Goal: Task Accomplishment & Management: Complete application form

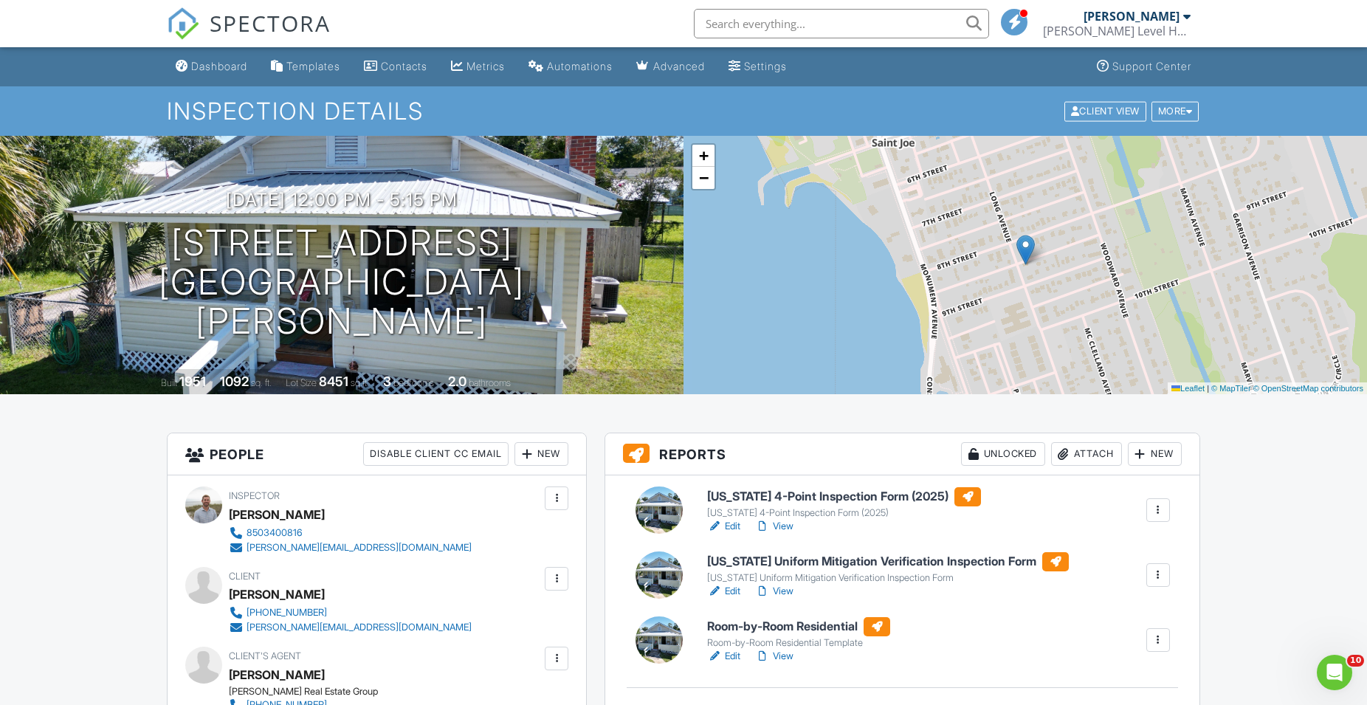
click at [774, 657] on link "View" at bounding box center [774, 656] width 38 height 15
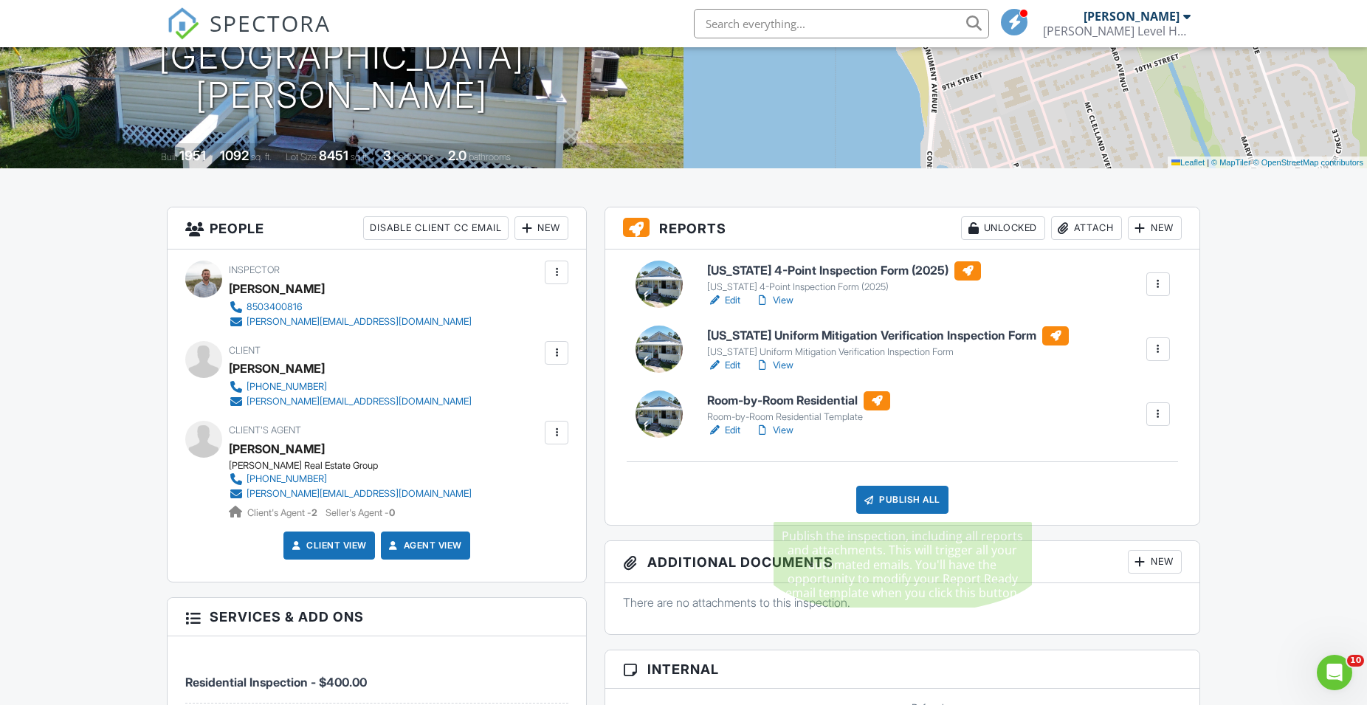
click at [906, 503] on div "Publish All" at bounding box center [902, 500] width 92 height 28
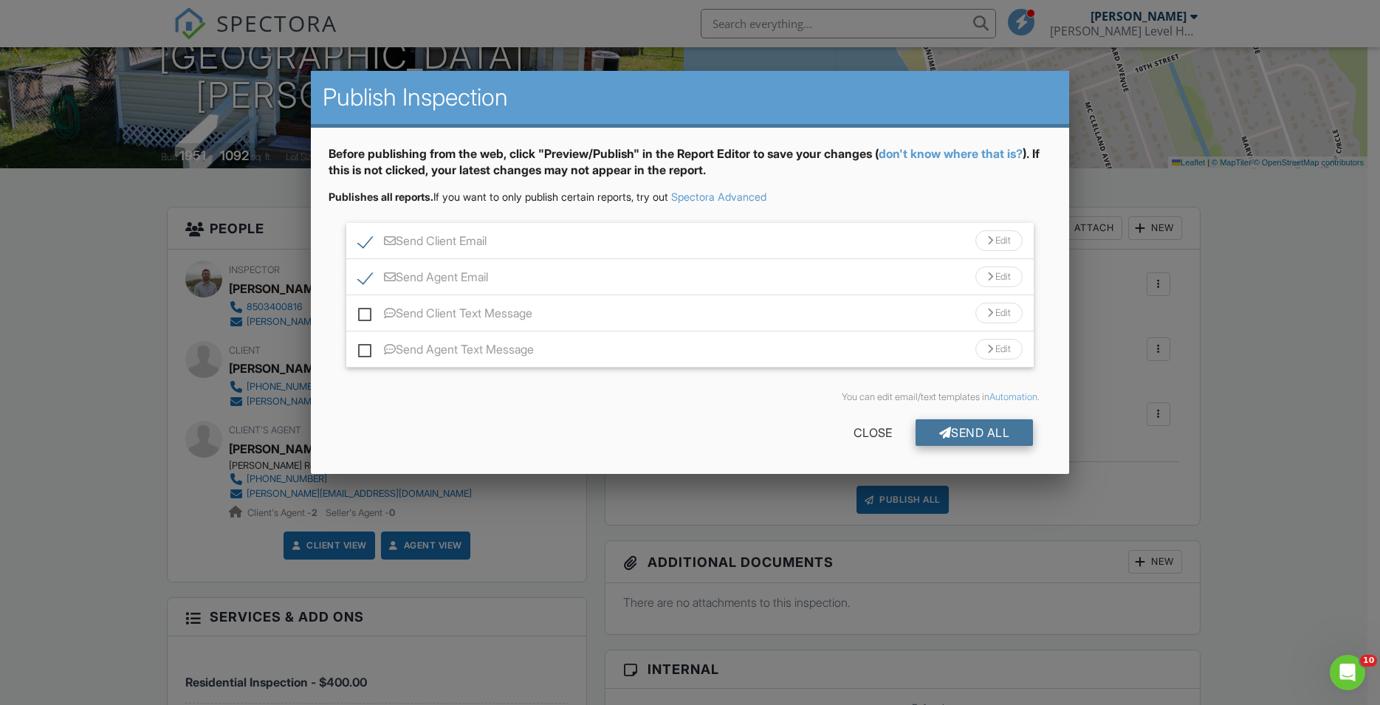
click at [963, 431] on div "Send All" at bounding box center [974, 432] width 118 height 27
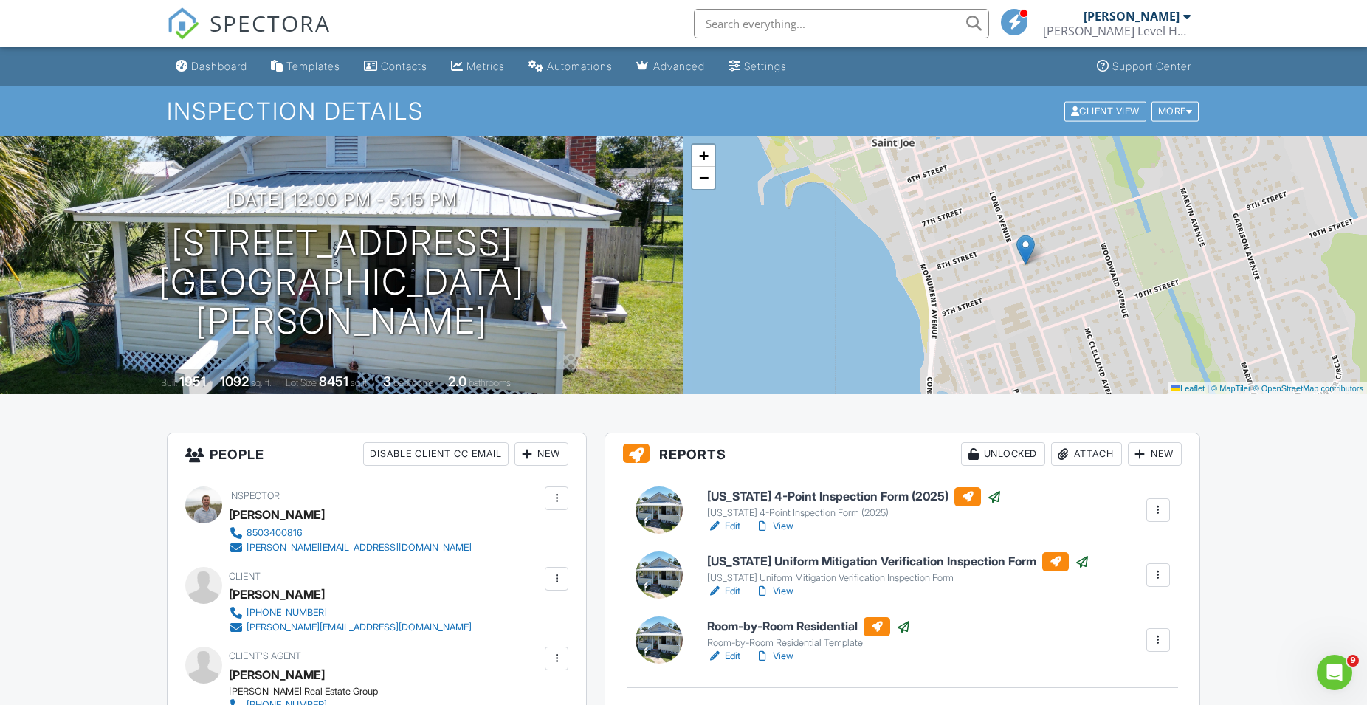
click at [172, 61] on link "Dashboard" at bounding box center [211, 66] width 83 height 27
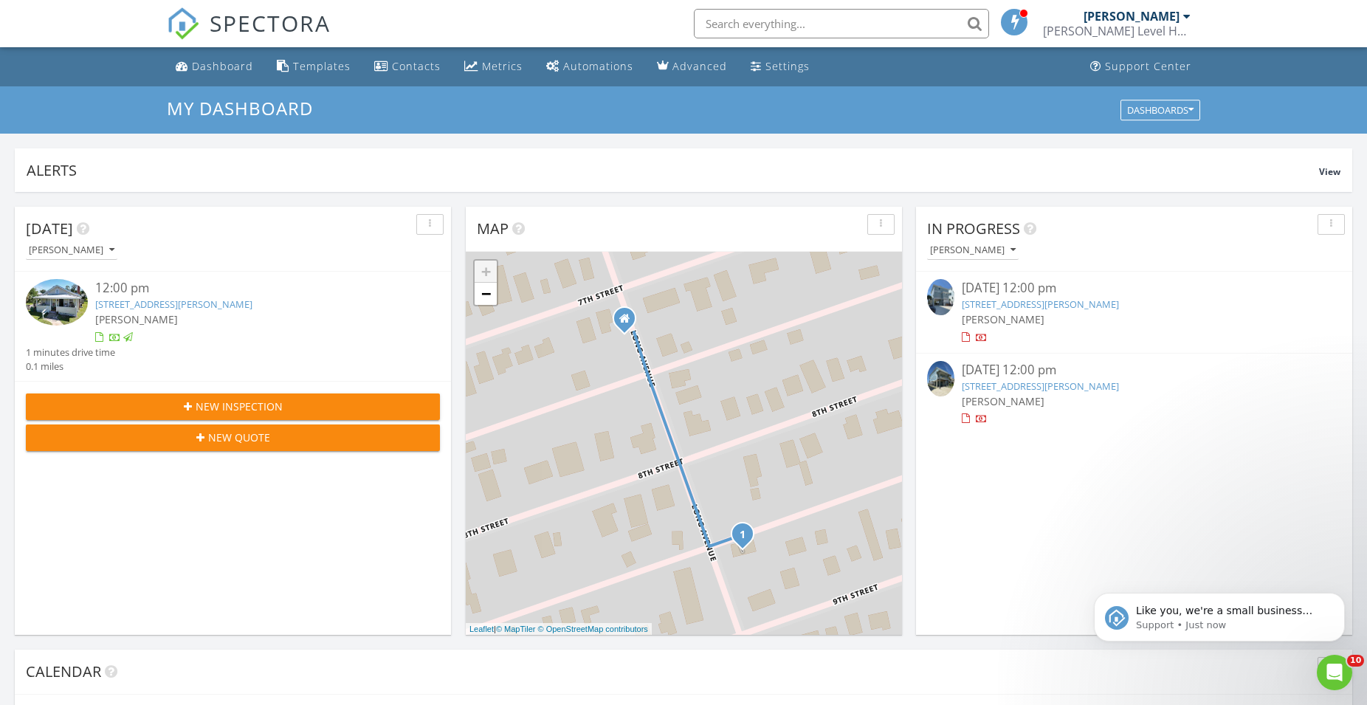
click at [224, 399] on button "New Inspection" at bounding box center [233, 406] width 414 height 27
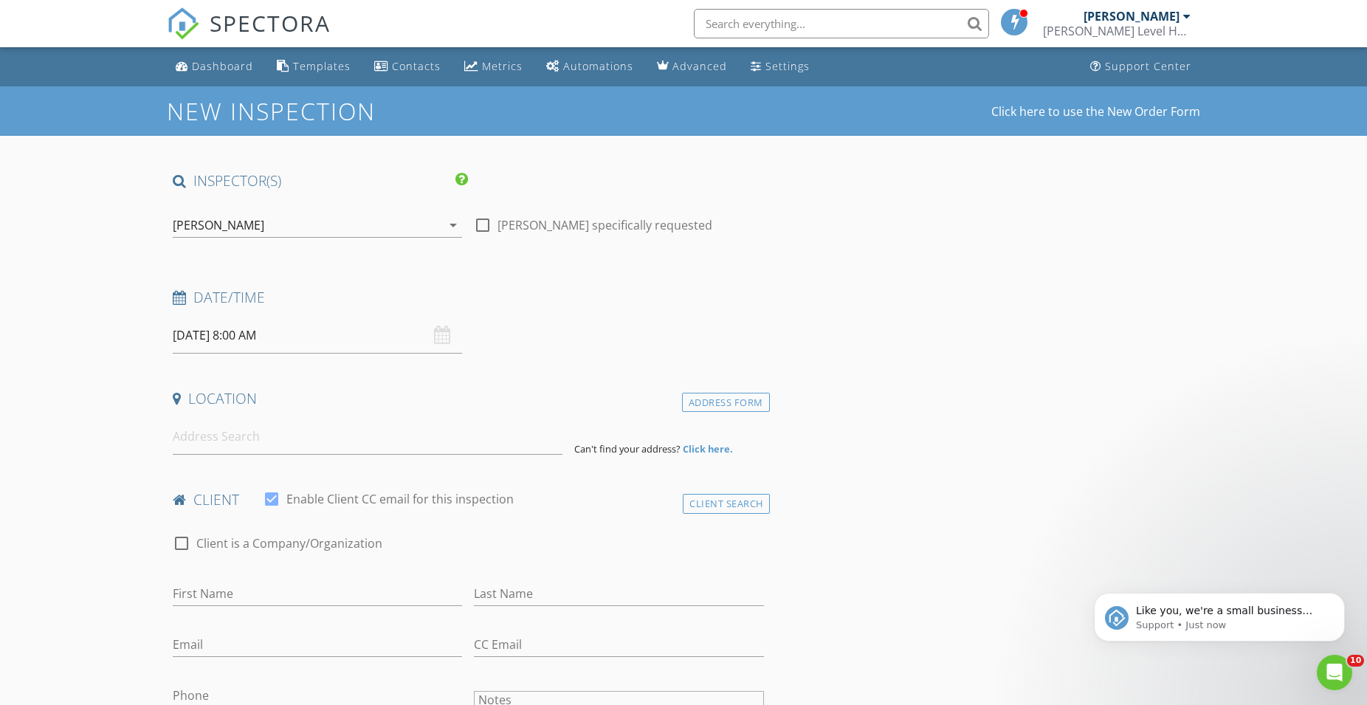
click at [235, 339] on input "08/29/2025 8:00 AM" at bounding box center [317, 335] width 289 height 36
type input "09"
type input "08/29/2025 9:00 AM"
click at [258, 577] on span at bounding box center [258, 580] width 10 height 15
type input "10"
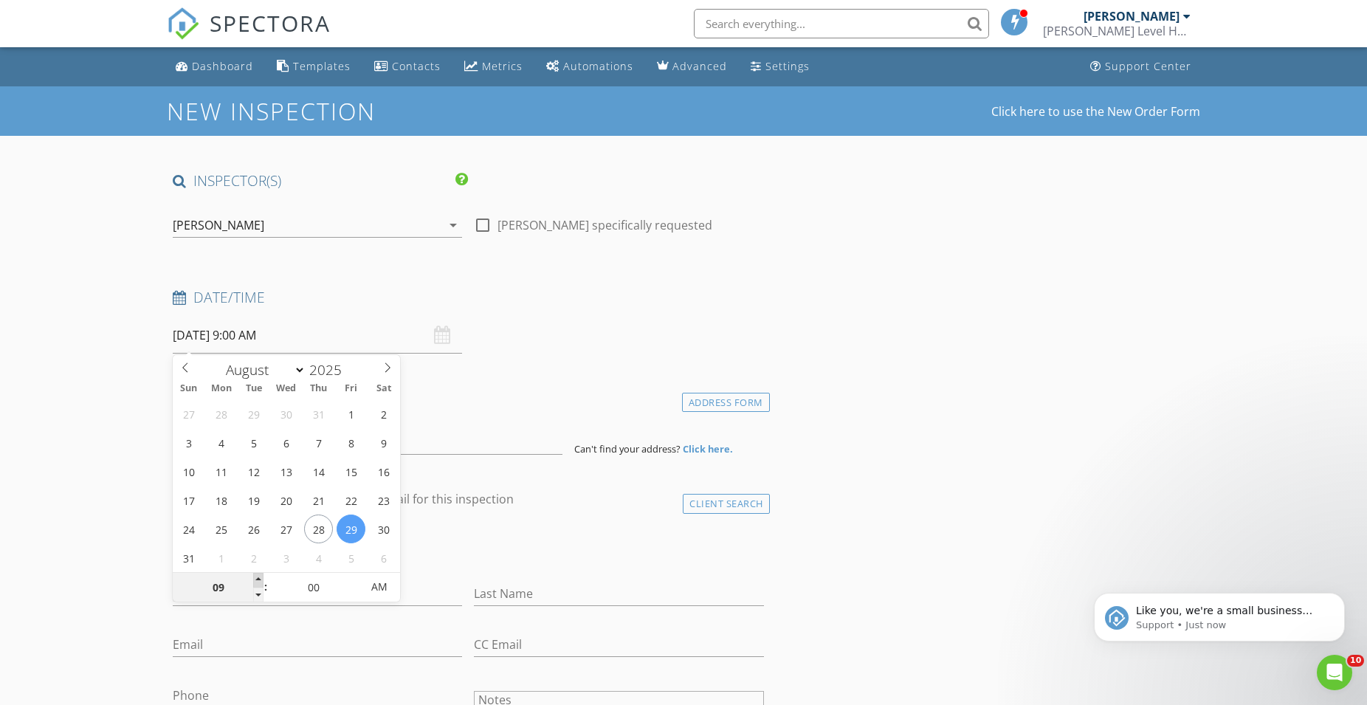
type input "[DATE] 10:00 AM"
click at [258, 578] on span at bounding box center [258, 580] width 10 height 15
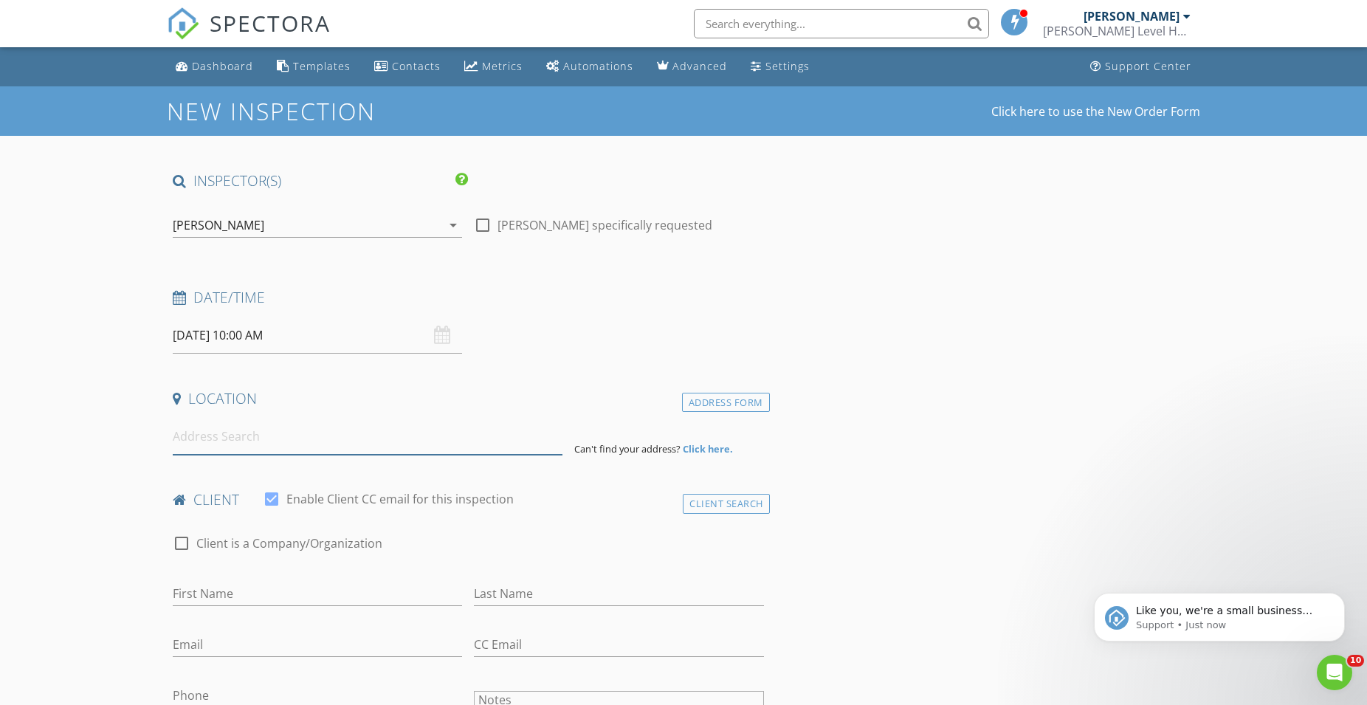
click at [230, 445] on input at bounding box center [368, 437] width 390 height 36
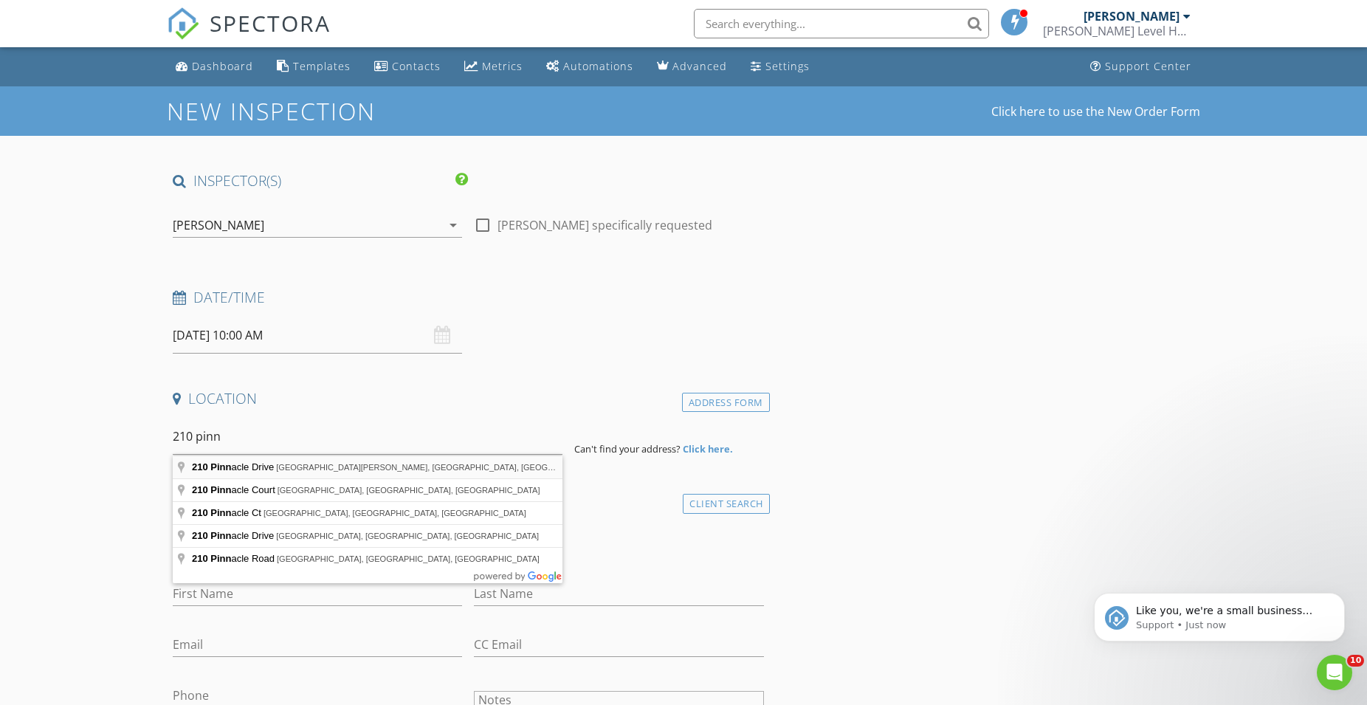
type input "210 Pinnacle Drive, Port St. Joe, FL, USA"
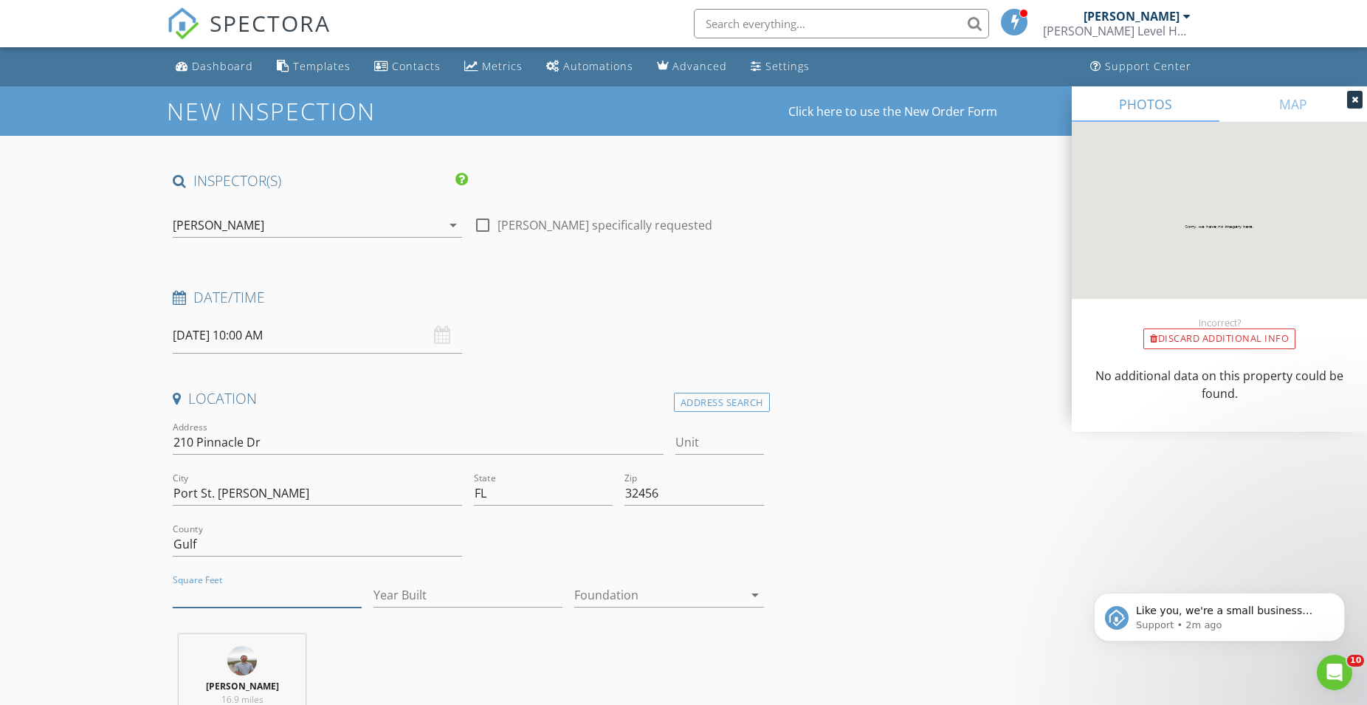
click at [295, 606] on input "Square Feet" at bounding box center [267, 595] width 189 height 24
type input "2498"
click at [403, 597] on input "Year Built" at bounding box center [468, 595] width 189 height 24
type input "2024"
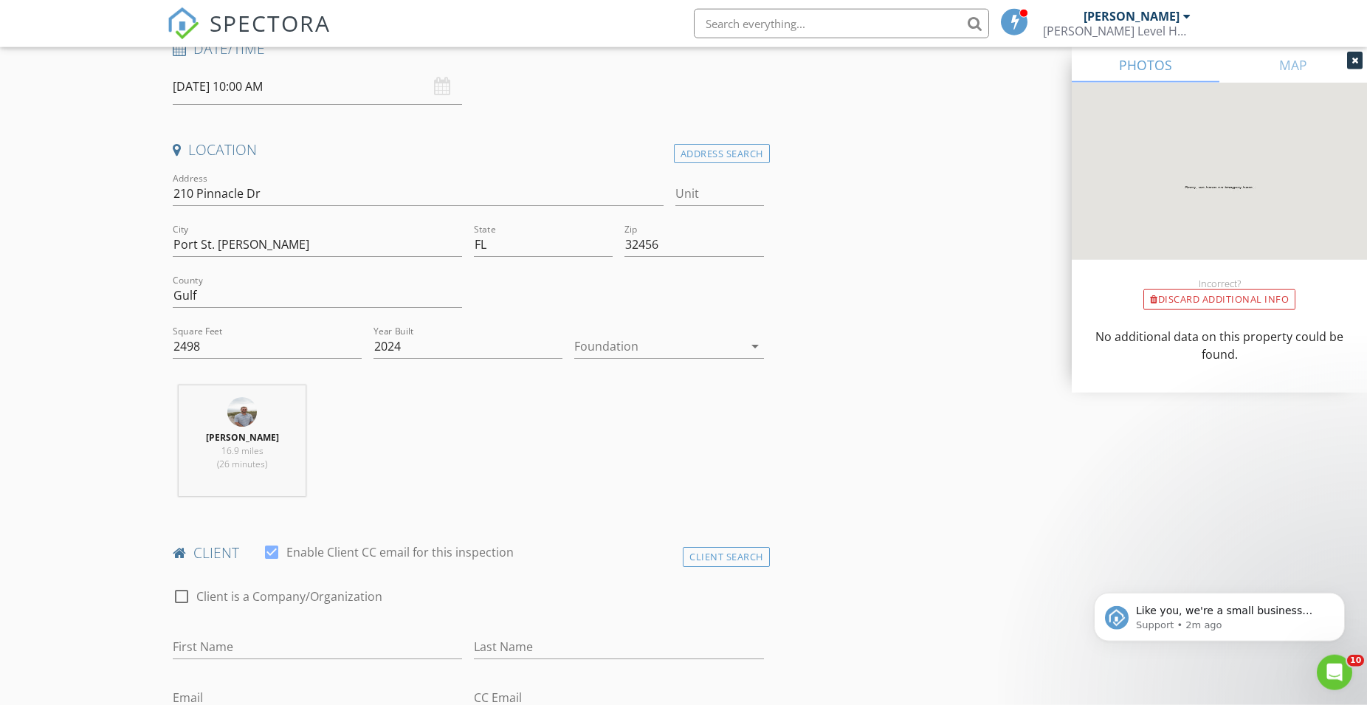
scroll to position [301, 0]
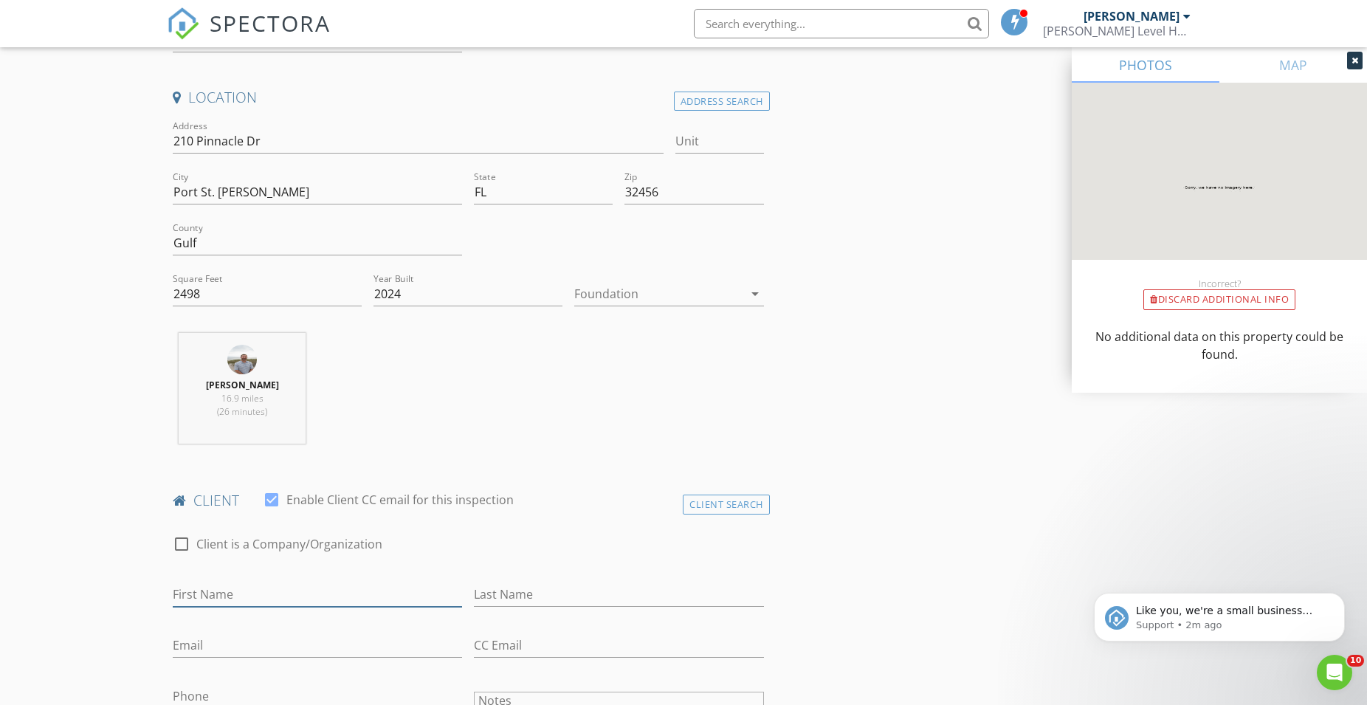
click at [227, 591] on input "First Name" at bounding box center [317, 594] width 289 height 24
type input "Guy & Christy"
type input "McCormick"
click at [224, 644] on input "Email" at bounding box center [317, 645] width 289 height 24
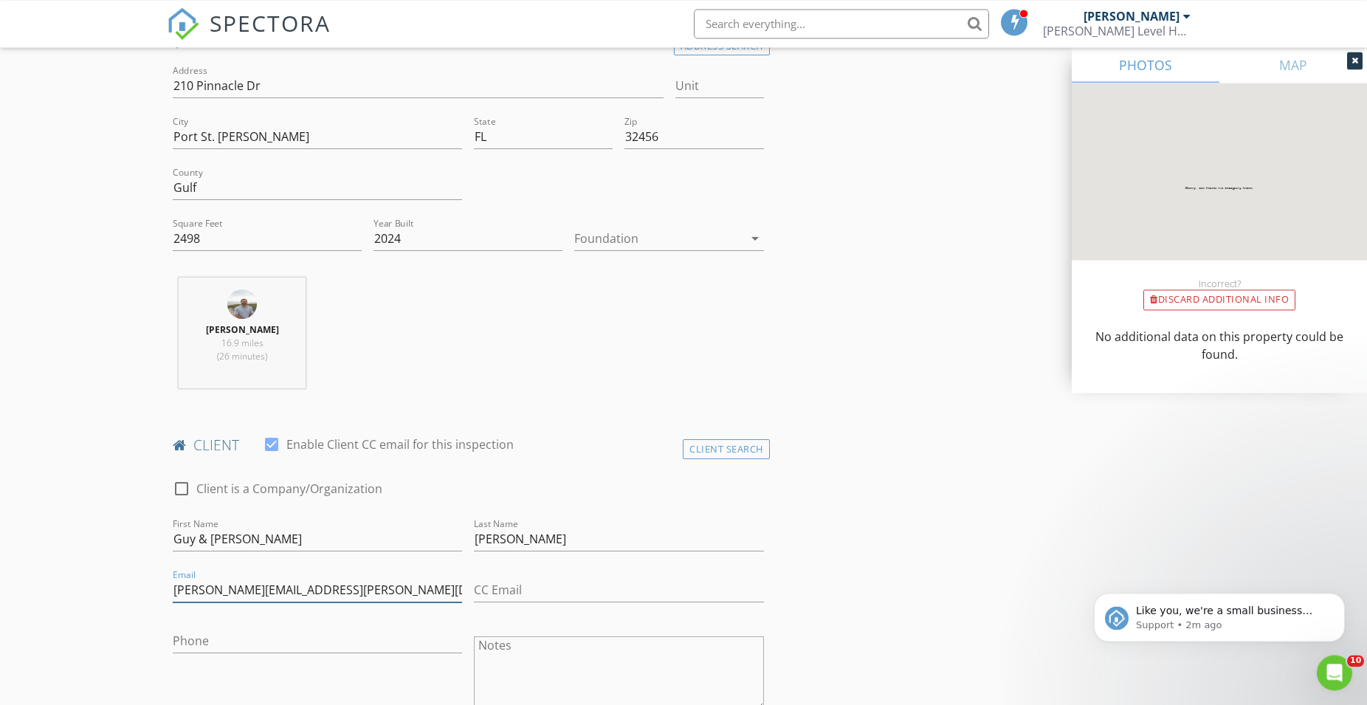
scroll to position [452, 0]
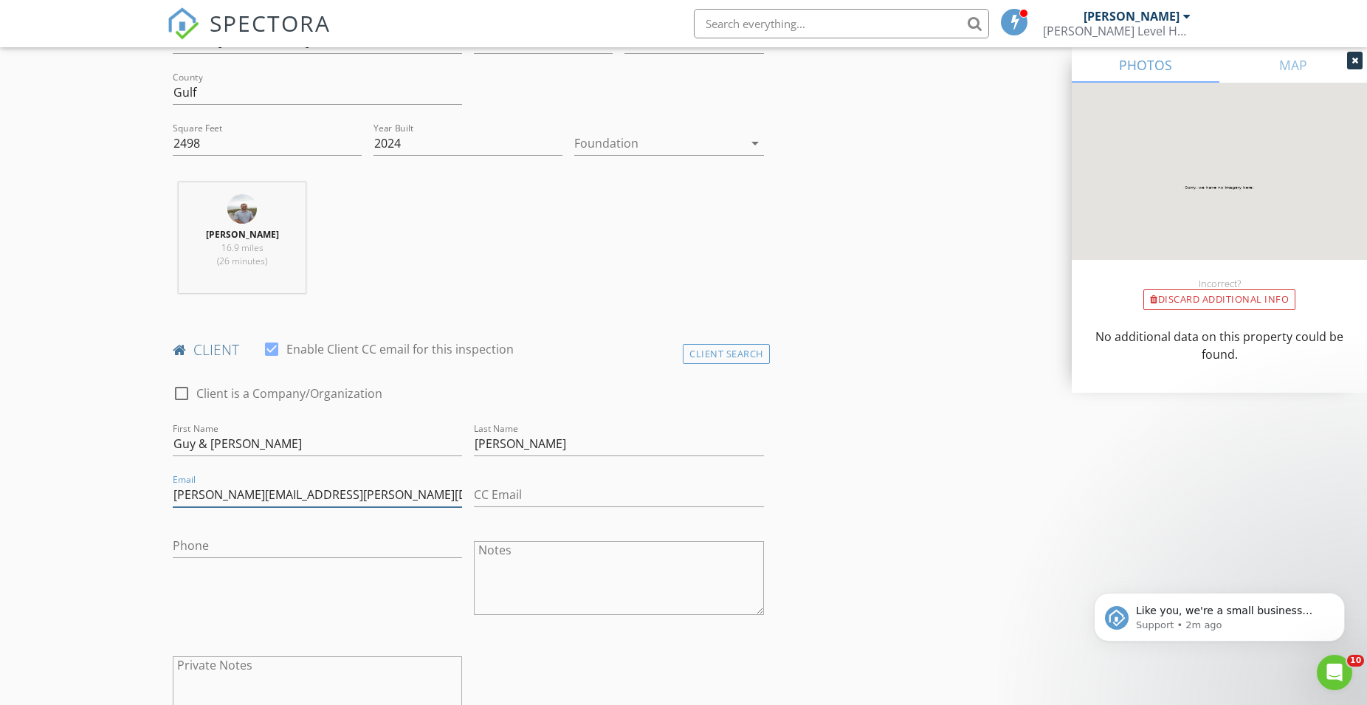
type input "christy.mccormick@charter.net"
click at [212, 552] on input "Phone" at bounding box center [317, 546] width 289 height 24
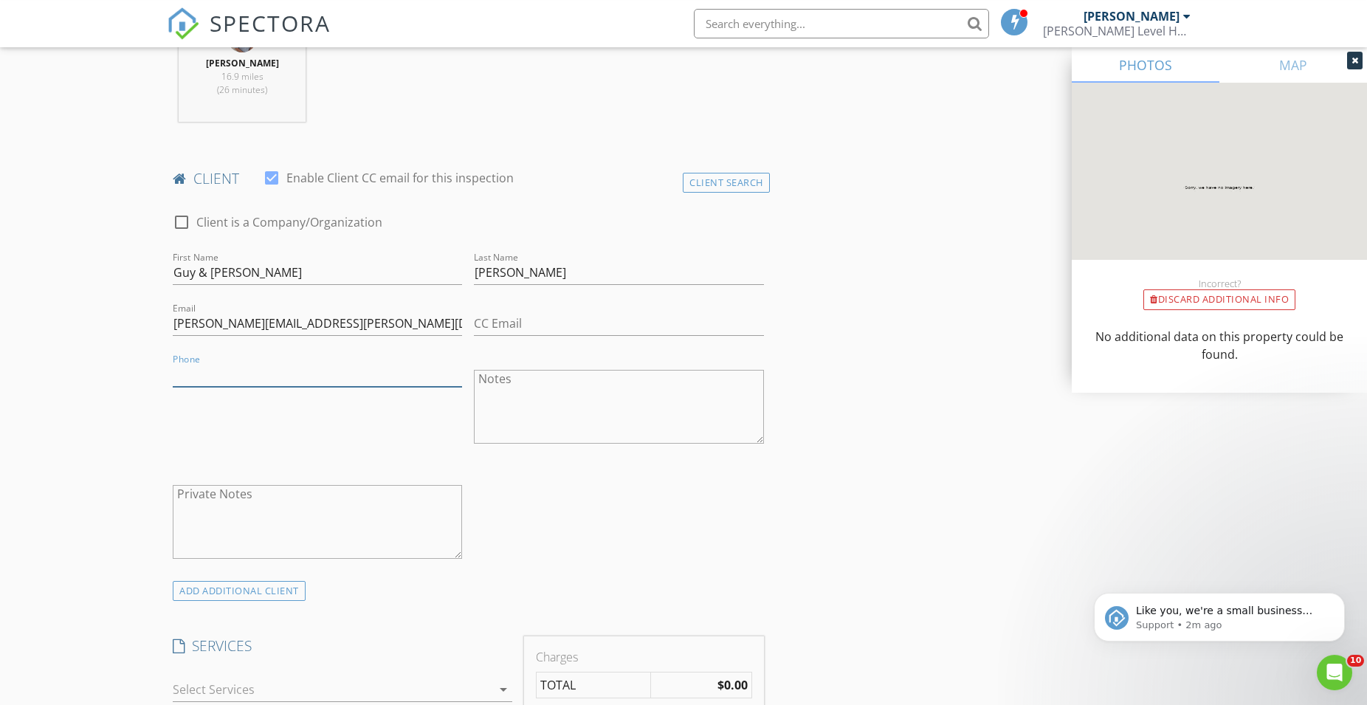
scroll to position [828, 0]
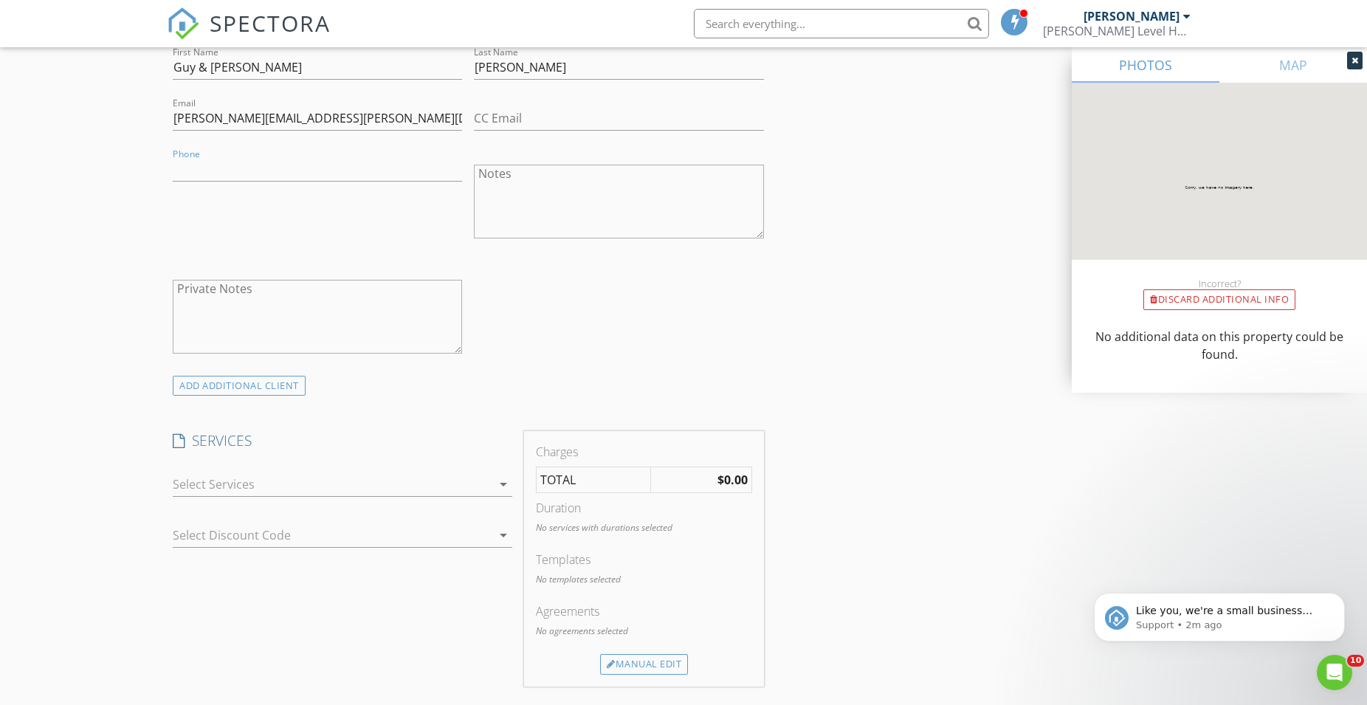
click at [210, 480] on div at bounding box center [332, 484] width 319 height 24
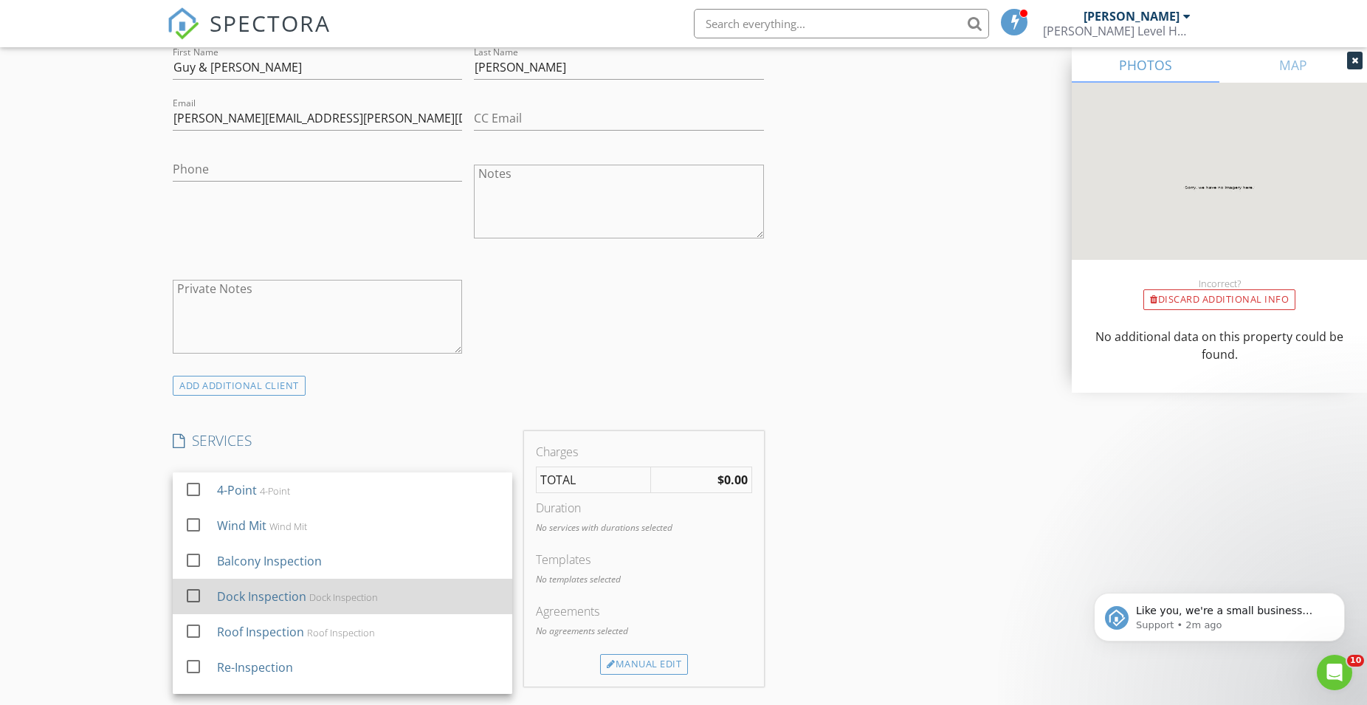
scroll to position [27, 0]
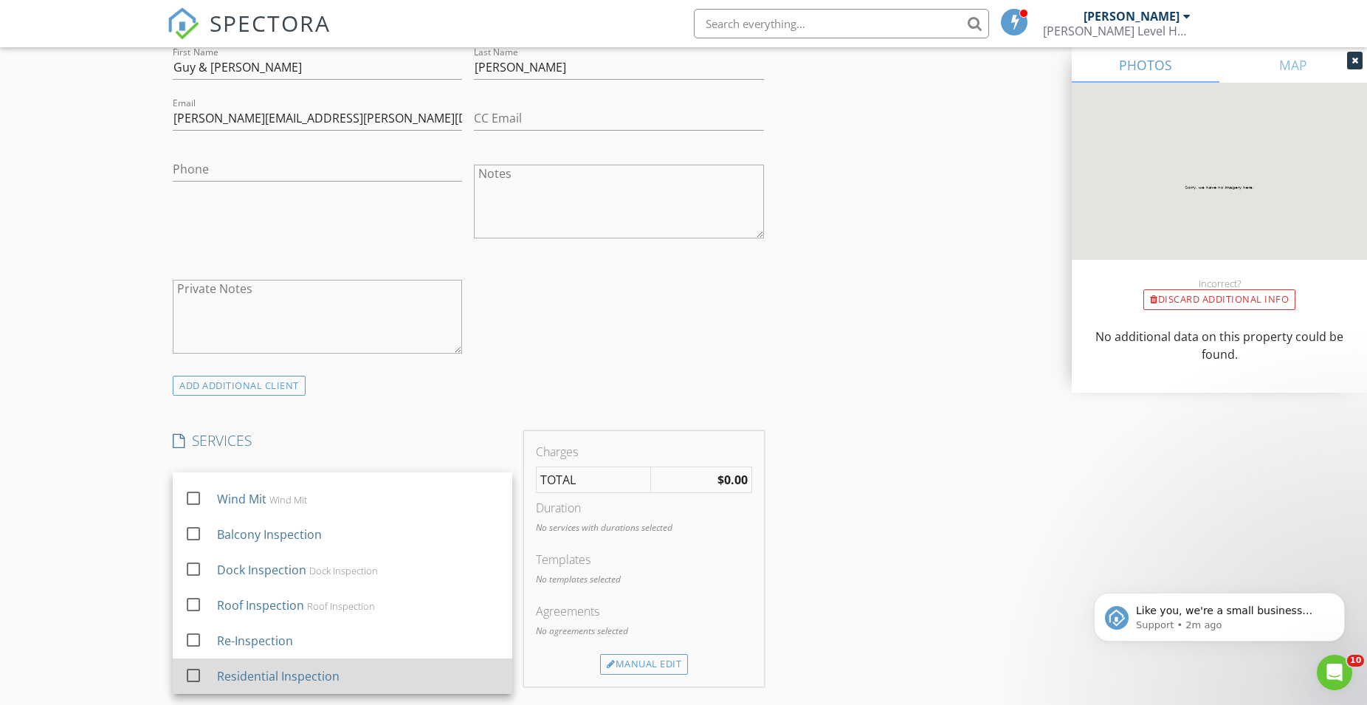
click at [192, 678] on div at bounding box center [193, 675] width 25 height 25
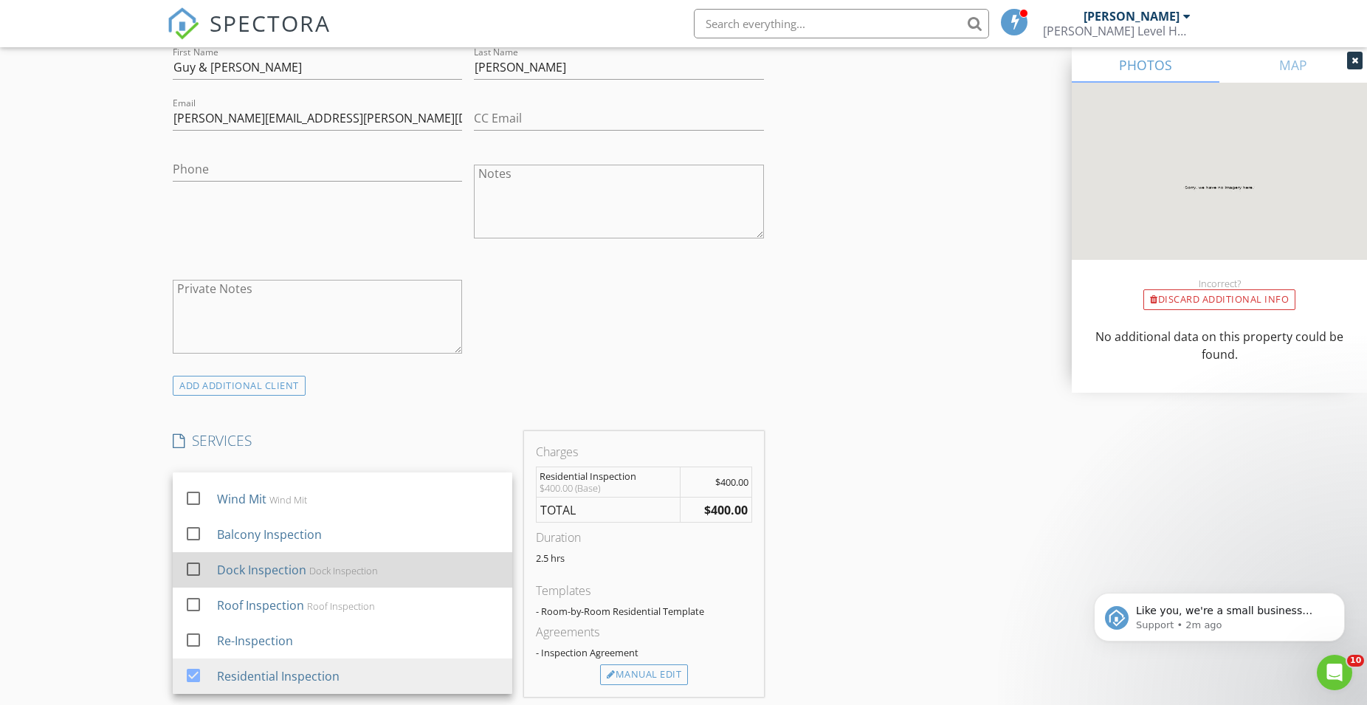
scroll to position [0, 0]
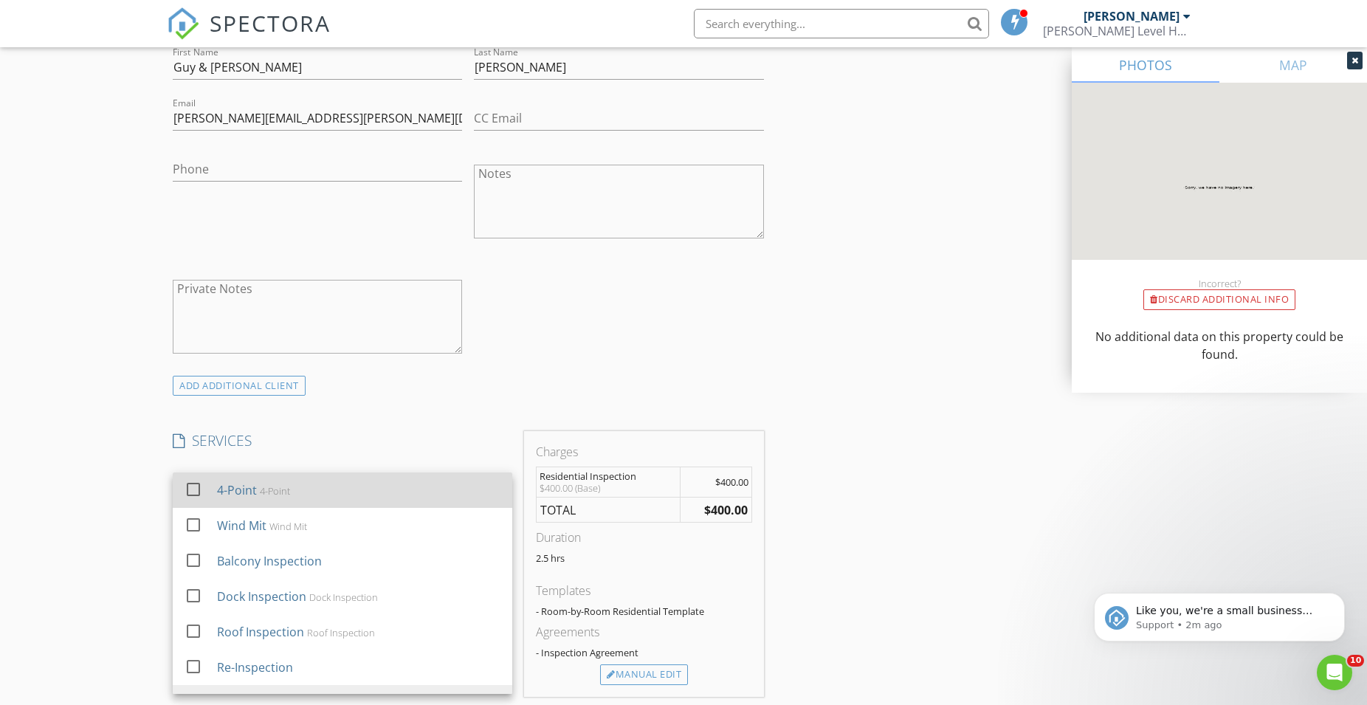
click at [193, 490] on div at bounding box center [193, 489] width 25 height 25
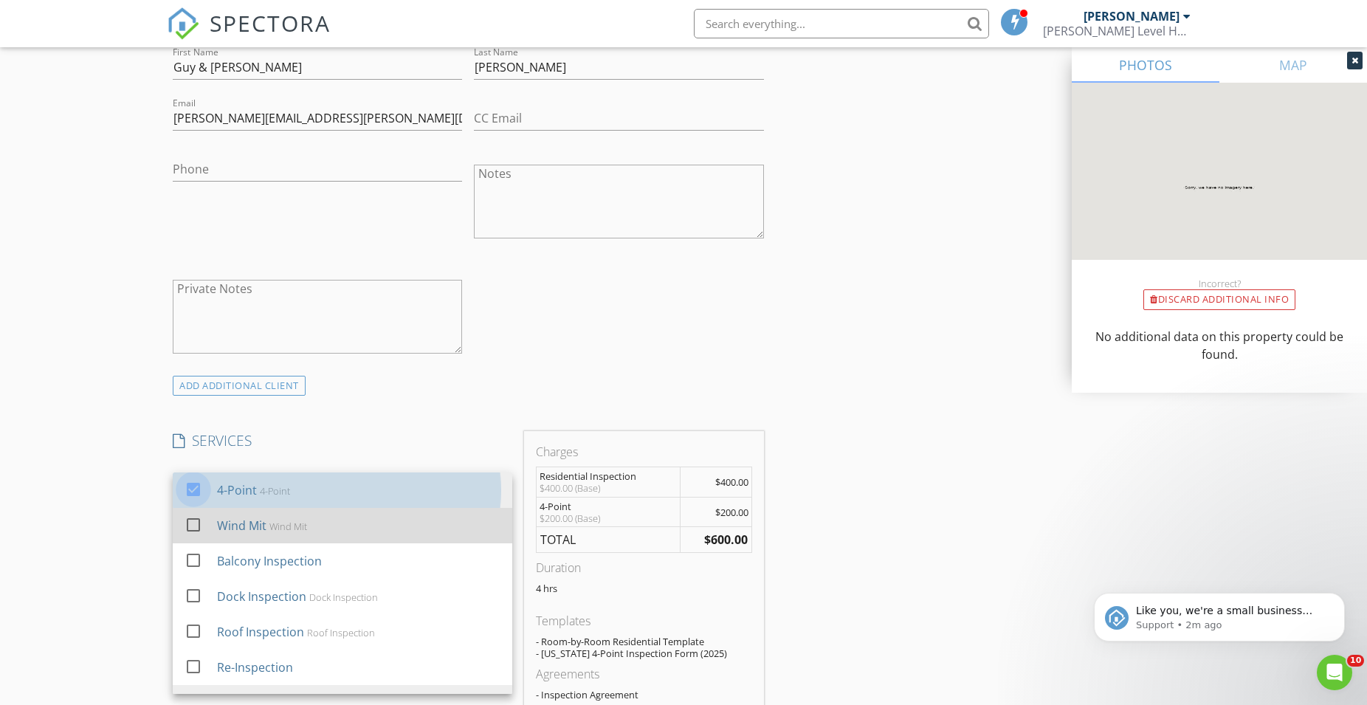
click at [193, 524] on div at bounding box center [193, 524] width 25 height 25
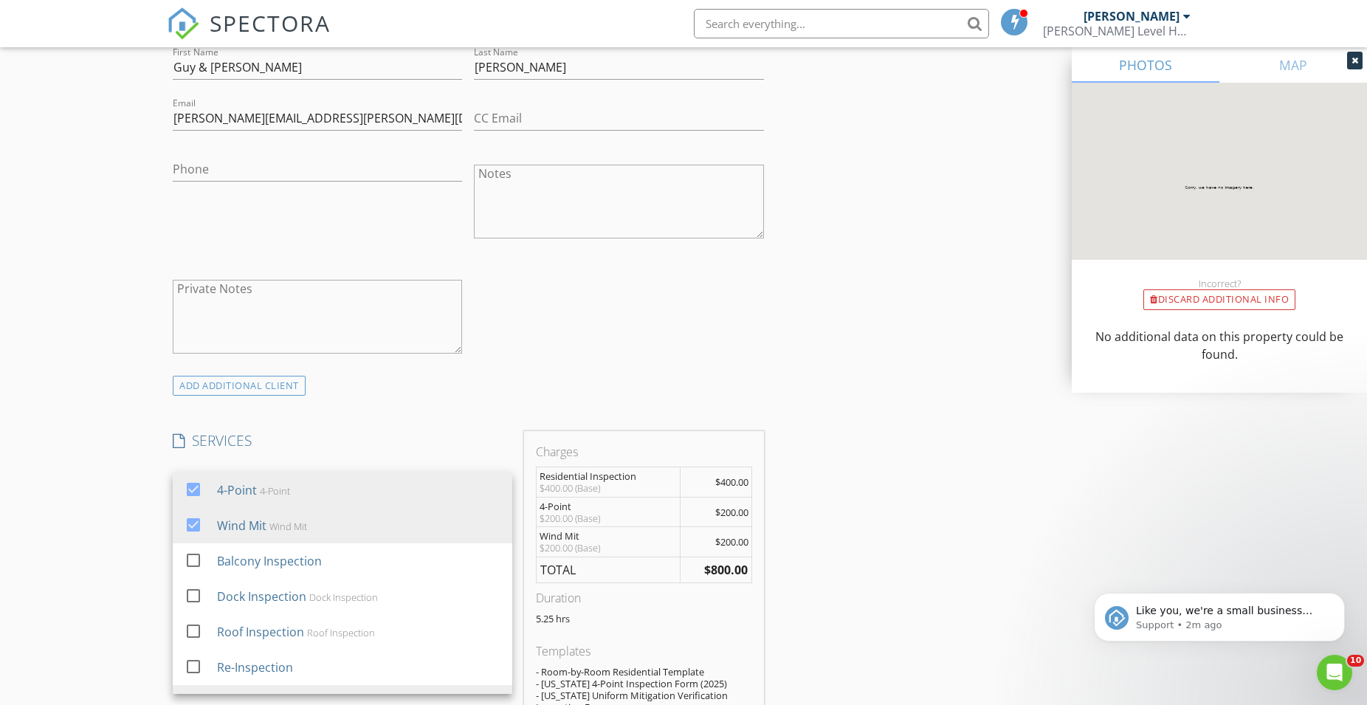
click at [861, 576] on div "INSPECTOR(S) check_box Trevor Seay PRIMARY Trevor Seay arrow_drop_down check_bo…" at bounding box center [683, 606] width 1033 height 2526
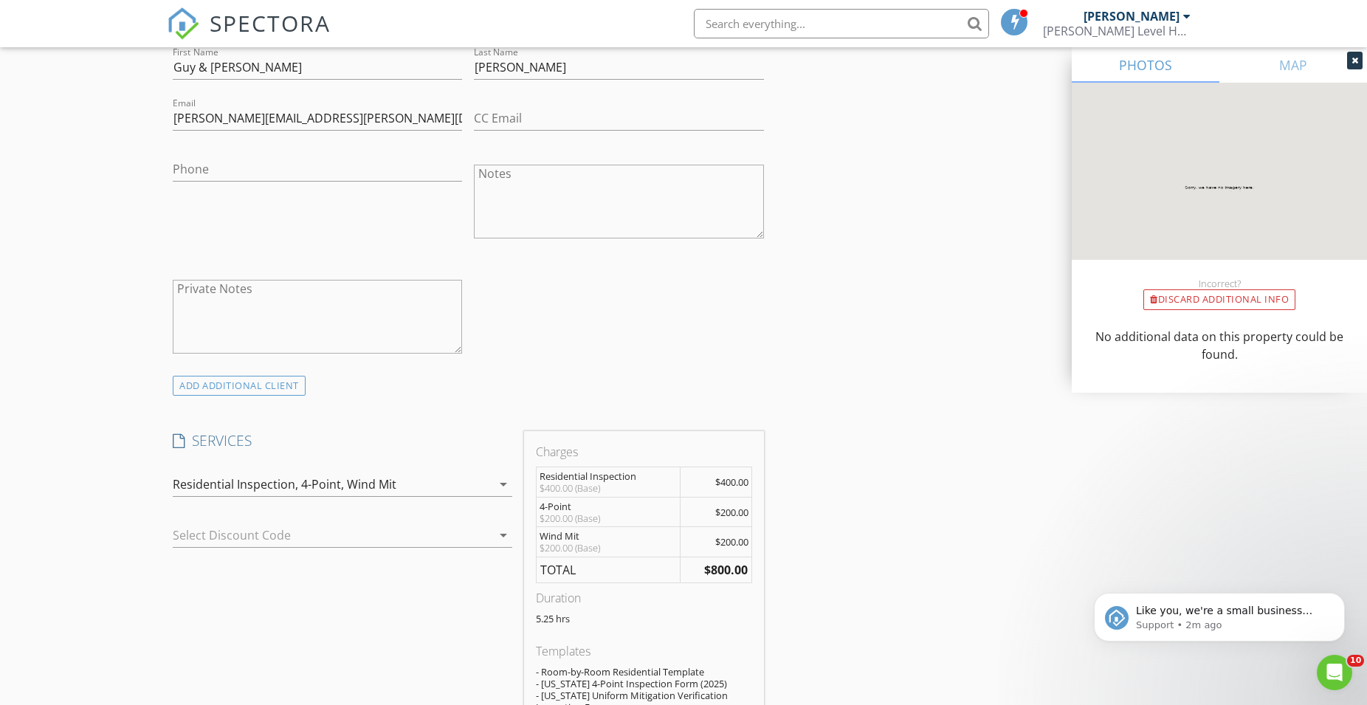
scroll to position [979, 0]
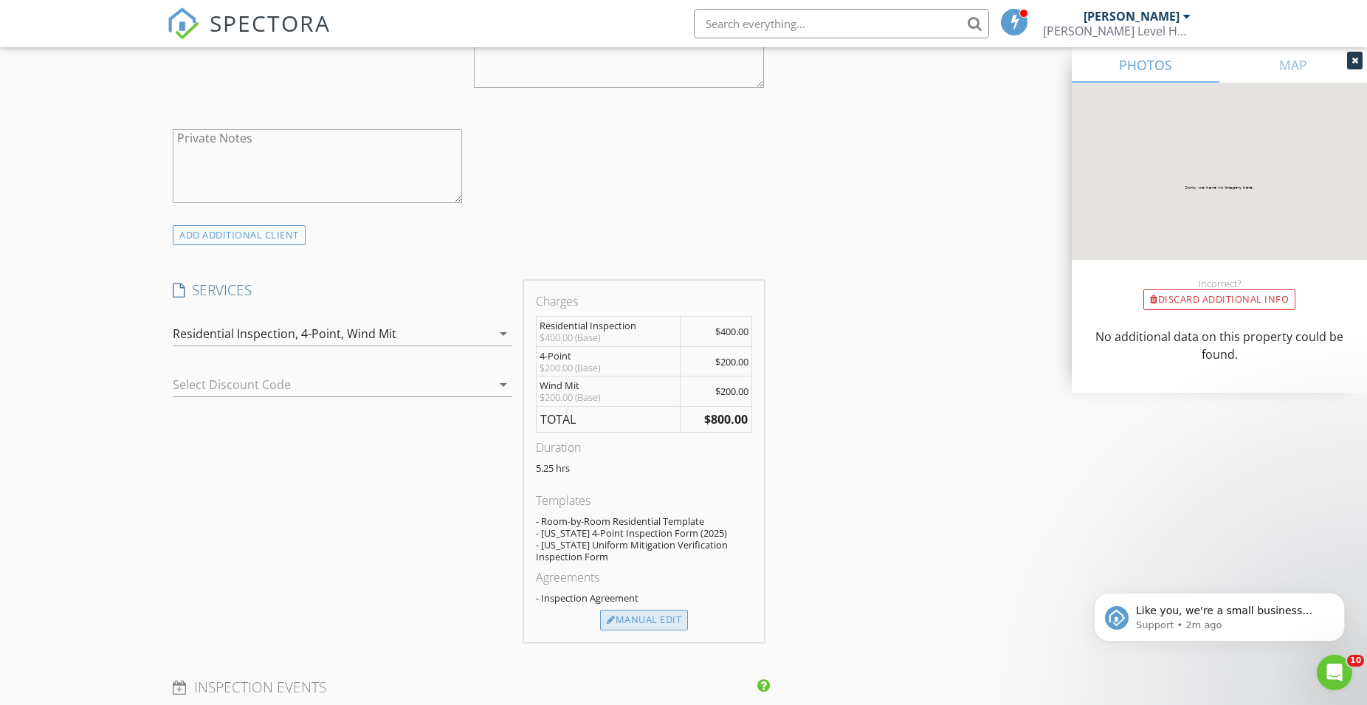
click at [650, 619] on div "Manual Edit" at bounding box center [644, 620] width 88 height 21
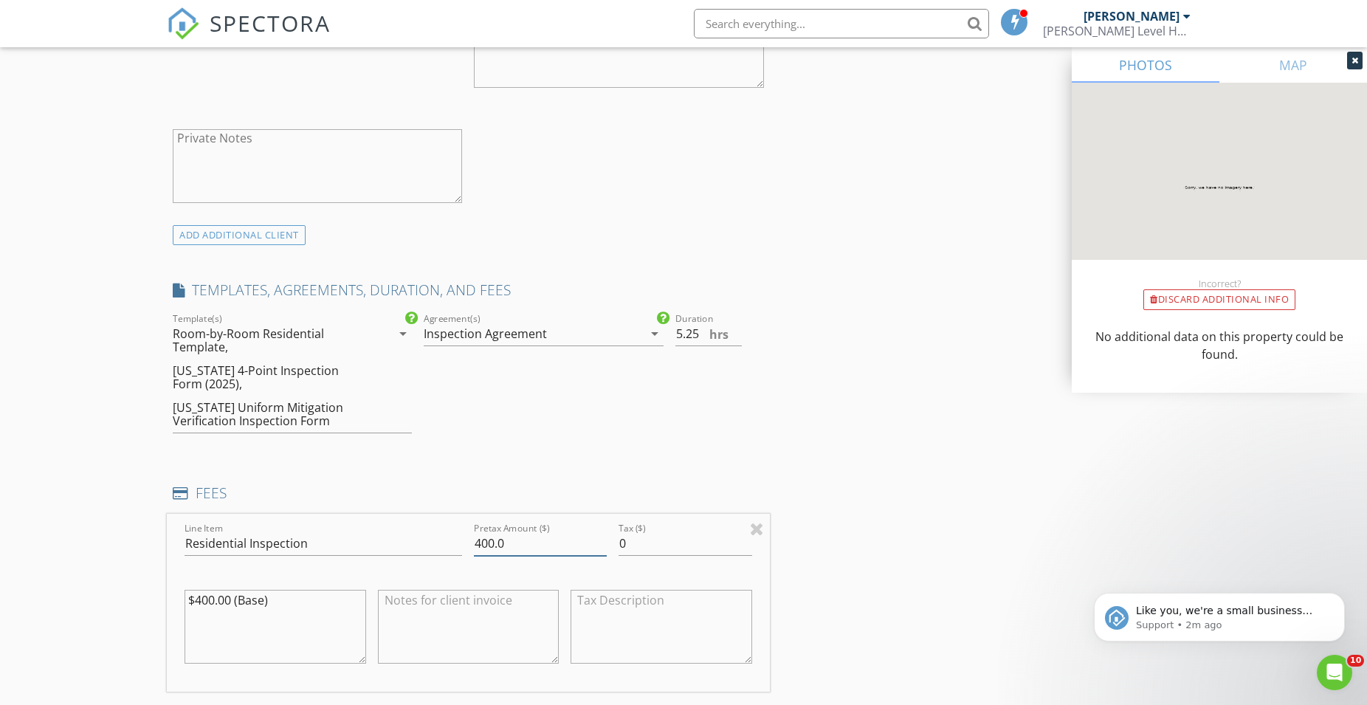
click at [477, 543] on input "400.0" at bounding box center [540, 543] width 133 height 24
type input "500.0"
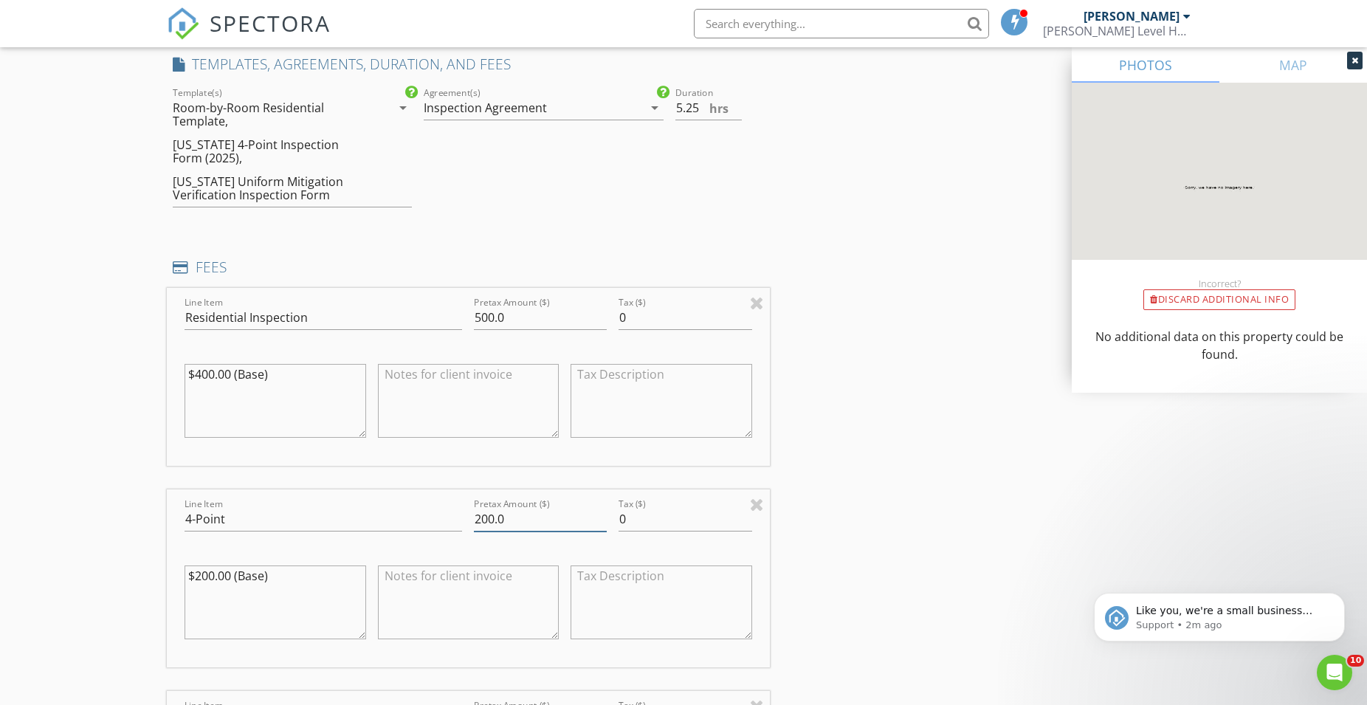
click at [475, 522] on input "200.0" at bounding box center [540, 519] width 133 height 24
type input "150.0"
click at [943, 462] on div "INSPECTOR(S) check_box Trevor Seay PRIMARY Trevor Seay arrow_drop_down check_bo…" at bounding box center [683, 503] width 1033 height 3072
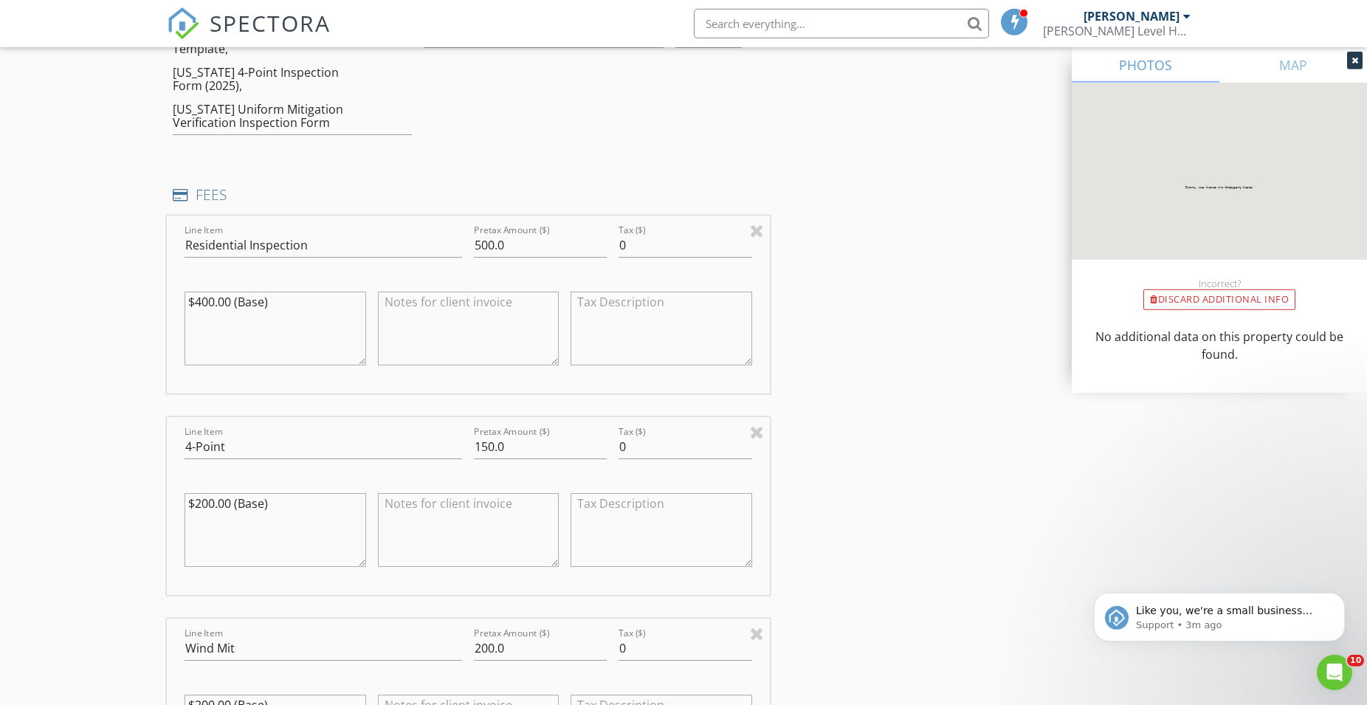
scroll to position [1280, 0]
drag, startPoint x: 476, startPoint y: 644, endPoint x: 488, endPoint y: 644, distance: 11.8
click at [488, 644] on input "200.0" at bounding box center [540, 645] width 133 height 24
type input "150.0"
click at [843, 548] on div "INSPECTOR(S) check_box Trevor Seay PRIMARY Trevor Seay arrow_drop_down check_bo…" at bounding box center [683, 427] width 1033 height 3072
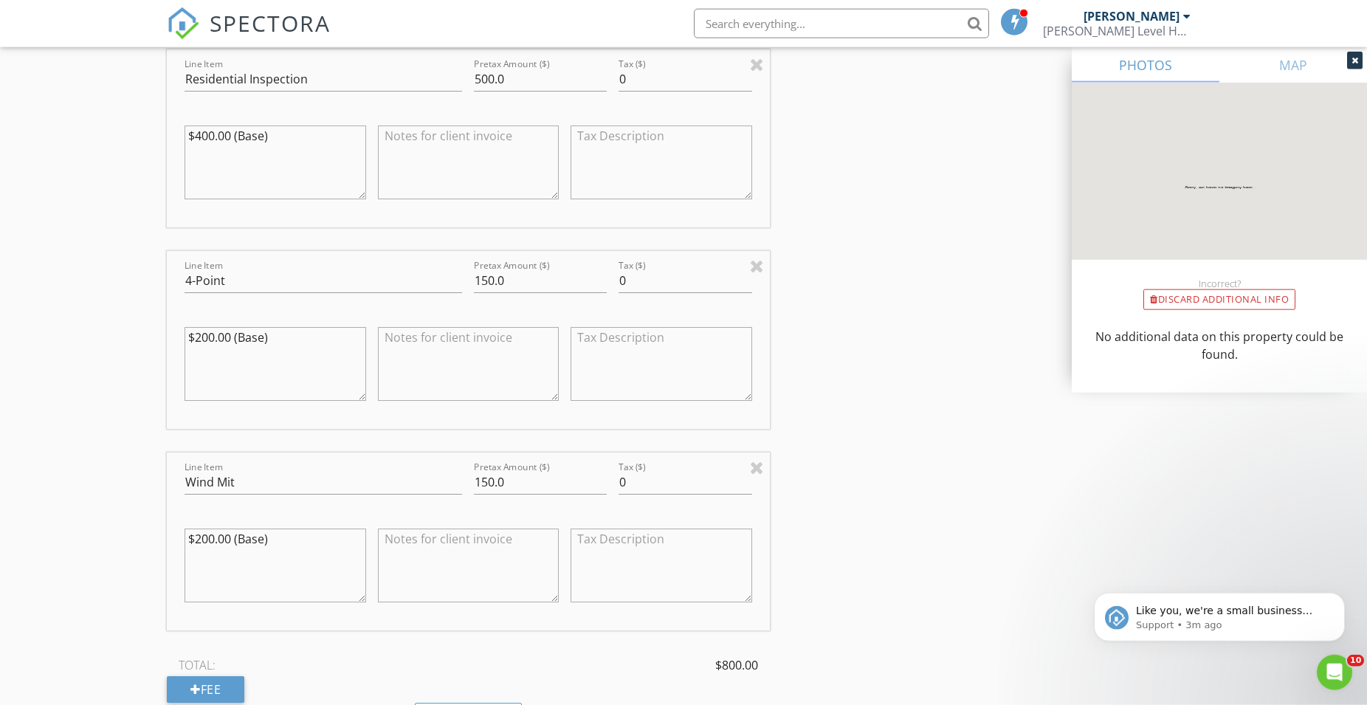
scroll to position [1431, 0]
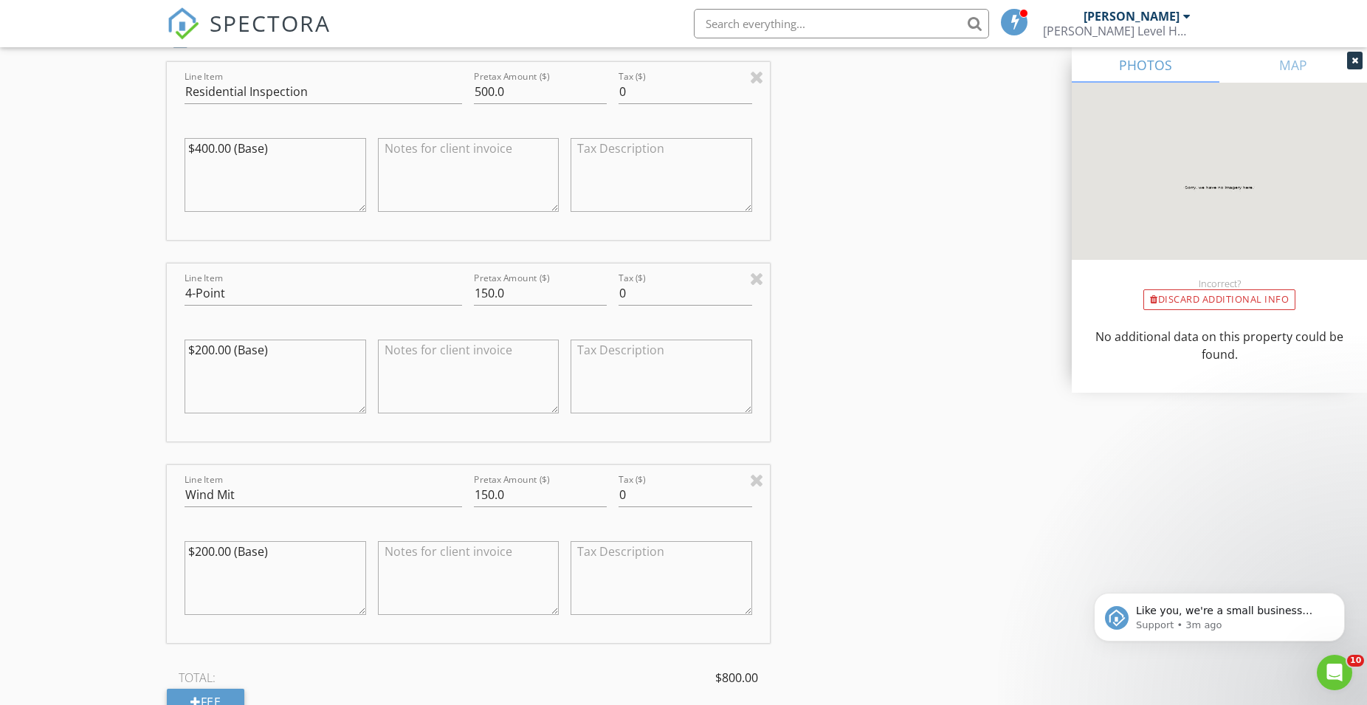
click at [935, 436] on div "INSPECTOR(S) check_box Trevor Seay PRIMARY Trevor Seay arrow_drop_down check_bo…" at bounding box center [683, 277] width 1033 height 3072
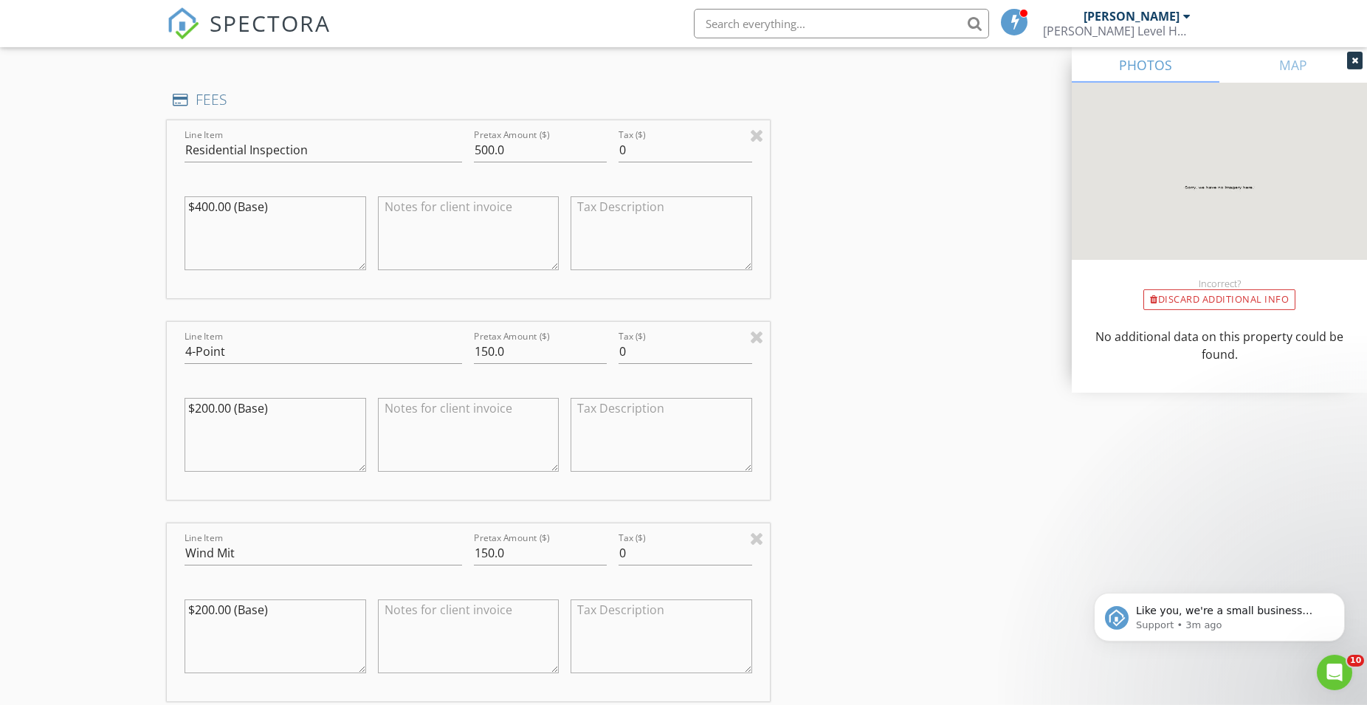
scroll to position [1732, 0]
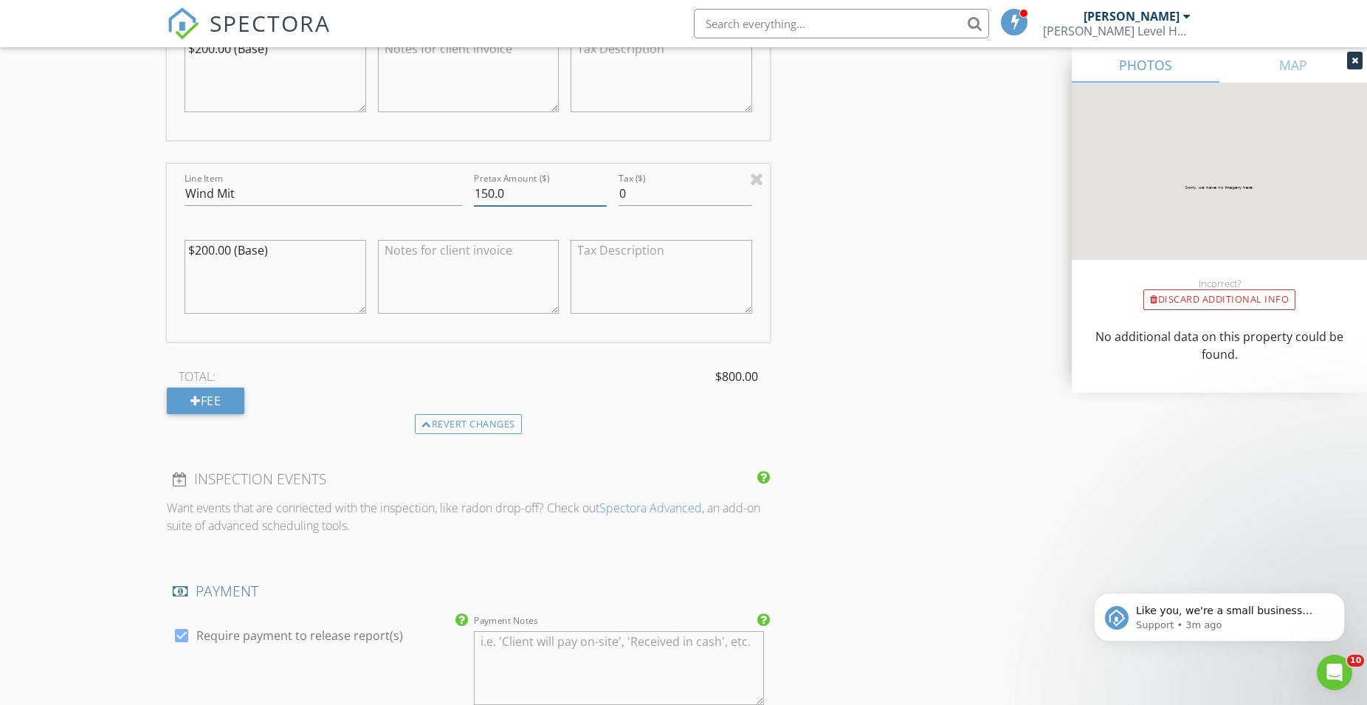
click at [522, 192] on input "150.0" at bounding box center [540, 194] width 133 height 24
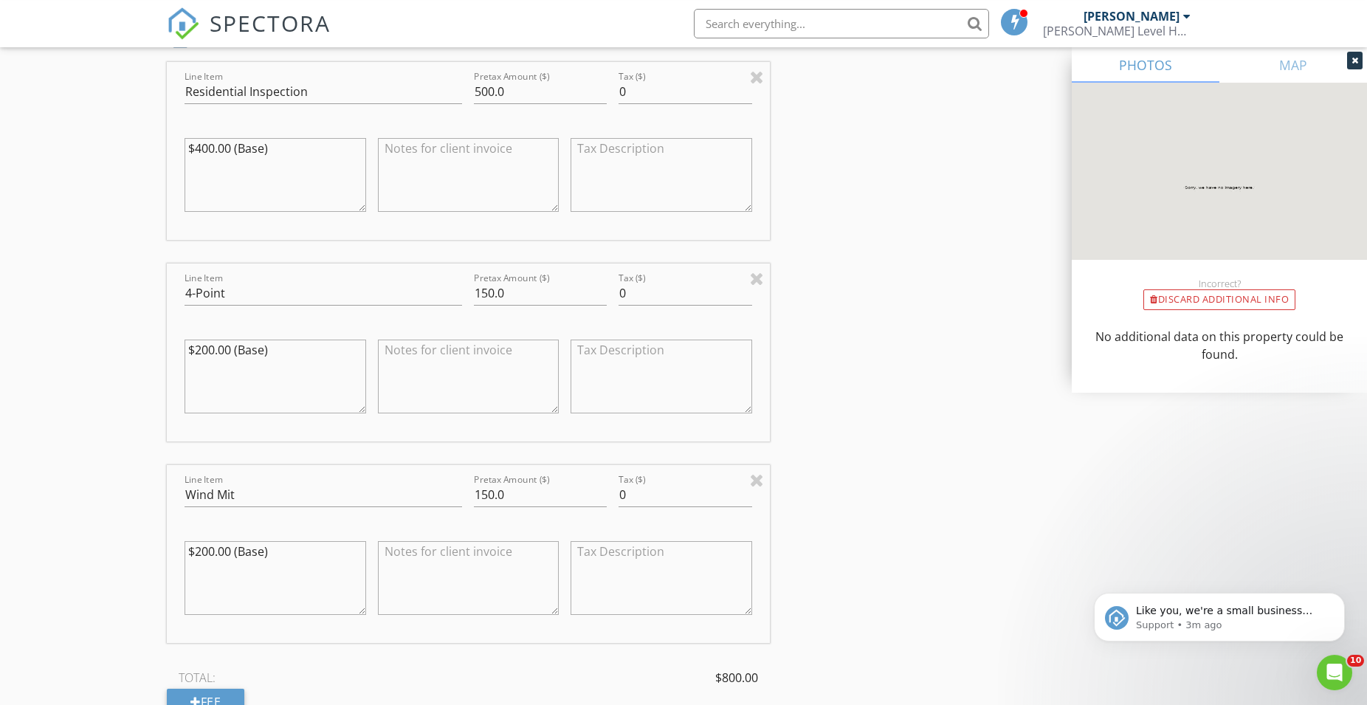
scroll to position [1355, 0]
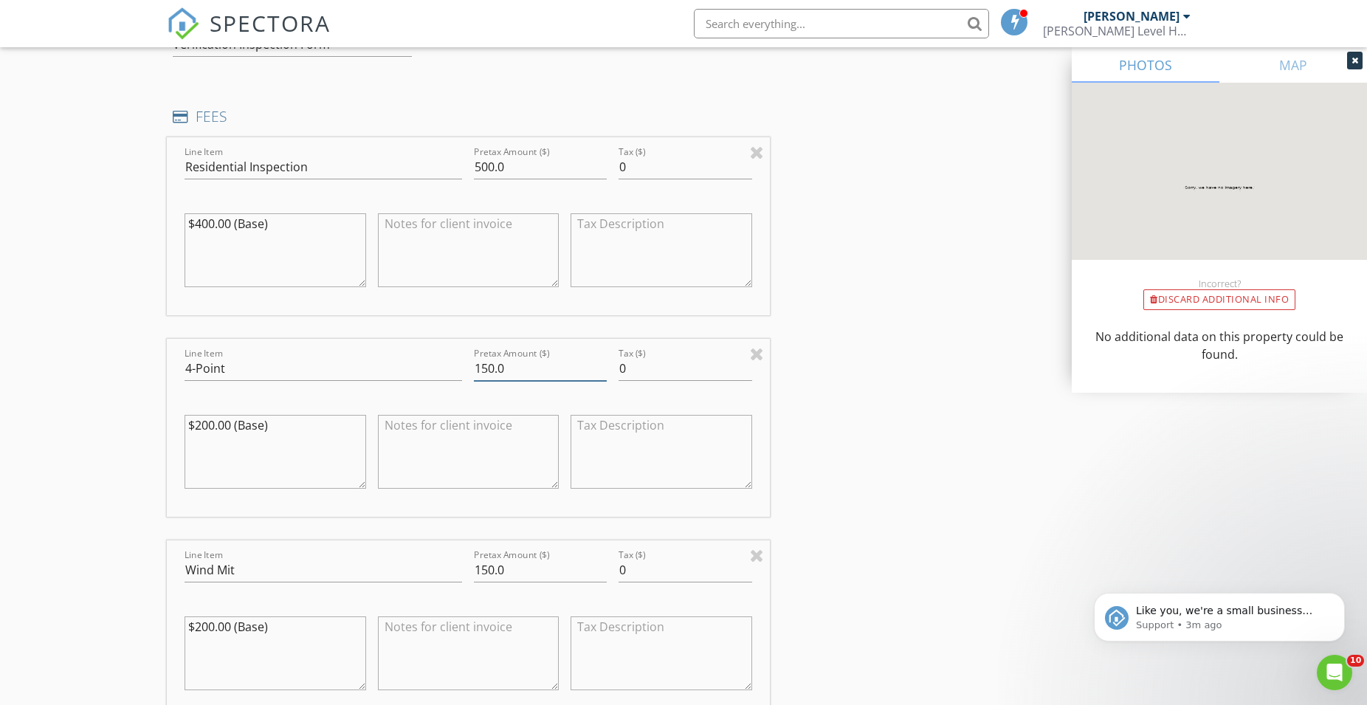
click at [482, 369] on input "150.0" at bounding box center [540, 369] width 133 height 24
type input "125.0"
click at [943, 335] on div "INSPECTOR(S) check_box Trevor Seay PRIMARY Trevor Seay arrow_drop_down check_bo…" at bounding box center [683, 352] width 1033 height 3072
click at [481, 568] on input "150.0" at bounding box center [540, 570] width 133 height 24
type input "125.0"
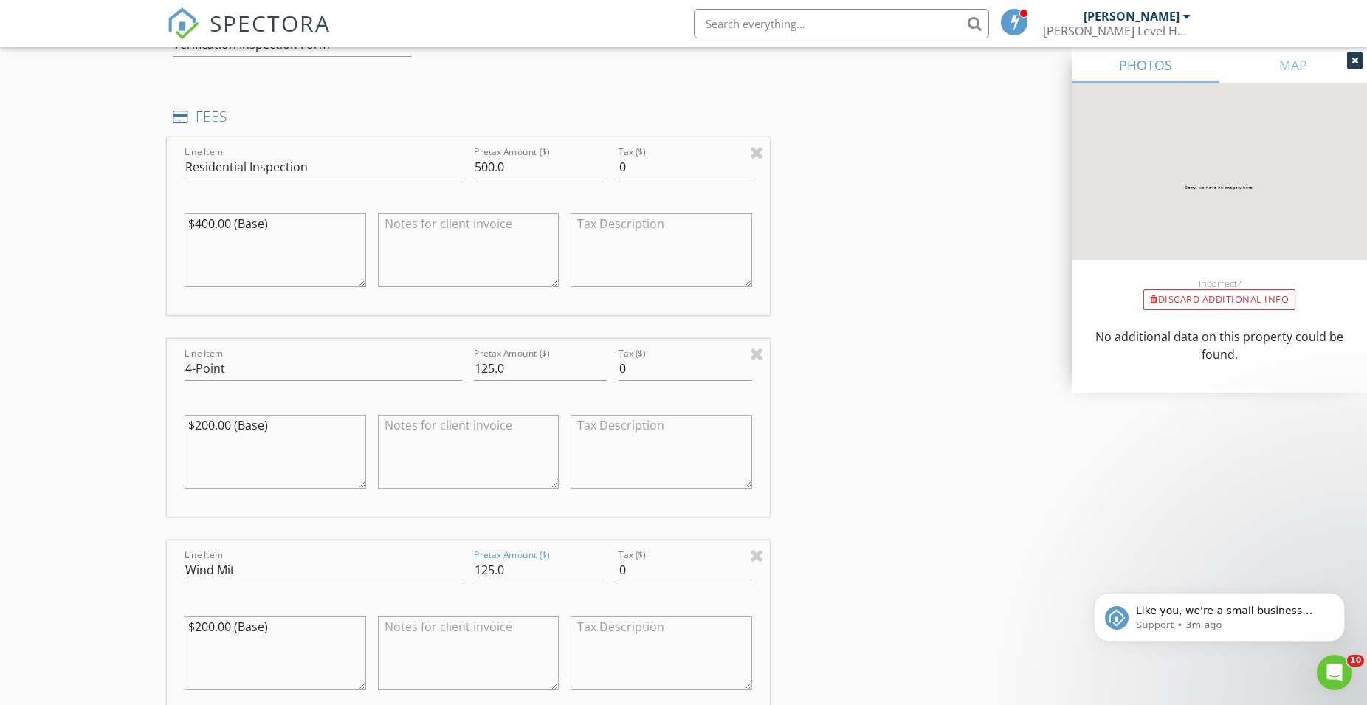
click at [955, 519] on div "INSPECTOR(S) check_box Trevor Seay PRIMARY Trevor Seay arrow_drop_down check_bo…" at bounding box center [683, 352] width 1033 height 3072
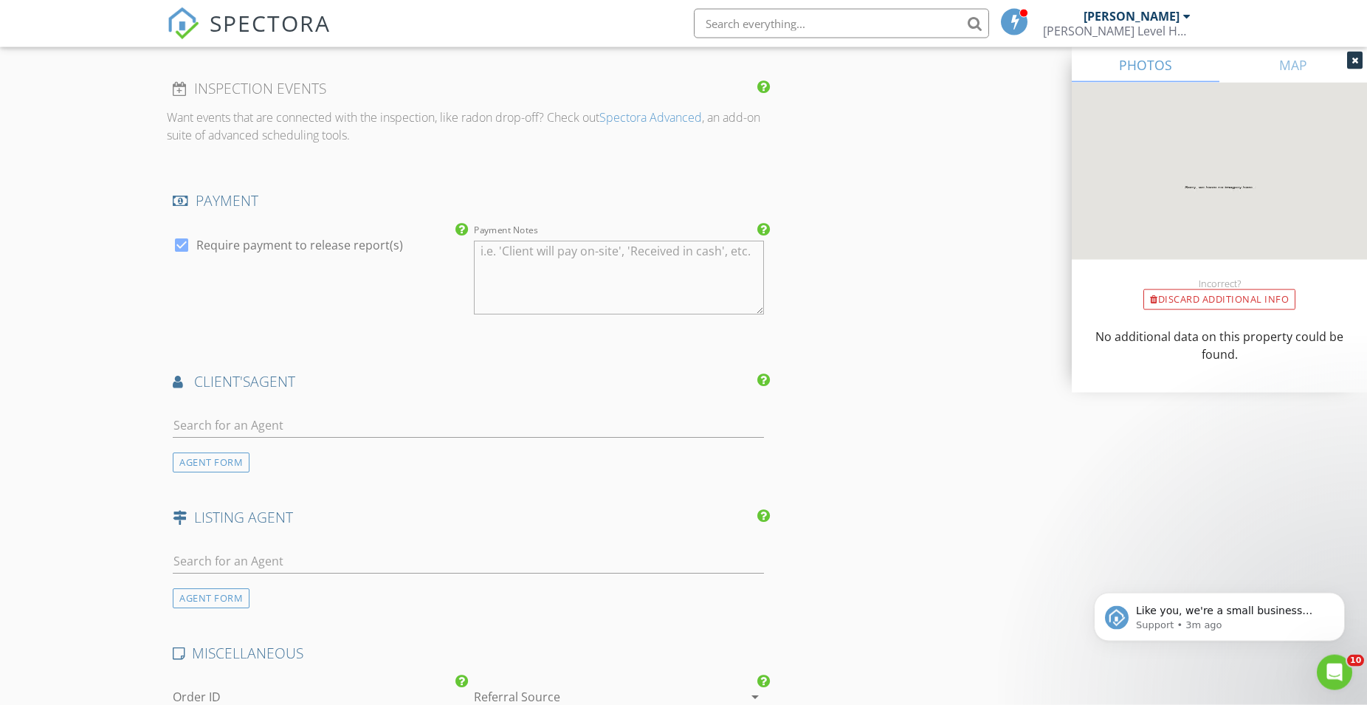
scroll to position [2259, 0]
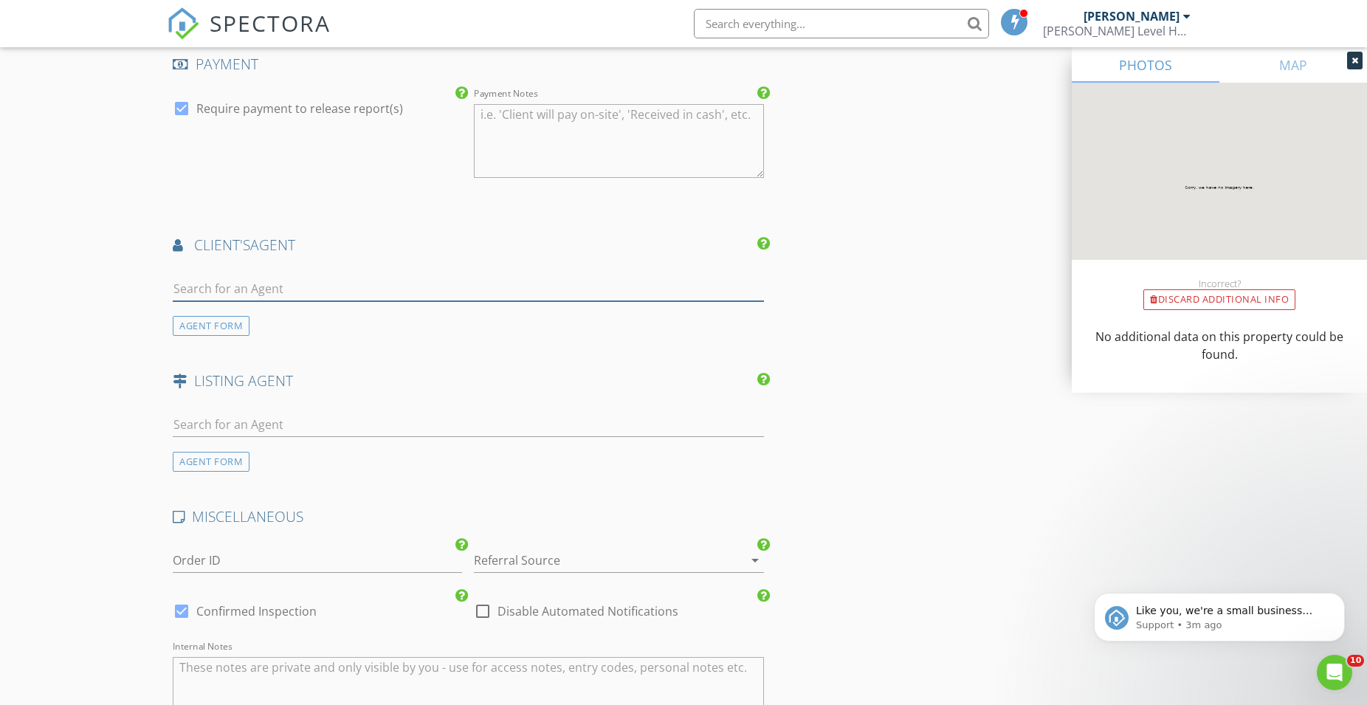
click at [269, 292] on input "text" at bounding box center [468, 289] width 591 height 24
type input "cart"
click at [335, 321] on li "Carter Dorsch 98 Real Estate Group" at bounding box center [468, 321] width 590 height 41
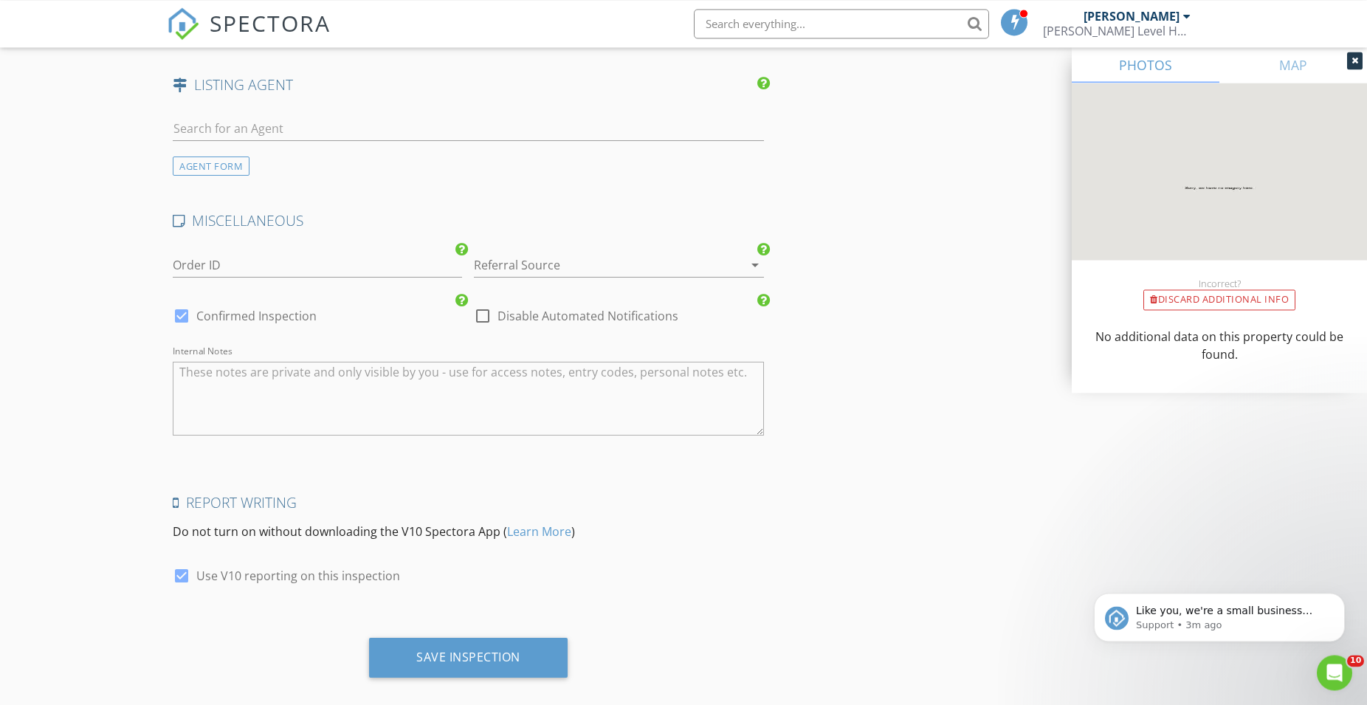
scroll to position [2909, 0]
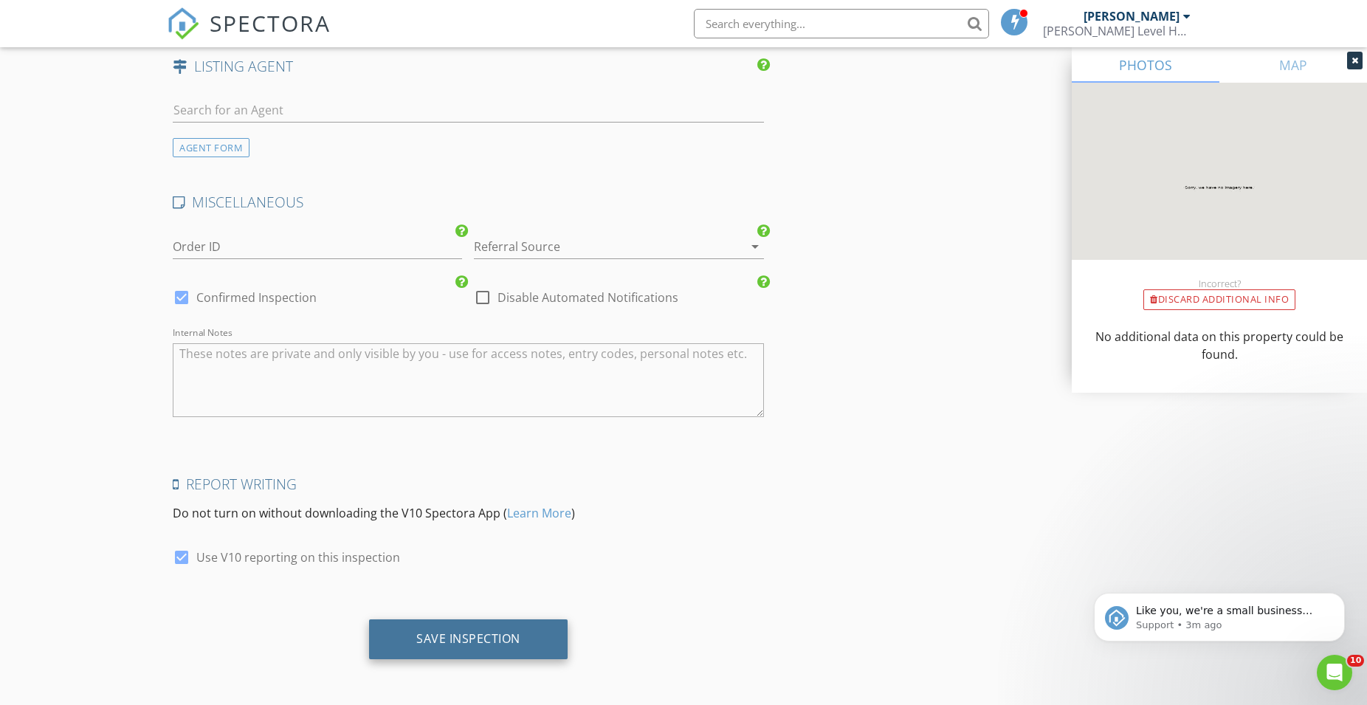
click at [466, 634] on div "Save Inspection" at bounding box center [468, 638] width 104 height 15
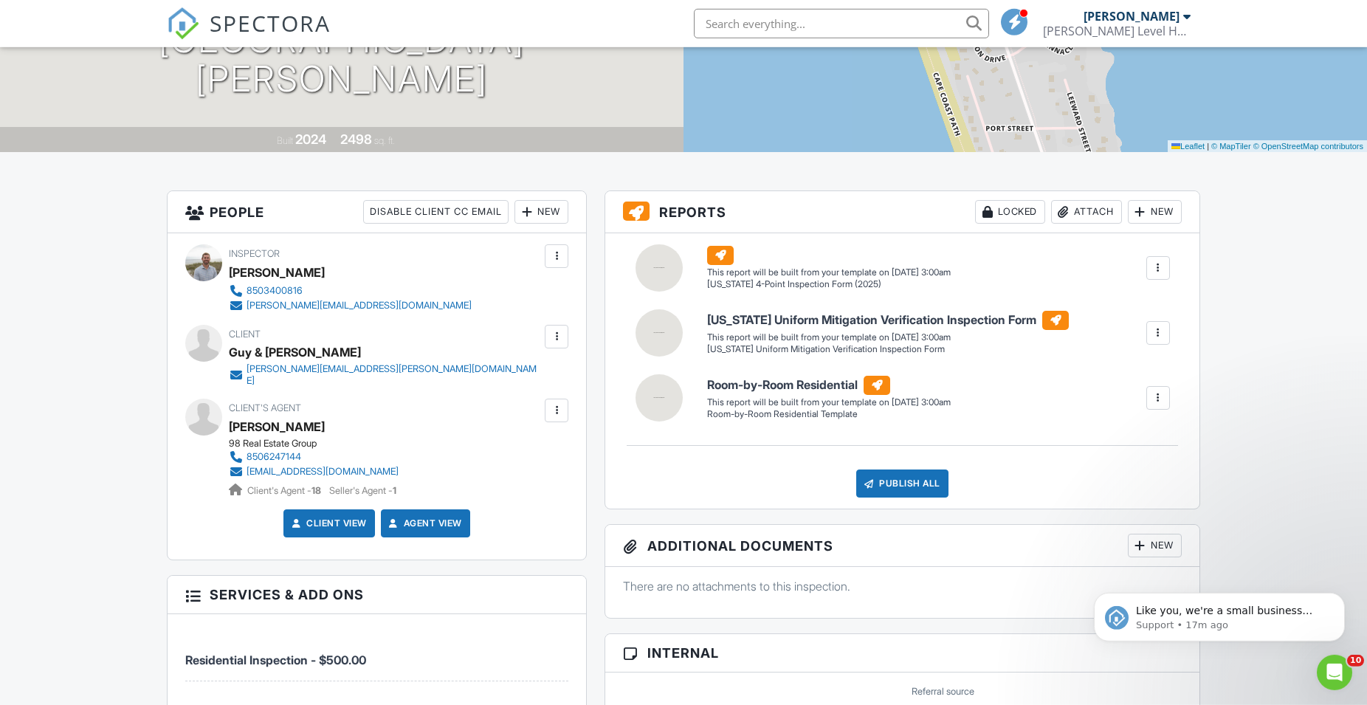
scroll to position [376, 0]
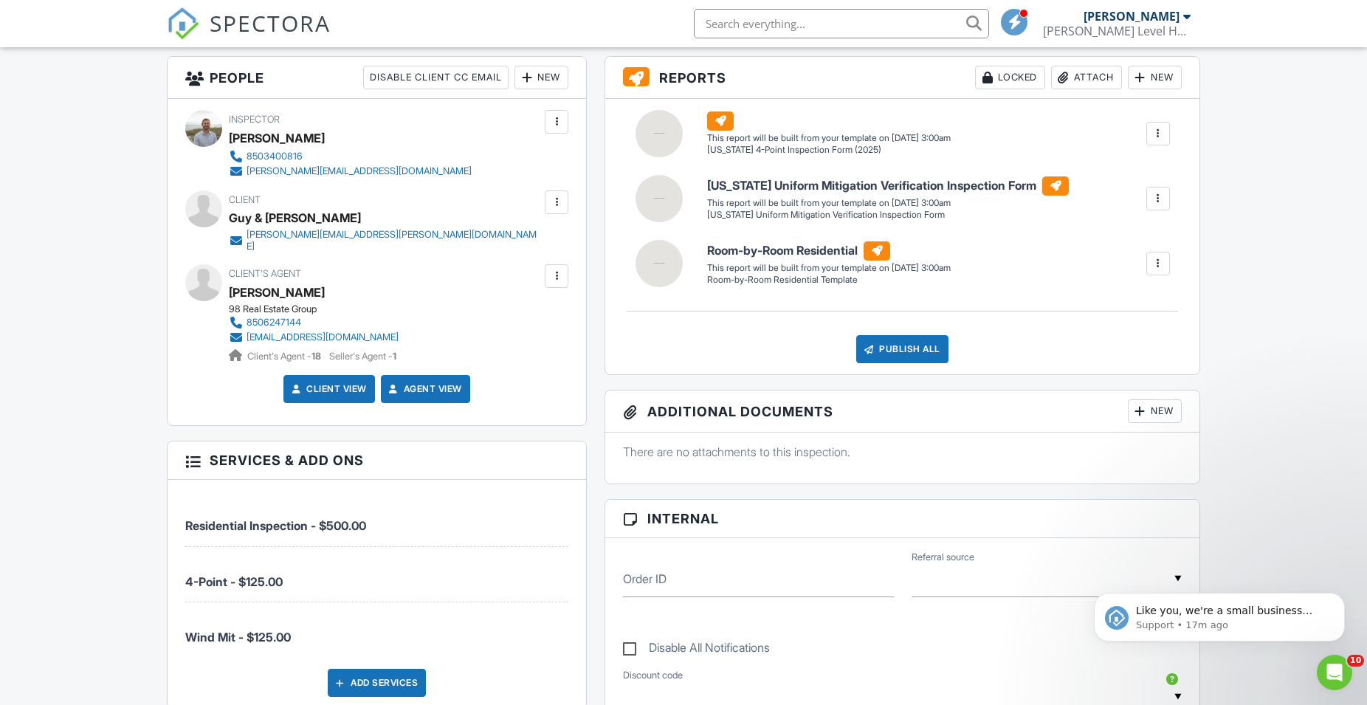
click at [1146, 410] on div at bounding box center [1140, 411] width 15 height 15
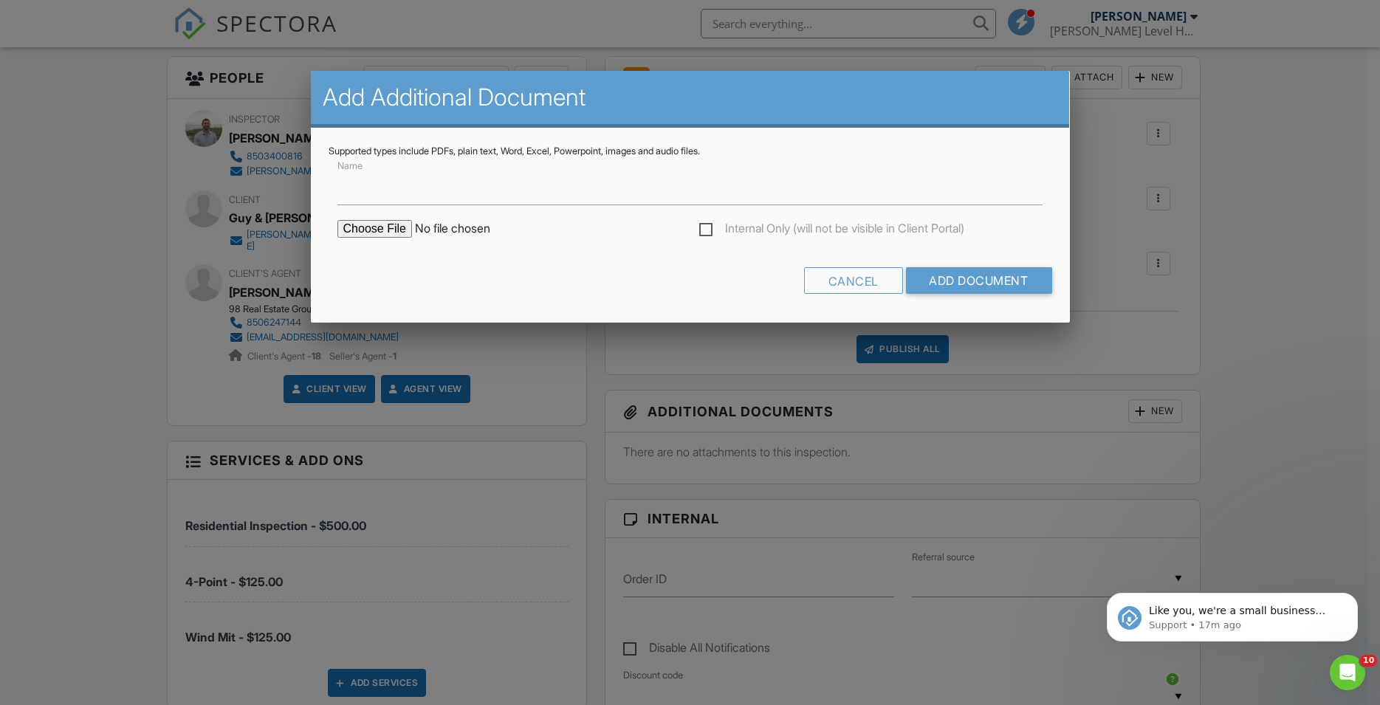
click at [346, 224] on input "file" at bounding box center [462, 229] width 251 height 18
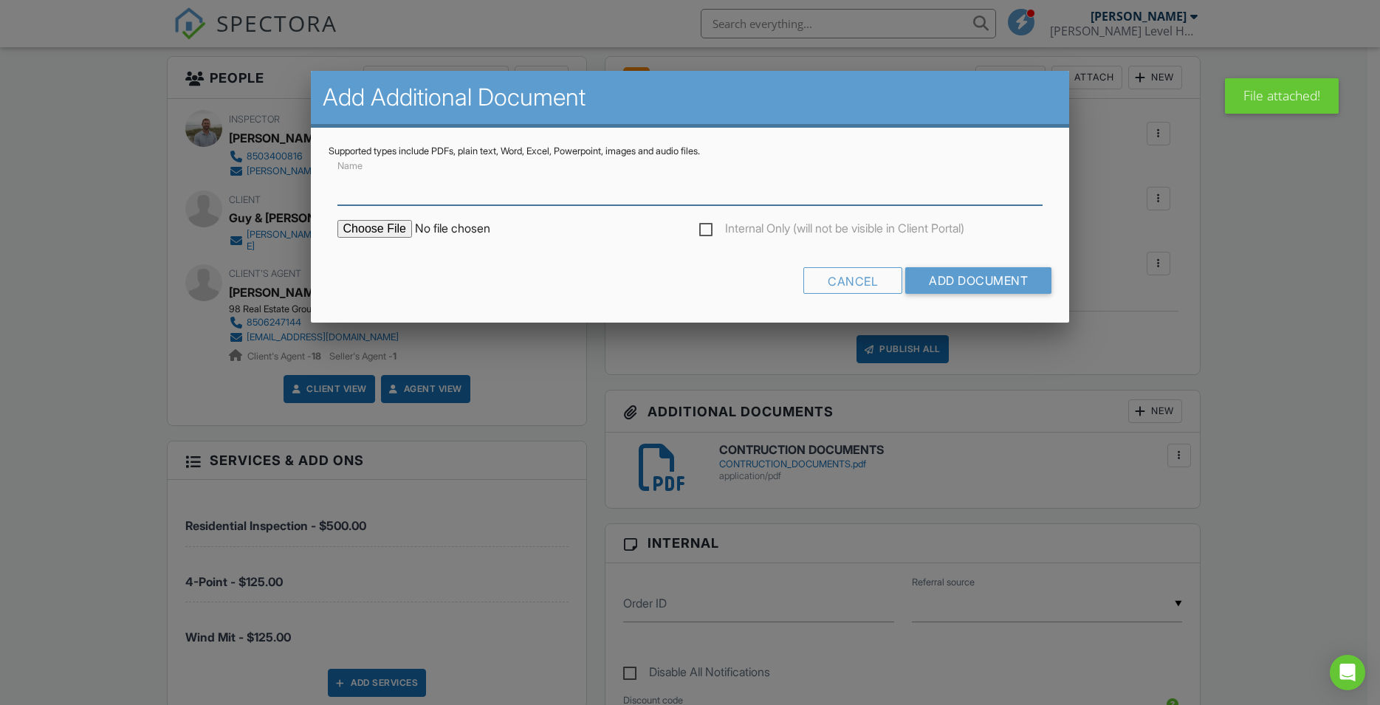
scroll to position [376, 0]
click at [385, 239] on div "Internal Only (will not be visible in Client Portal)" at bounding box center [689, 236] width 723 height 32
click at [381, 227] on input "file" at bounding box center [462, 229] width 251 height 18
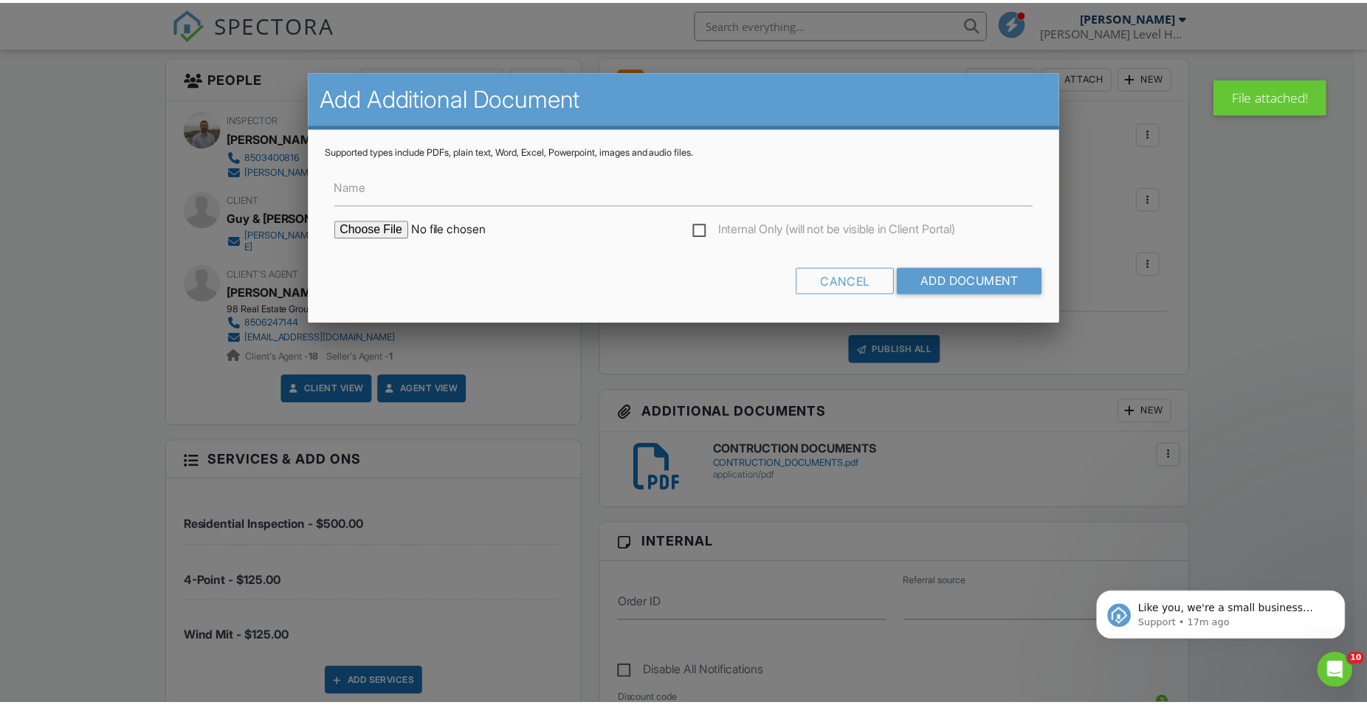
scroll to position [0, 0]
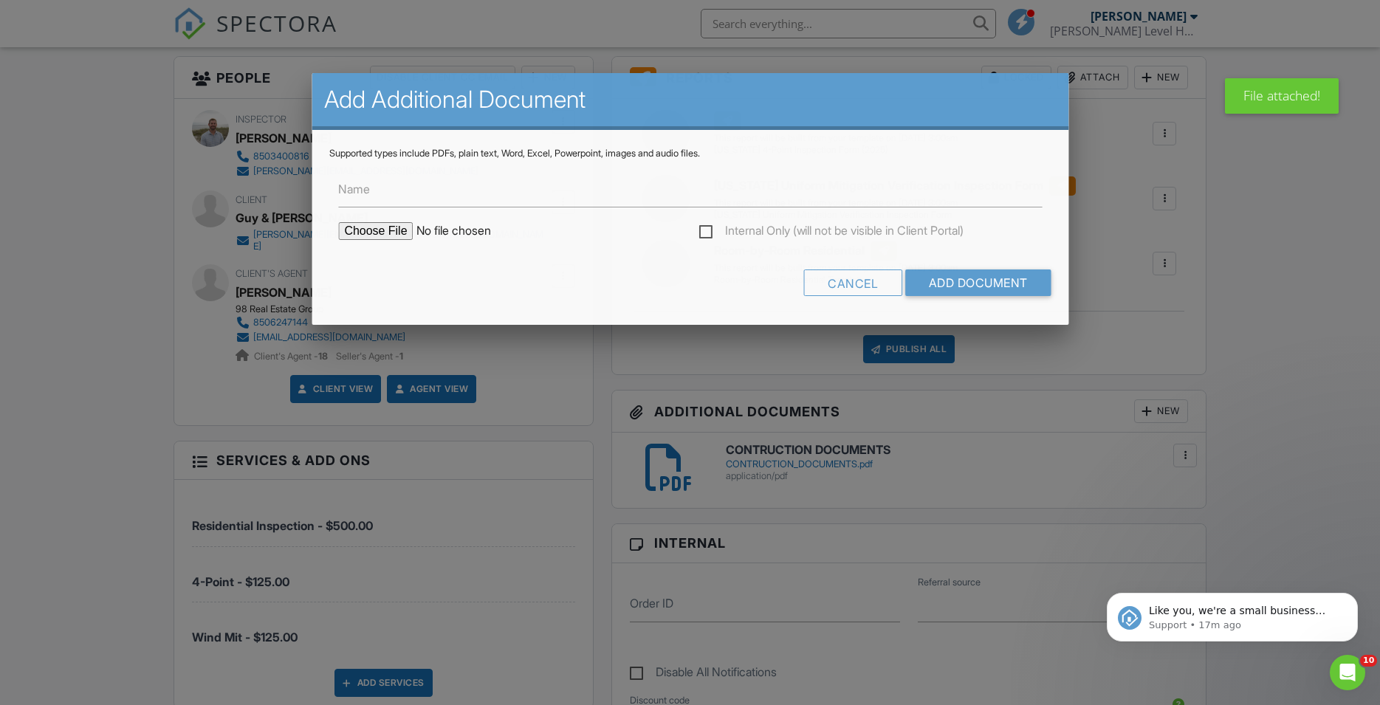
type input "C:\fakepath\SURVEY & PLANS.pdf"
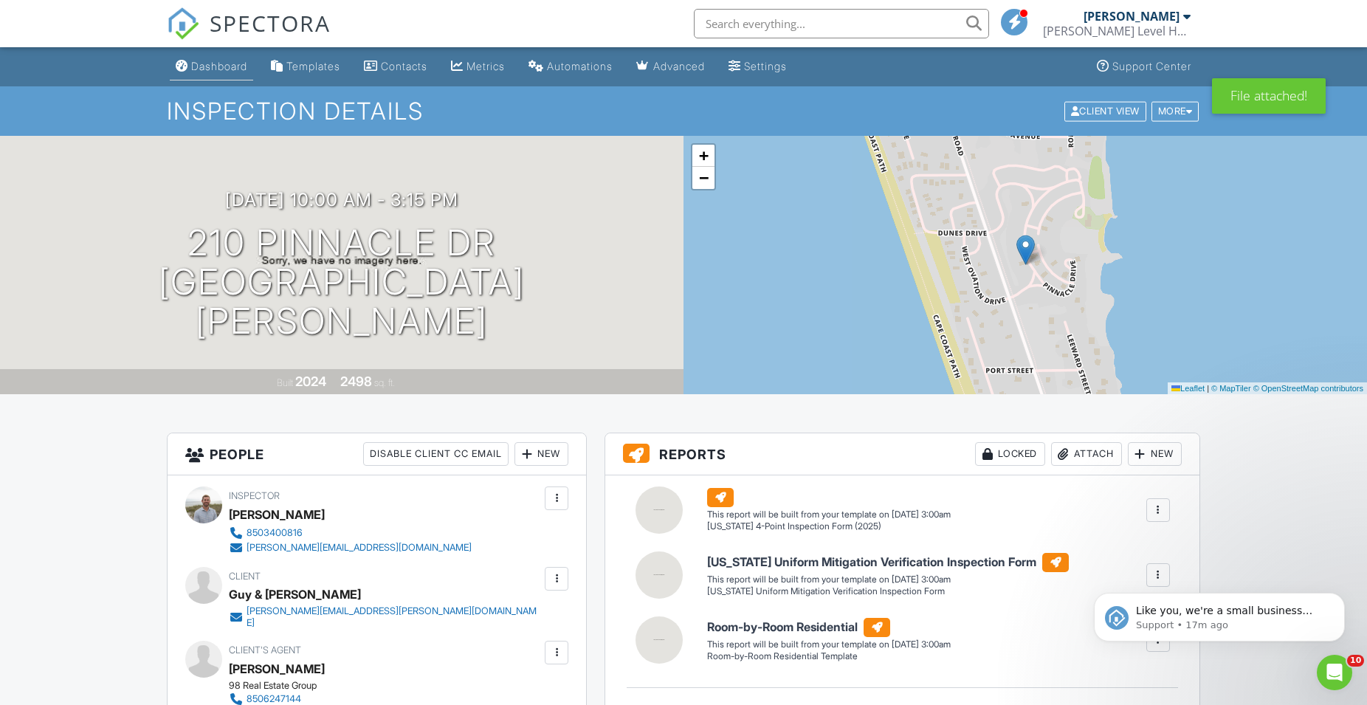
click at [213, 58] on link "Dashboard" at bounding box center [211, 66] width 83 height 27
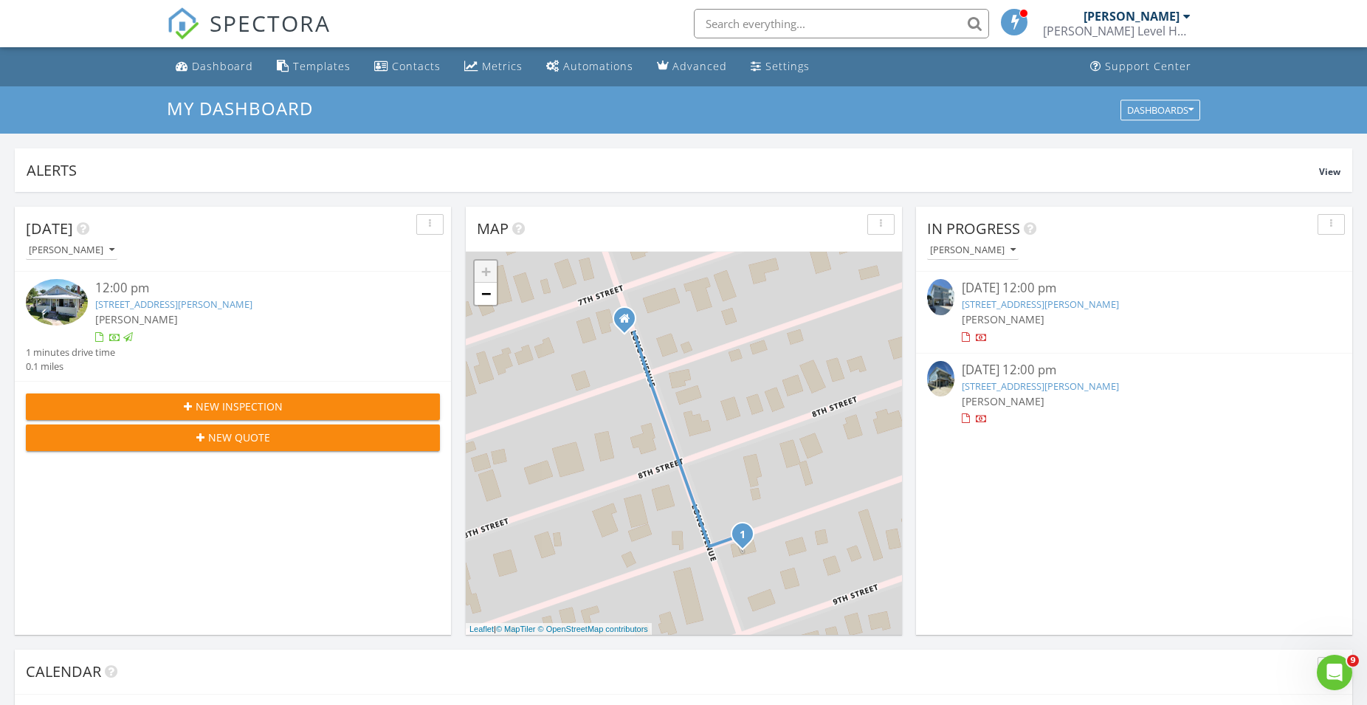
click at [209, 402] on span "New Inspection" at bounding box center [239, 407] width 87 height 16
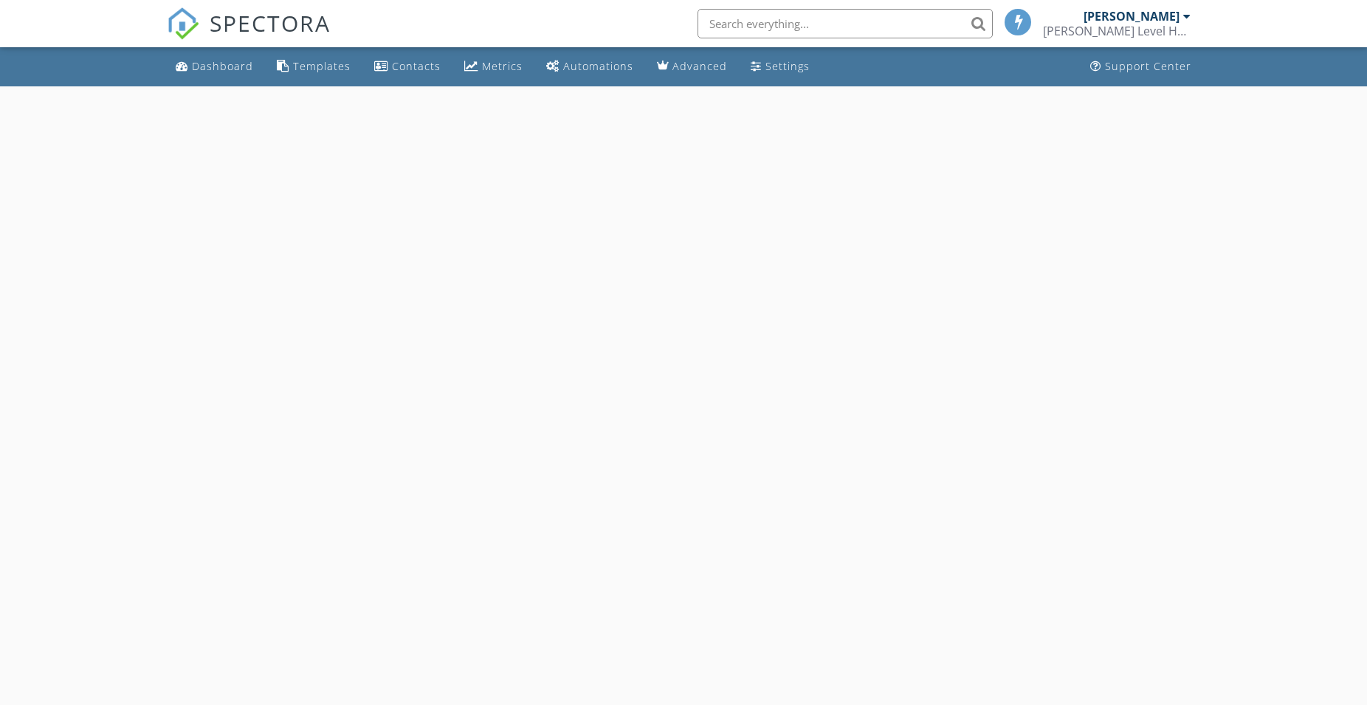
select select "7"
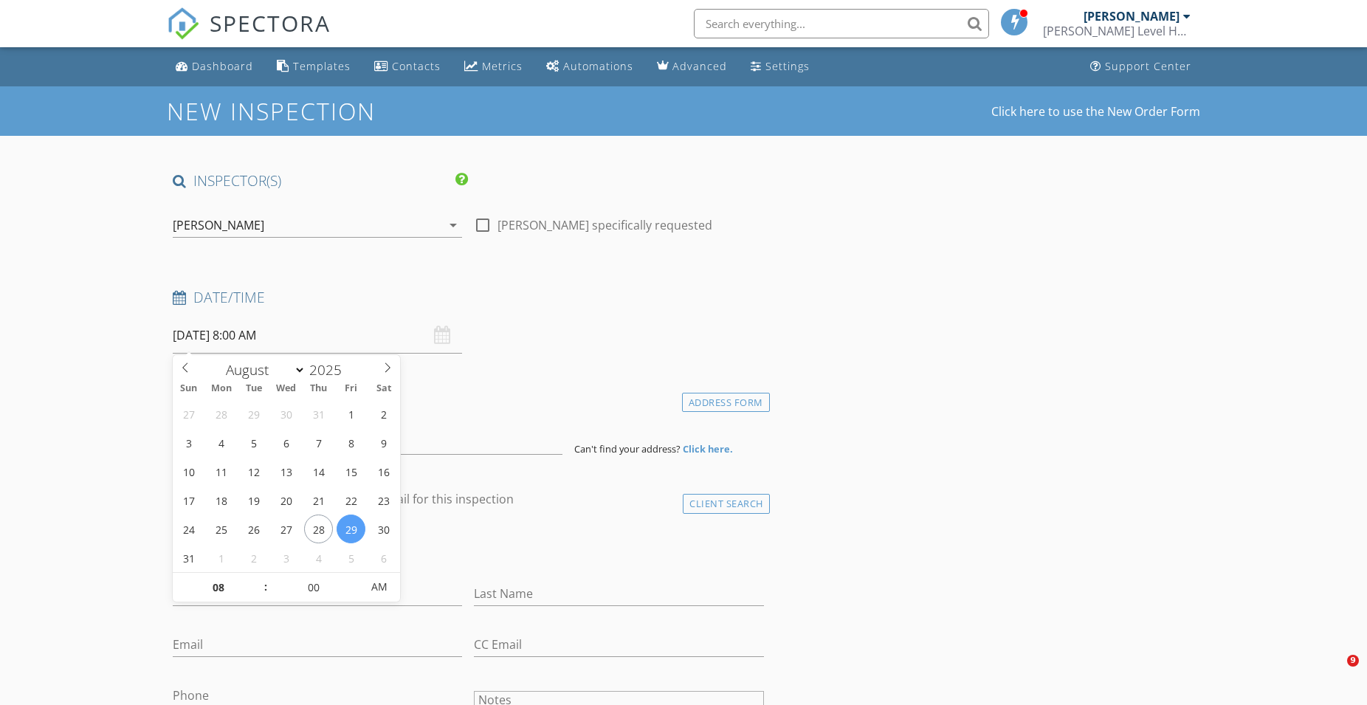
click at [230, 338] on input "08/29/2025 8:00 AM" at bounding box center [317, 335] width 289 height 36
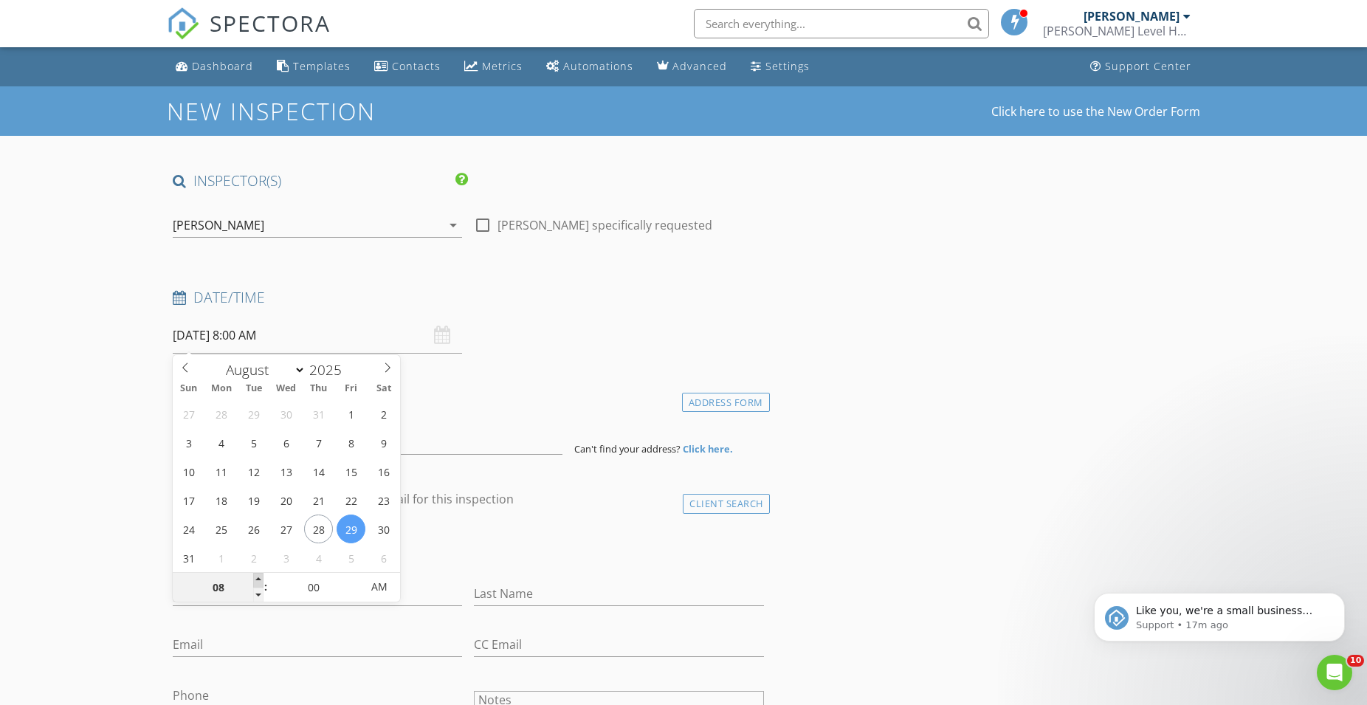
type input "09"
type input "08/29/2025 9:00 AM"
click at [255, 579] on span at bounding box center [258, 580] width 10 height 15
type input "10"
type input "08/29/2025 10:00 AM"
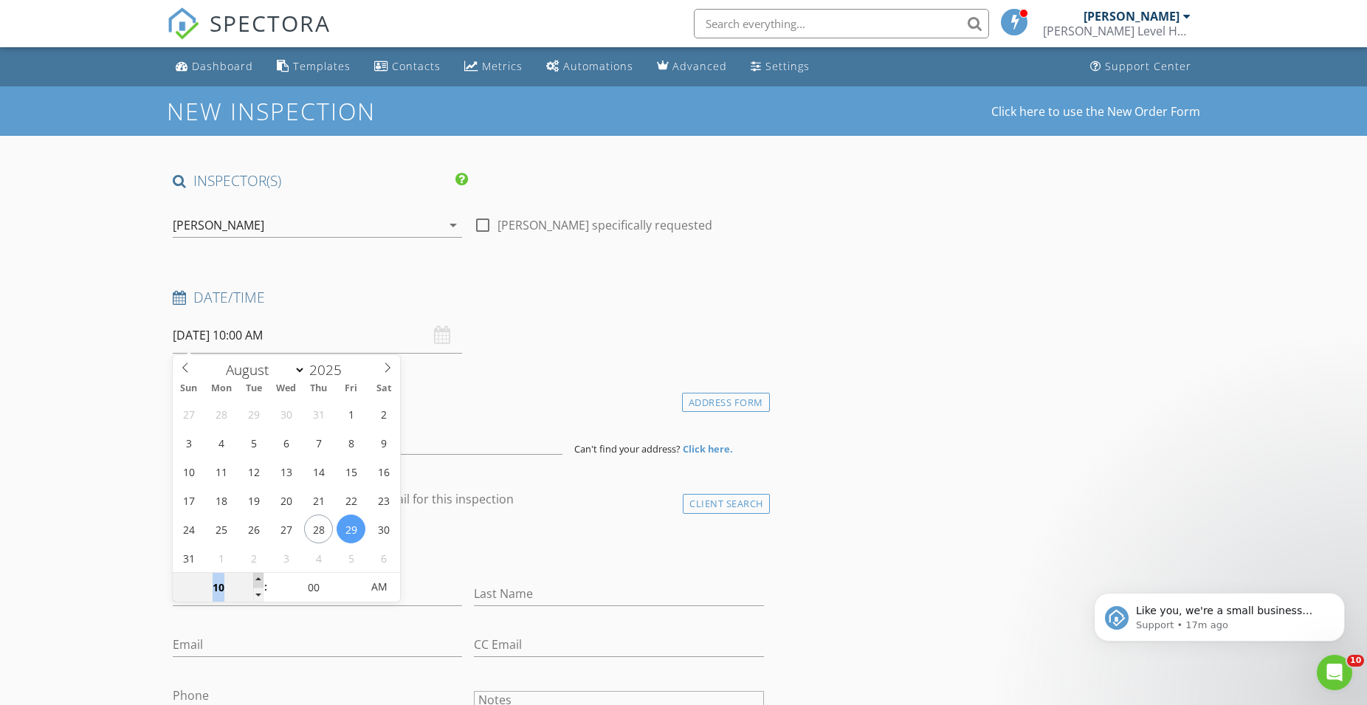
click at [255, 579] on span at bounding box center [258, 580] width 10 height 15
type input "11"
type input "[DATE] 11:00 AM"
click at [255, 579] on span at bounding box center [258, 580] width 10 height 15
type input "12"
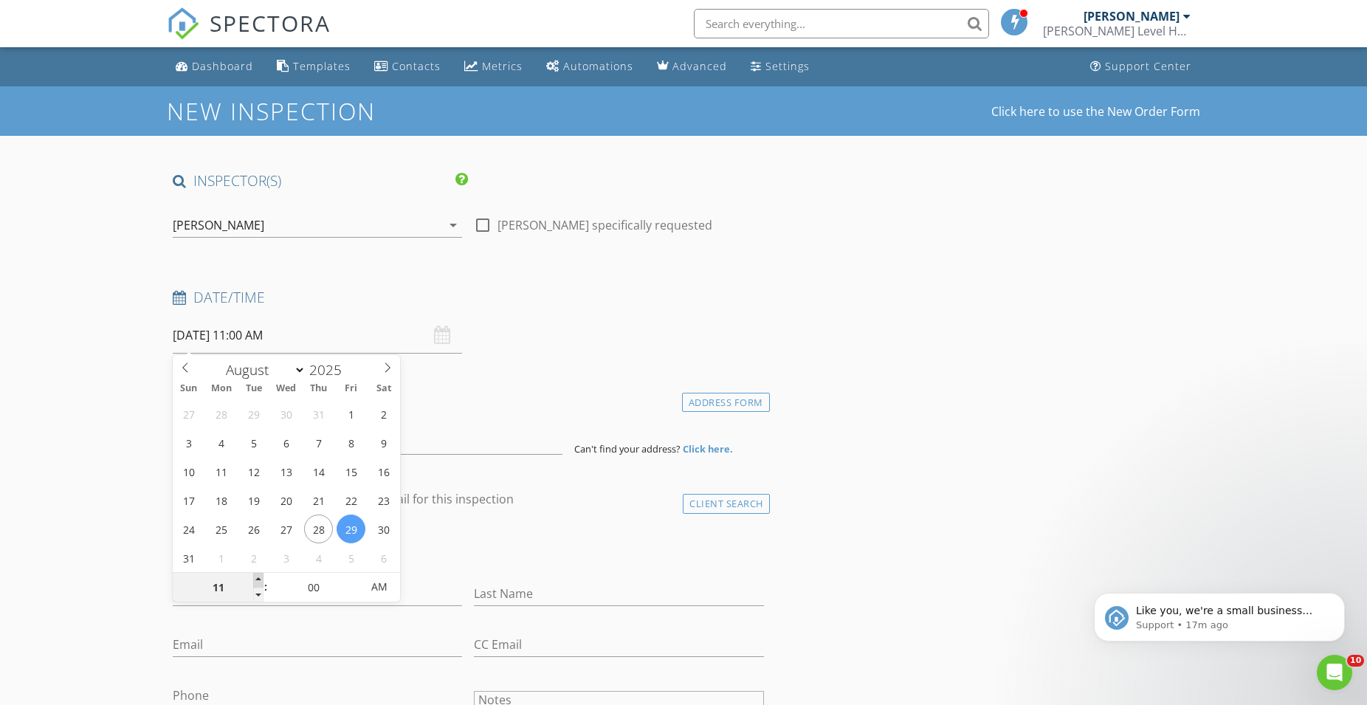
type input "[DATE] 12:00 PM"
click at [255, 579] on span at bounding box center [258, 580] width 10 height 15
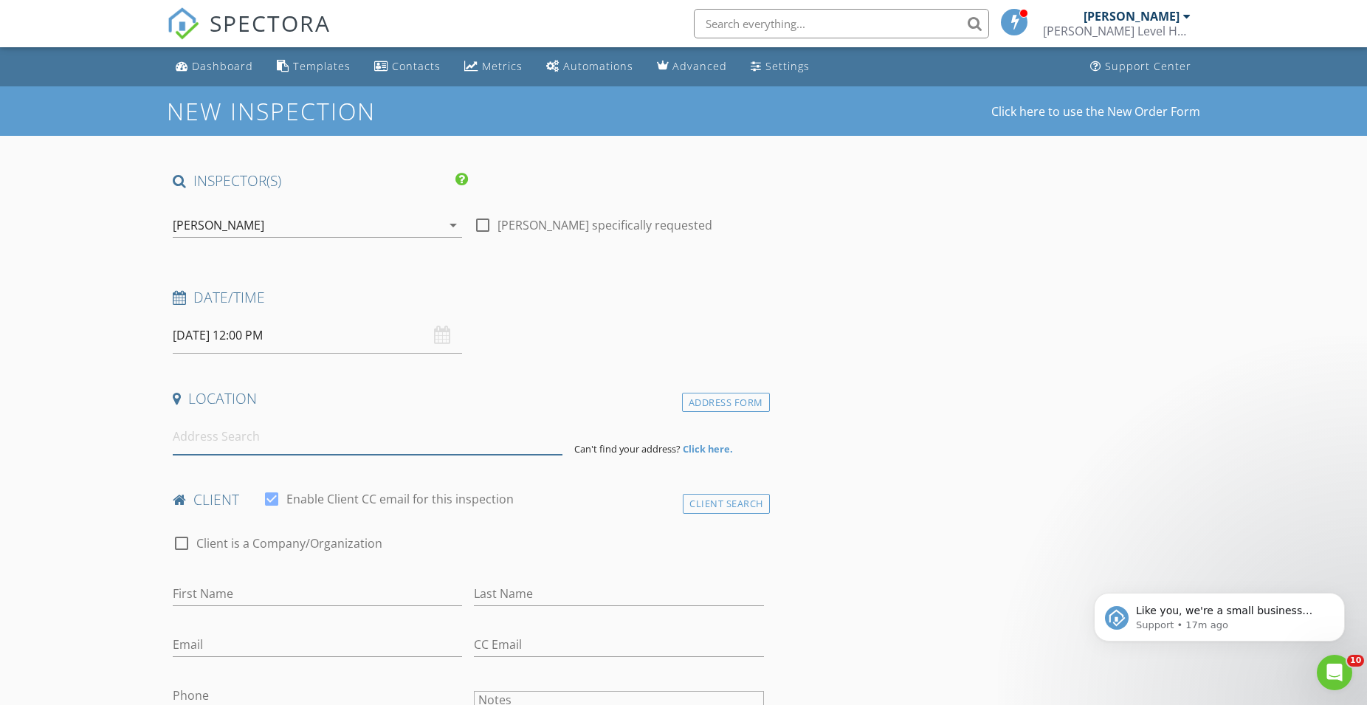
click at [258, 433] on input at bounding box center [368, 437] width 390 height 36
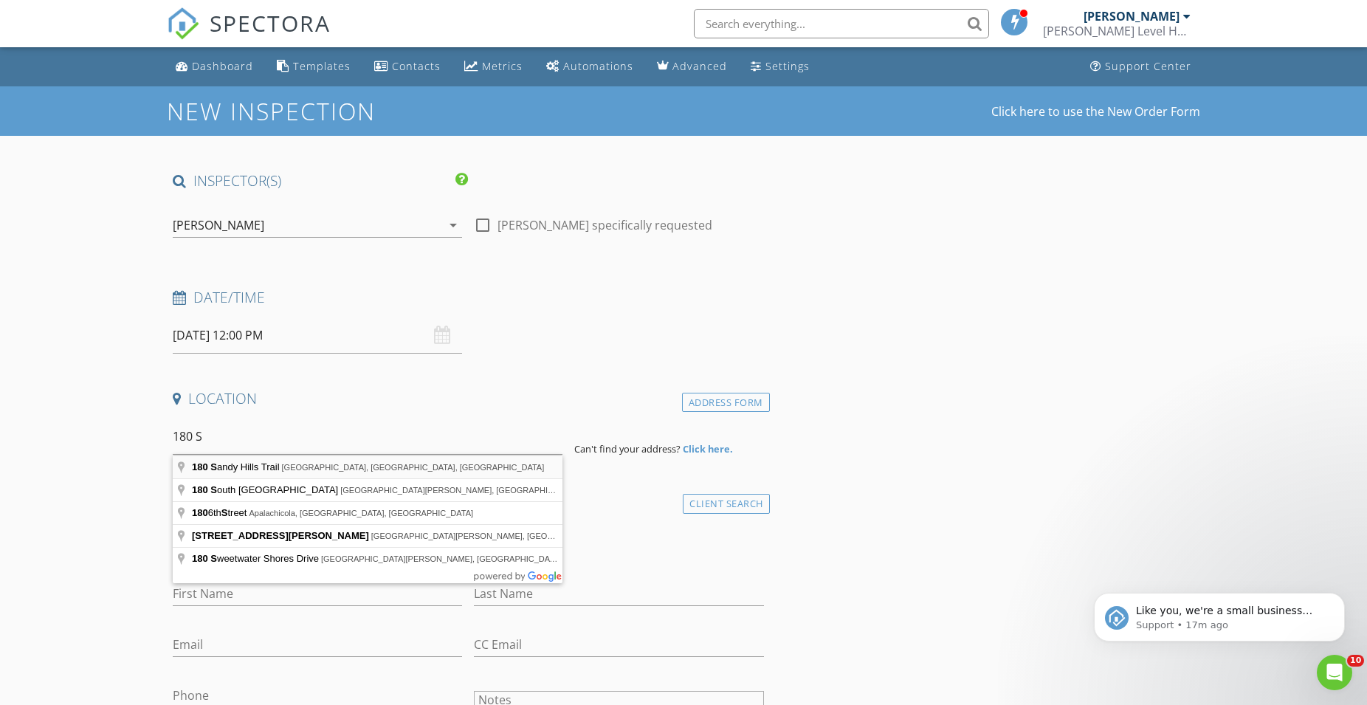
type input "180 Sandy Hills Trail, Cape San Blas, FL, USA"
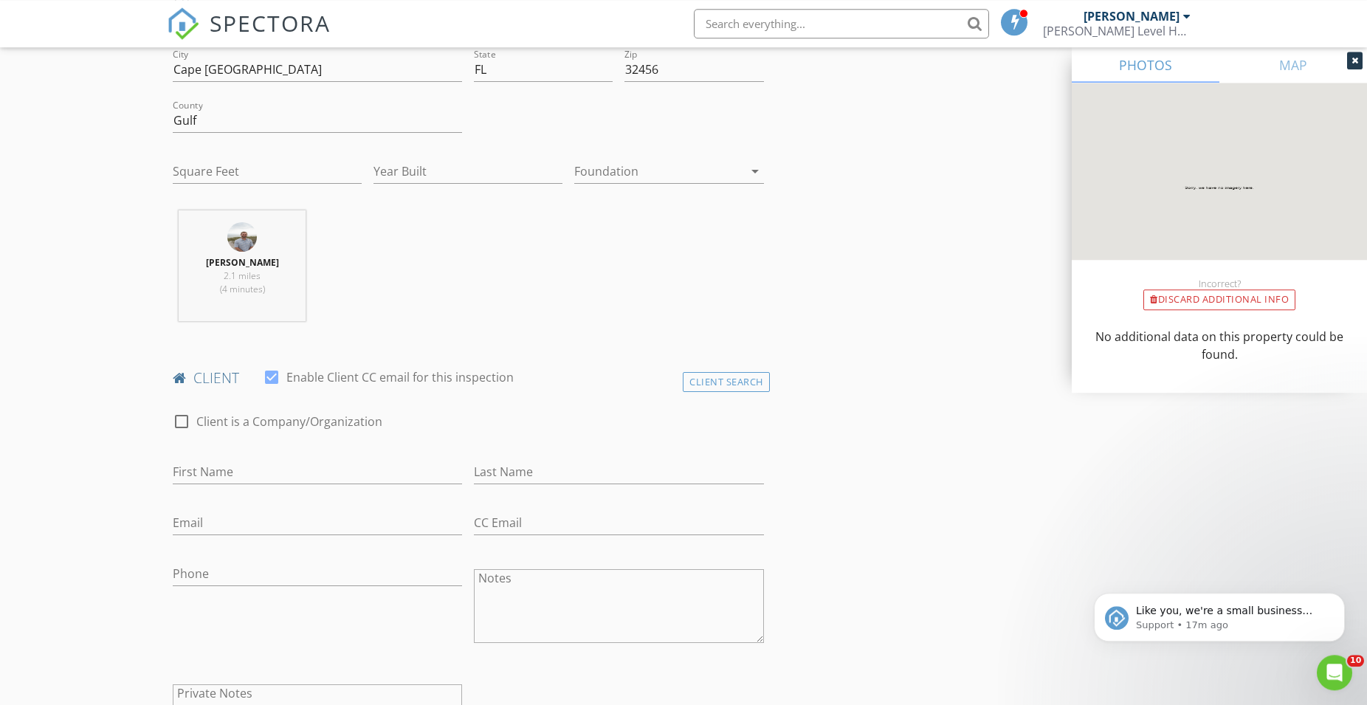
scroll to position [452, 0]
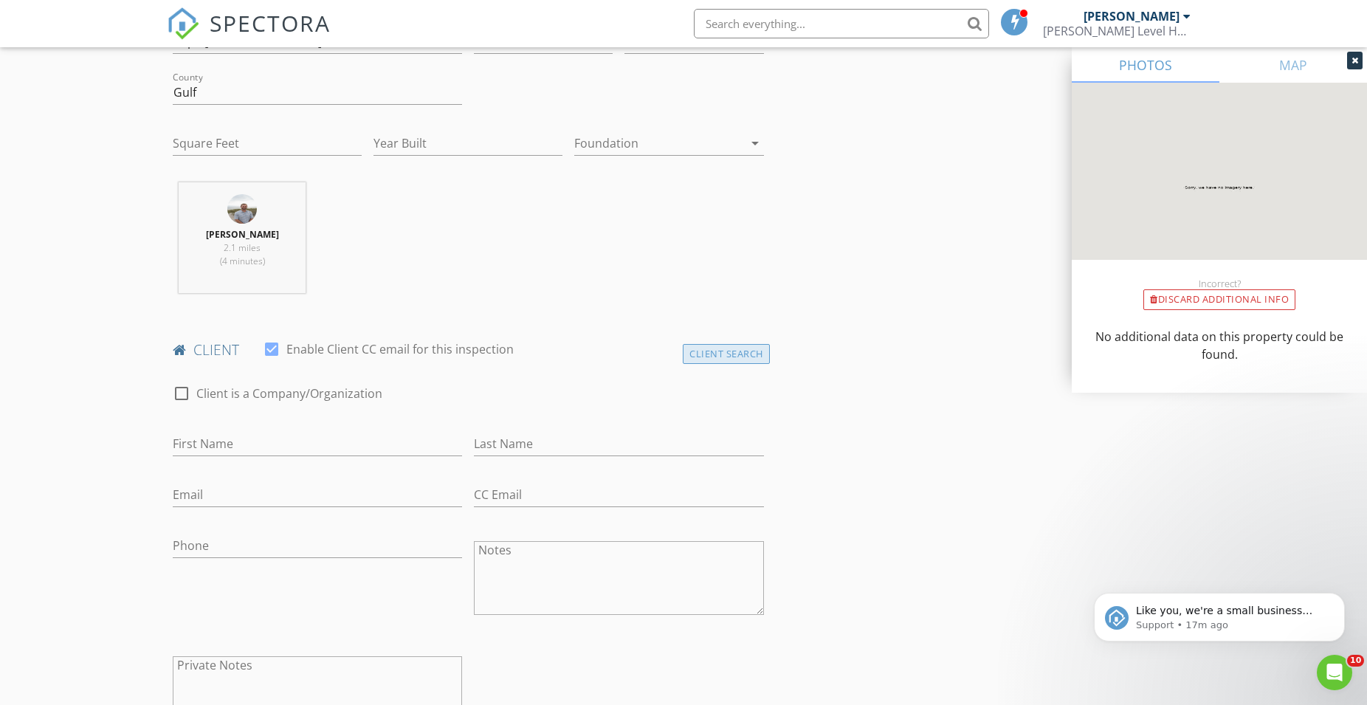
click at [712, 359] on div "Client Search" at bounding box center [726, 354] width 87 height 20
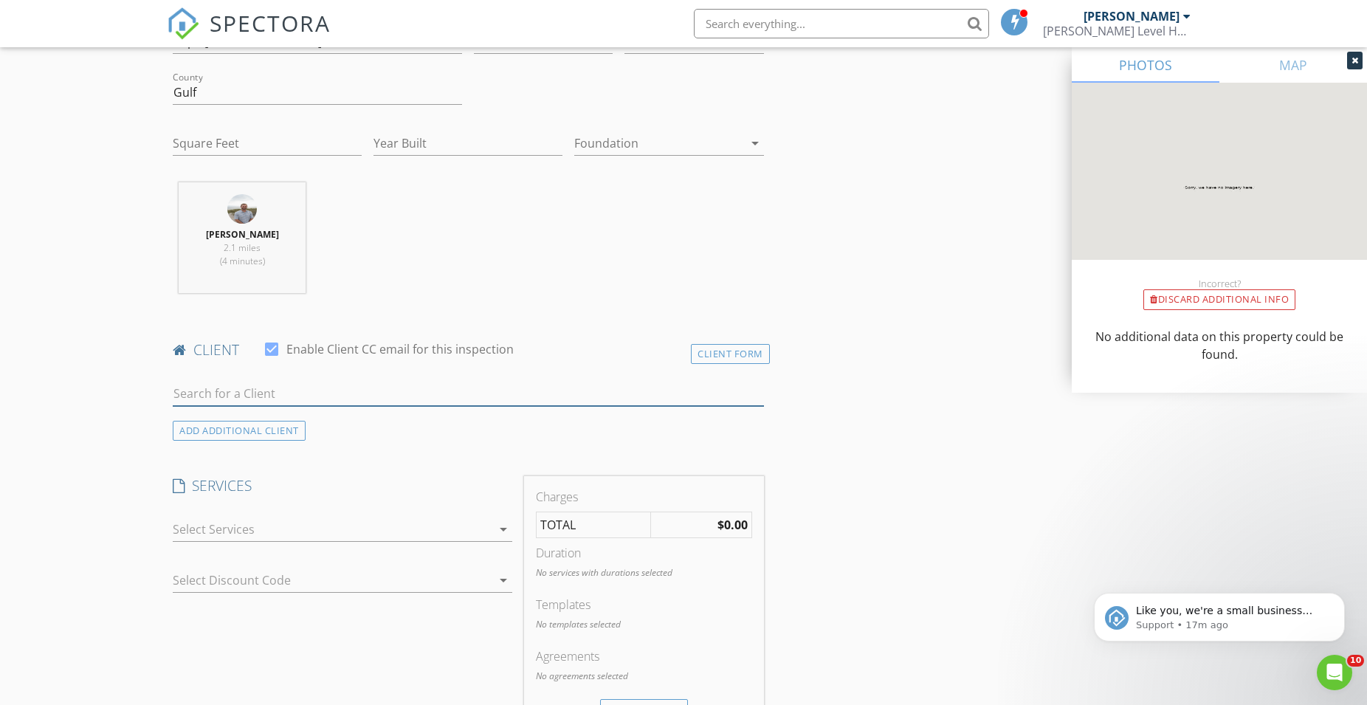
click at [255, 388] on input "text" at bounding box center [468, 394] width 591 height 24
type input "360"
click at [238, 431] on div "[PERSON_NAME][EMAIL_ADDRESS][DOMAIN_NAME]" at bounding box center [325, 436] width 220 height 12
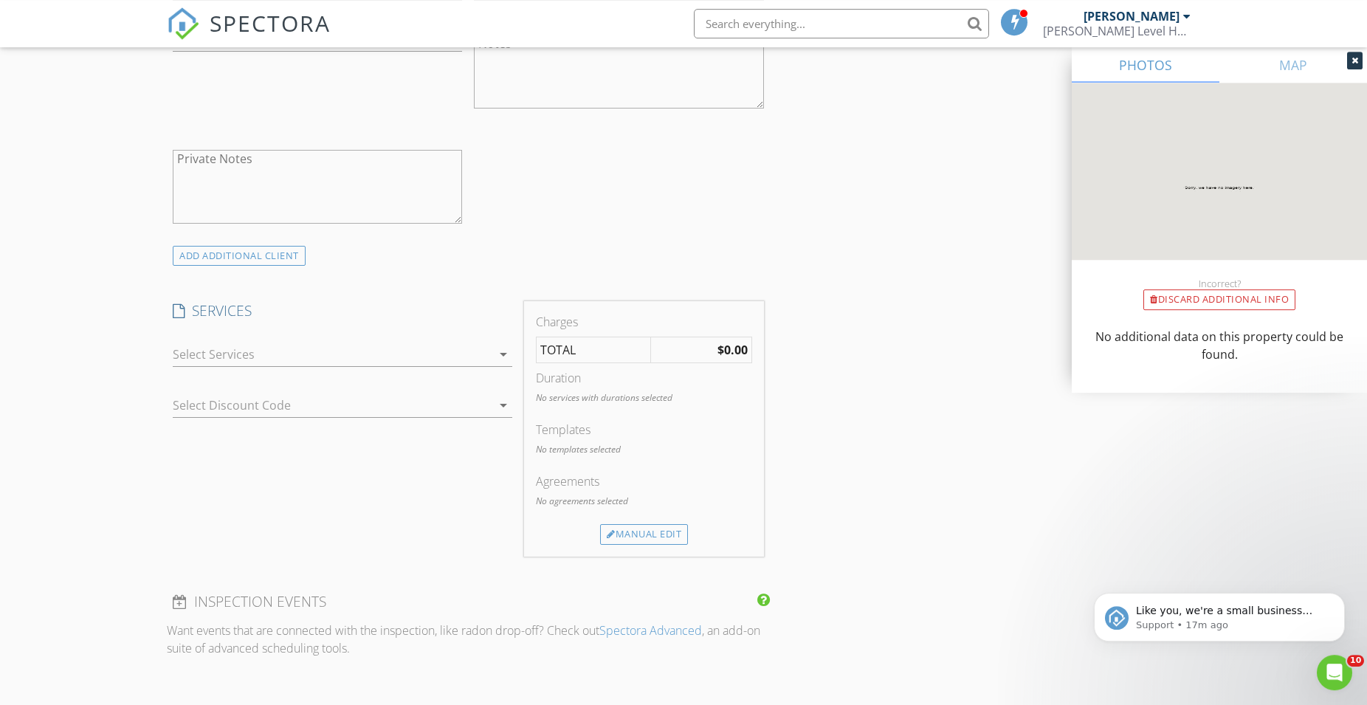
scroll to position [979, 0]
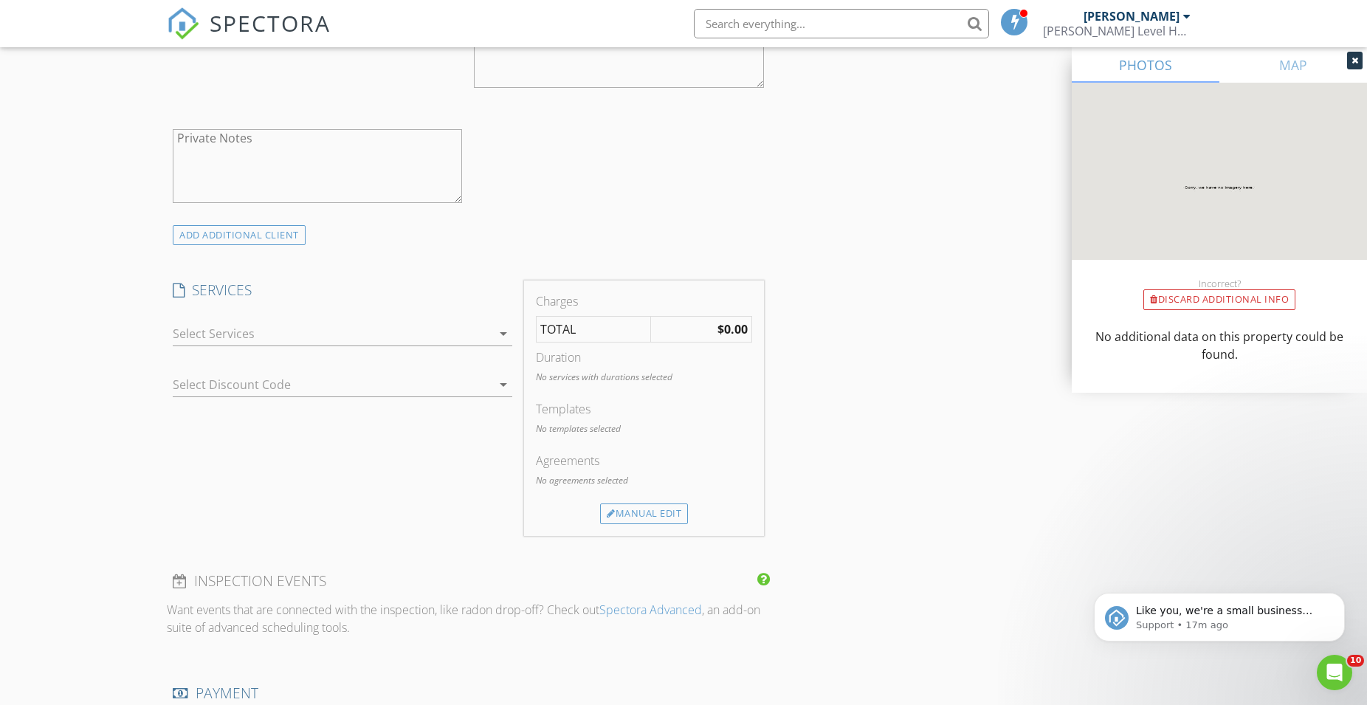
click at [231, 331] on div at bounding box center [332, 334] width 319 height 24
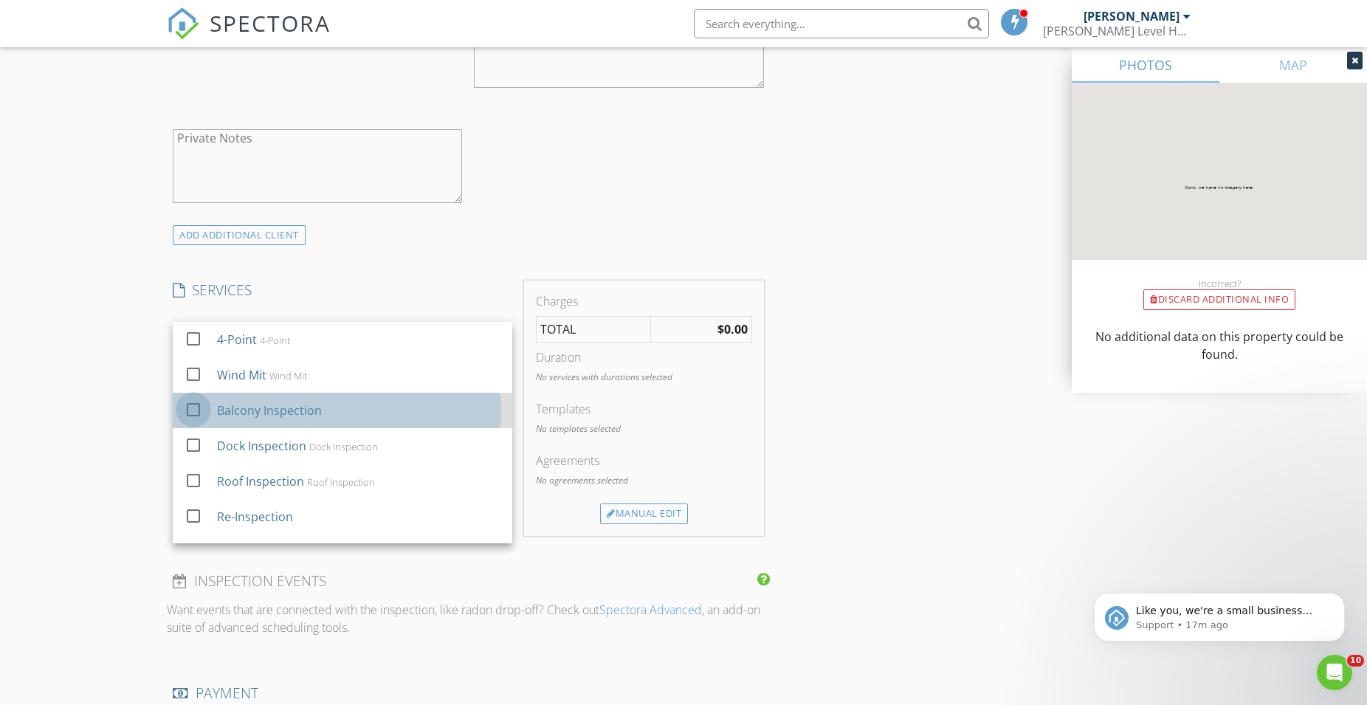
click at [196, 406] on div at bounding box center [193, 409] width 25 height 25
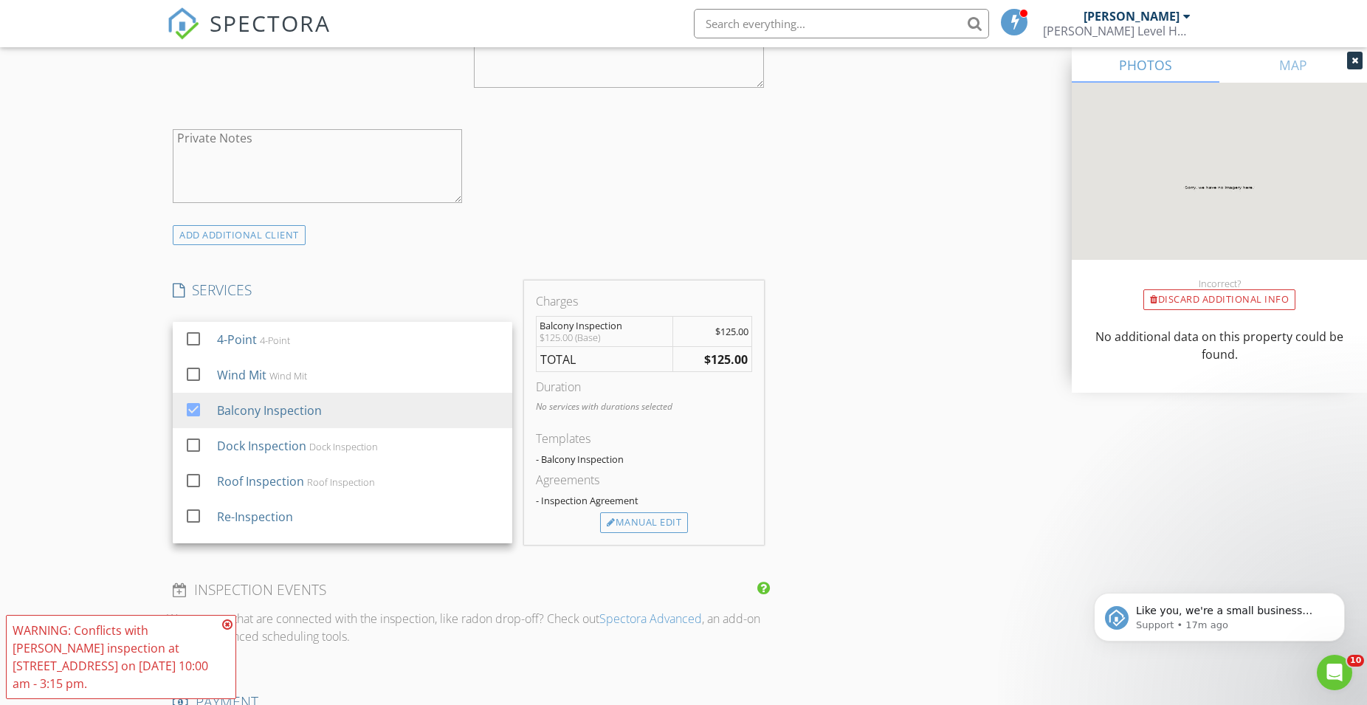
click at [737, 250] on div "INSPECTOR(S) check_box Trevor Seay PRIMARY Trevor Seay arrow_drop_down check_bo…" at bounding box center [468, 363] width 603 height 2343
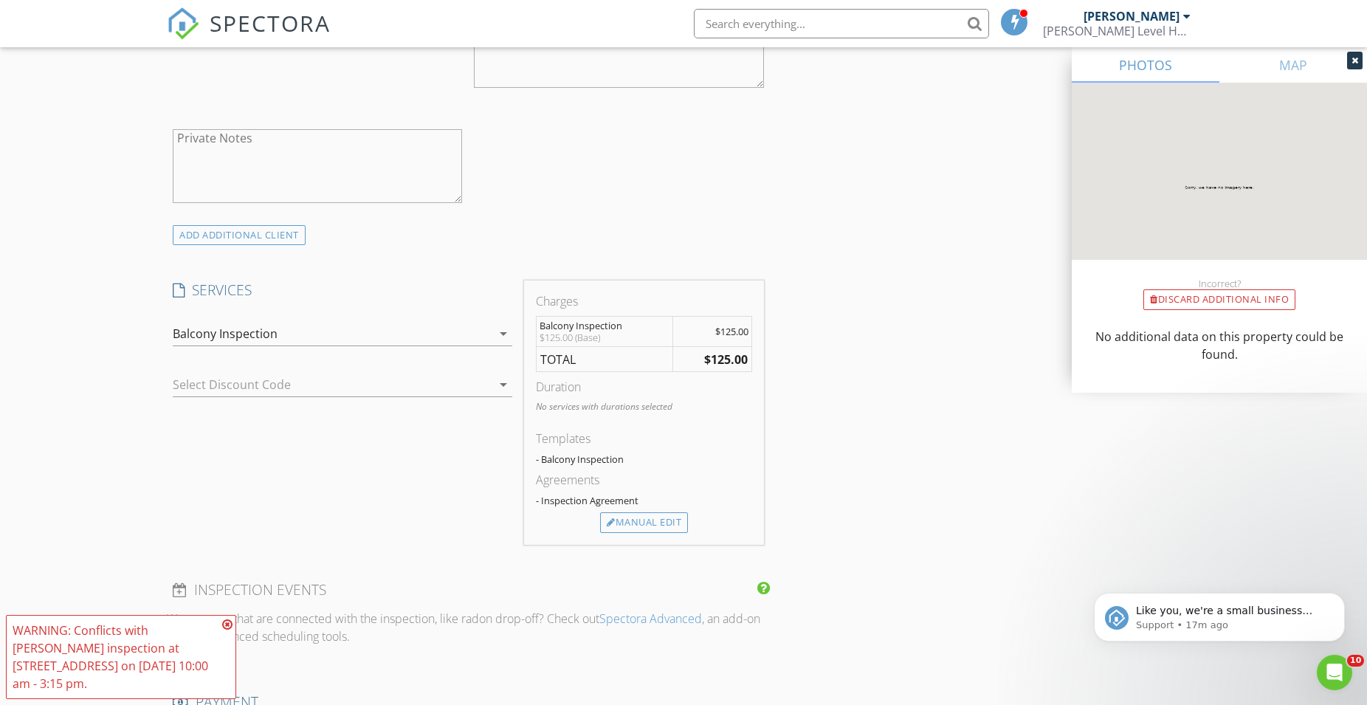
click at [233, 642] on div "WARNING: Conflicts with Trevor Seay's inspection at 210 Pinnacle Dr on 08/29/20…" at bounding box center [121, 657] width 230 height 84
click at [228, 630] on icon at bounding box center [227, 625] width 10 height 12
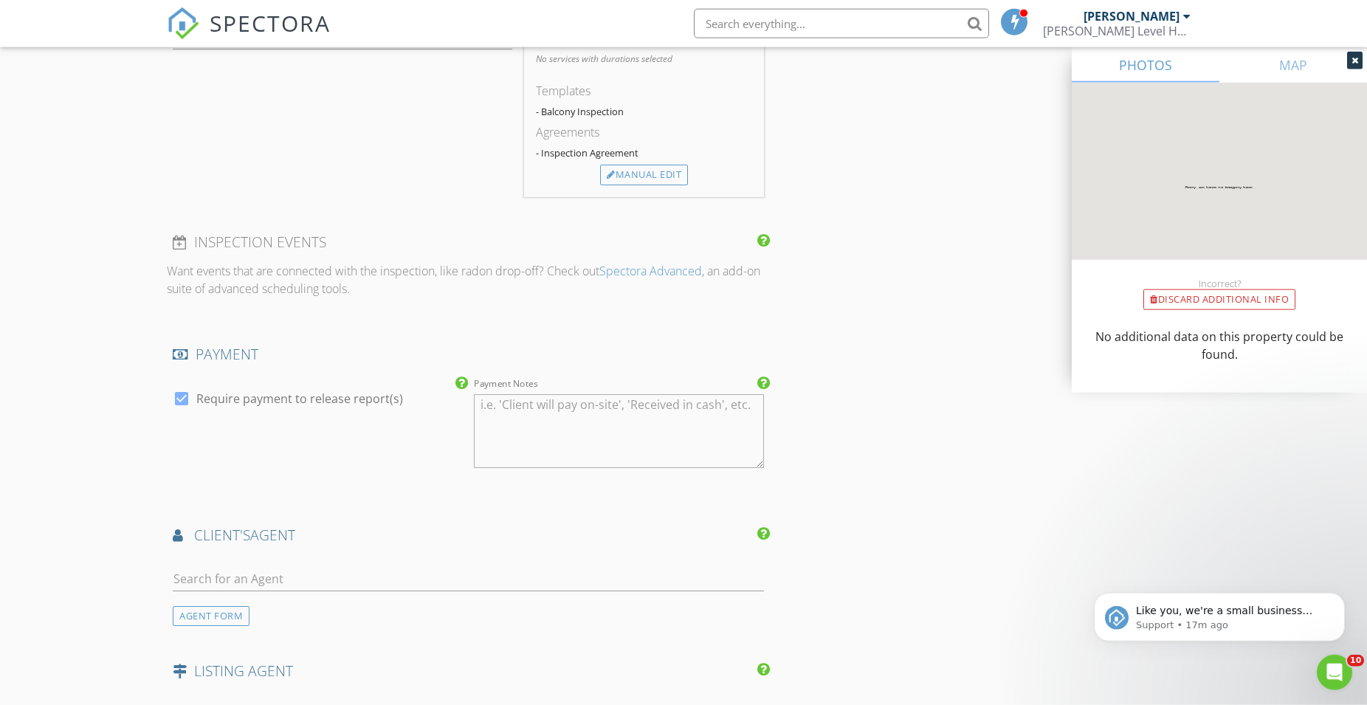
scroll to position [1355, 0]
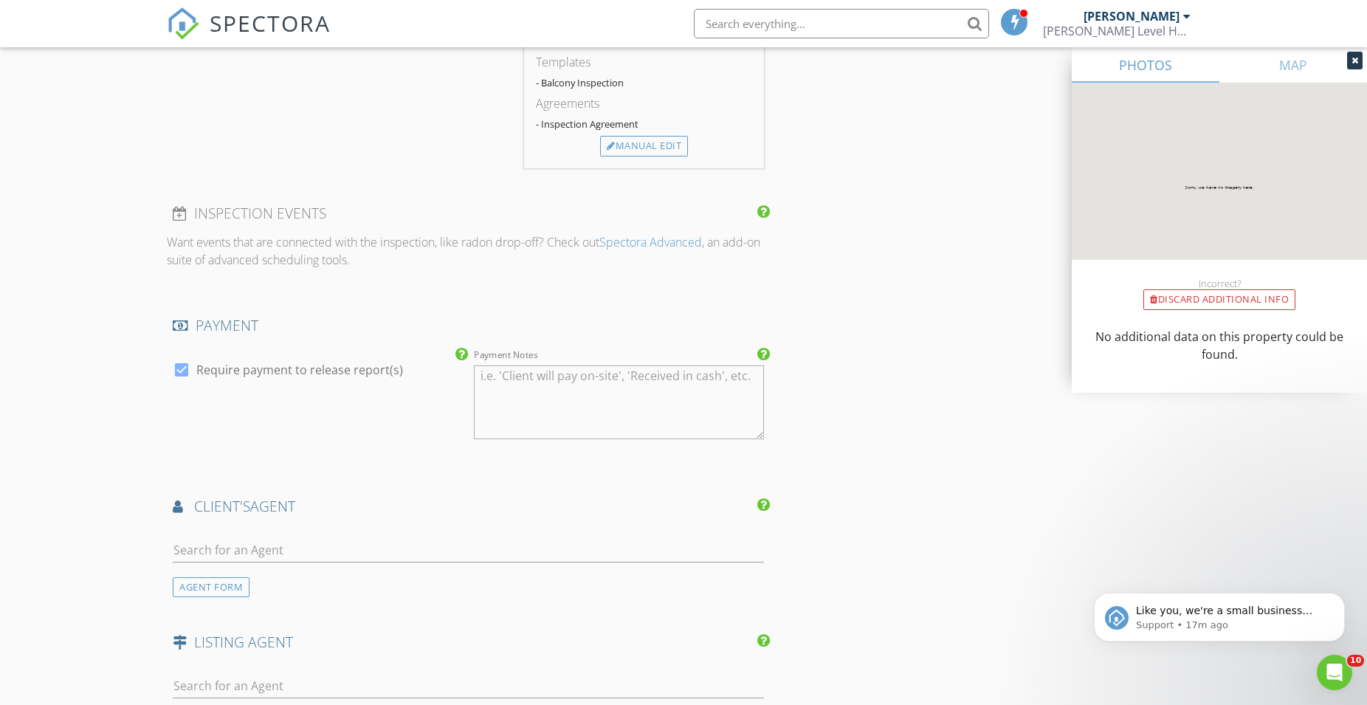
click at [182, 371] on div at bounding box center [181, 369] width 25 height 25
checkbox input "false"
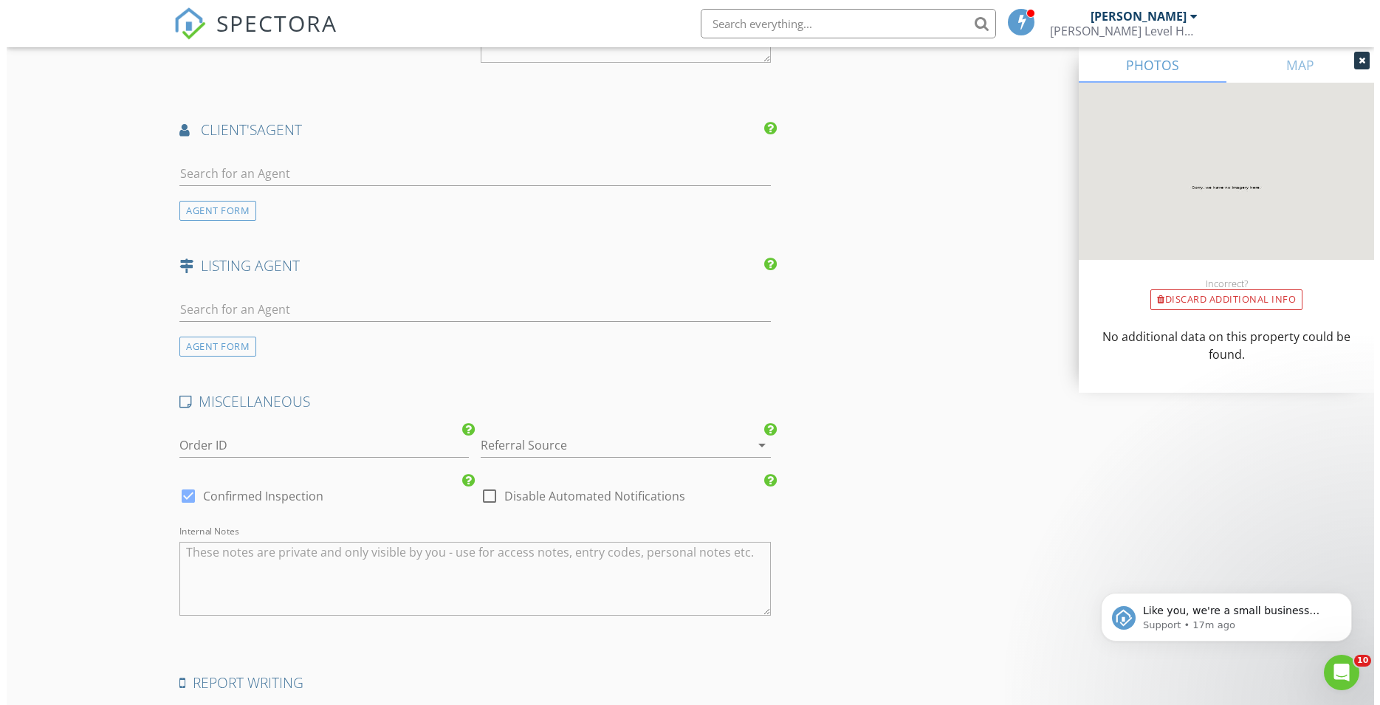
scroll to position [1931, 0]
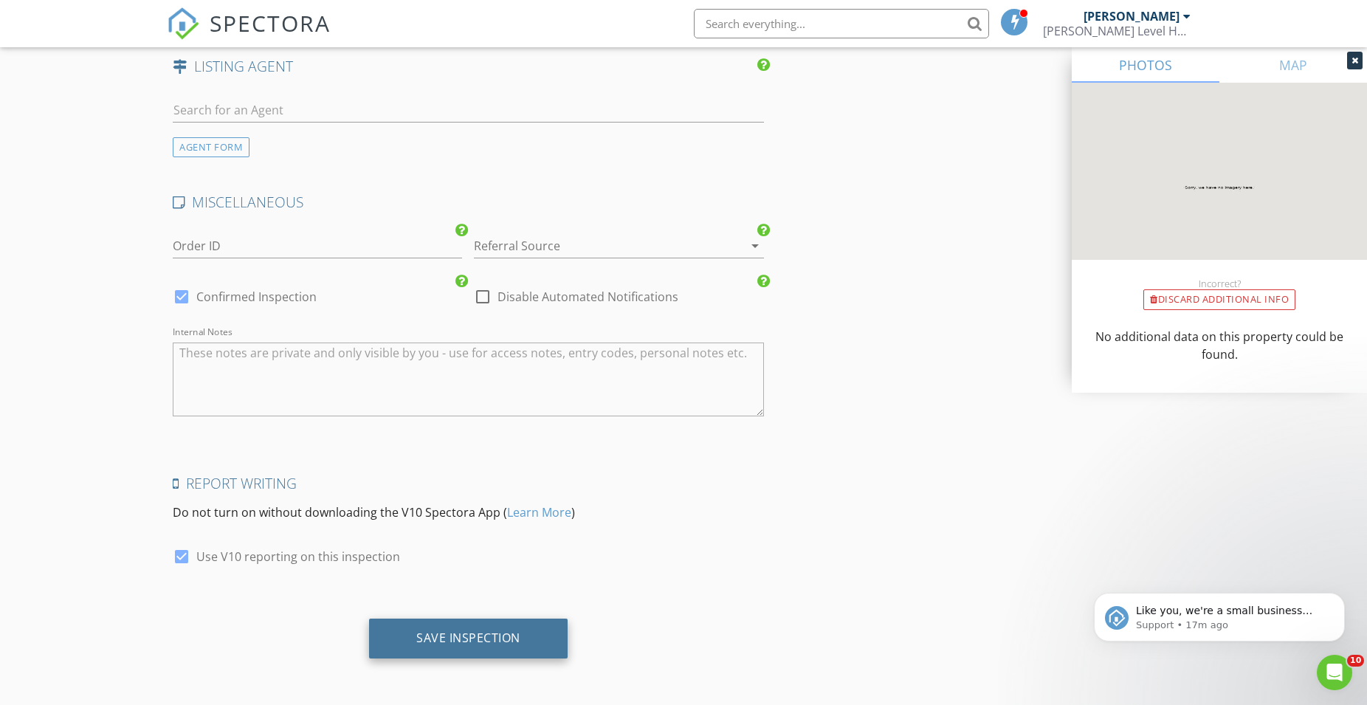
click at [422, 630] on div "Save Inspection" at bounding box center [468, 639] width 199 height 40
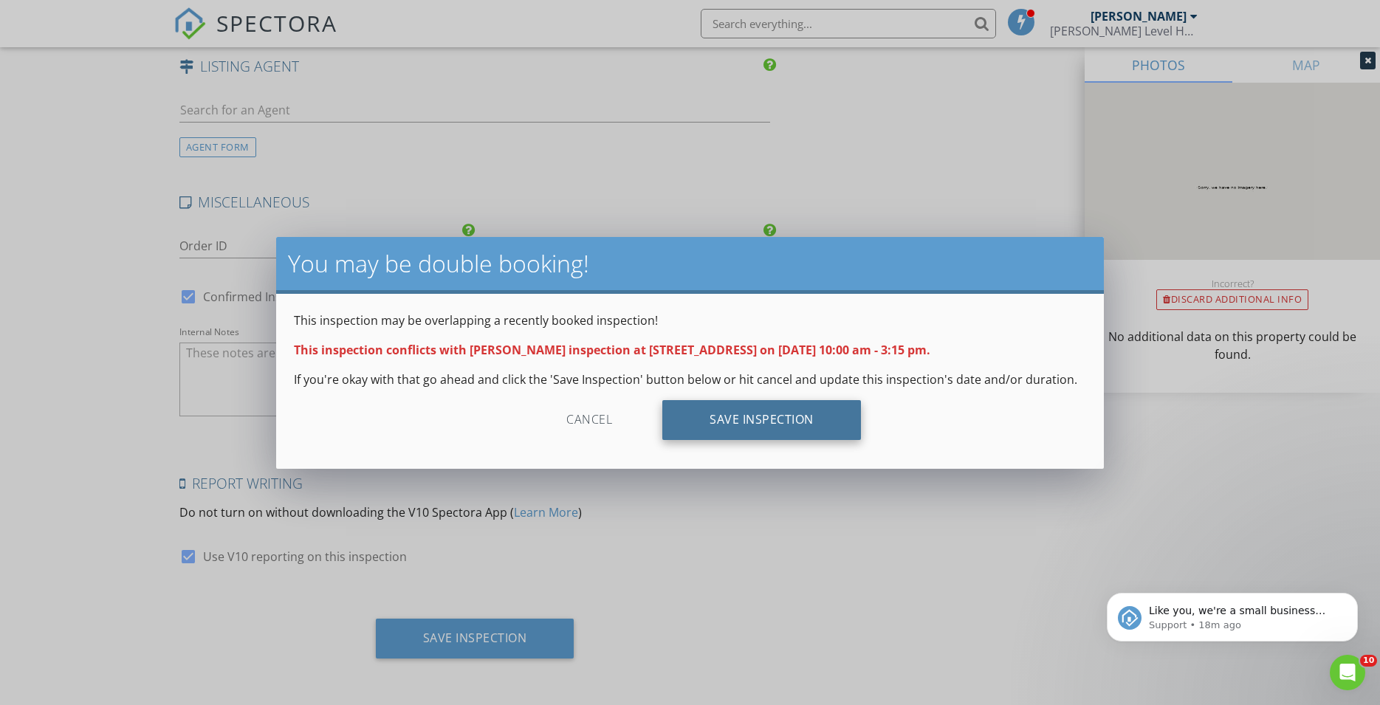
click at [798, 419] on div "Save Inspection" at bounding box center [761, 420] width 199 height 40
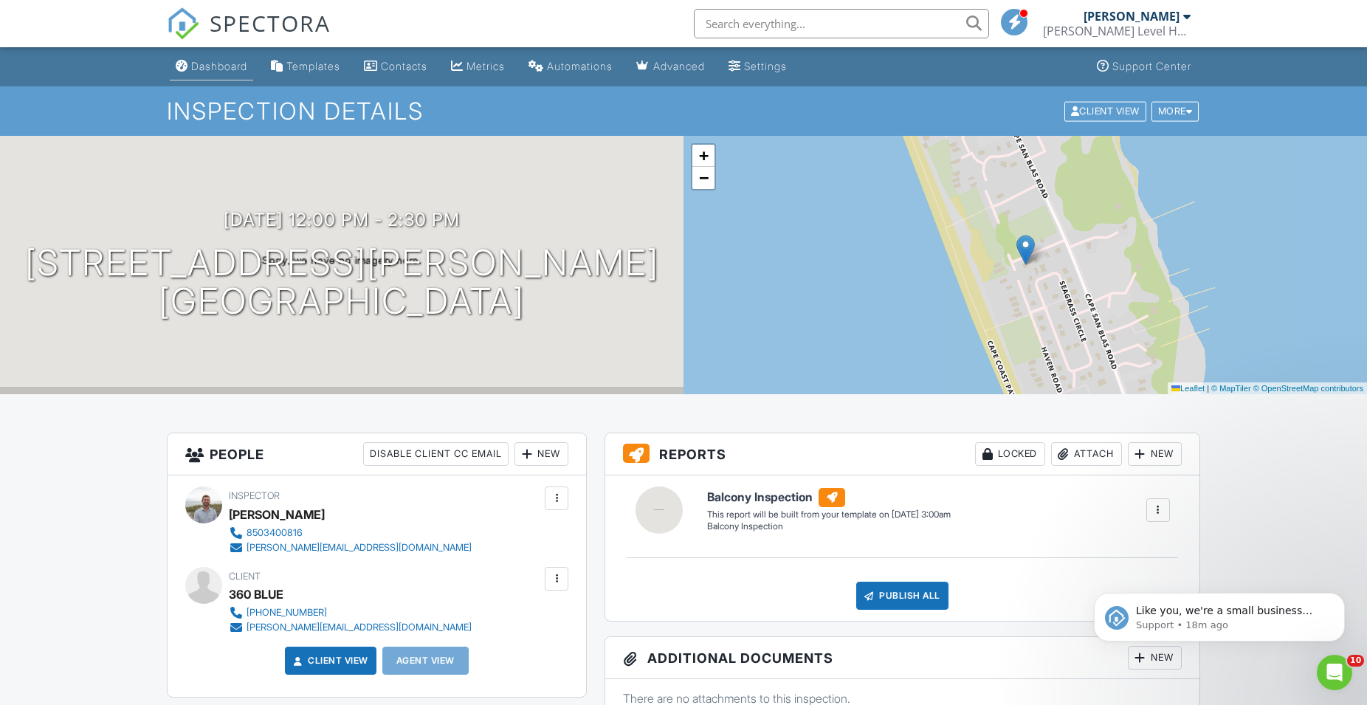
click at [233, 55] on link "Dashboard" at bounding box center [211, 66] width 83 height 27
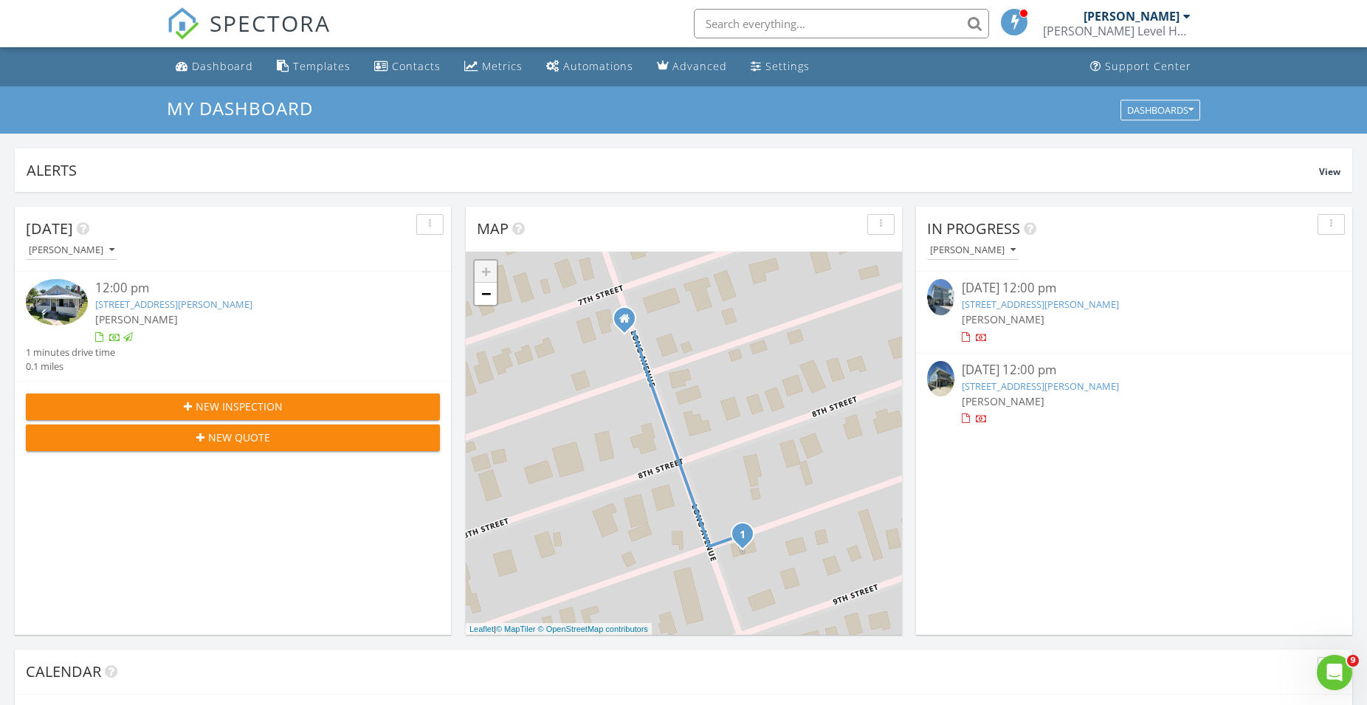
click at [177, 401] on div "New Inspection" at bounding box center [233, 407] width 391 height 16
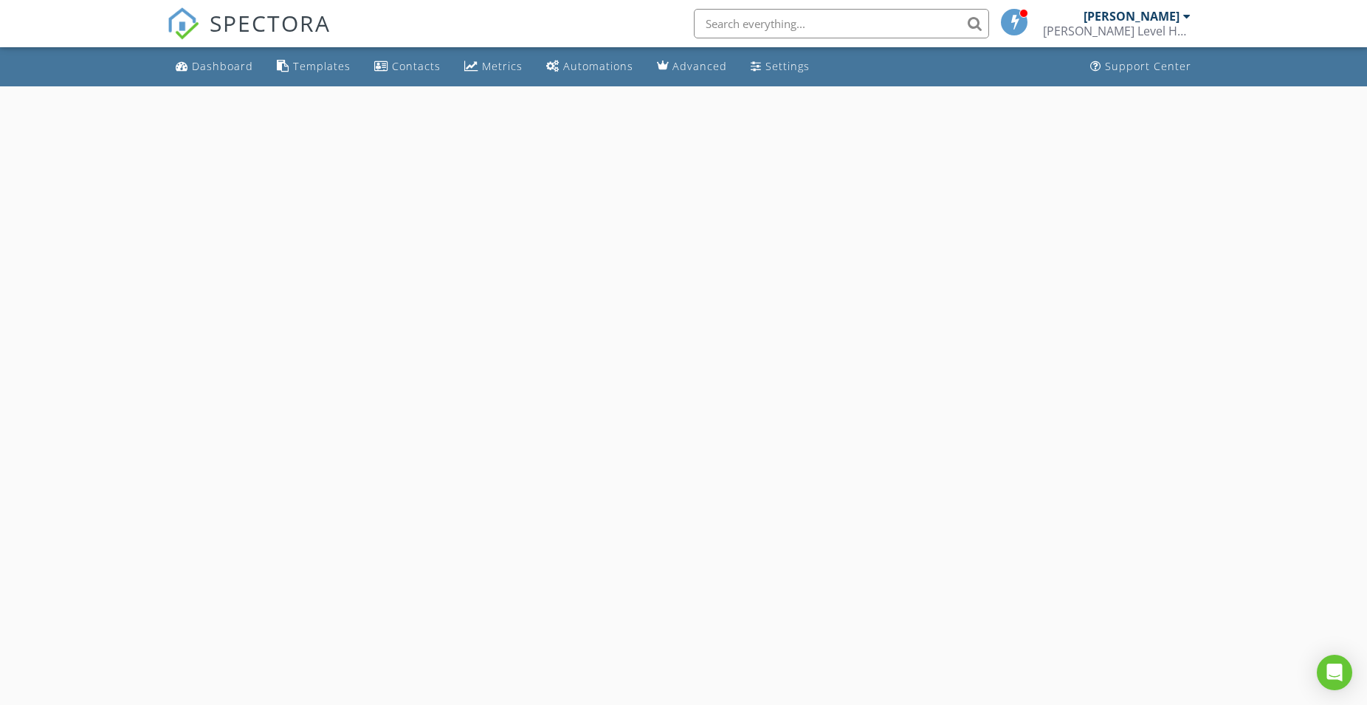
select select "7"
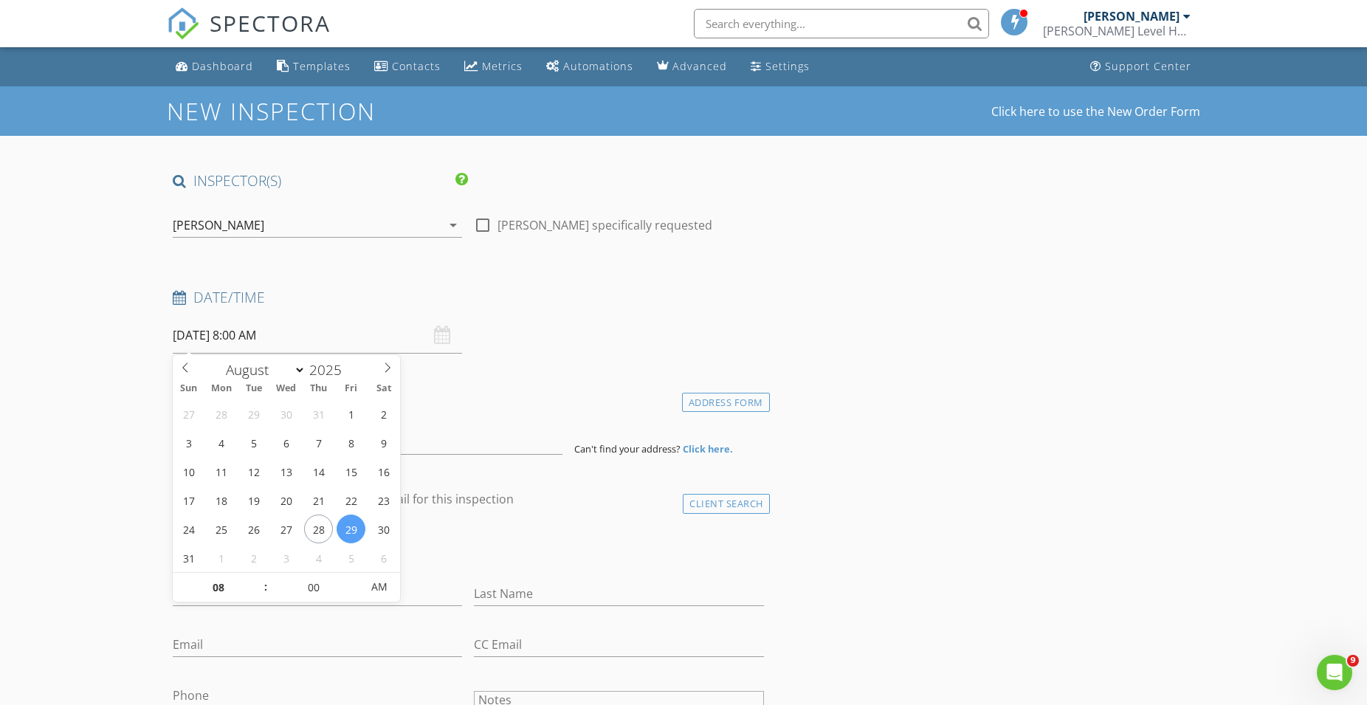
click at [228, 338] on input "[DATE] 8:00 AM" at bounding box center [317, 335] width 289 height 36
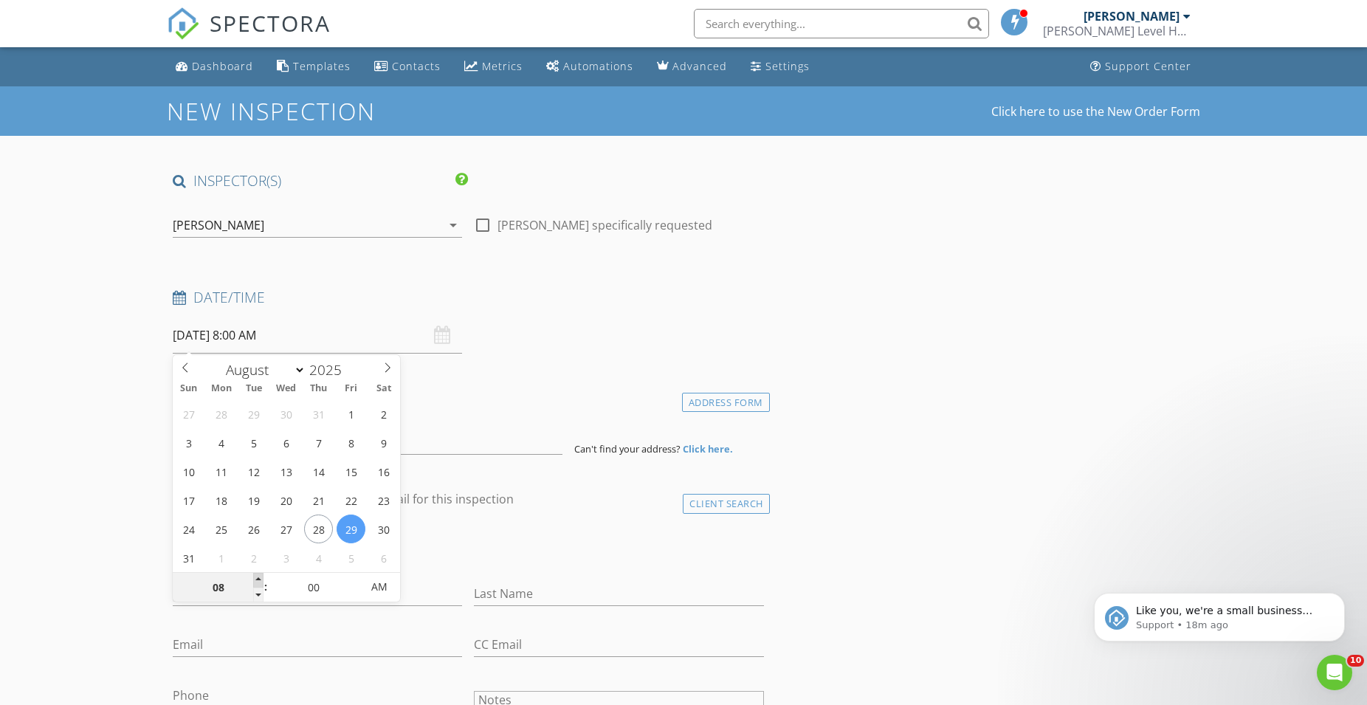
type input "09"
type input "[DATE] 9:00 AM"
click at [260, 575] on span at bounding box center [258, 580] width 10 height 15
type input "10"
type input "08/29/2025 10:00 AM"
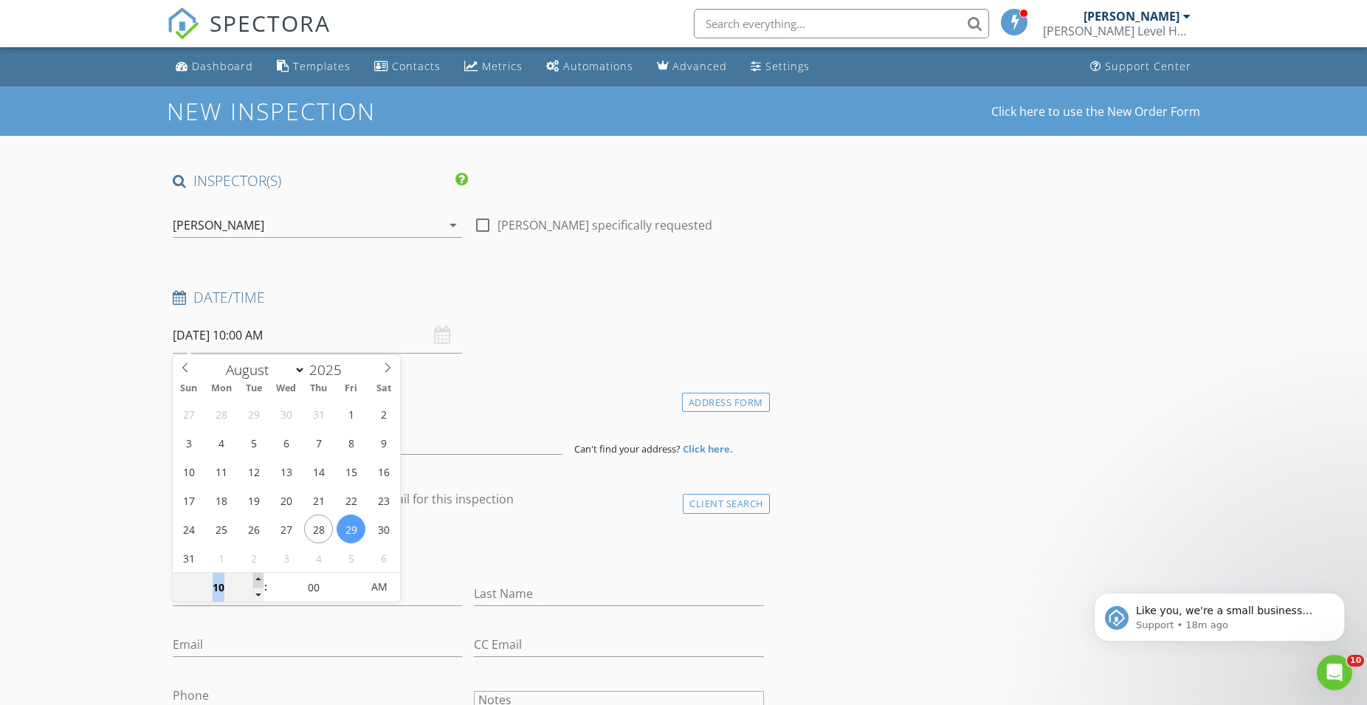
click at [260, 575] on span at bounding box center [258, 580] width 10 height 15
type input "11"
type input "[DATE] 11:00 AM"
click at [260, 575] on span at bounding box center [258, 580] width 10 height 15
type input "12"
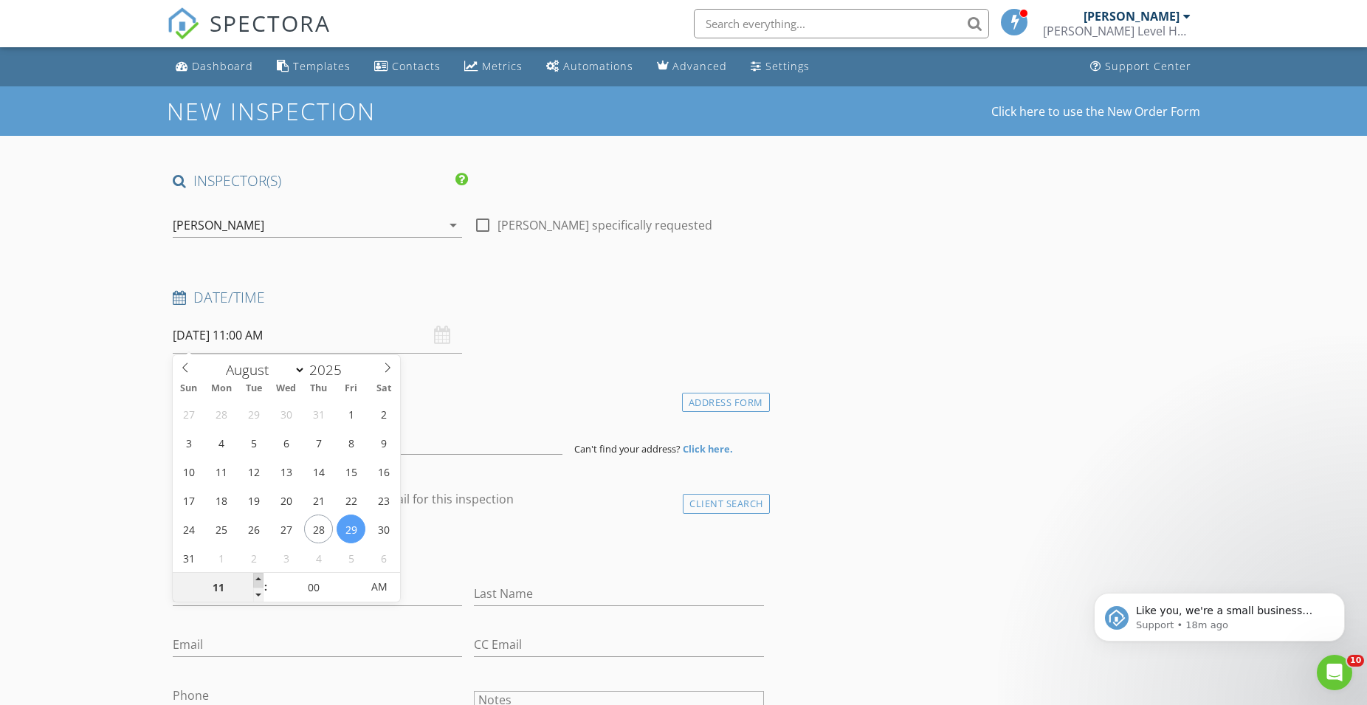
type input "[DATE] 12:00 PM"
click at [260, 575] on span at bounding box center [258, 580] width 10 height 15
click at [260, 402] on h4 "Location" at bounding box center [468, 398] width 591 height 19
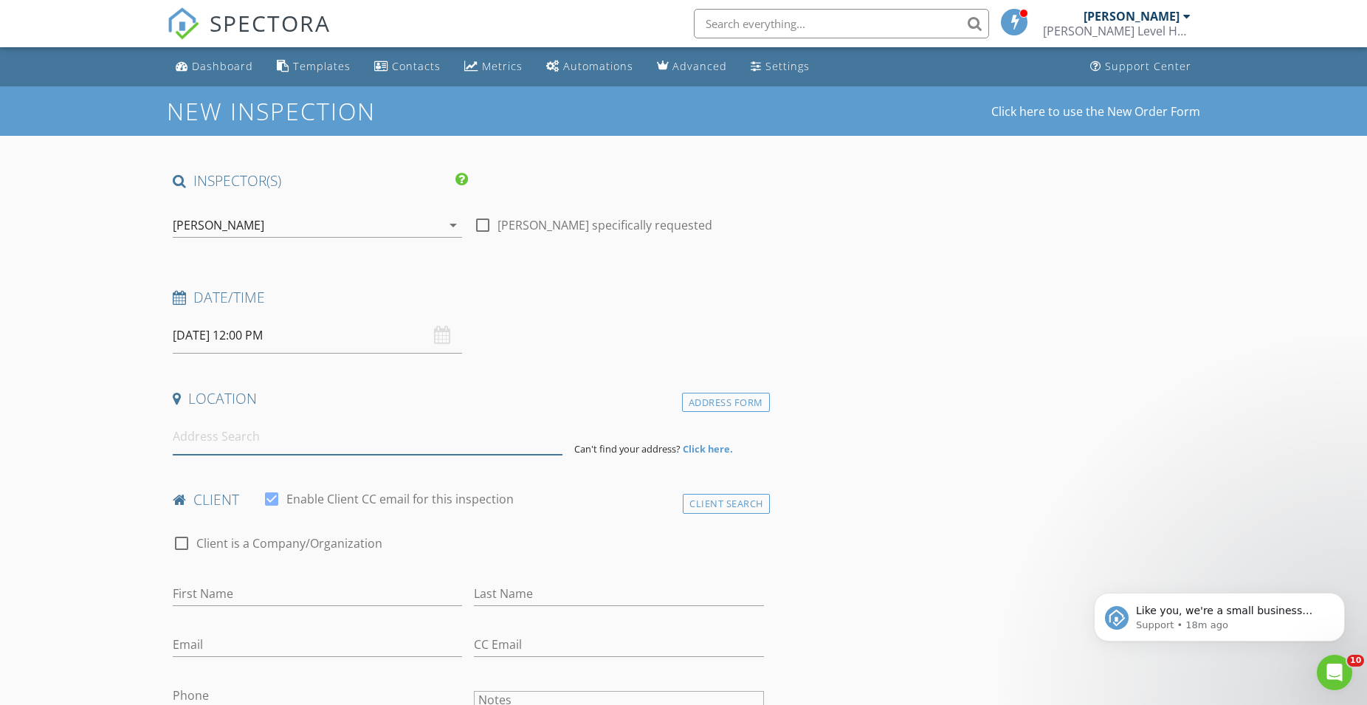
drag, startPoint x: 238, startPoint y: 451, endPoint x: 209, endPoint y: 441, distance: 30.6
click at [237, 451] on input at bounding box center [368, 437] width 390 height 36
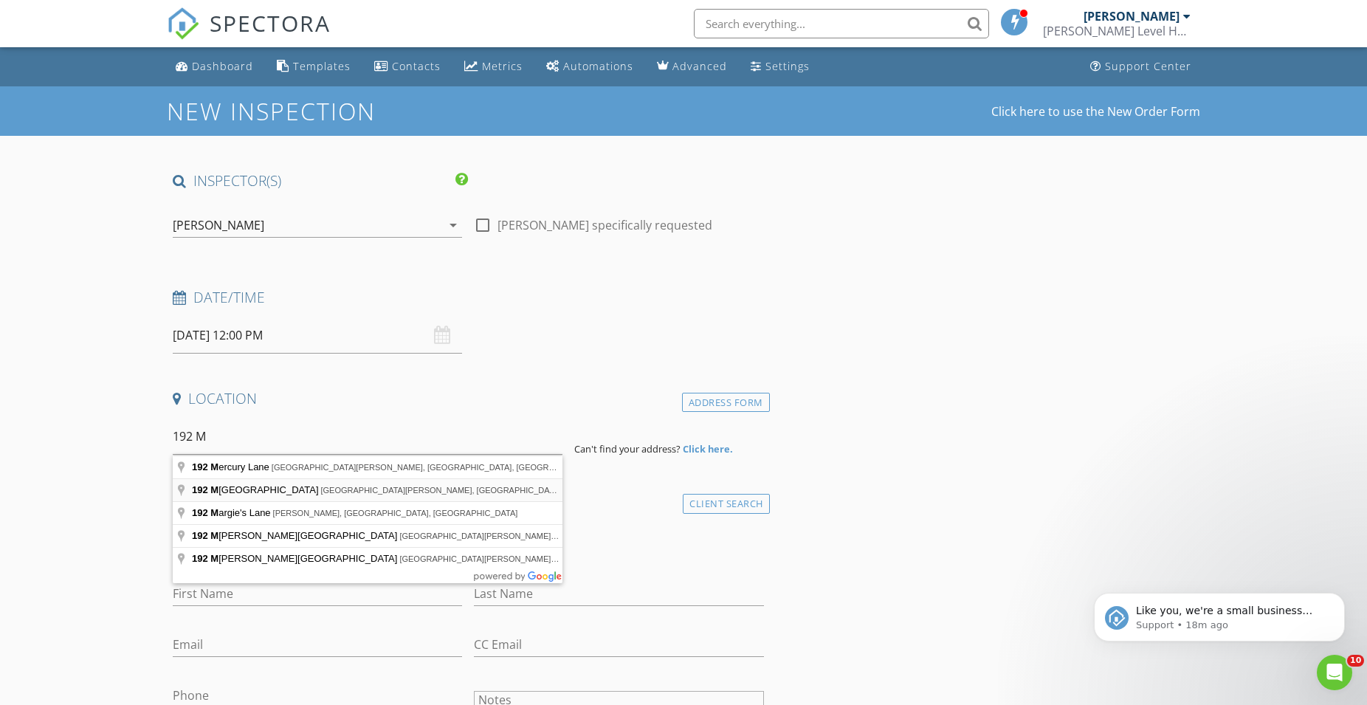
type input "192 Monarch Beach Drive, Port St. Joe, FL, USA"
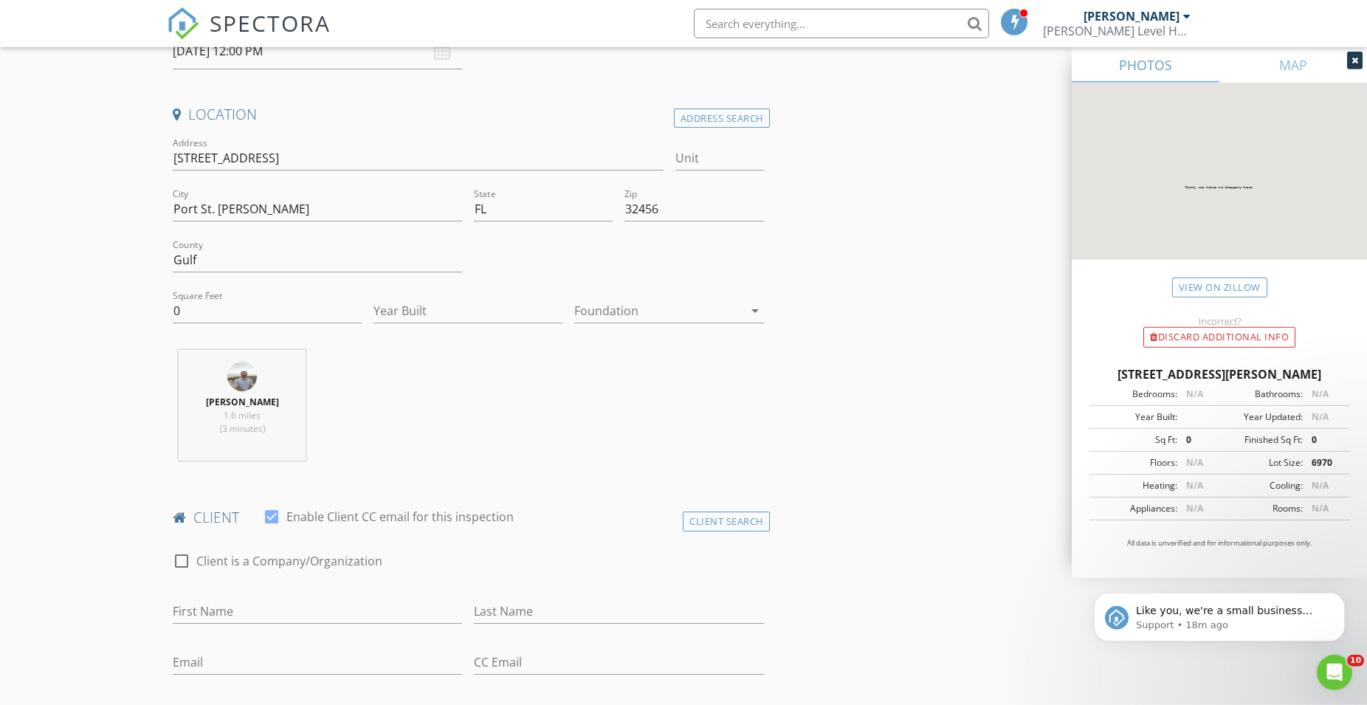
scroll to position [301, 0]
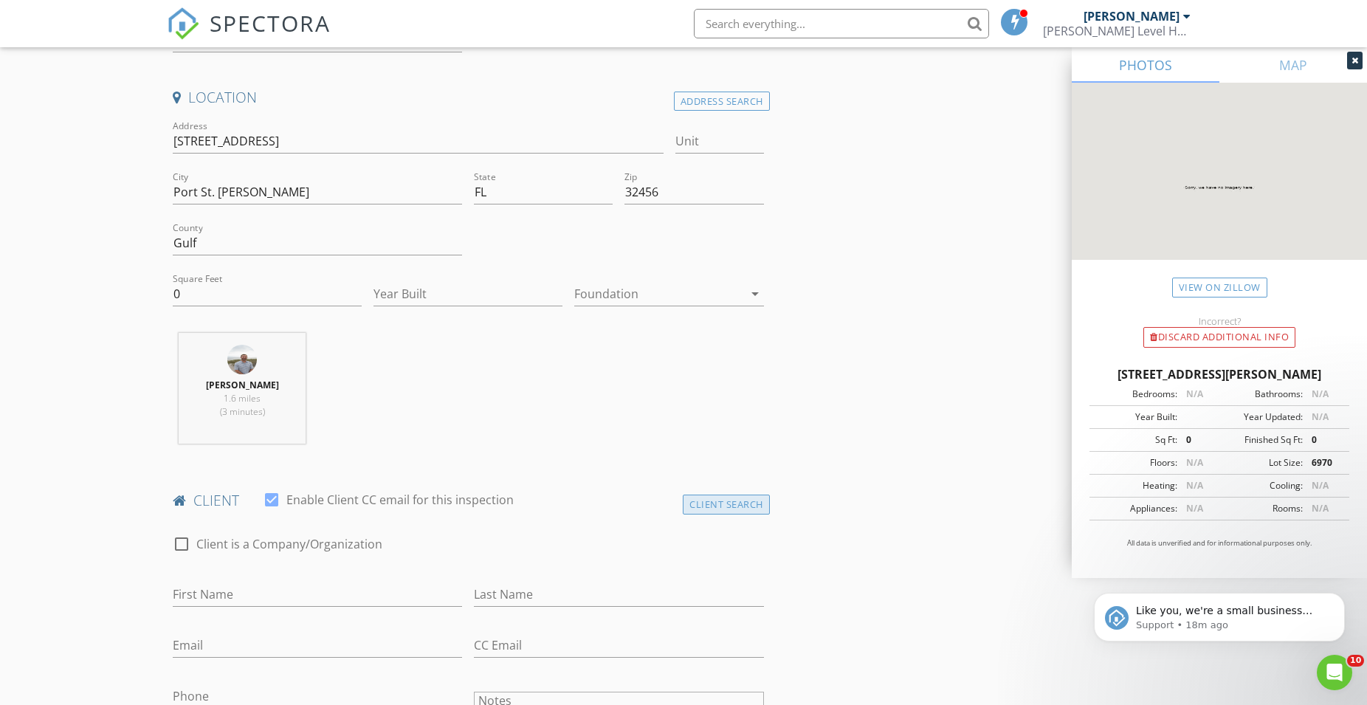
click at [694, 506] on div "Client Search" at bounding box center [726, 505] width 87 height 20
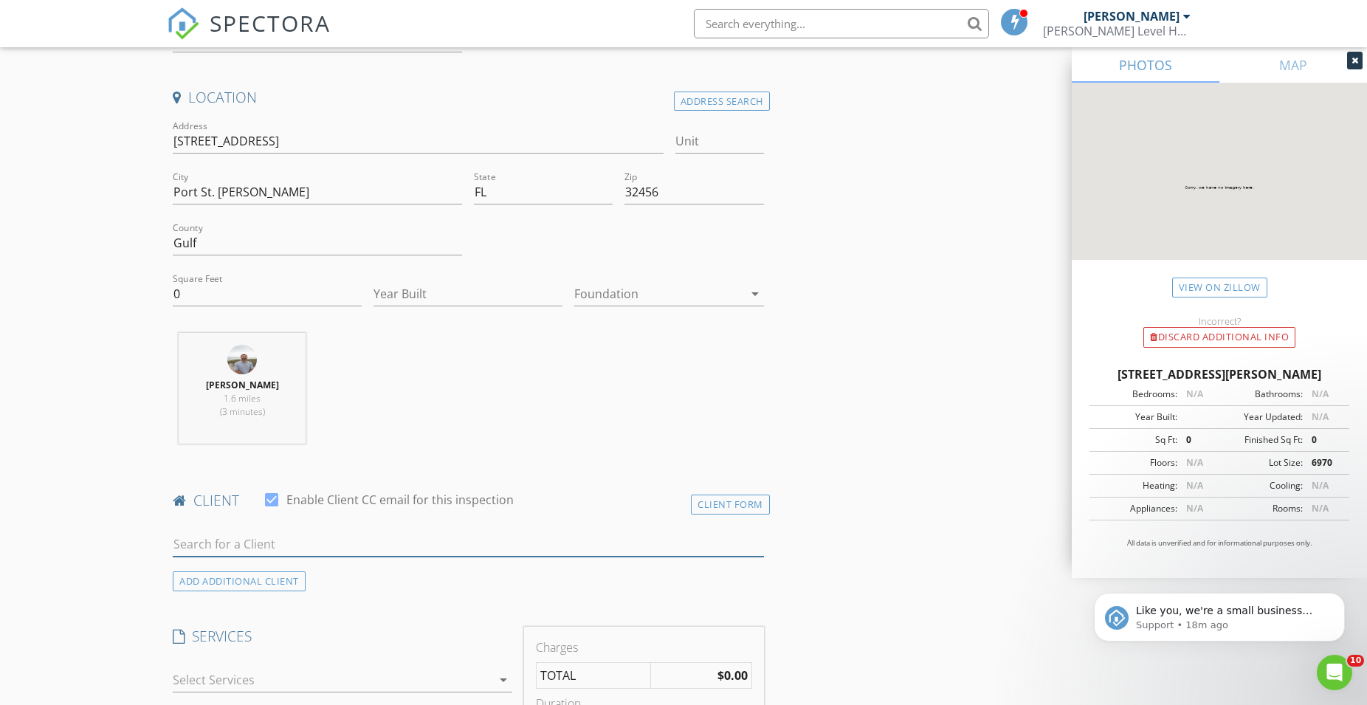
click at [292, 543] on input "text" at bounding box center [468, 544] width 591 height 24
type input "360"
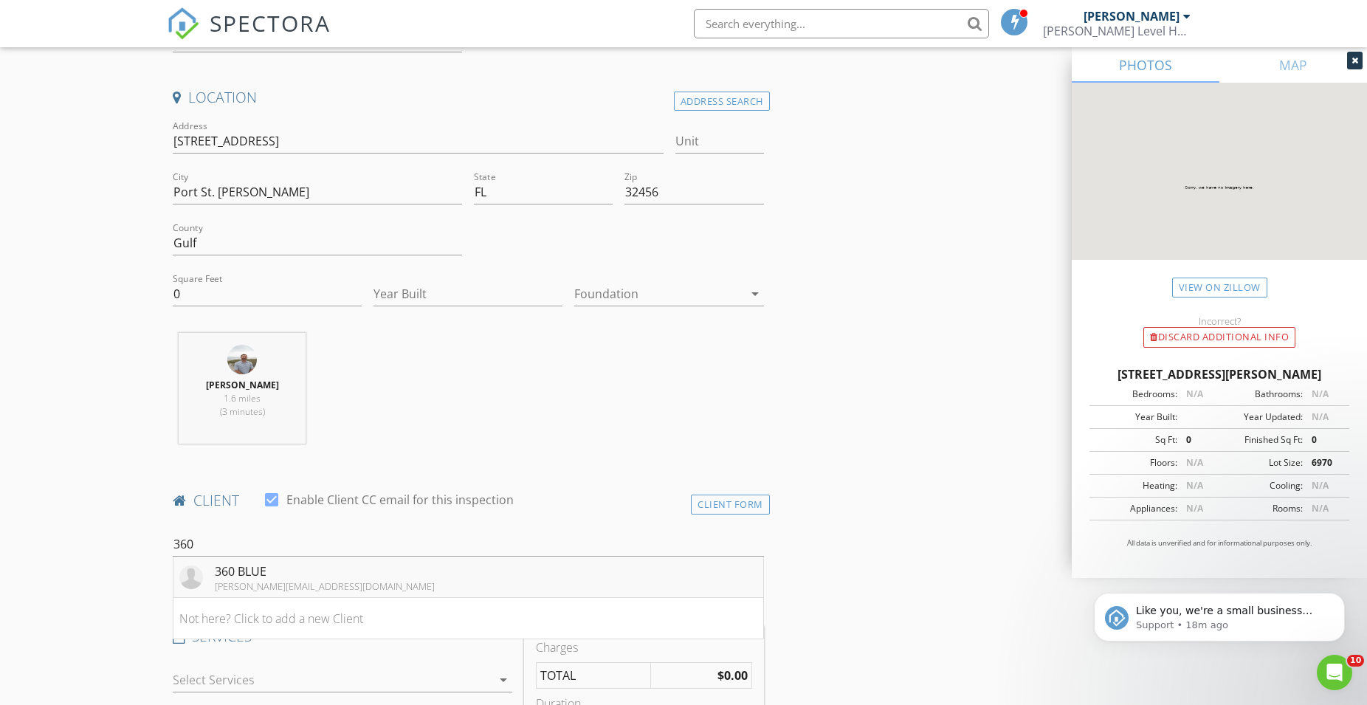
click at [256, 568] on div "360 BLUE" at bounding box center [325, 572] width 220 height 18
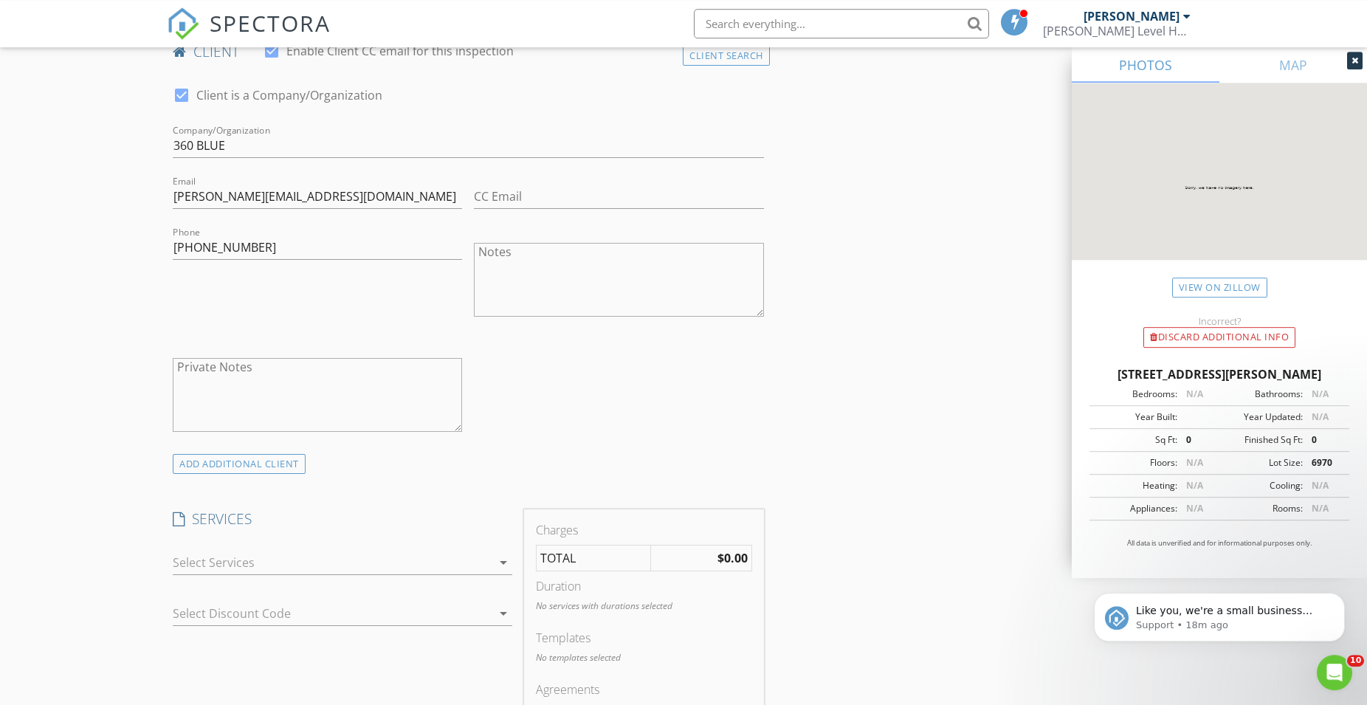
scroll to position [753, 0]
click at [255, 565] on div at bounding box center [332, 560] width 319 height 24
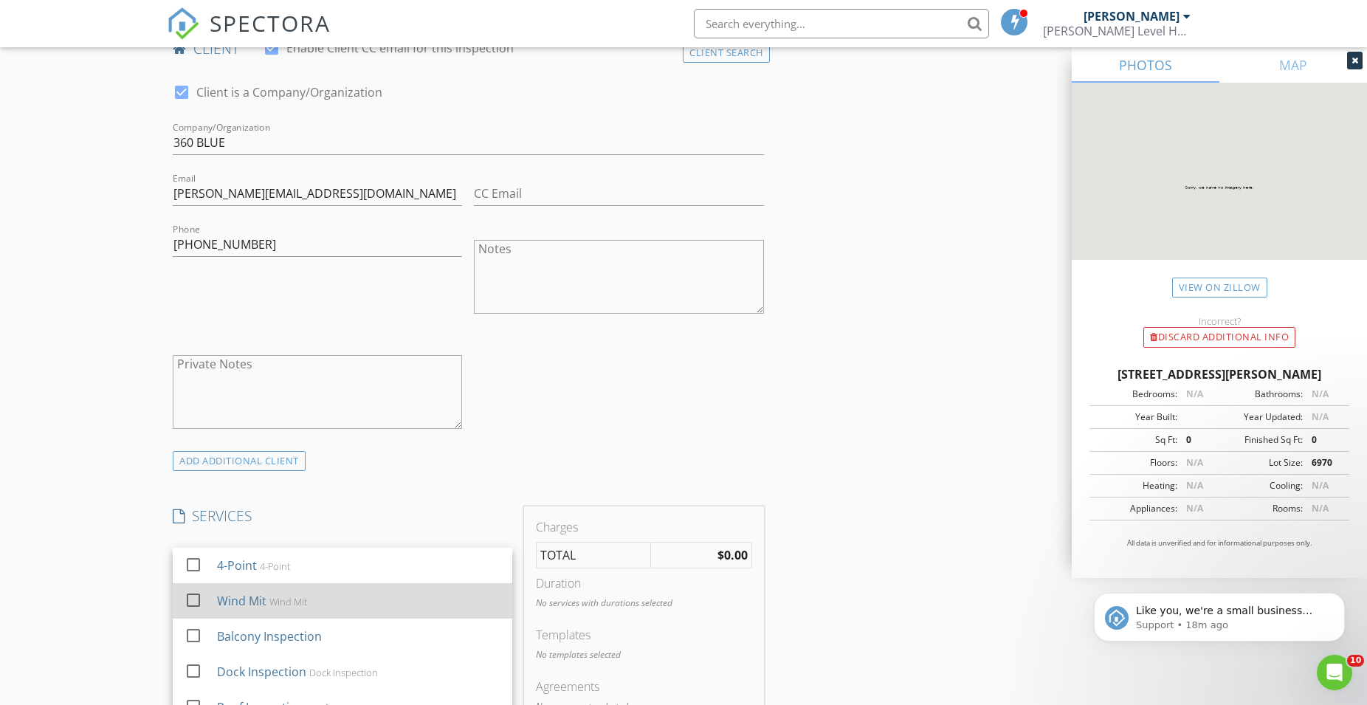
scroll to position [27, 0]
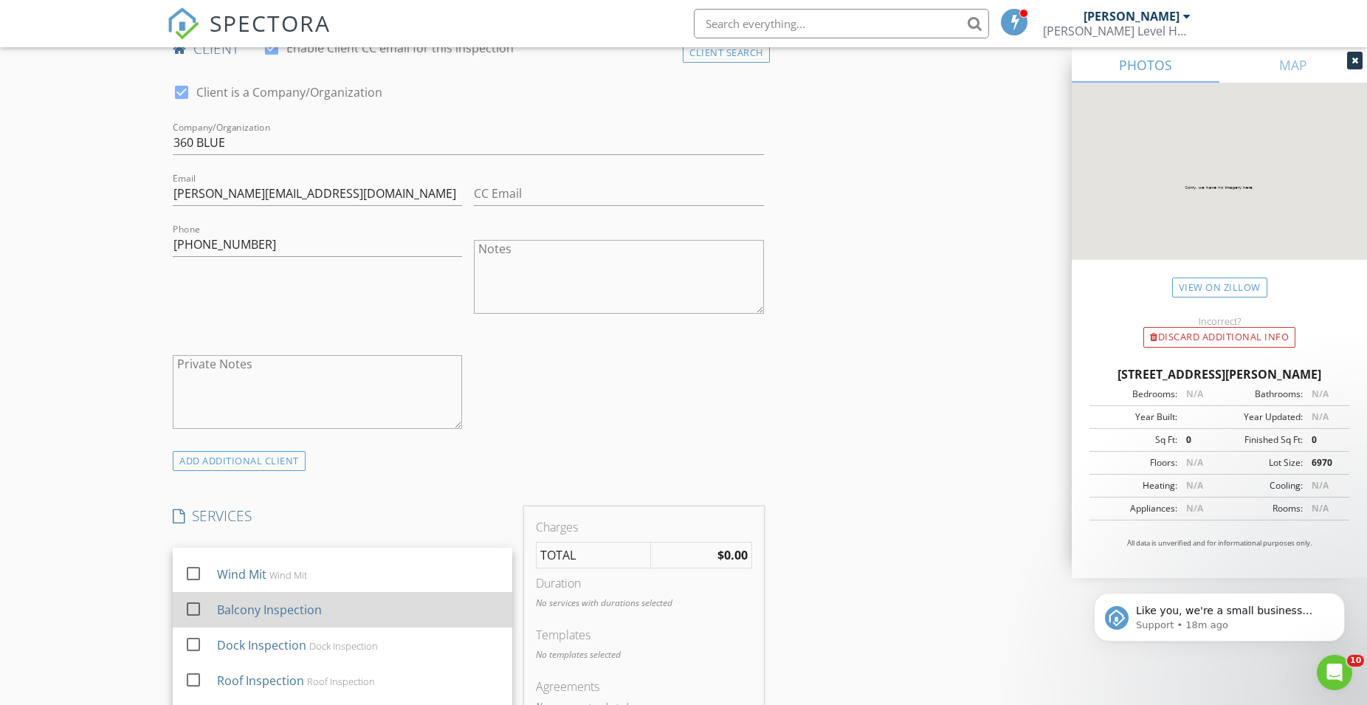
click at [196, 608] on div at bounding box center [193, 608] width 25 height 25
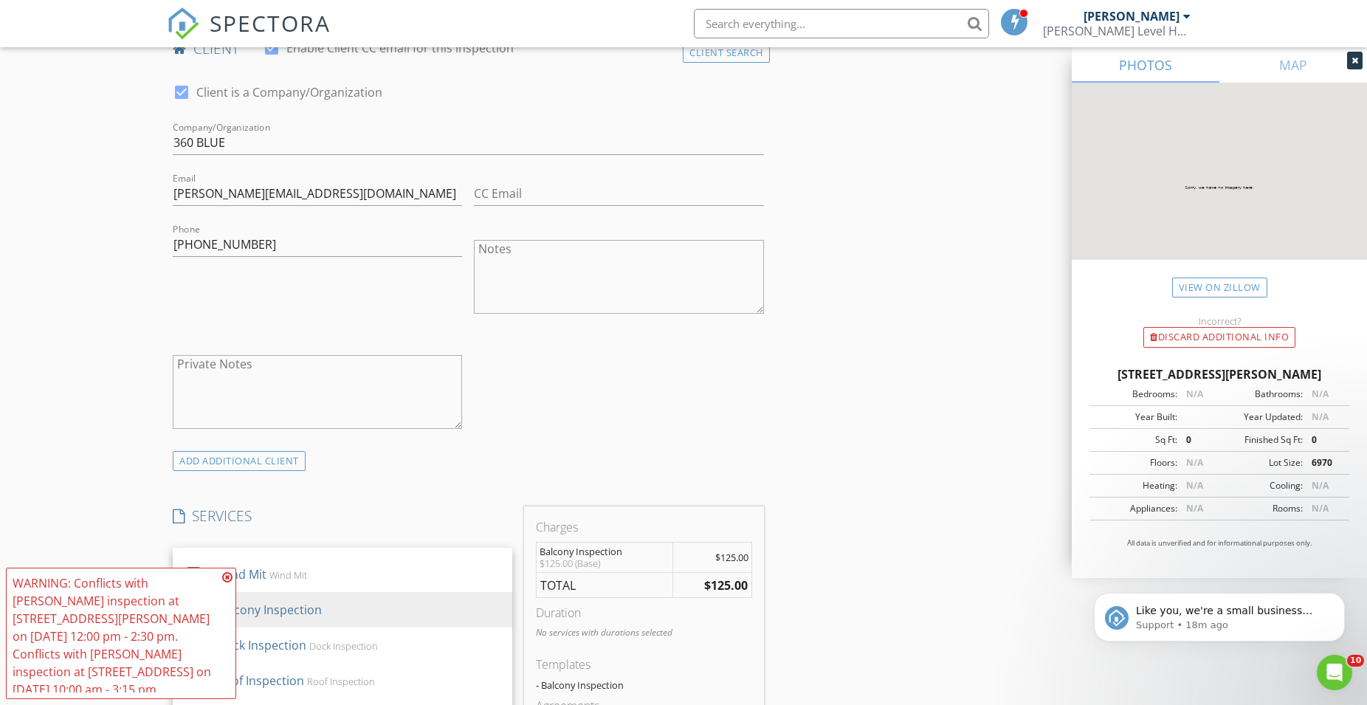
click at [114, 598] on div "WARNING: Conflicts with Trevor Seay's inspection at 180 Sandy Hills Trl on 08/2…" at bounding box center [115, 636] width 205 height 124
click at [228, 583] on icon at bounding box center [227, 577] width 10 height 12
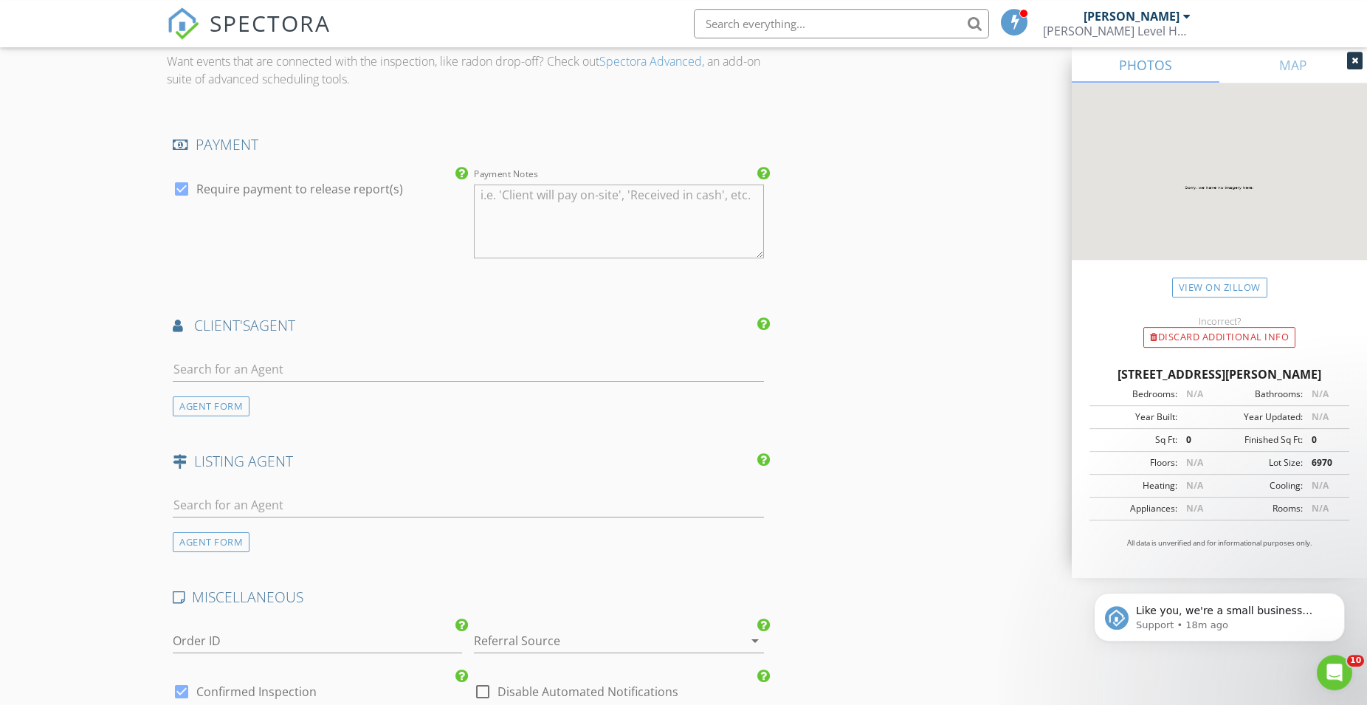
scroll to position [1431, 0]
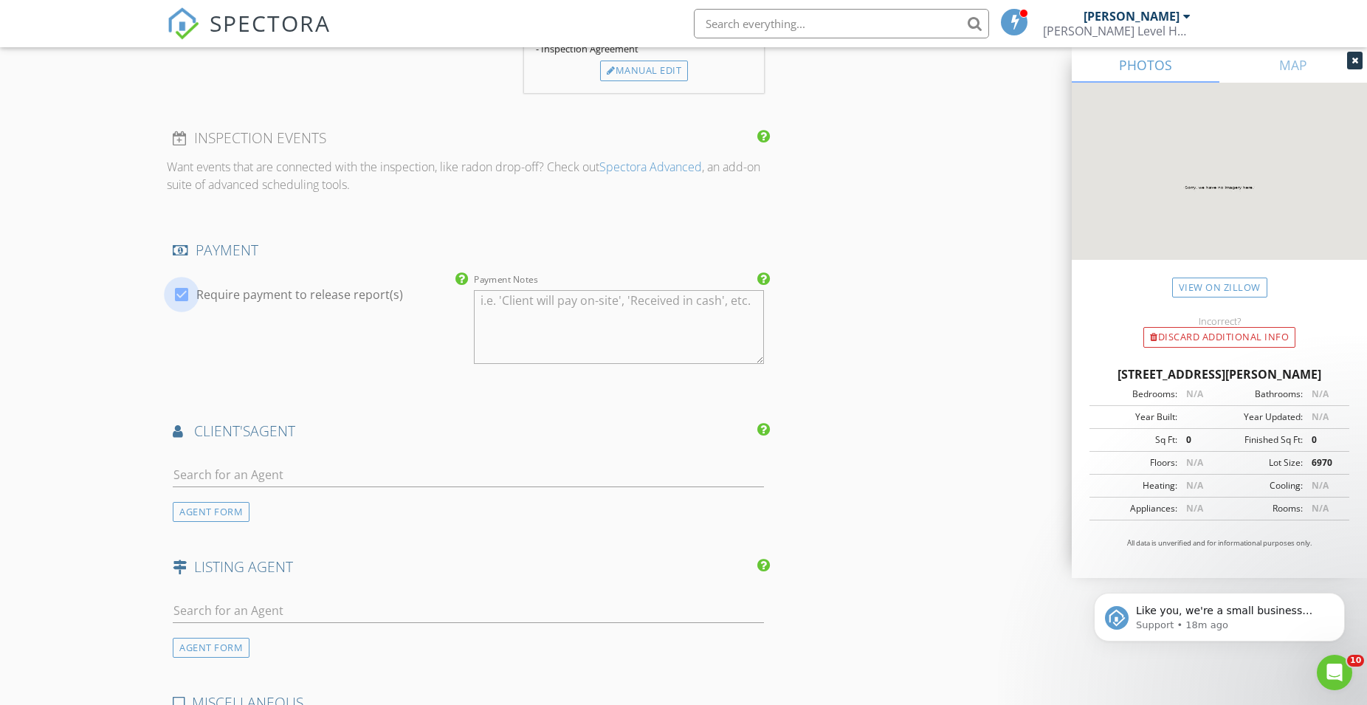
click at [177, 288] on div at bounding box center [181, 294] width 25 height 25
checkbox input "false"
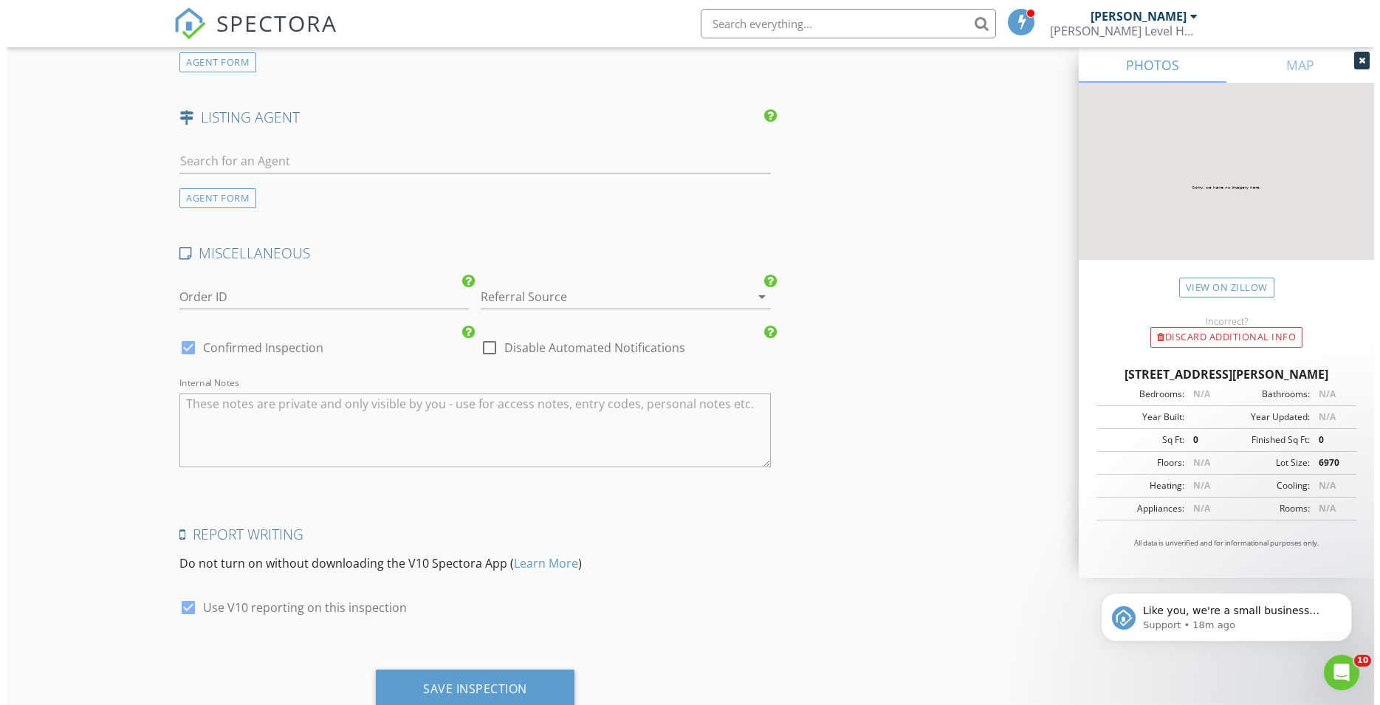
scroll to position [1931, 0]
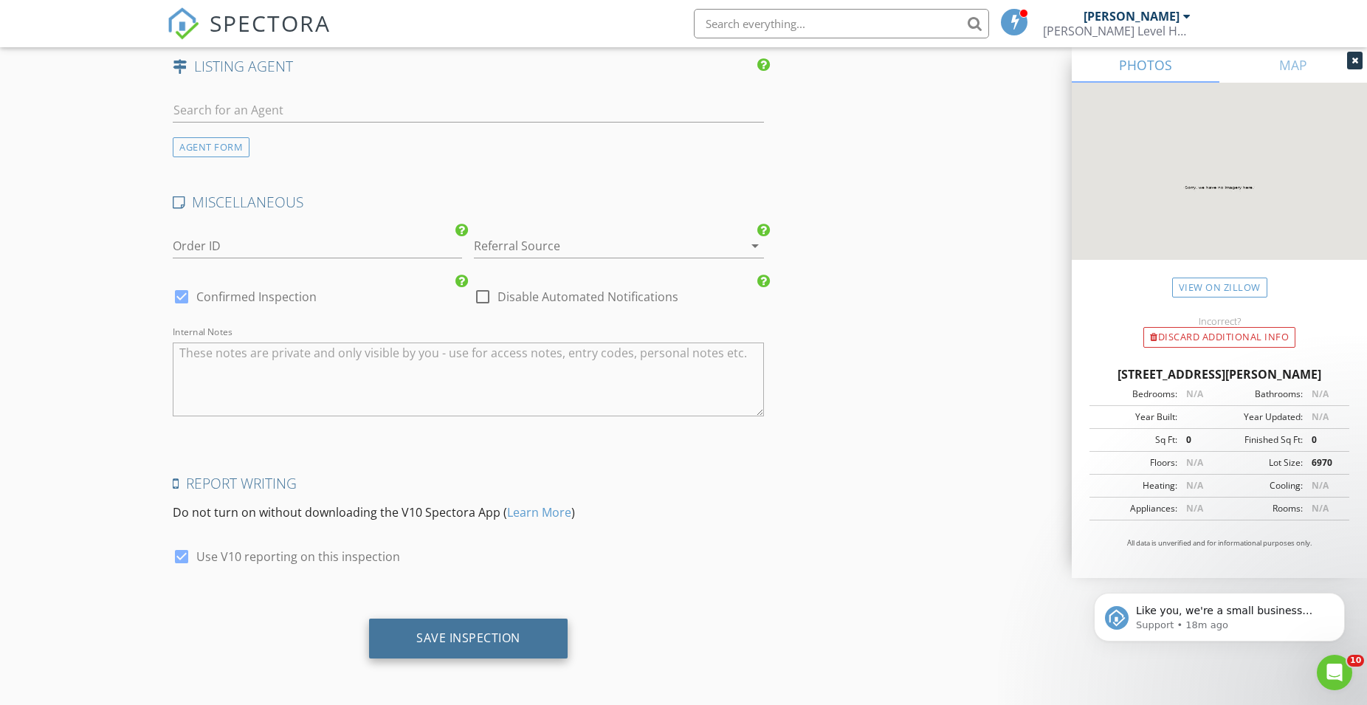
click at [444, 644] on div "Save Inspection" at bounding box center [468, 637] width 104 height 15
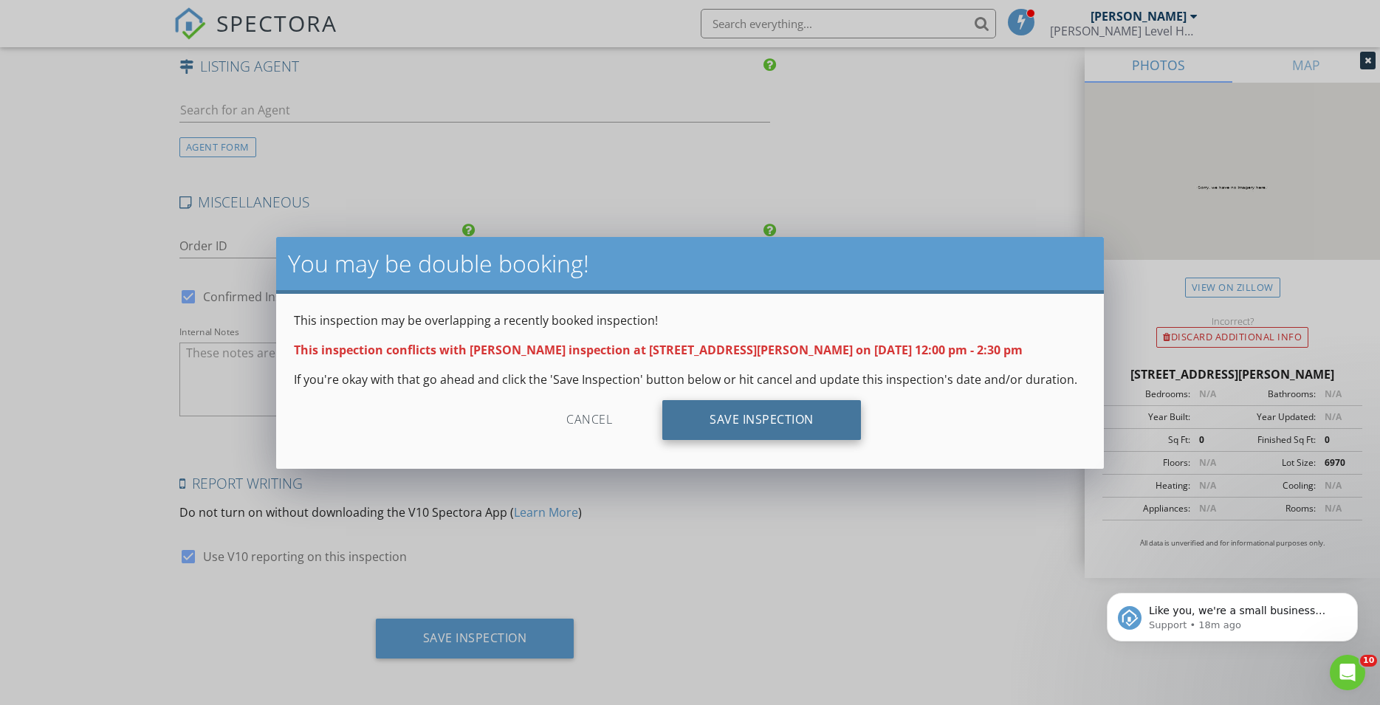
click at [764, 416] on div "Save Inspection" at bounding box center [761, 420] width 199 height 40
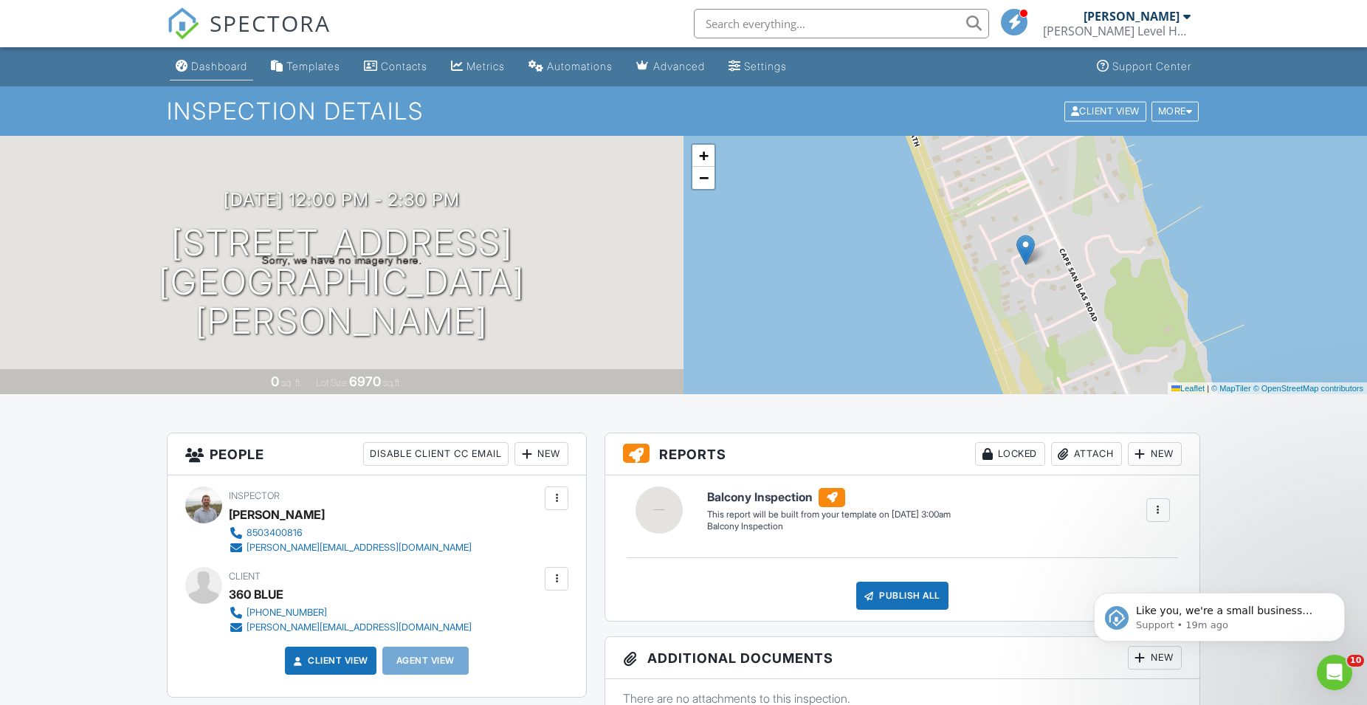
click at [232, 66] on div "Dashboard" at bounding box center [219, 66] width 56 height 13
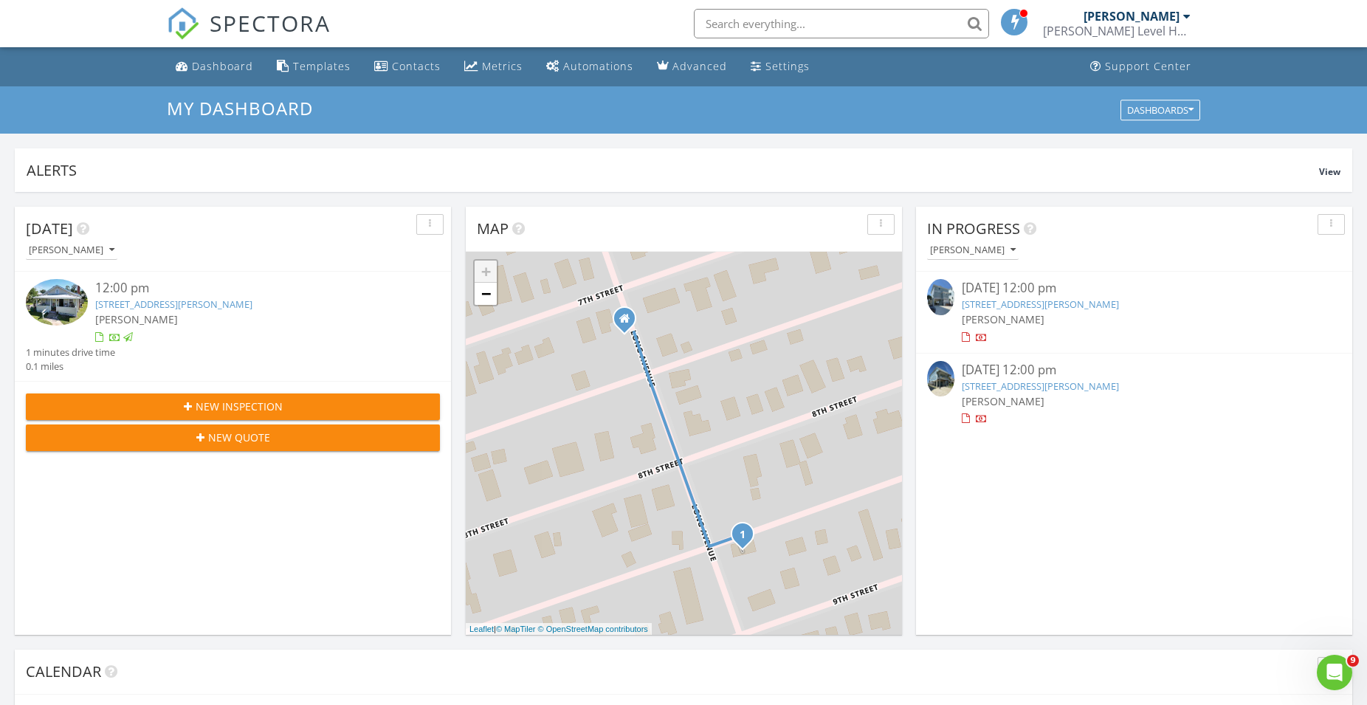
click at [196, 399] on div "New Inspection" at bounding box center [233, 407] width 391 height 16
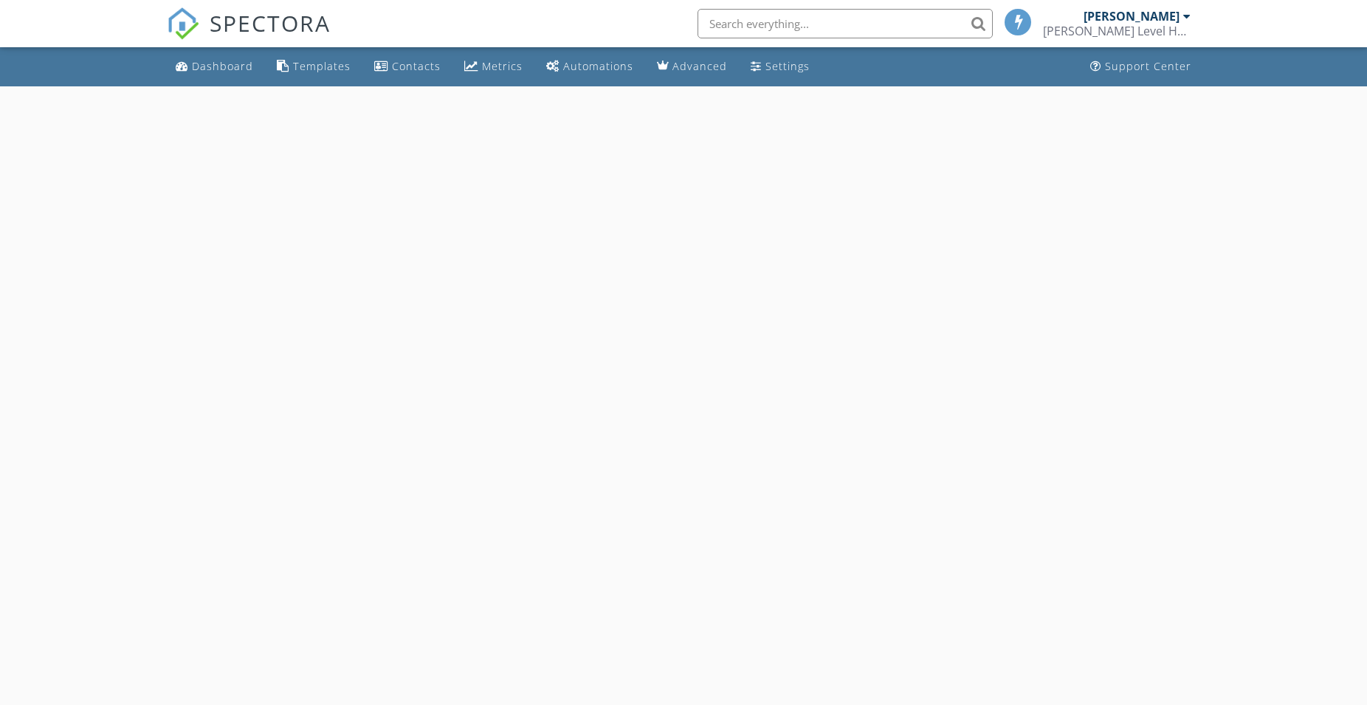
select select "7"
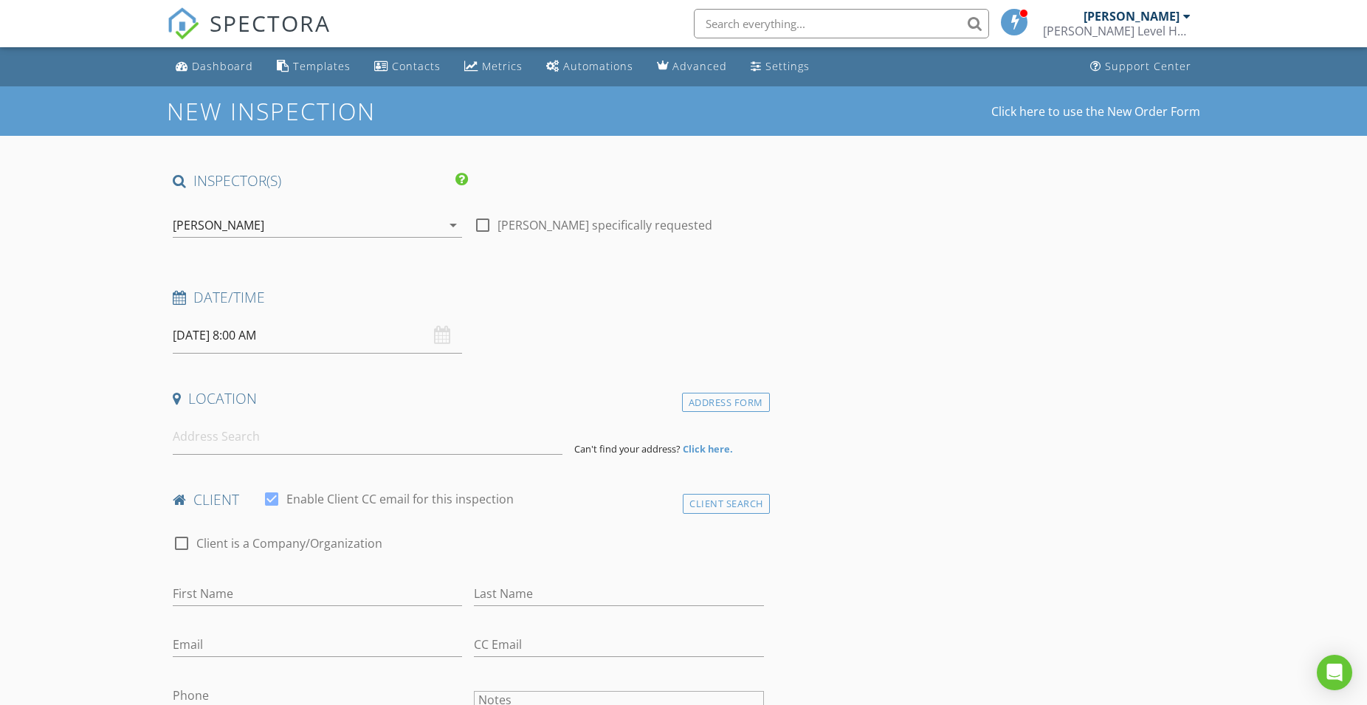
click at [230, 346] on input "[DATE] 8:00 AM" at bounding box center [317, 335] width 289 height 36
click at [294, 331] on input "[DATE] 8:00 AM" at bounding box center [317, 335] width 289 height 36
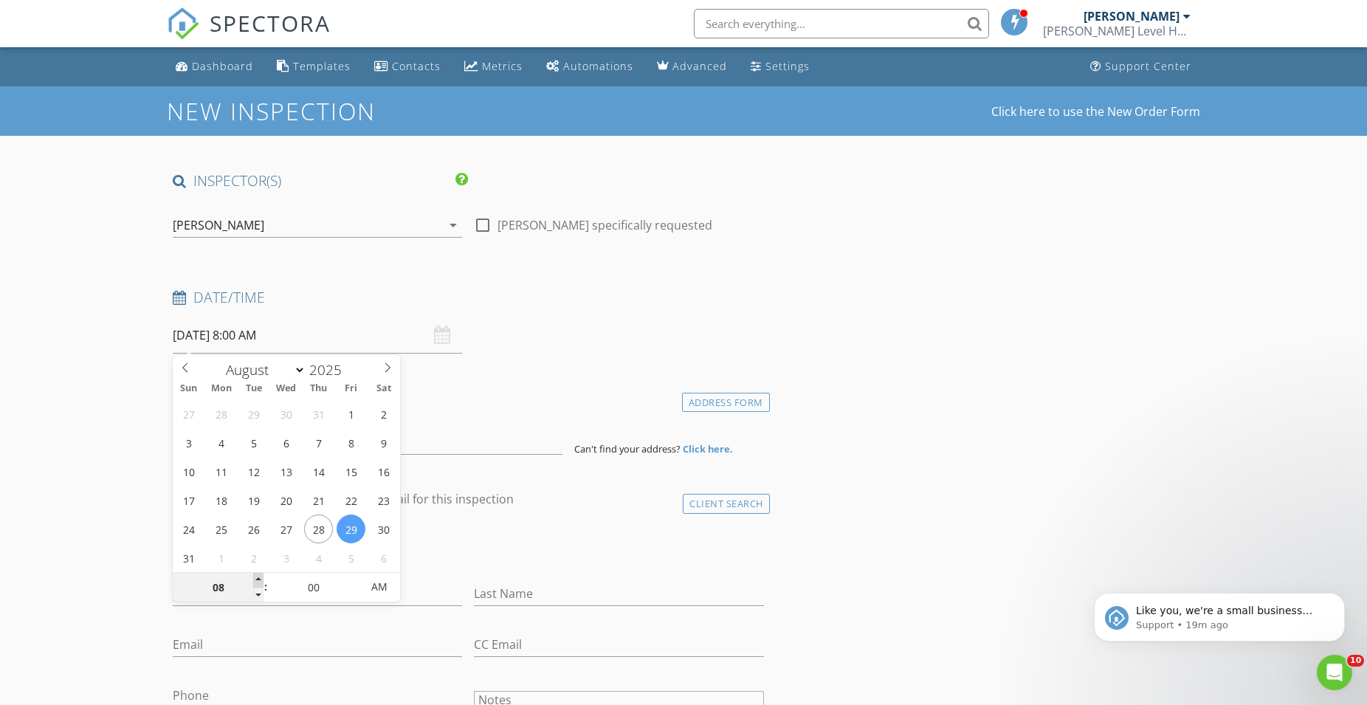
type input "09"
type input "08/29/2025 9:00 AM"
click at [259, 577] on span at bounding box center [258, 580] width 10 height 15
type input "10"
type input "[DATE] 10:00 AM"
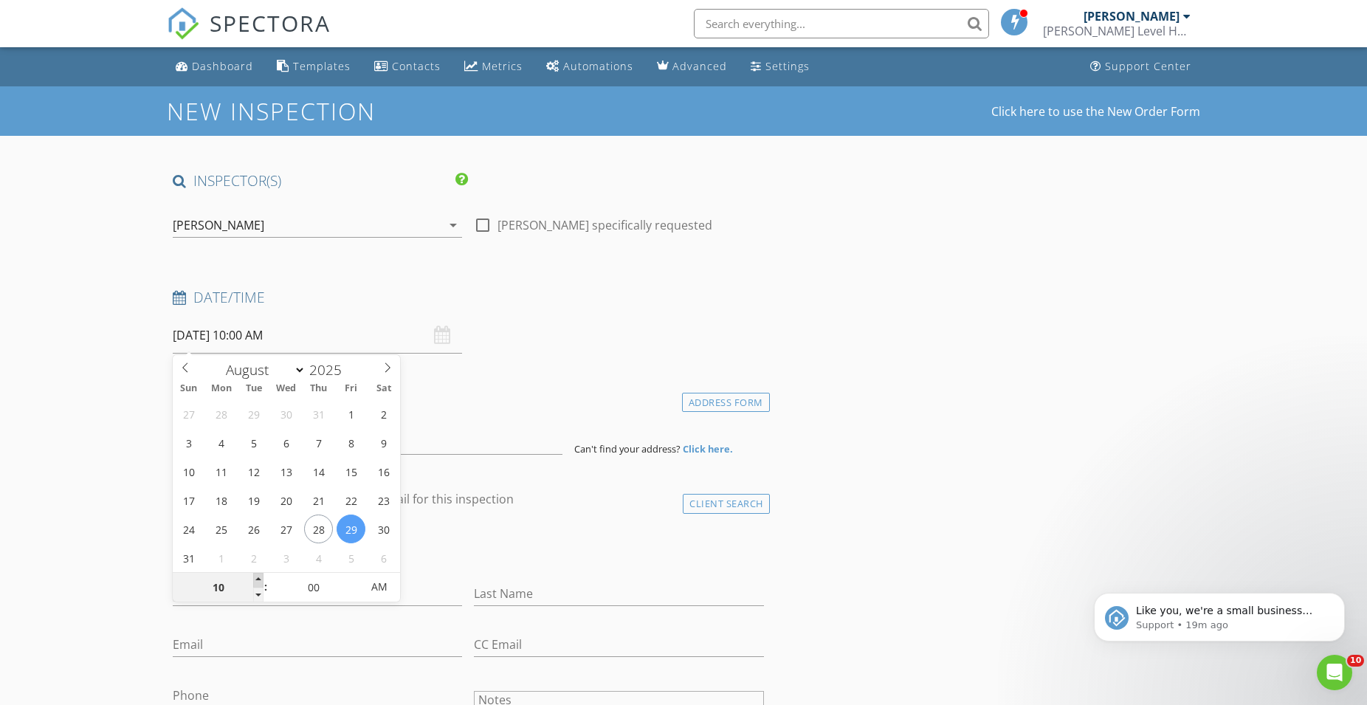
click at [259, 577] on span at bounding box center [258, 580] width 10 height 15
type input "11"
type input "08/29/2025 11:00 AM"
click at [259, 577] on span at bounding box center [258, 580] width 10 height 15
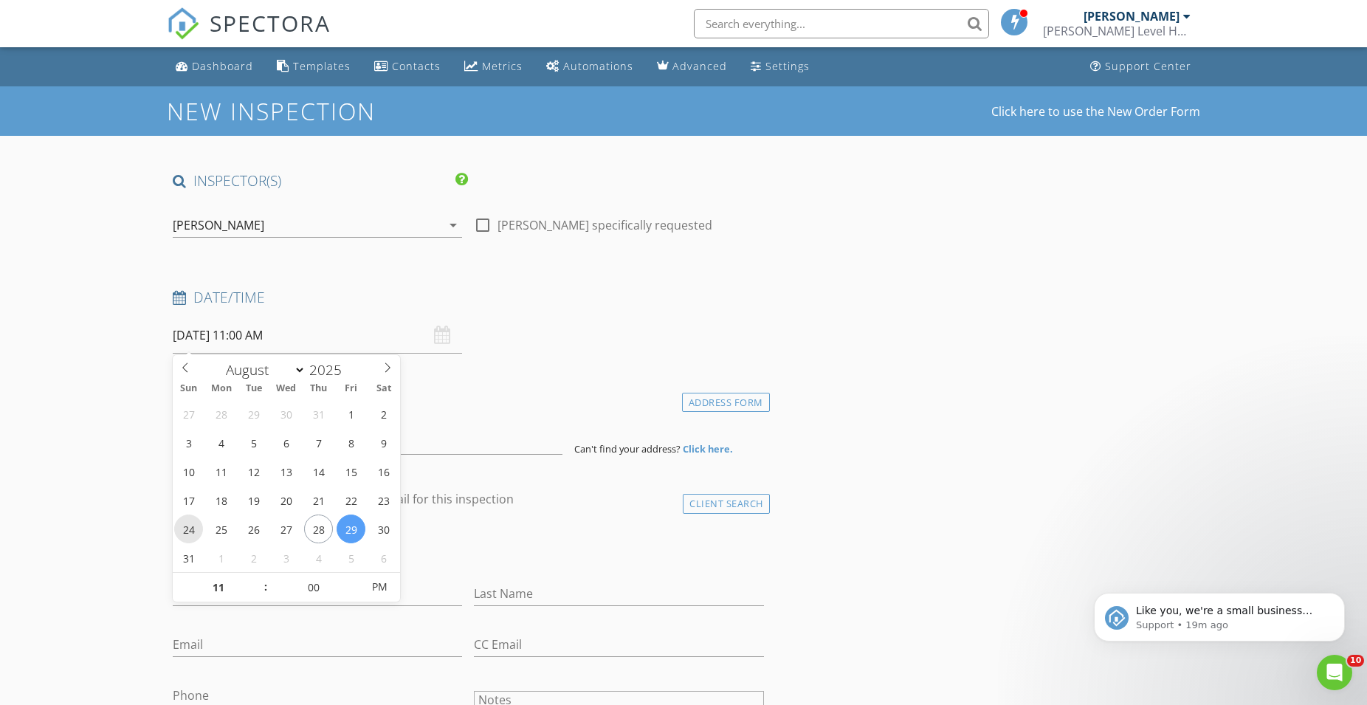
type input "12"
type input "08/29/2025 12:00 PM"
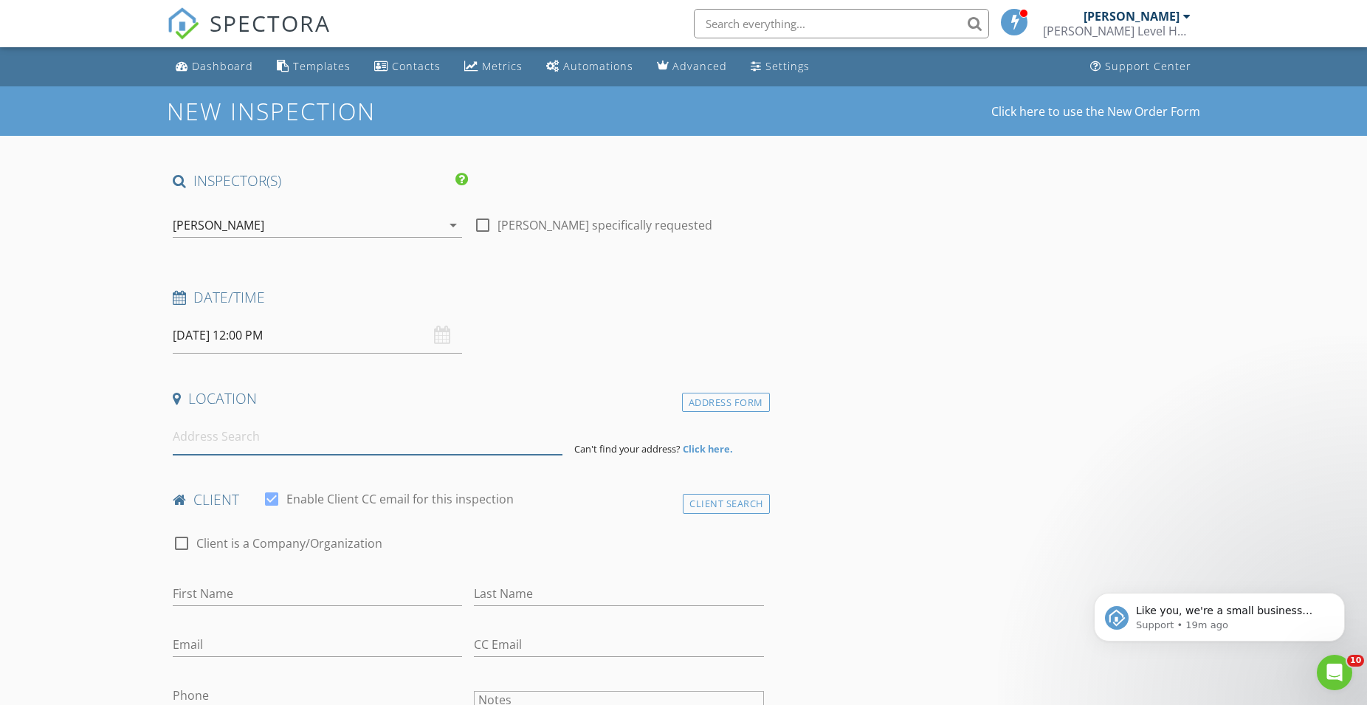
click at [224, 447] on input at bounding box center [368, 437] width 390 height 36
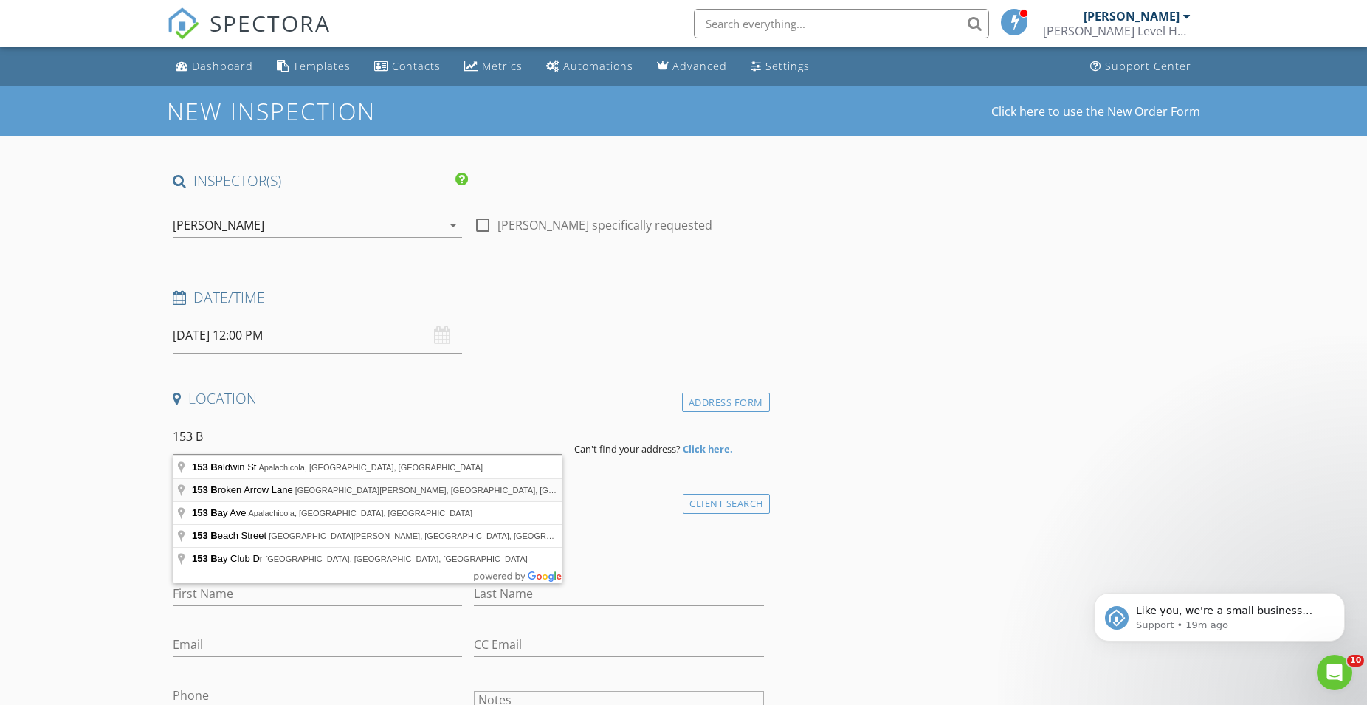
type input "153 Broken Arrow Lane, Port St. Joe, FL, USA"
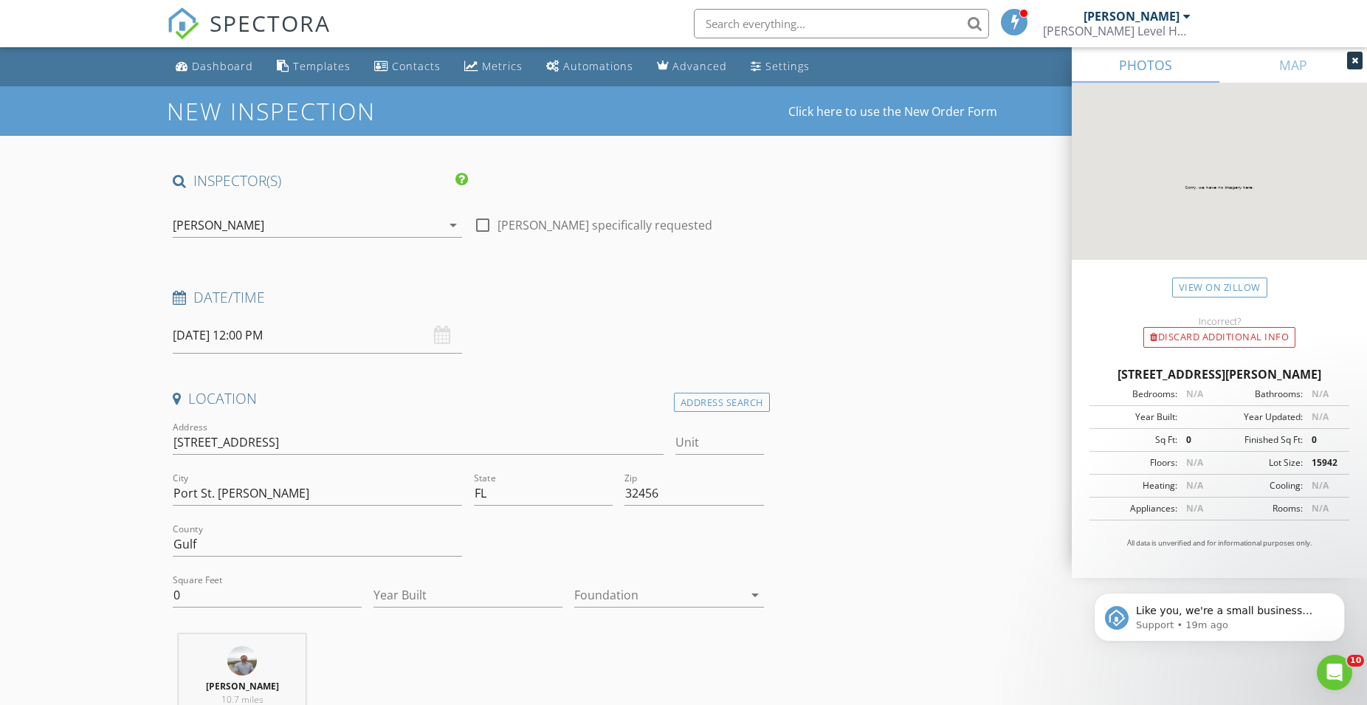
scroll to position [301, 0]
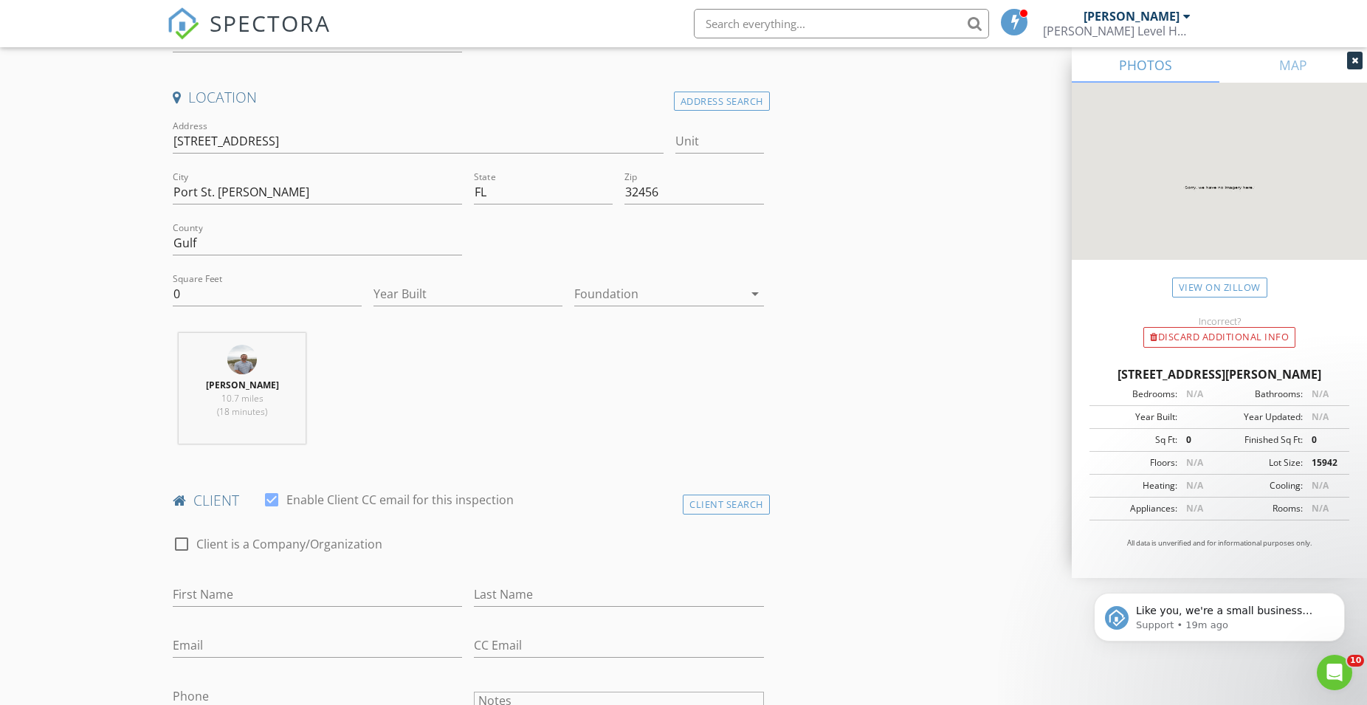
click at [720, 506] on div "Client Search" at bounding box center [726, 505] width 87 height 20
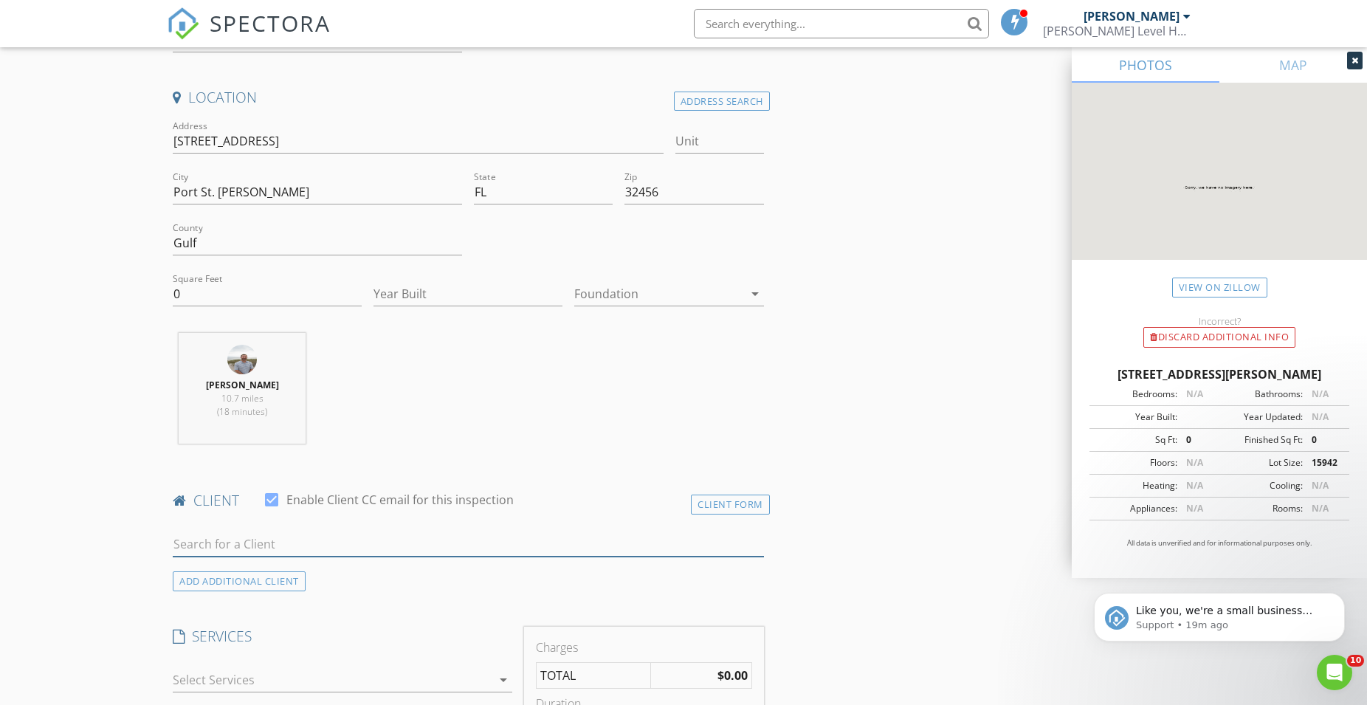
click at [264, 540] on input "text" at bounding box center [468, 544] width 591 height 24
type input "360"
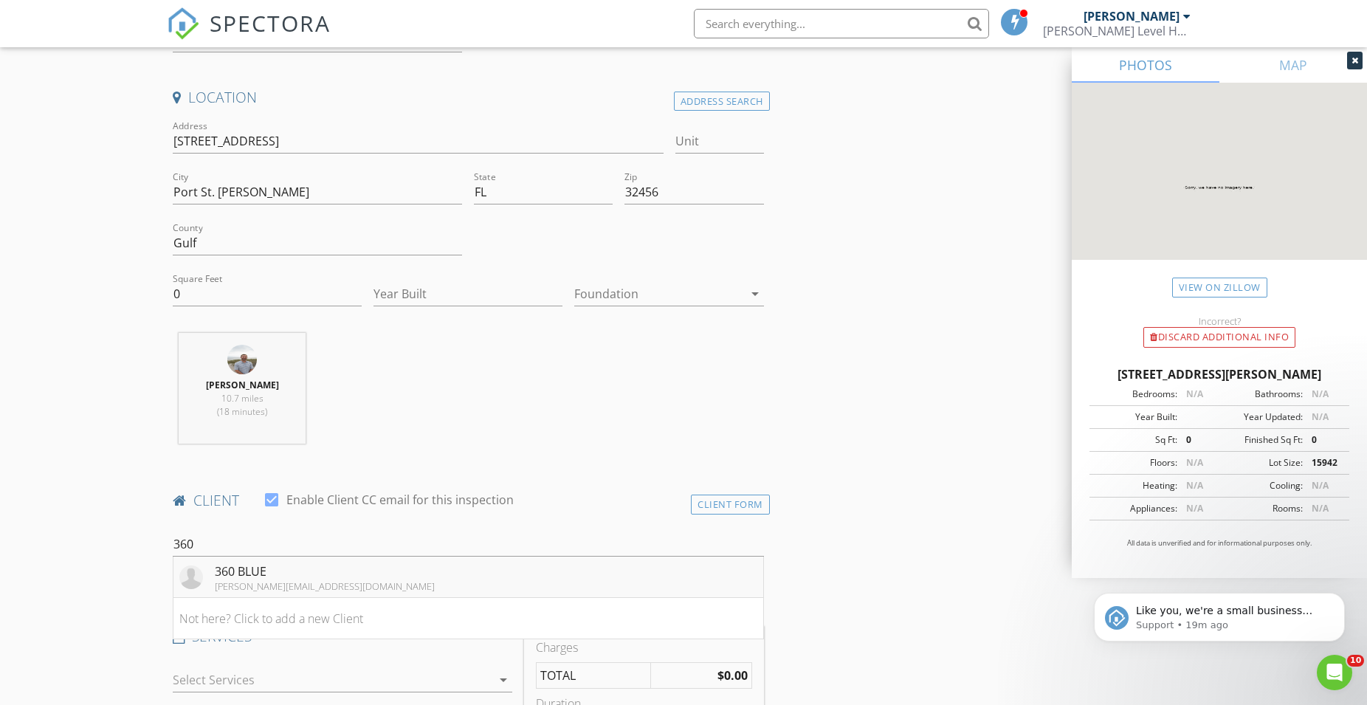
click at [278, 565] on div "360 BLUE" at bounding box center [325, 572] width 220 height 18
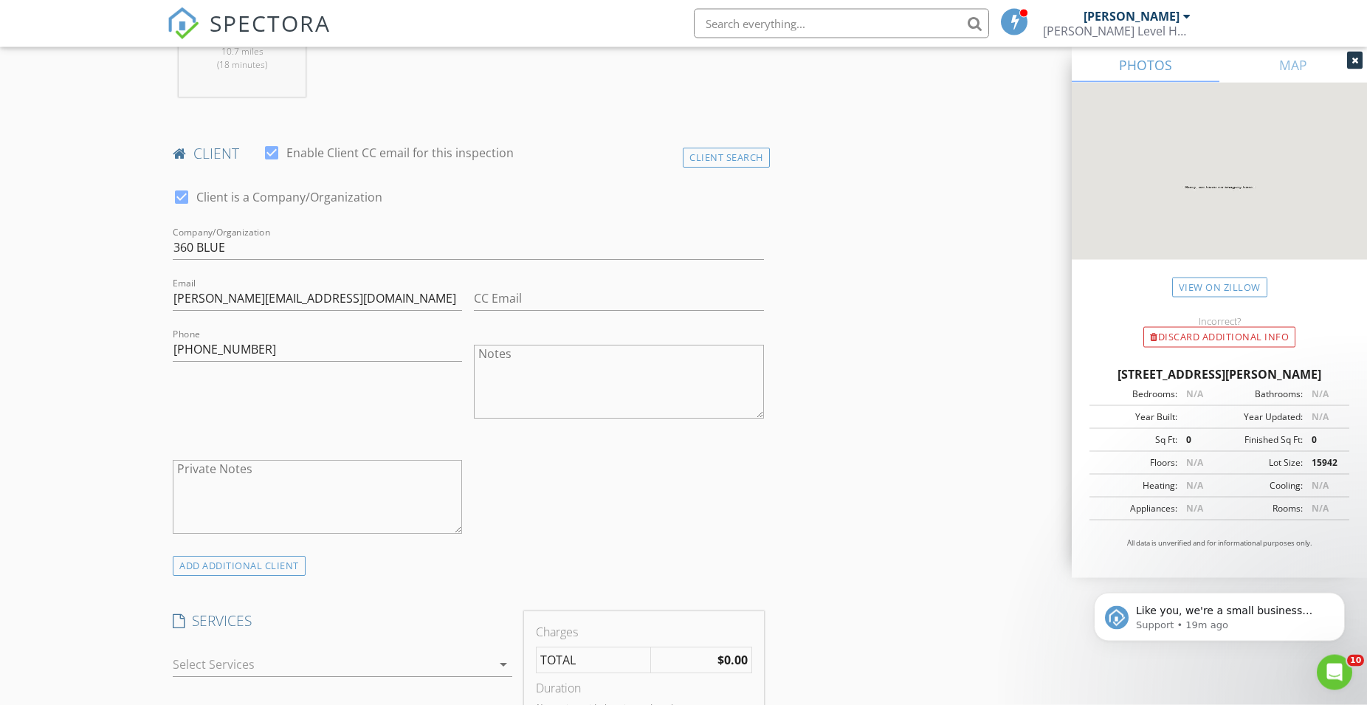
scroll to position [828, 0]
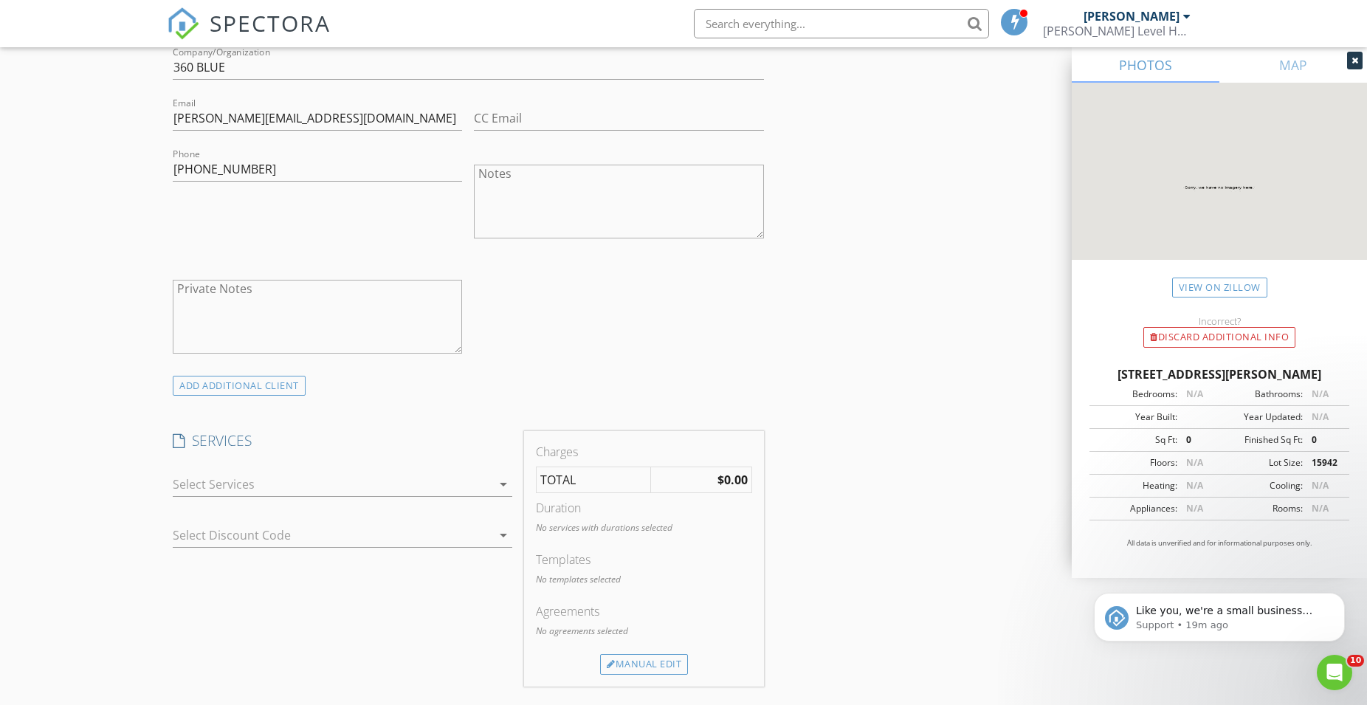
click at [314, 488] on div at bounding box center [332, 484] width 319 height 24
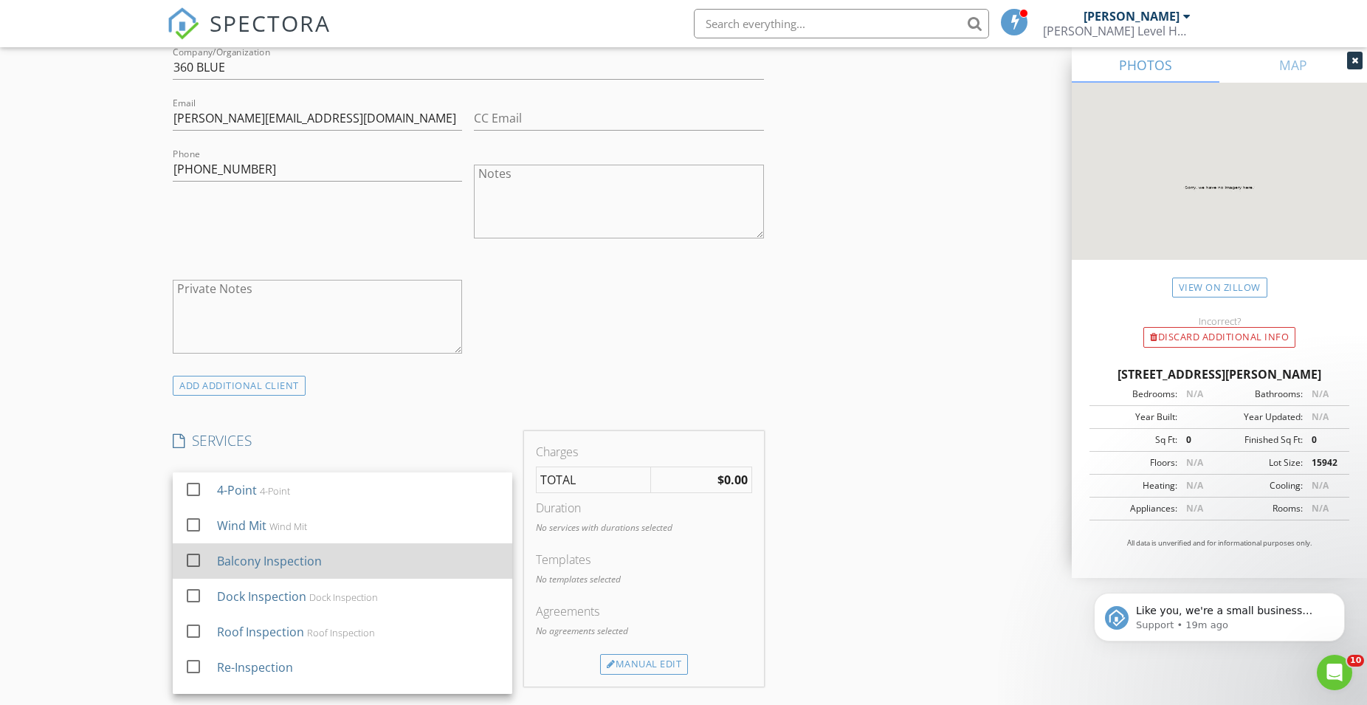
click at [199, 565] on div at bounding box center [193, 560] width 25 height 25
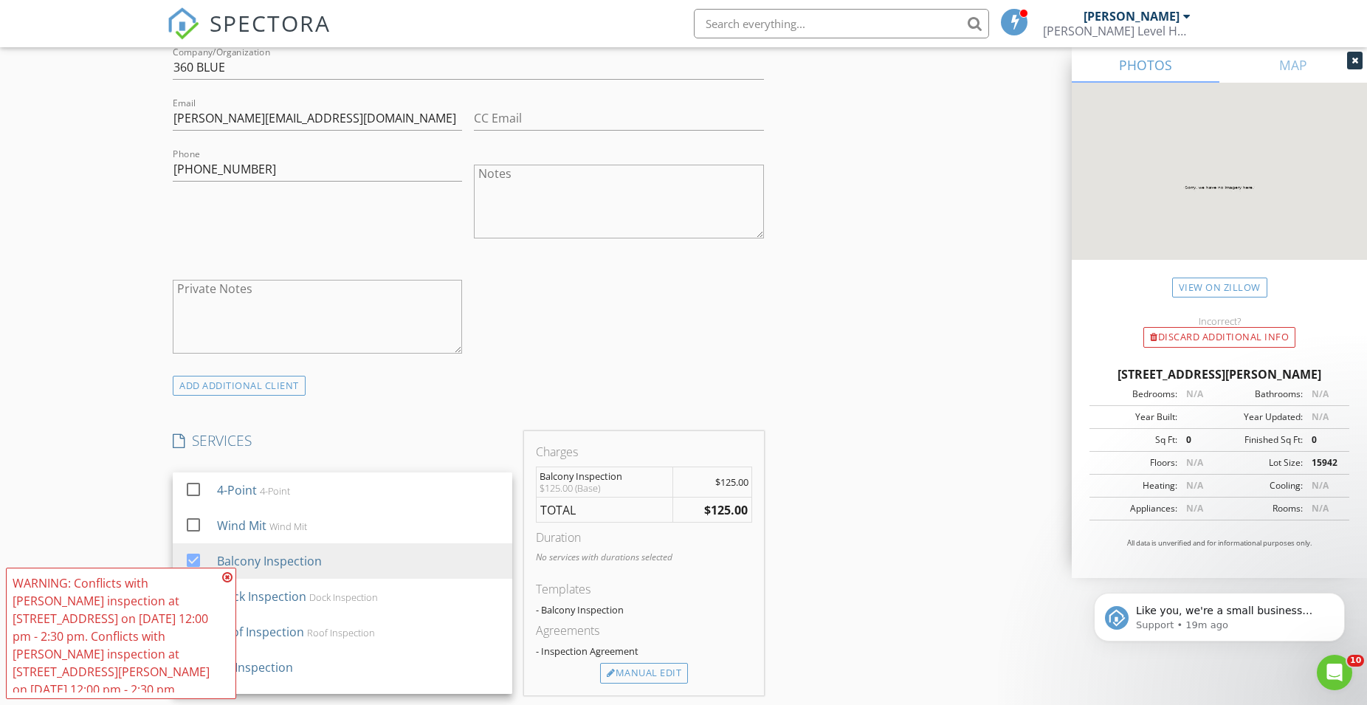
click at [115, 546] on div "New Inspection Click here to use the New Order Form INSPECTOR(S) check_box Trev…" at bounding box center [683, 533] width 1367 height 2550
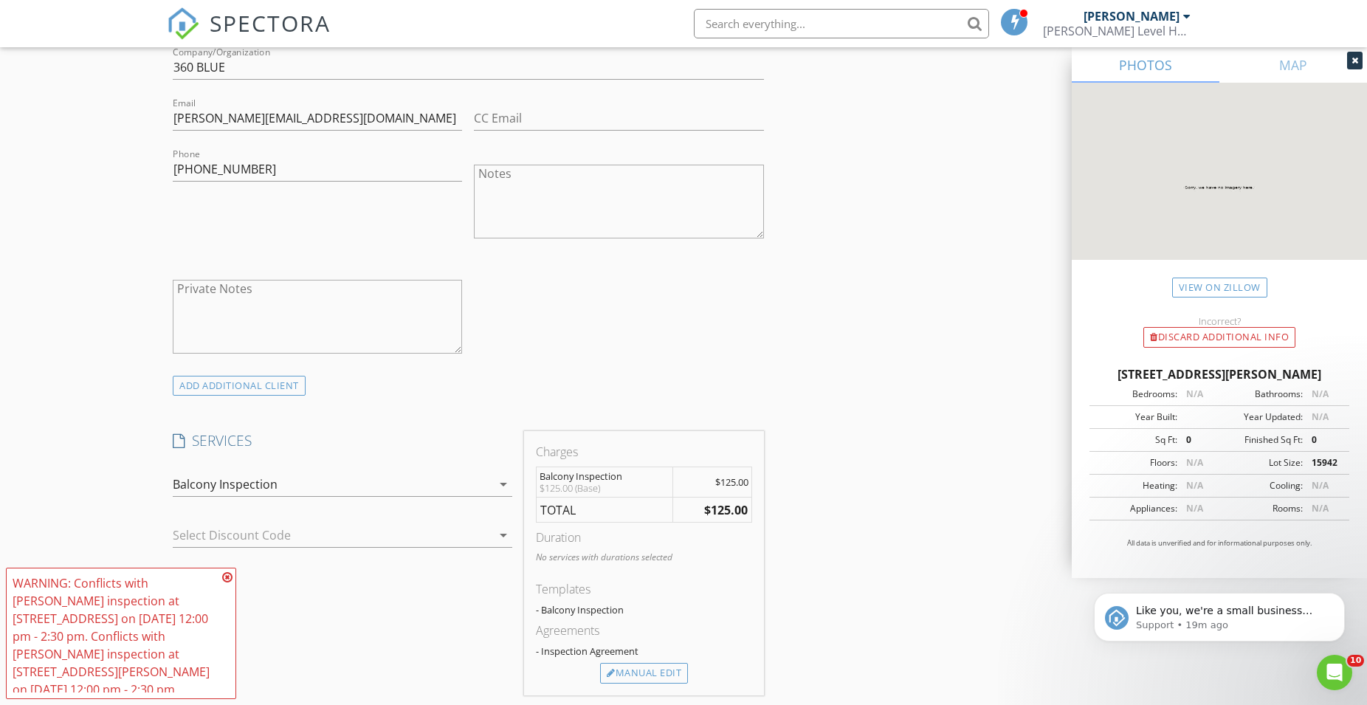
click at [228, 572] on icon at bounding box center [227, 577] width 10 height 12
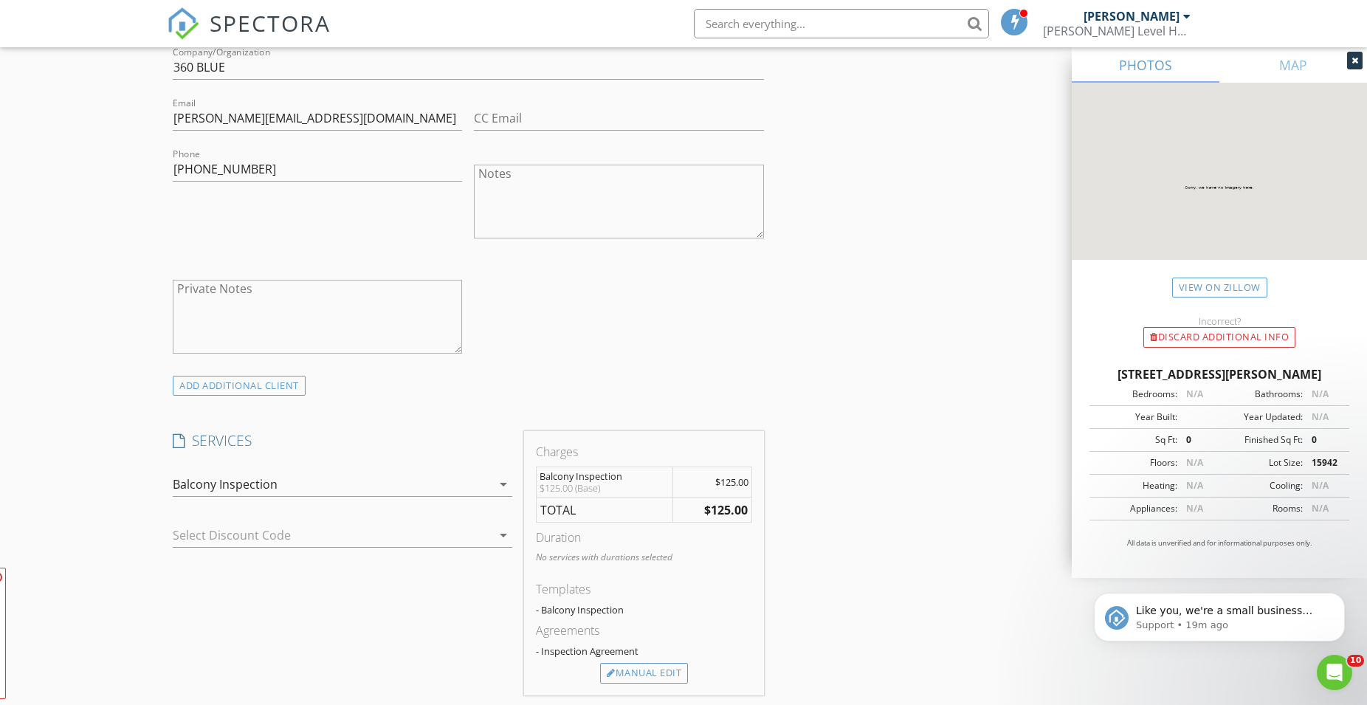
scroll to position [1129, 0]
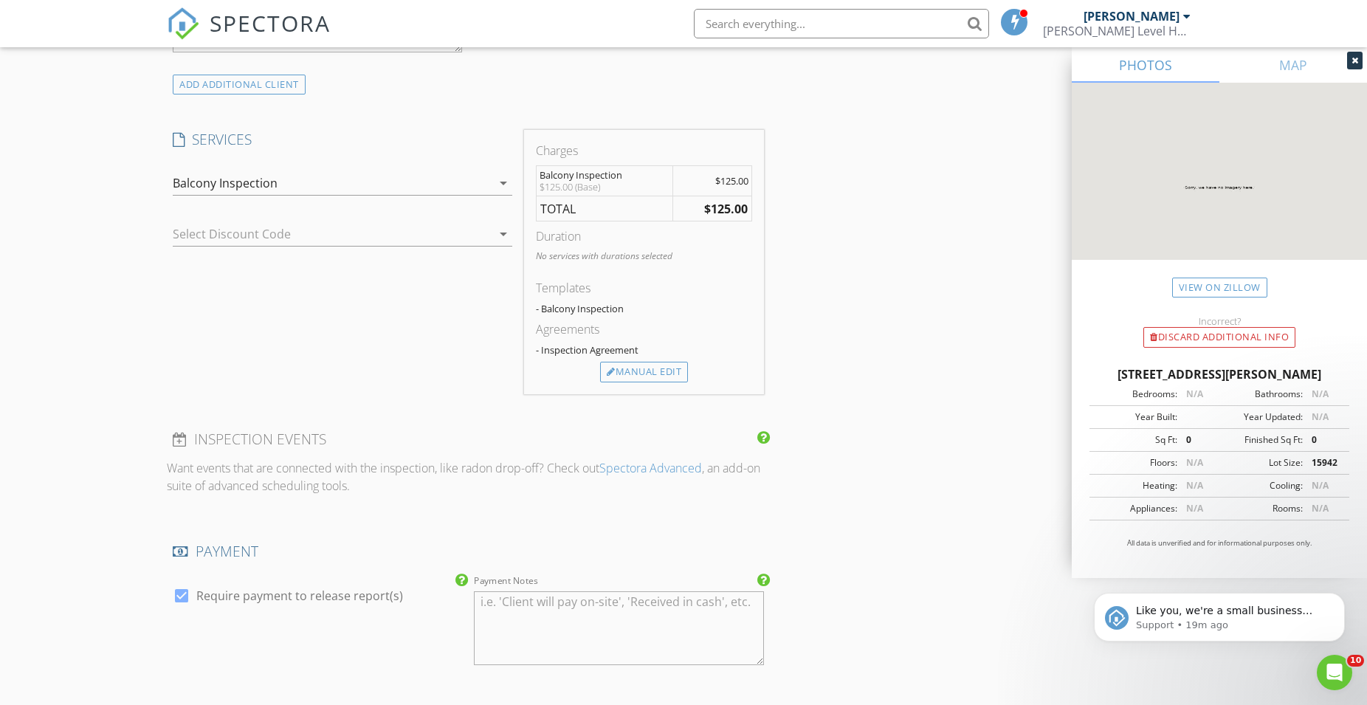
click at [185, 591] on div at bounding box center [181, 595] width 25 height 25
checkbox input "false"
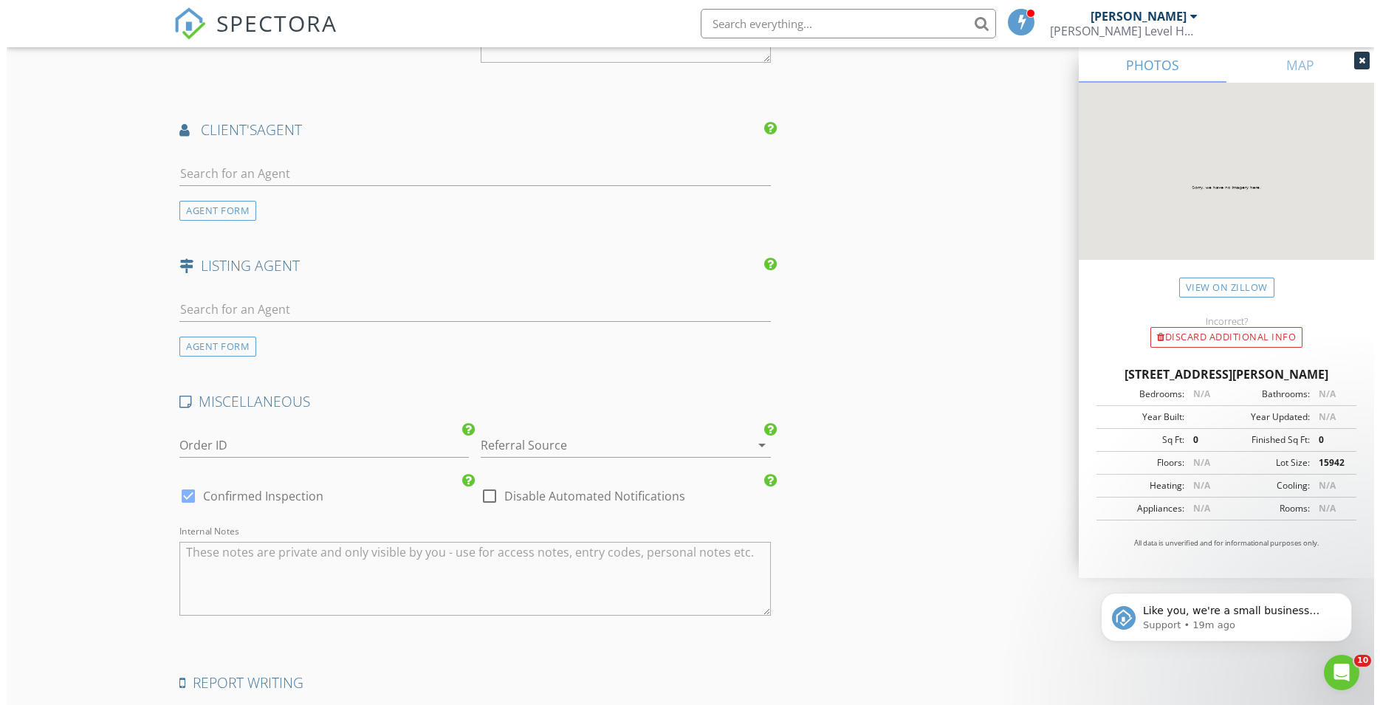
scroll to position [1931, 0]
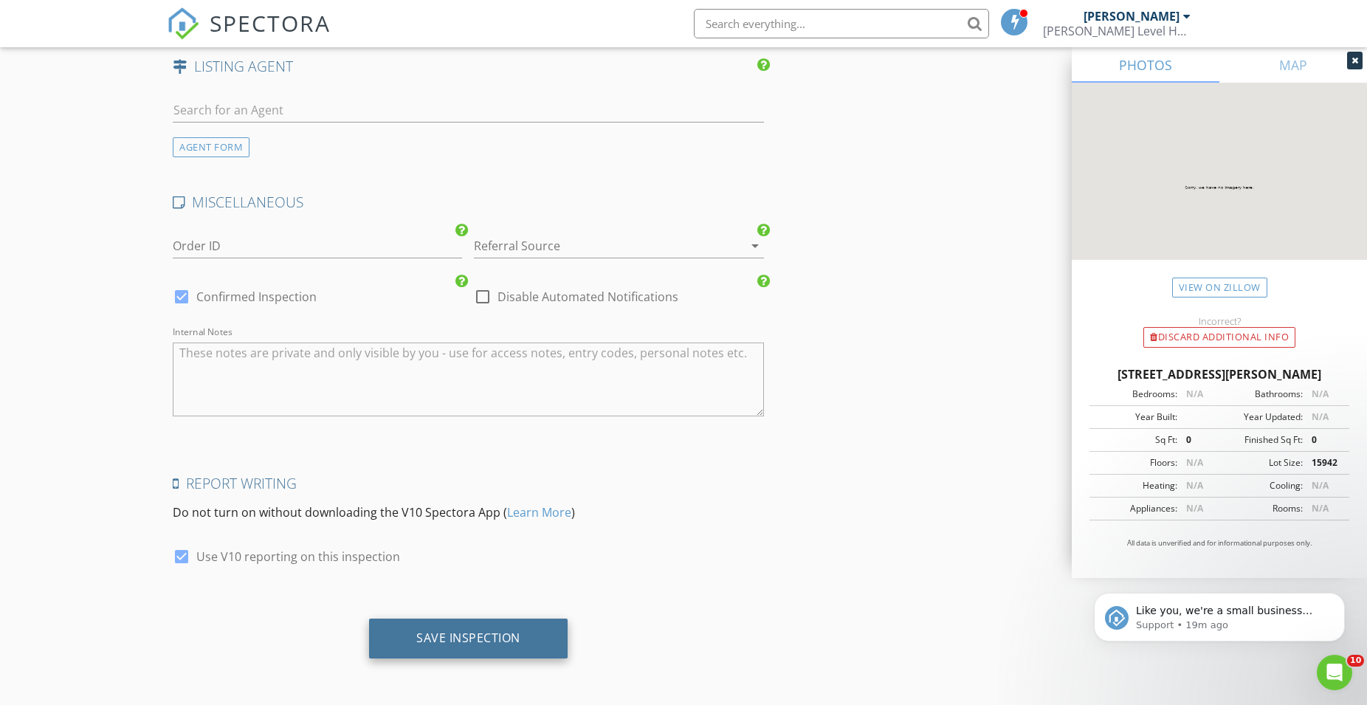
click at [421, 633] on div "Save Inspection" at bounding box center [468, 637] width 104 height 15
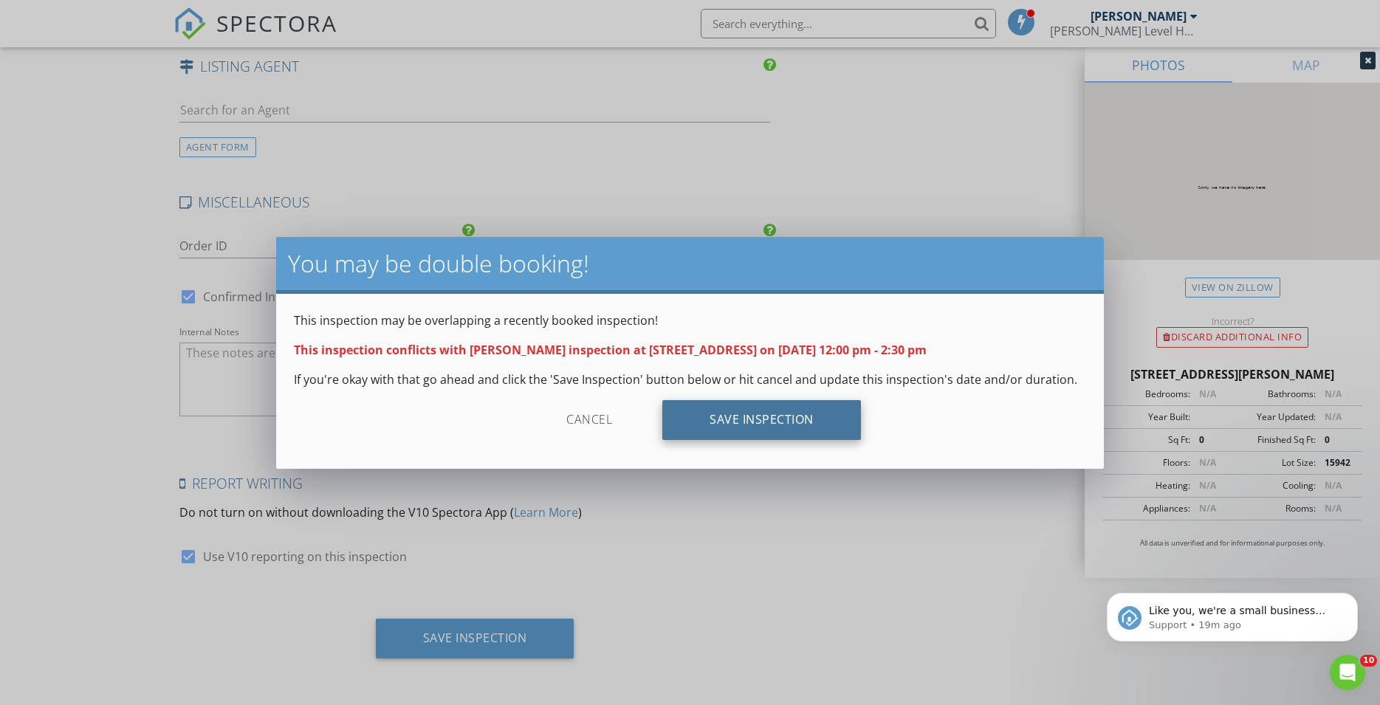
click at [712, 422] on div "Save Inspection" at bounding box center [761, 420] width 199 height 40
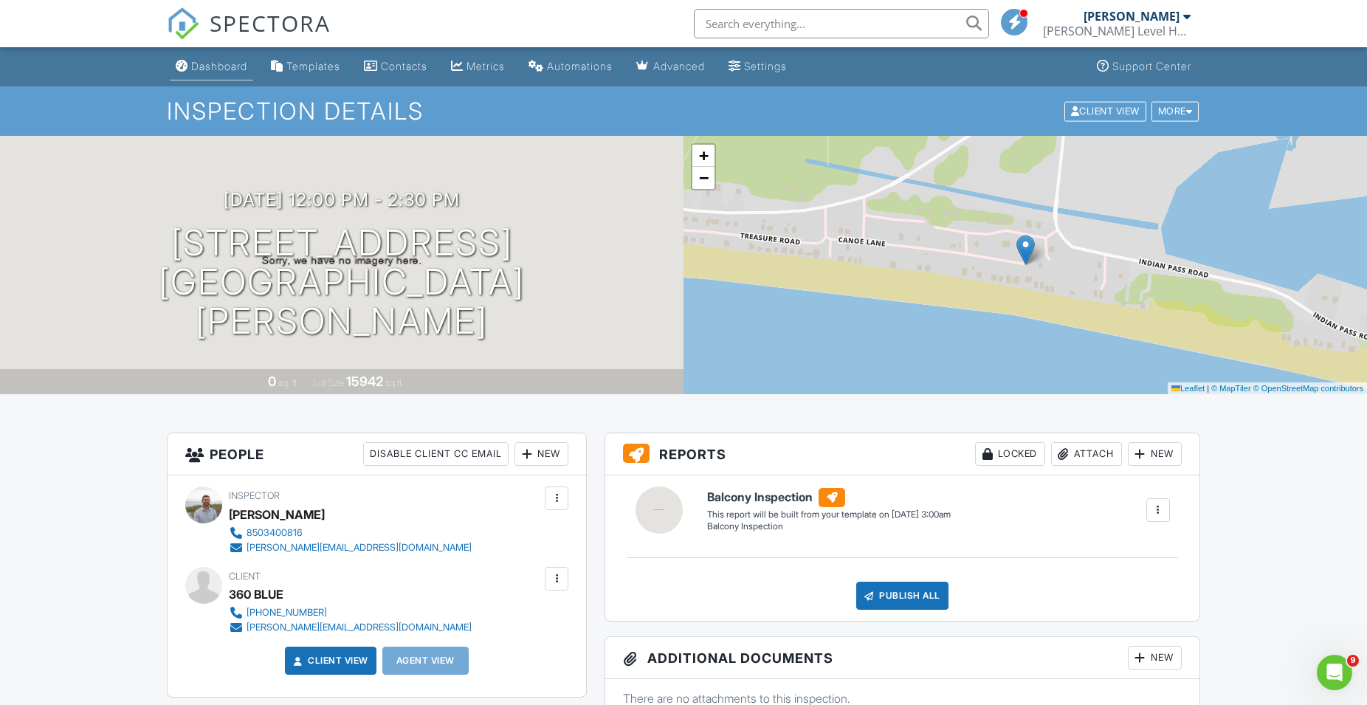
click at [236, 63] on div "Dashboard" at bounding box center [219, 66] width 56 height 13
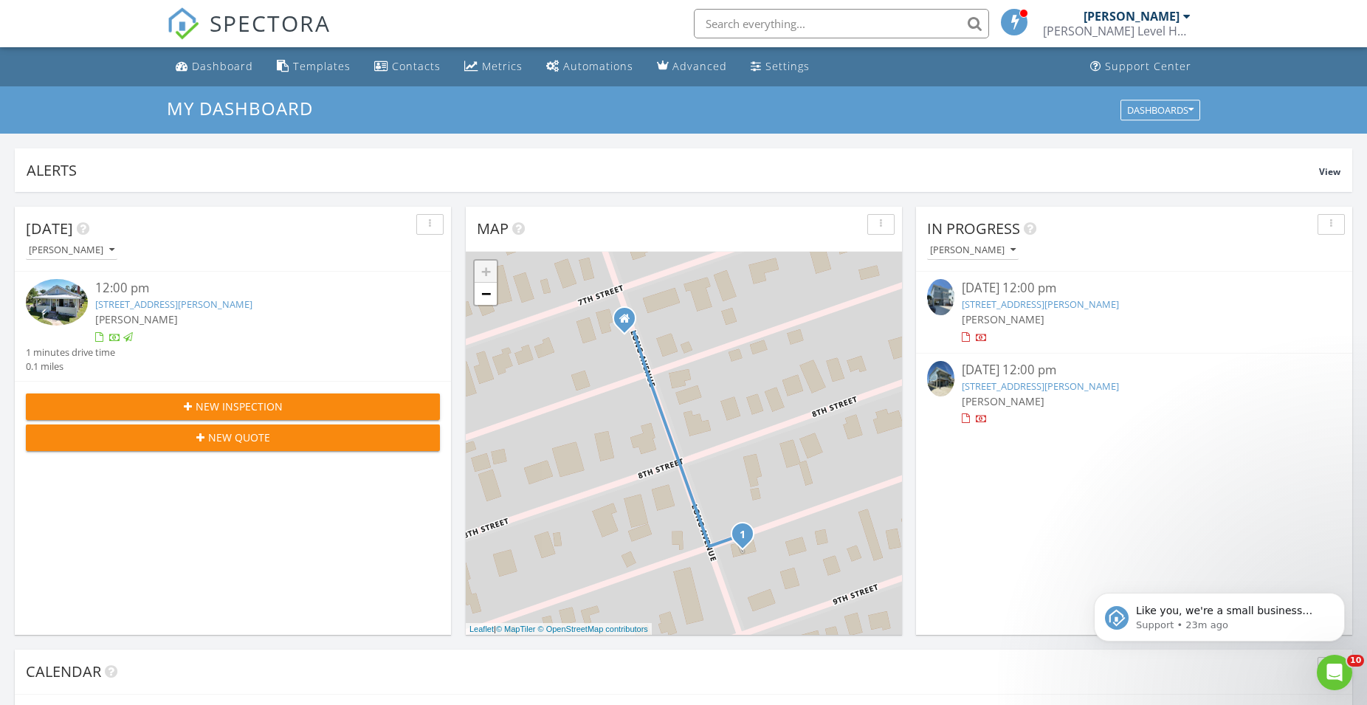
click at [193, 410] on div "New Inspection" at bounding box center [233, 407] width 391 height 16
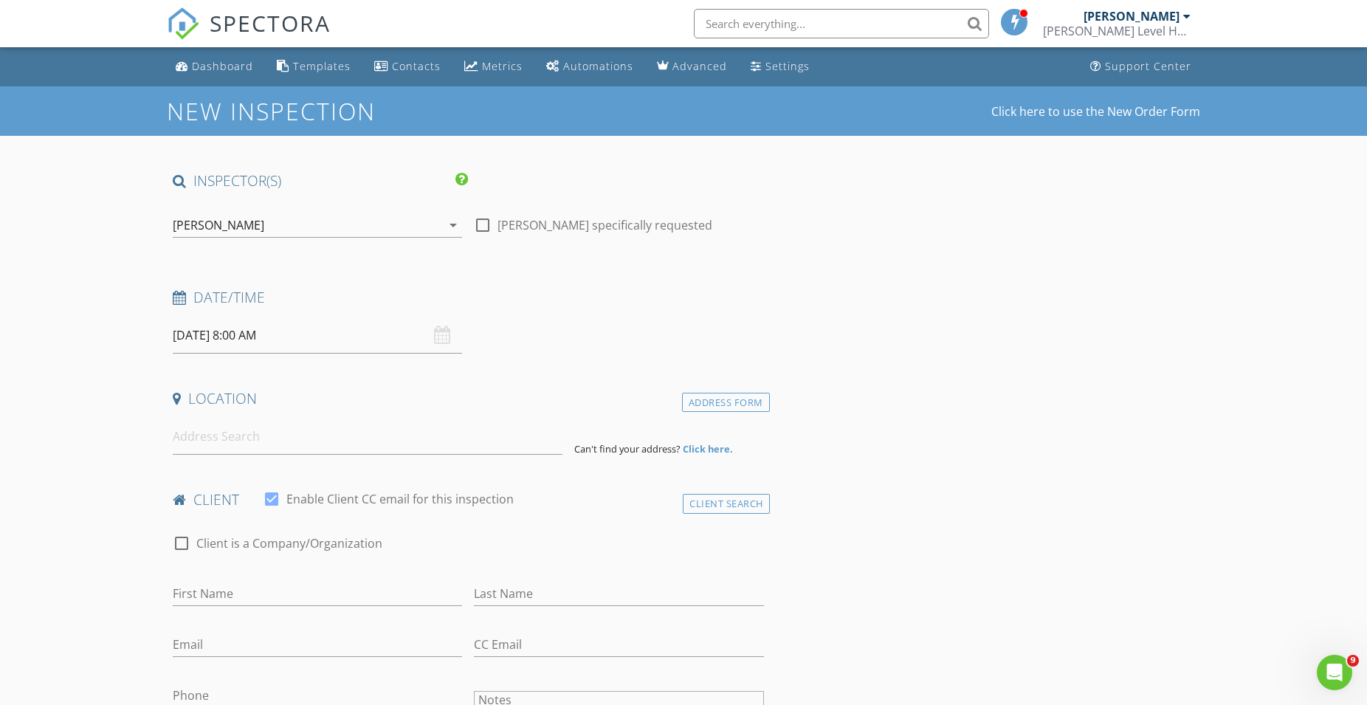
click at [280, 334] on input "[DATE] 8:00 AM" at bounding box center [317, 335] width 289 height 36
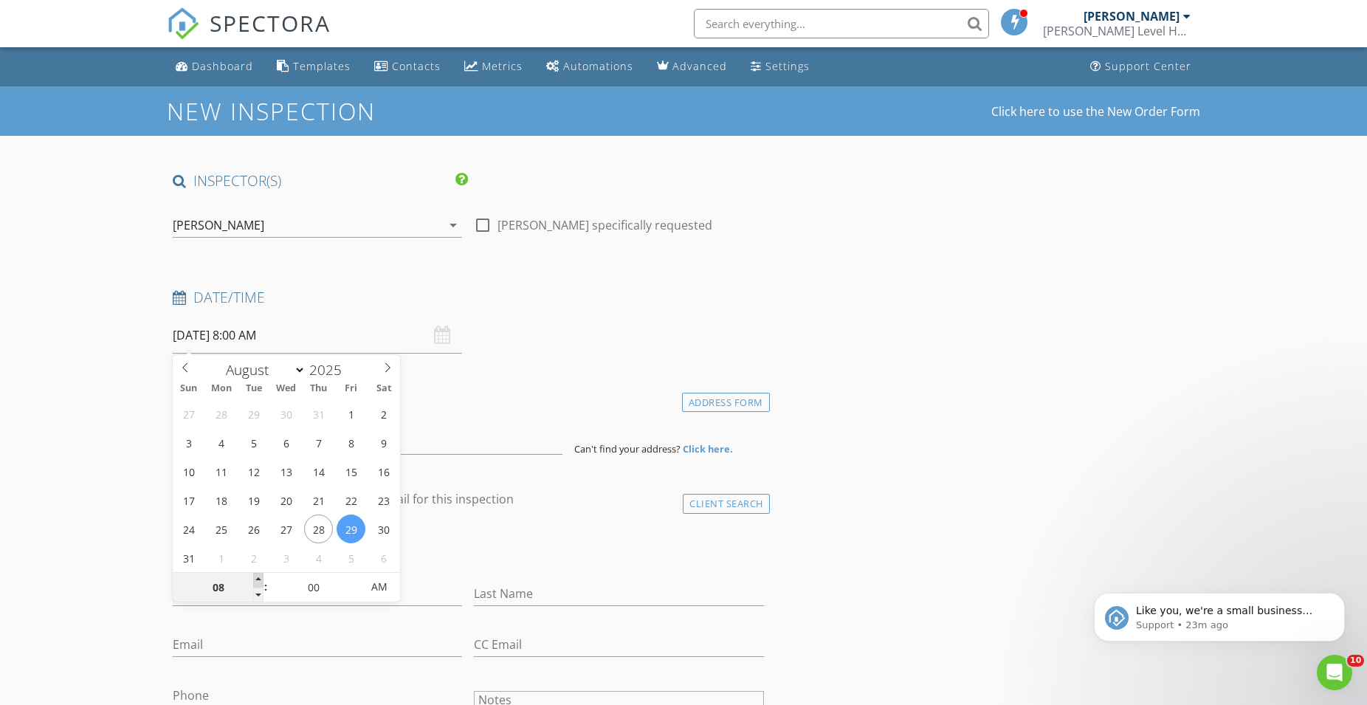
type input "09"
type input "[DATE] 9:00 AM"
click at [262, 579] on span at bounding box center [258, 580] width 10 height 15
type input "10"
type input "[DATE] 10:00 AM"
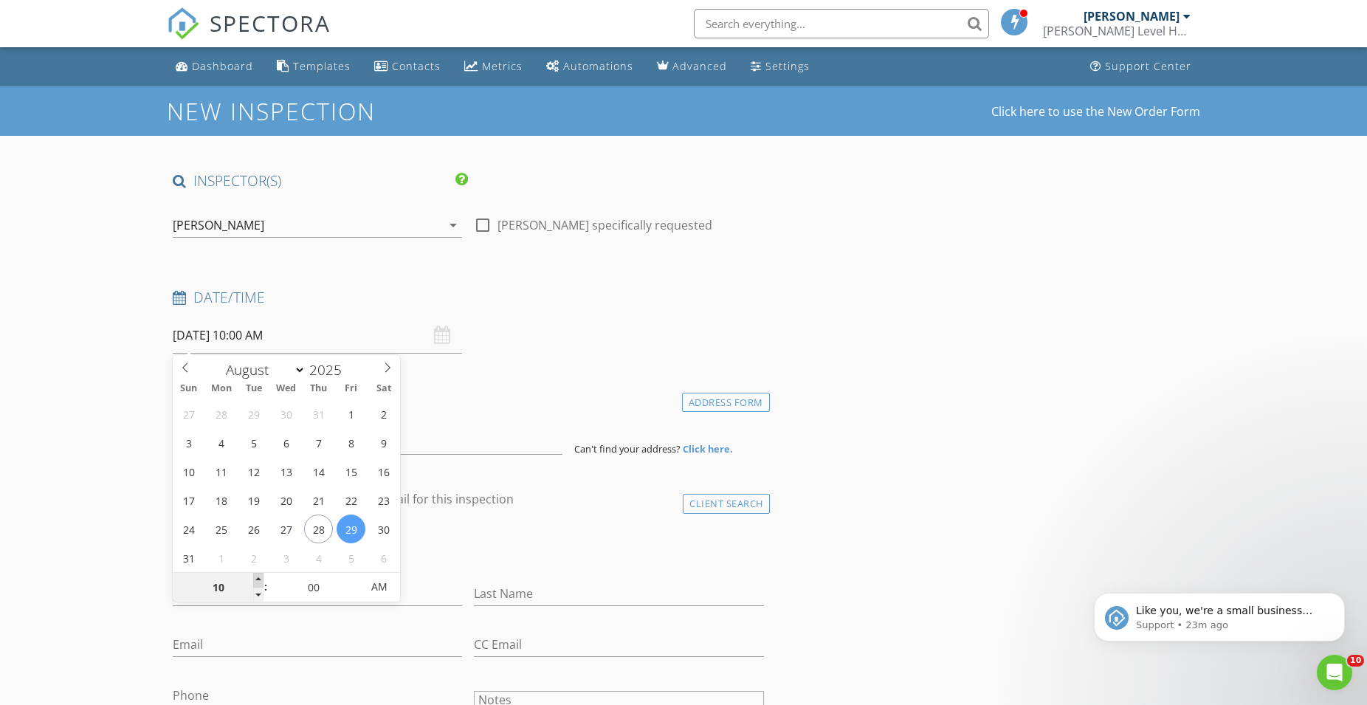
click at [262, 579] on span at bounding box center [258, 580] width 10 height 15
type input "11"
type input "[DATE] 11:00 AM"
click at [262, 579] on span at bounding box center [258, 580] width 10 height 15
type input "12"
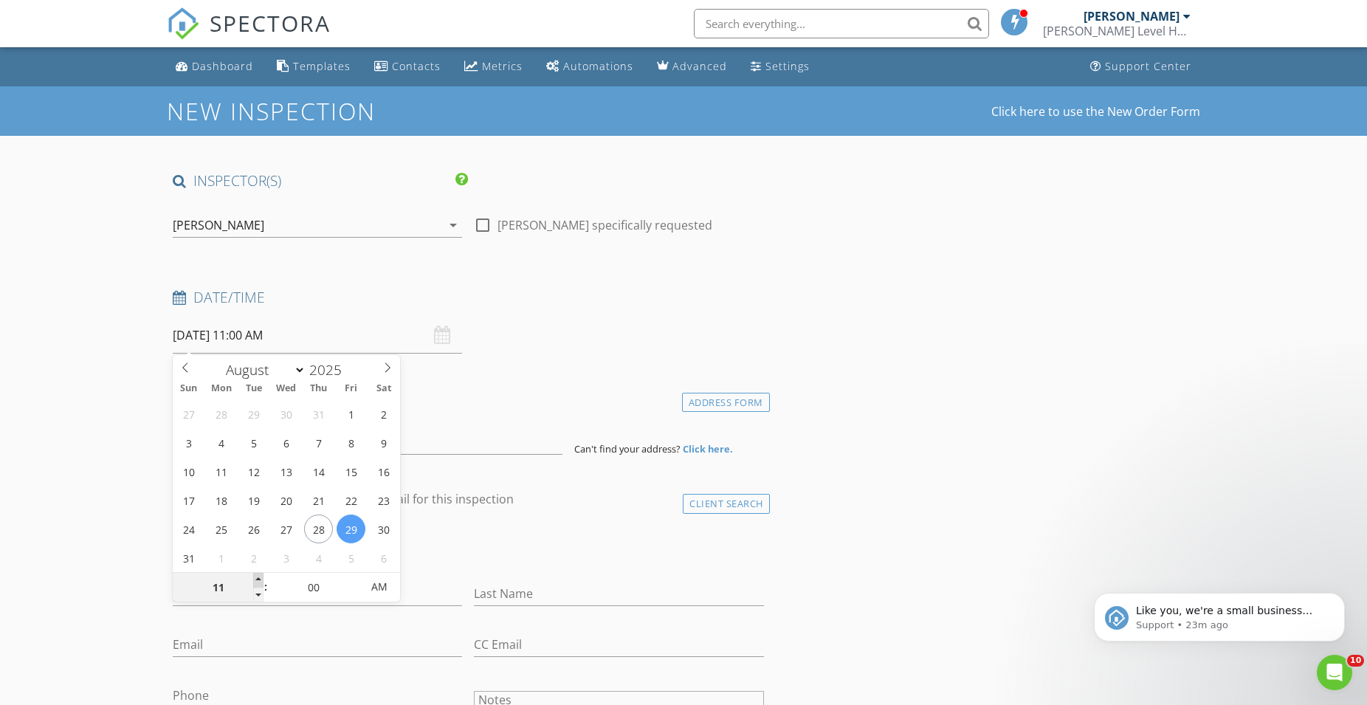
type input "[DATE] 12:00 PM"
click at [262, 579] on span at bounding box center [258, 580] width 10 height 15
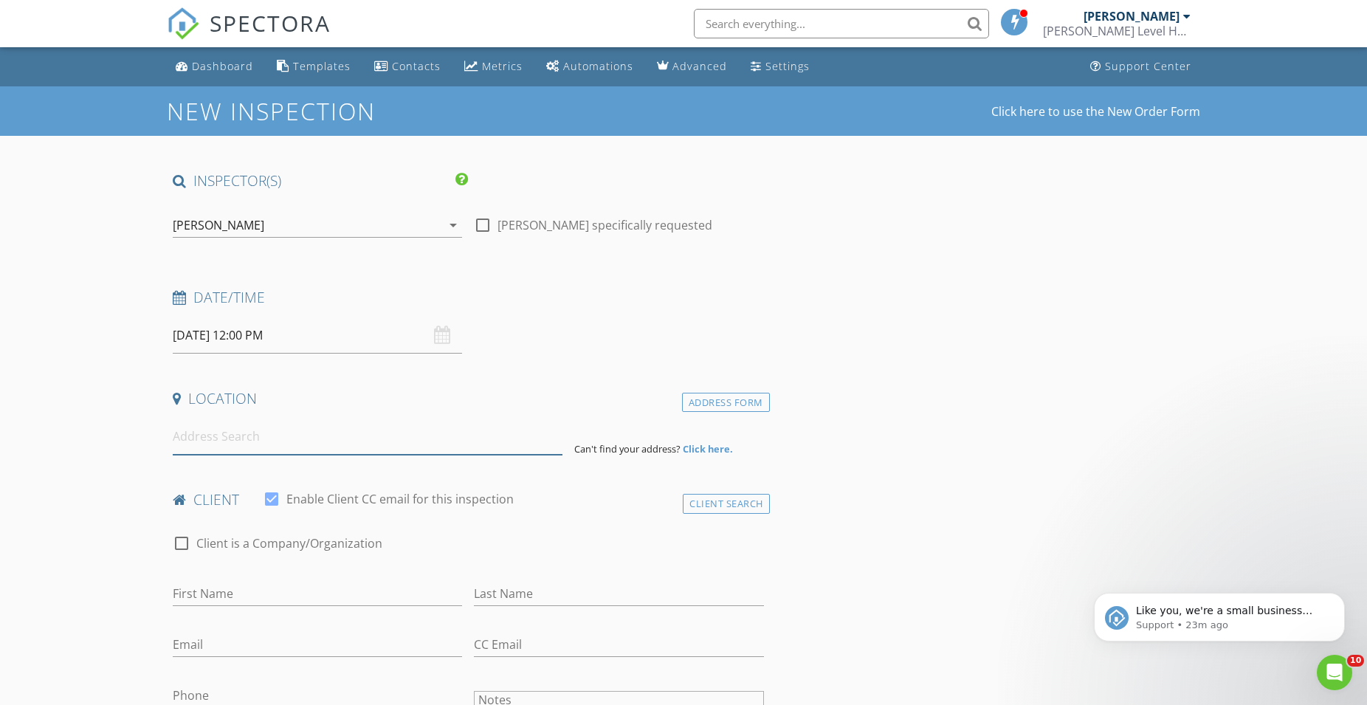
click at [190, 447] on input at bounding box center [368, 437] width 390 height 36
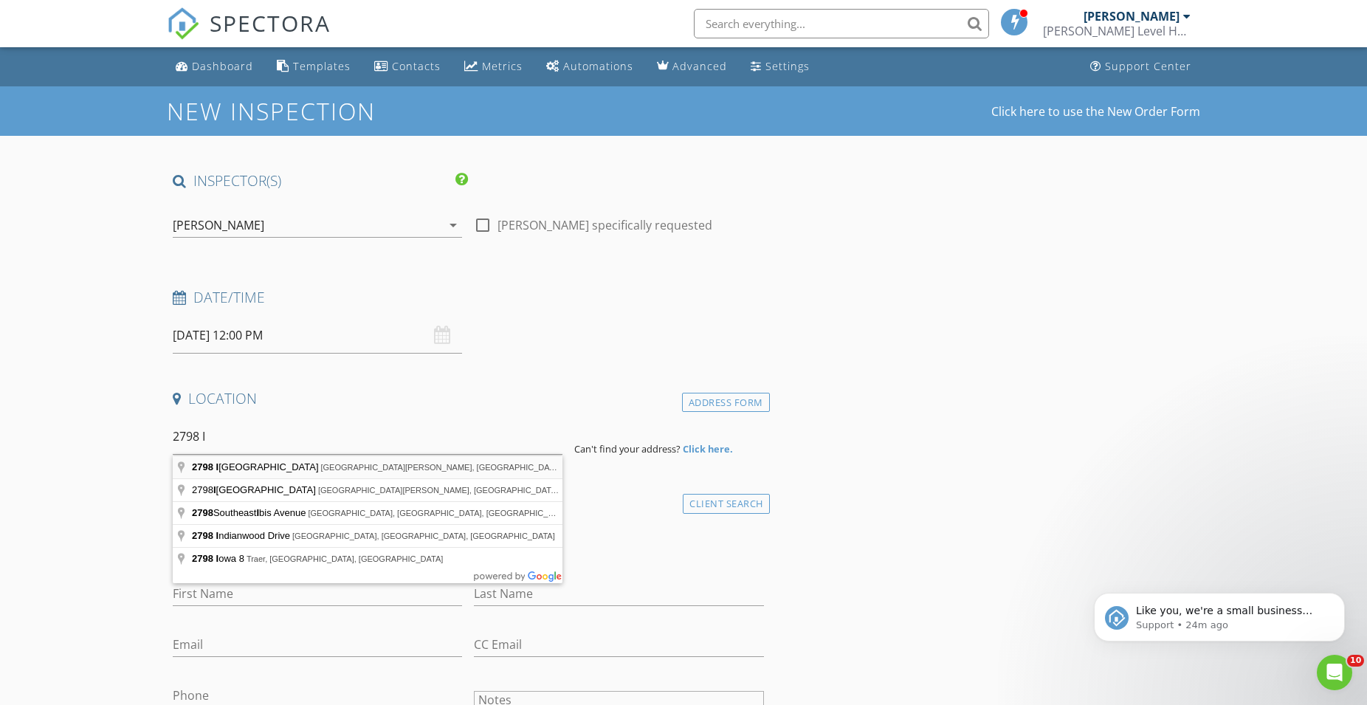
type input "[STREET_ADDRESS][PERSON_NAME]"
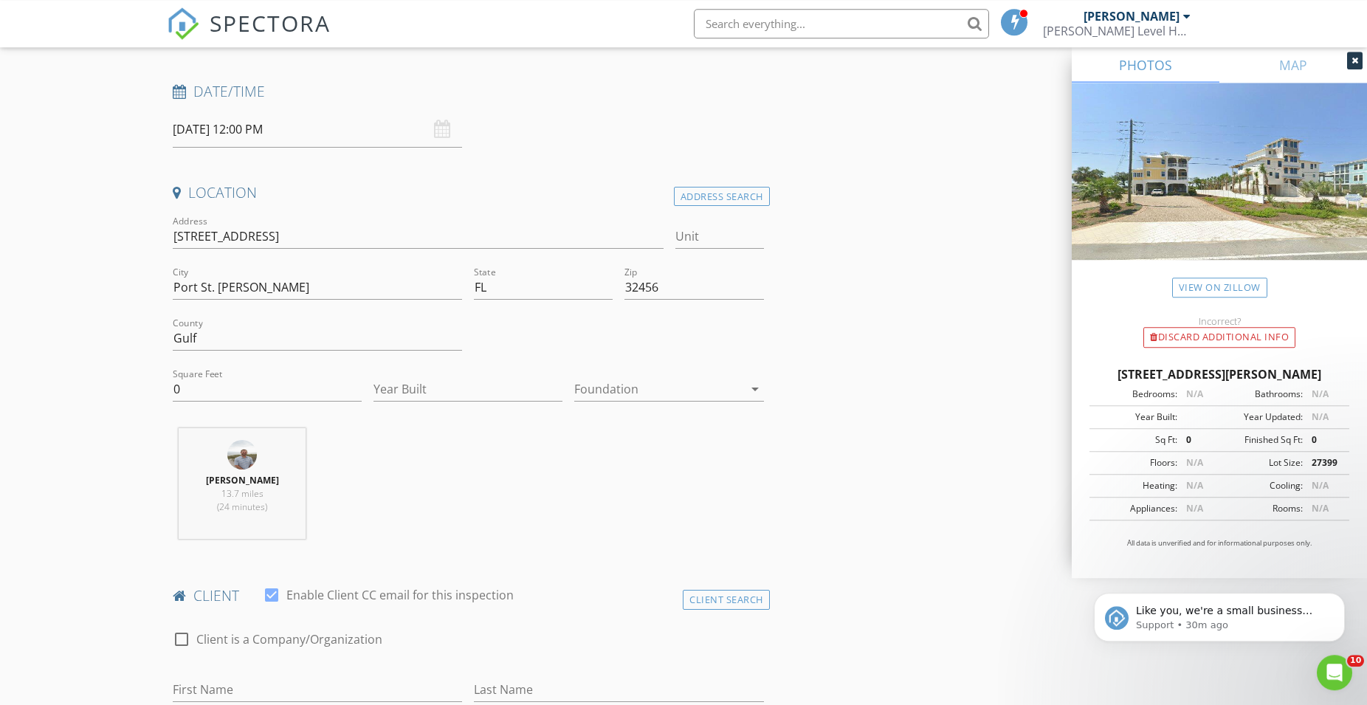
scroll to position [226, 0]
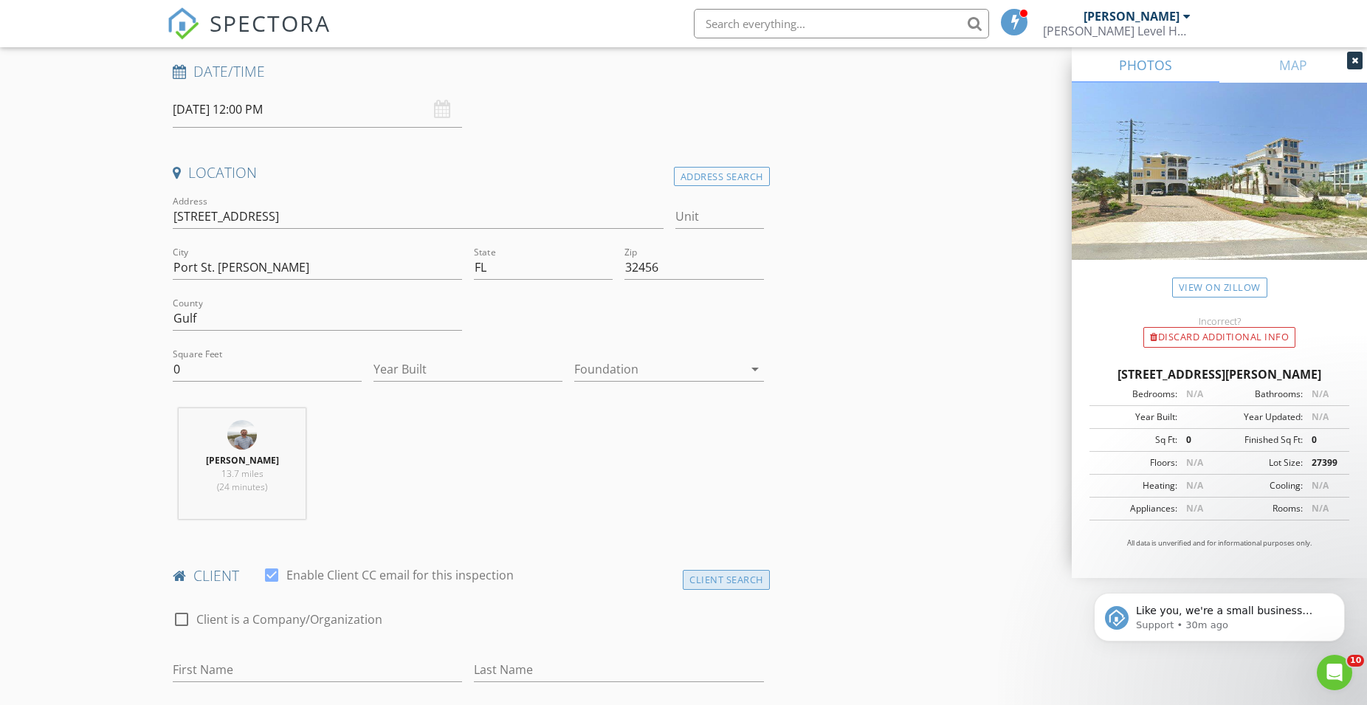
click at [733, 581] on div "Client Search" at bounding box center [726, 580] width 87 height 20
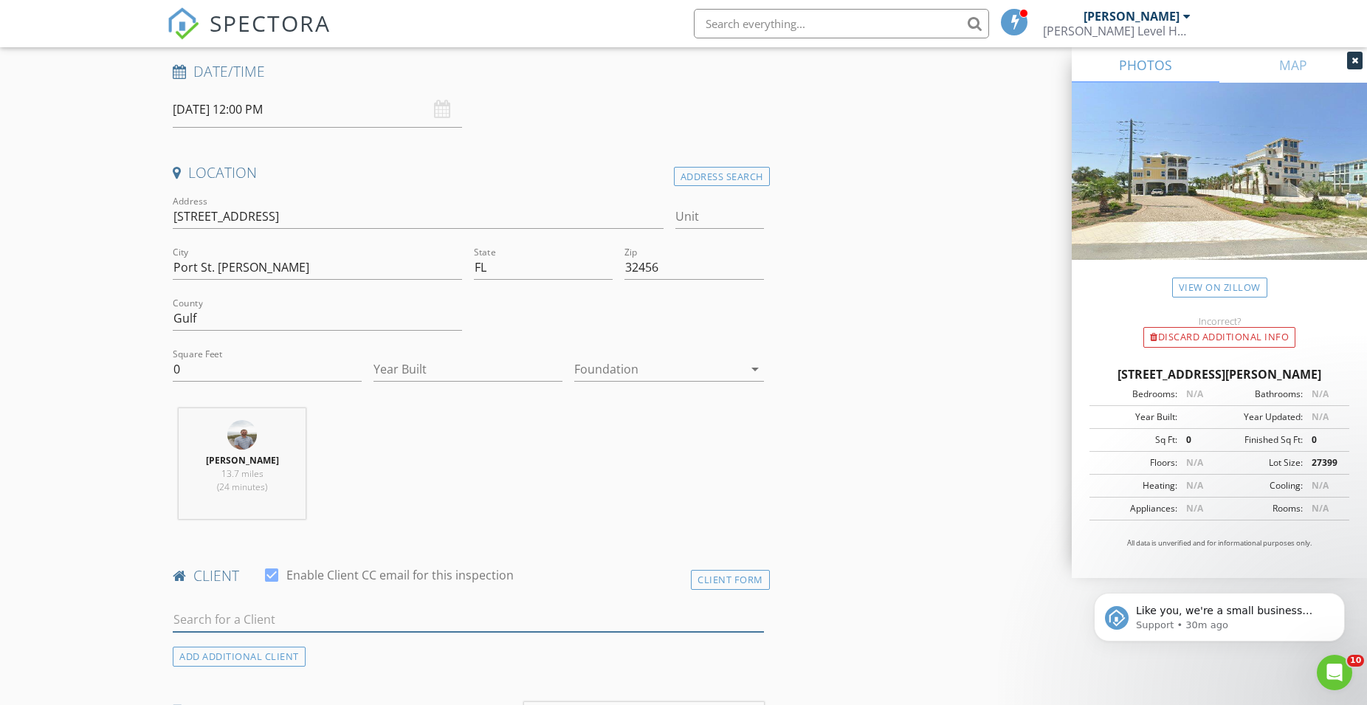
click at [341, 625] on input "text" at bounding box center [468, 620] width 591 height 24
type input "360"
click at [328, 643] on li "360 BLUE [PERSON_NAME][EMAIL_ADDRESS][DOMAIN_NAME]" at bounding box center [468, 652] width 590 height 41
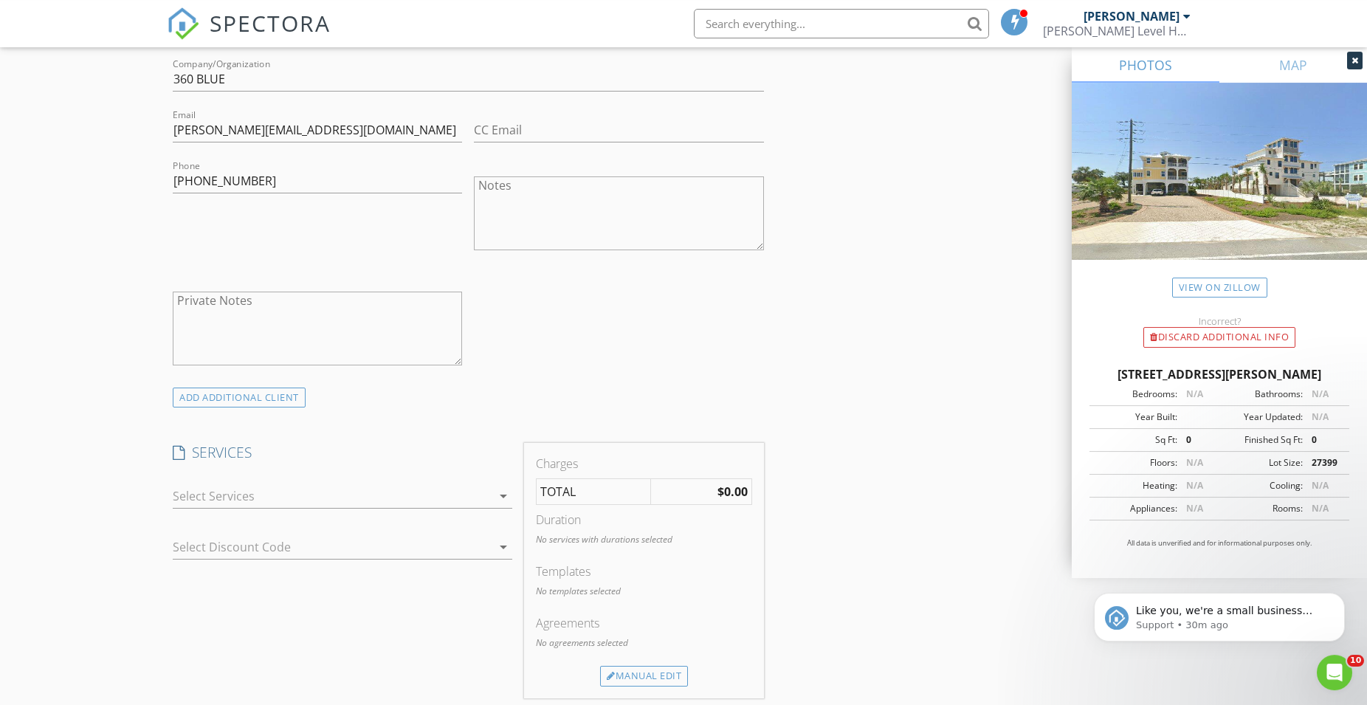
scroll to position [828, 0]
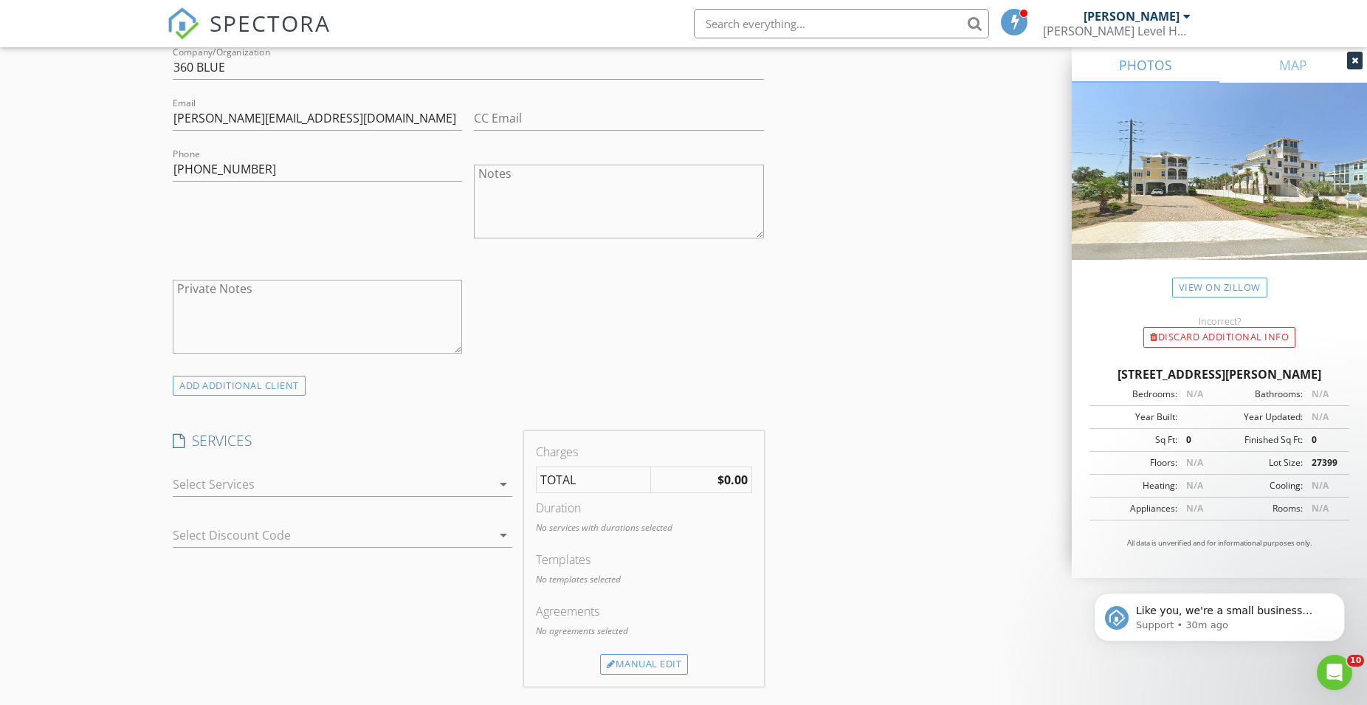
click at [250, 484] on div at bounding box center [332, 484] width 319 height 24
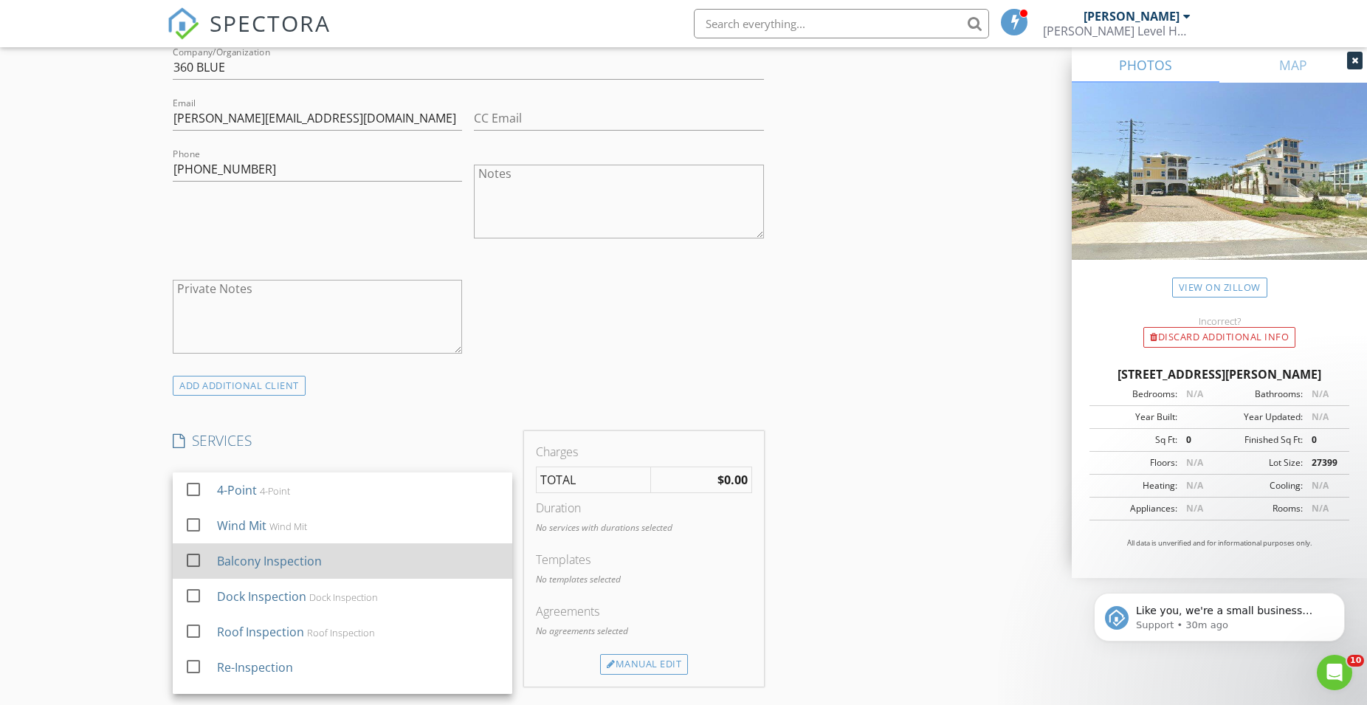
click at [190, 564] on div at bounding box center [193, 560] width 25 height 25
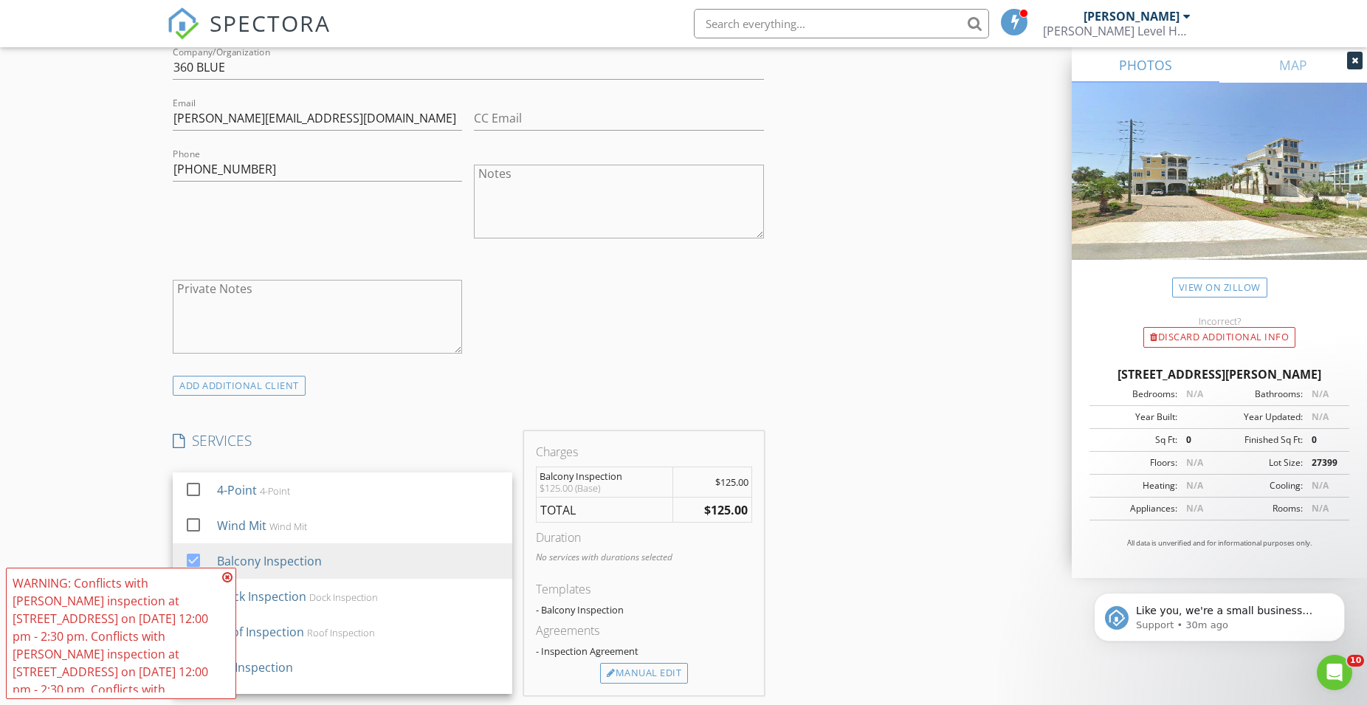
click at [108, 458] on div "New Inspection Click here to use the New Order Form INSPECTOR(S) check_box [PER…" at bounding box center [683, 533] width 1367 height 2550
click at [228, 577] on icon at bounding box center [227, 577] width 10 height 12
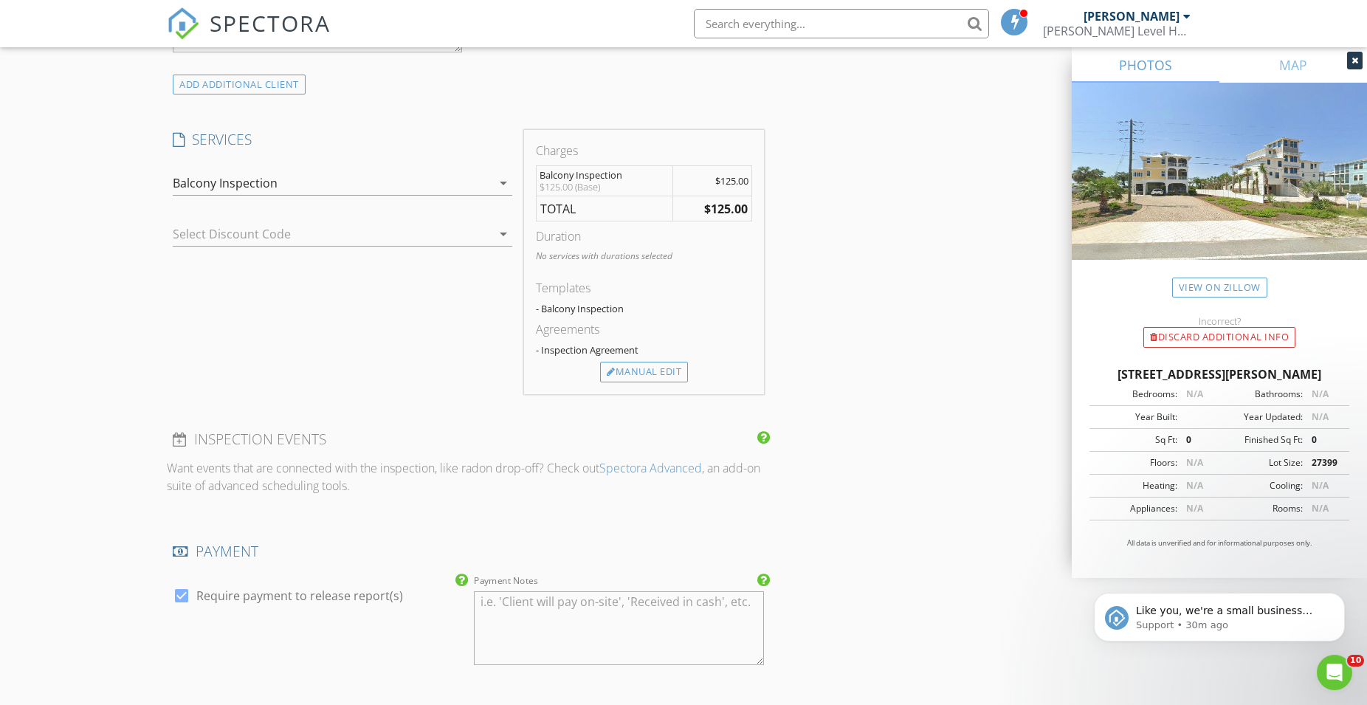
scroll to position [1506, 0]
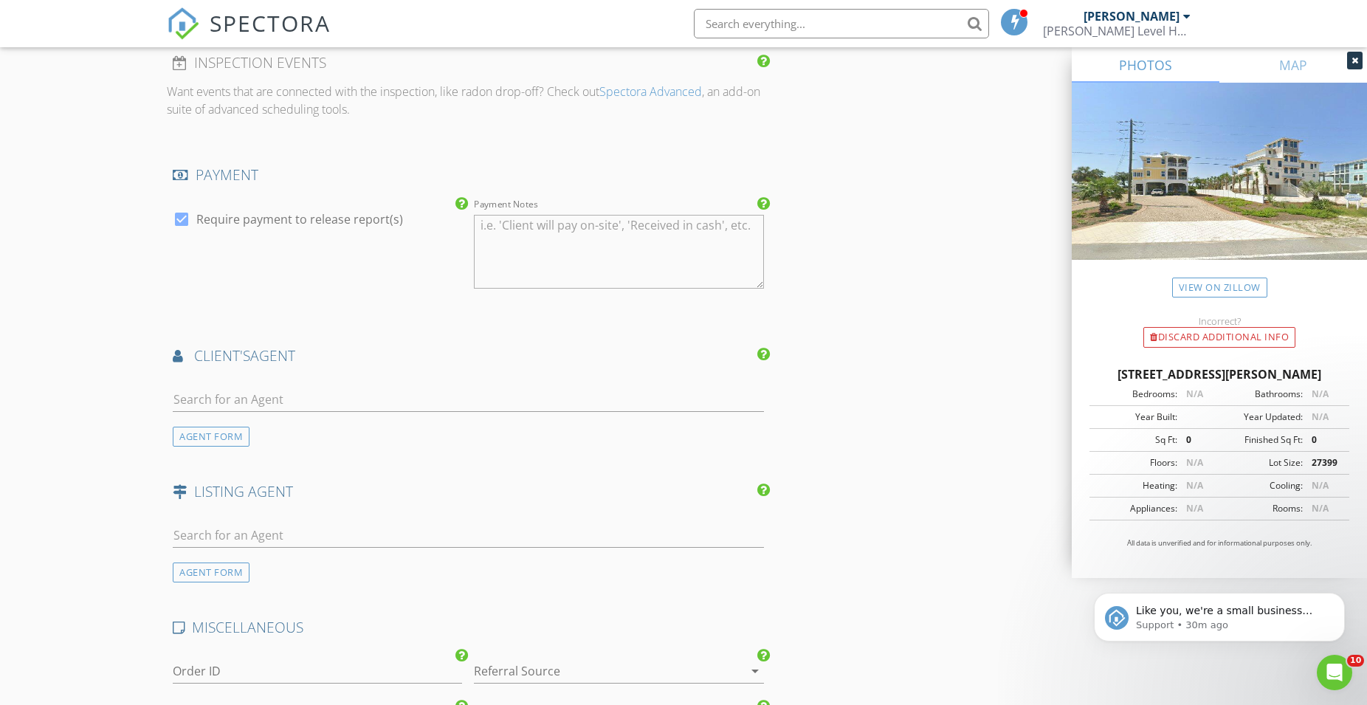
click at [179, 224] on div at bounding box center [181, 219] width 25 height 25
checkbox input "false"
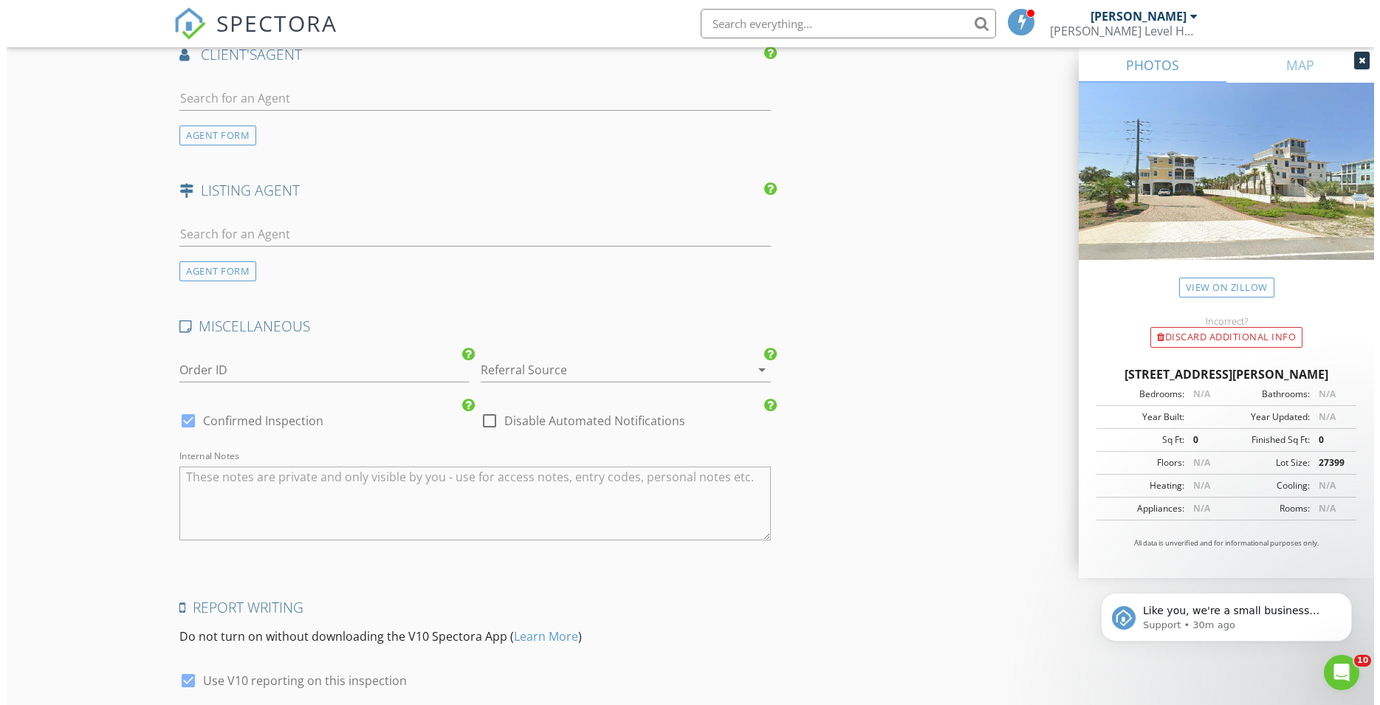
scroll to position [1931, 0]
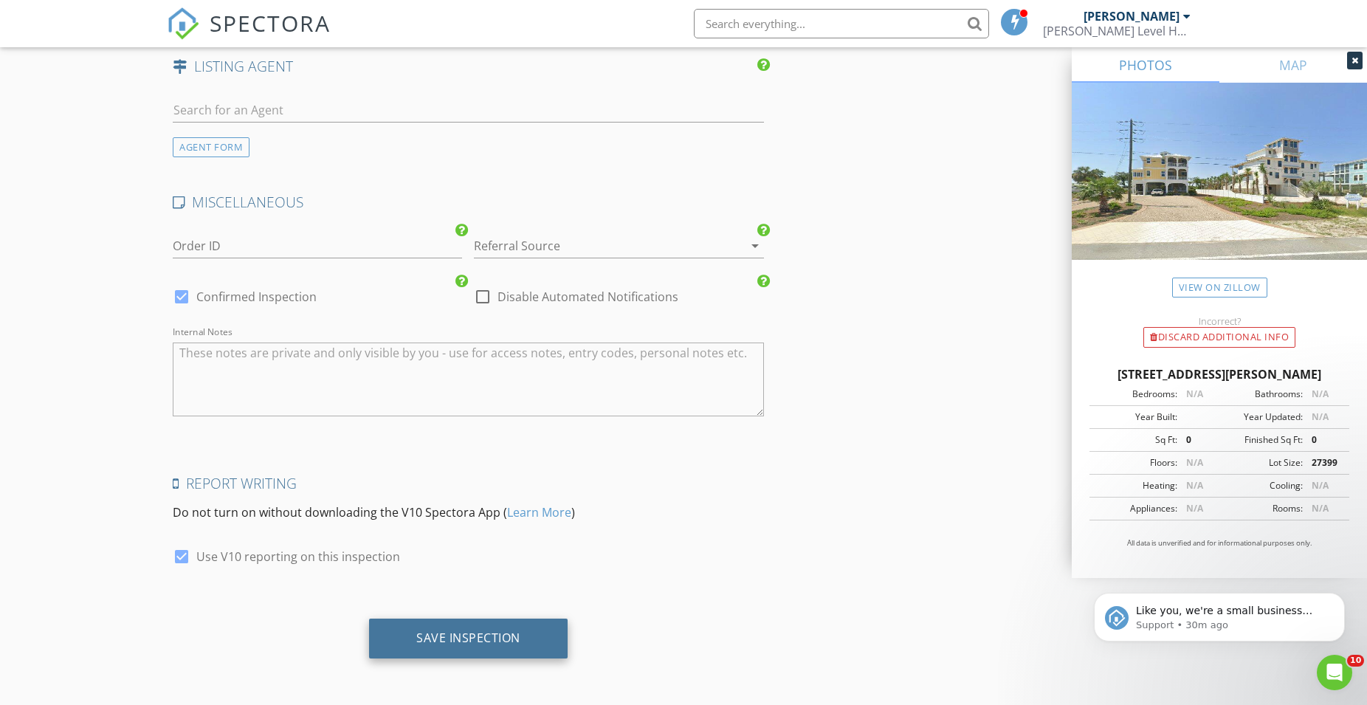
click at [444, 650] on div "Save Inspection" at bounding box center [468, 639] width 199 height 40
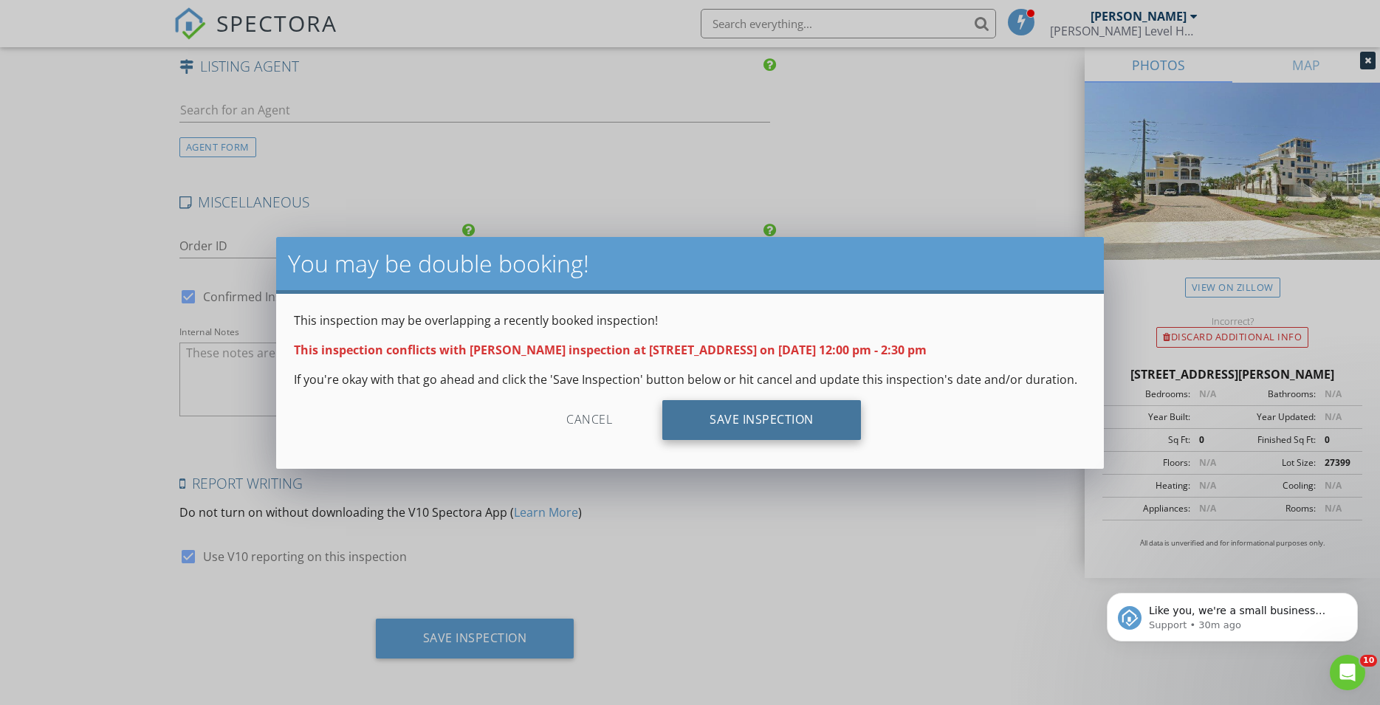
click at [788, 421] on div "Save Inspection" at bounding box center [761, 420] width 199 height 40
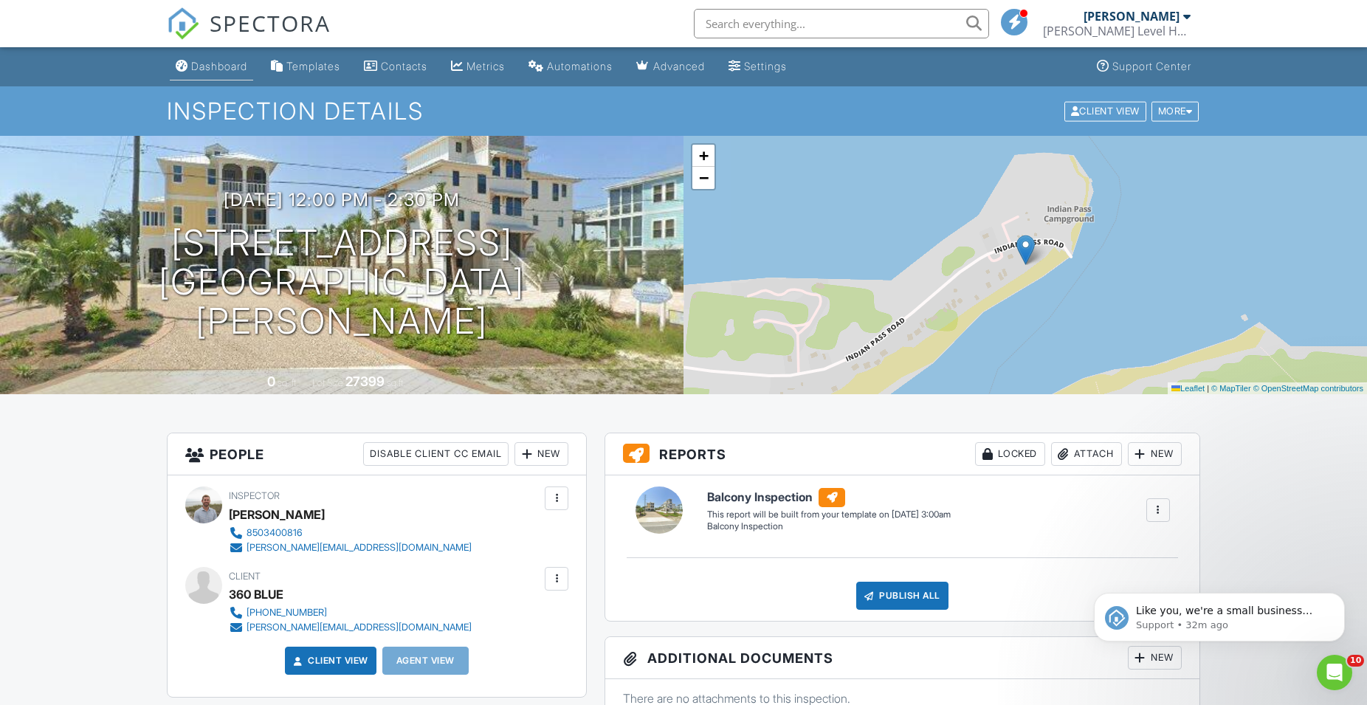
click at [235, 61] on div "Dashboard" at bounding box center [219, 66] width 56 height 13
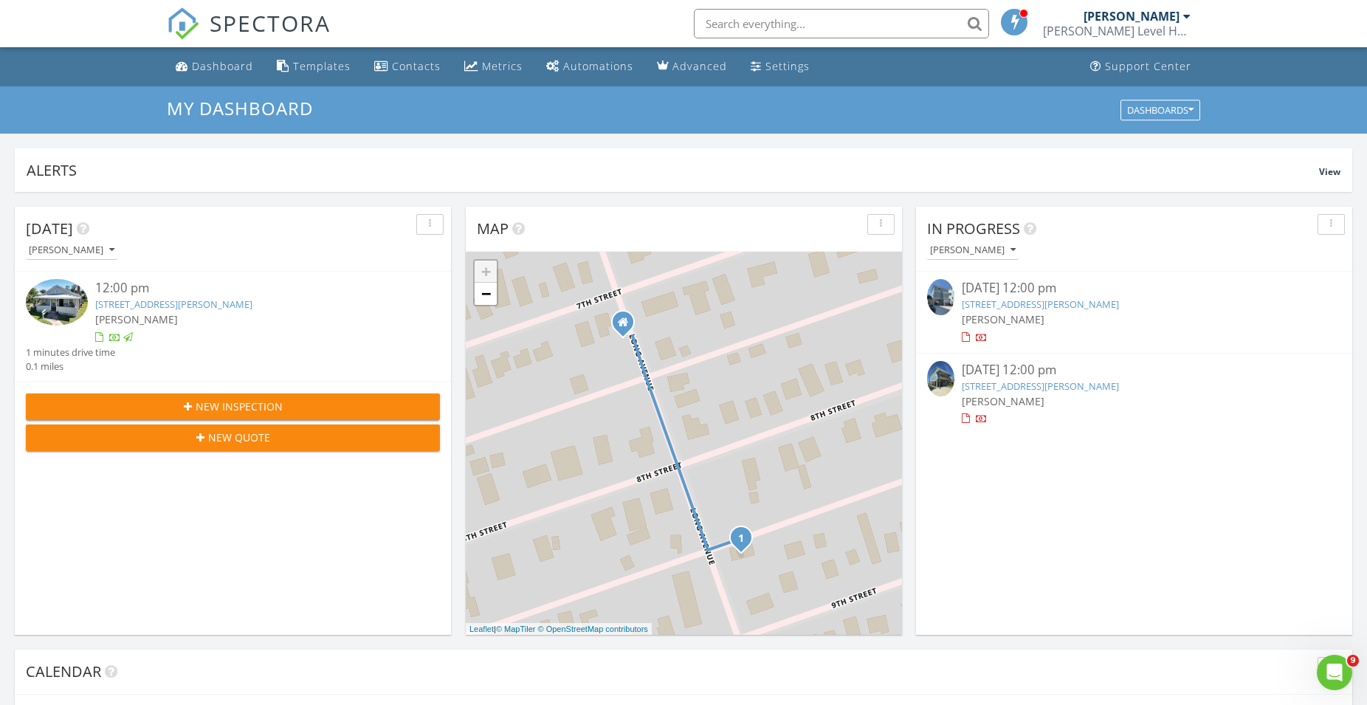
click at [199, 408] on span "New Inspection" at bounding box center [239, 407] width 87 height 16
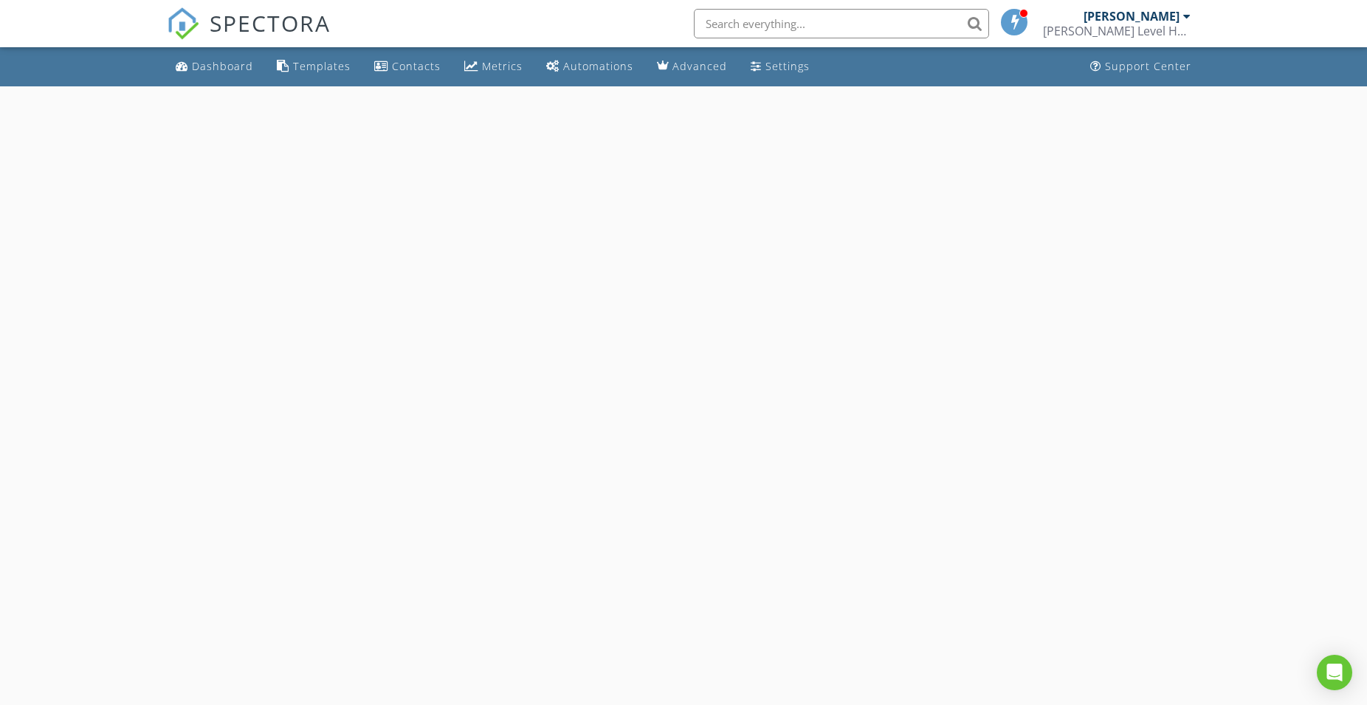
select select "7"
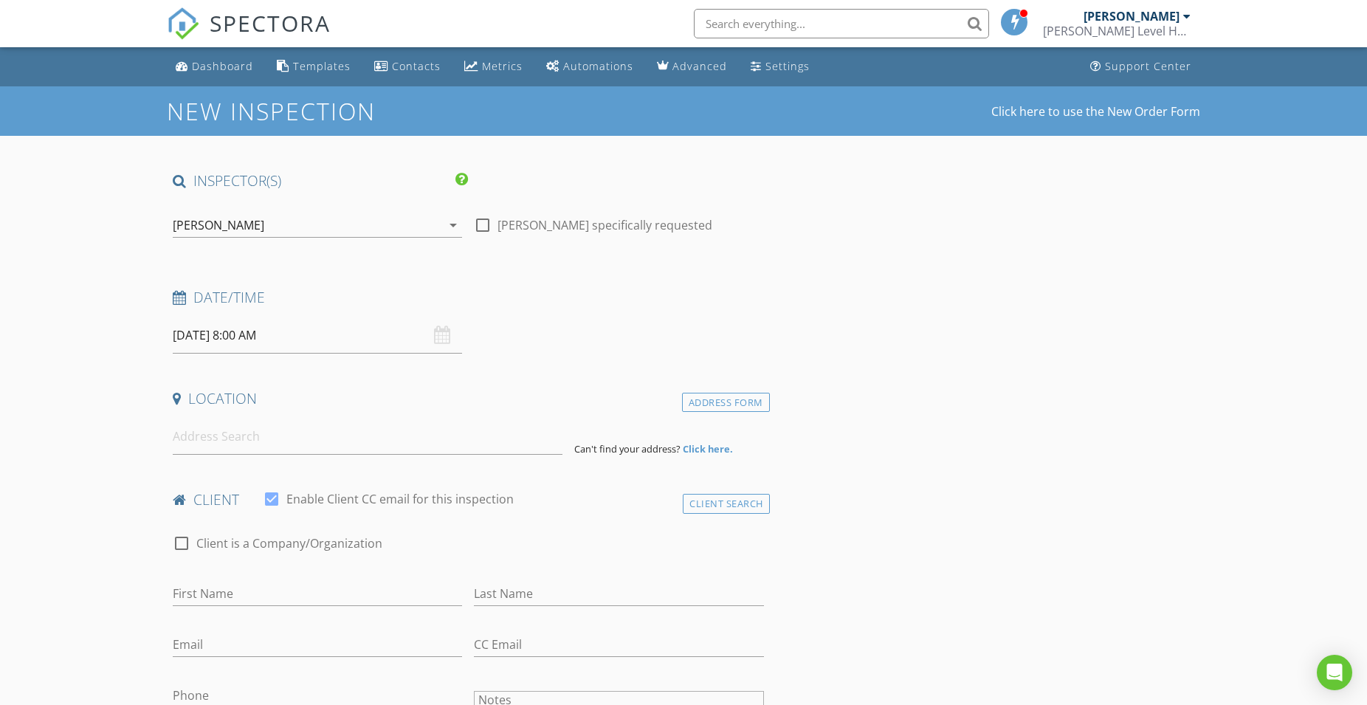
click at [235, 348] on input "[DATE] 8:00 AM" at bounding box center [317, 335] width 289 height 36
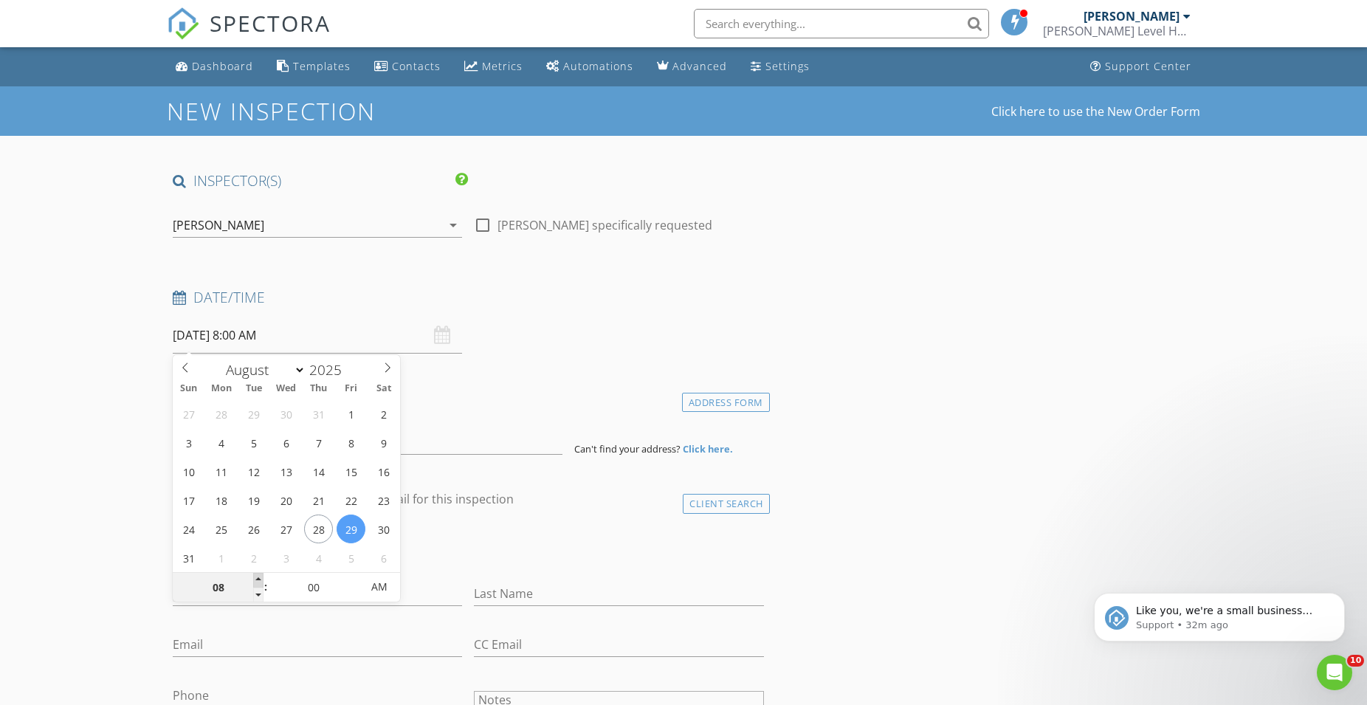
type input "09"
type input "[DATE] 9:00 AM"
click at [261, 577] on span at bounding box center [258, 580] width 10 height 15
type input "10"
type input "[DATE] 10:00 AM"
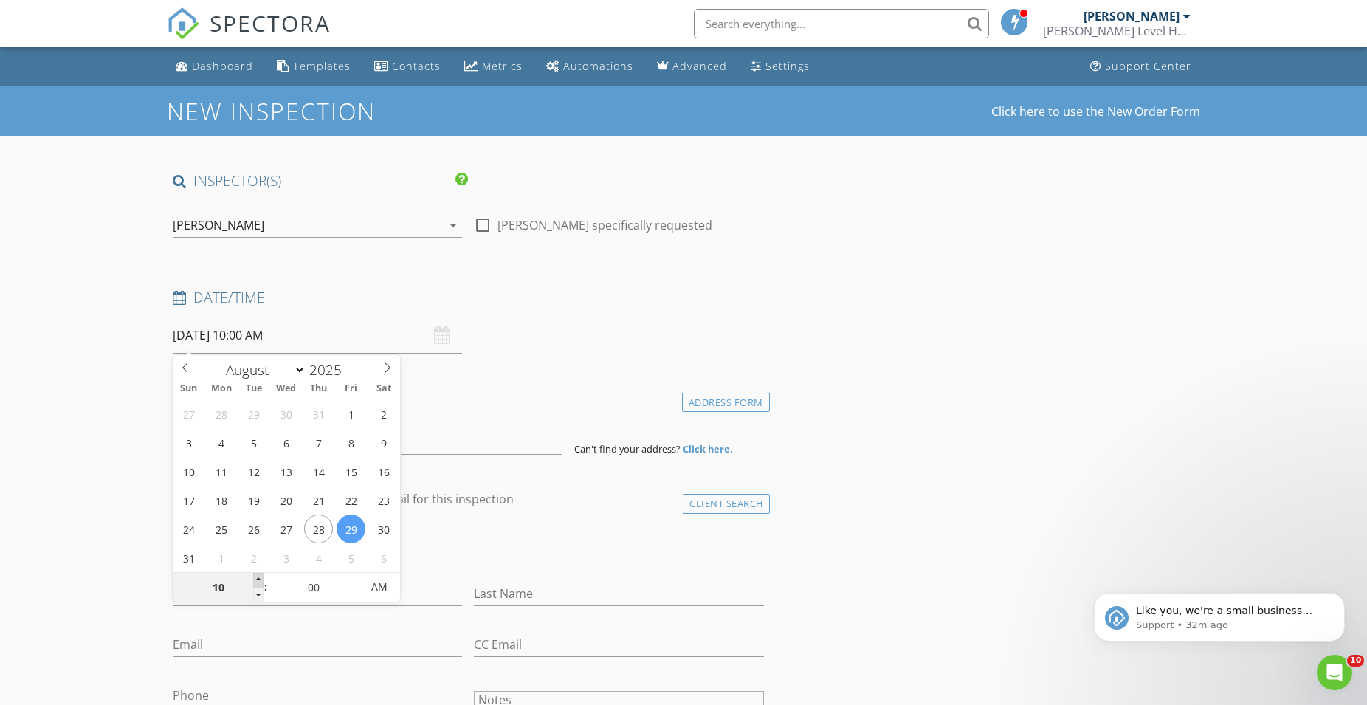
click at [261, 577] on span at bounding box center [258, 580] width 10 height 15
type input "11"
type input "08/29/2025 11:00 AM"
click at [261, 577] on span at bounding box center [258, 580] width 10 height 15
type input "12"
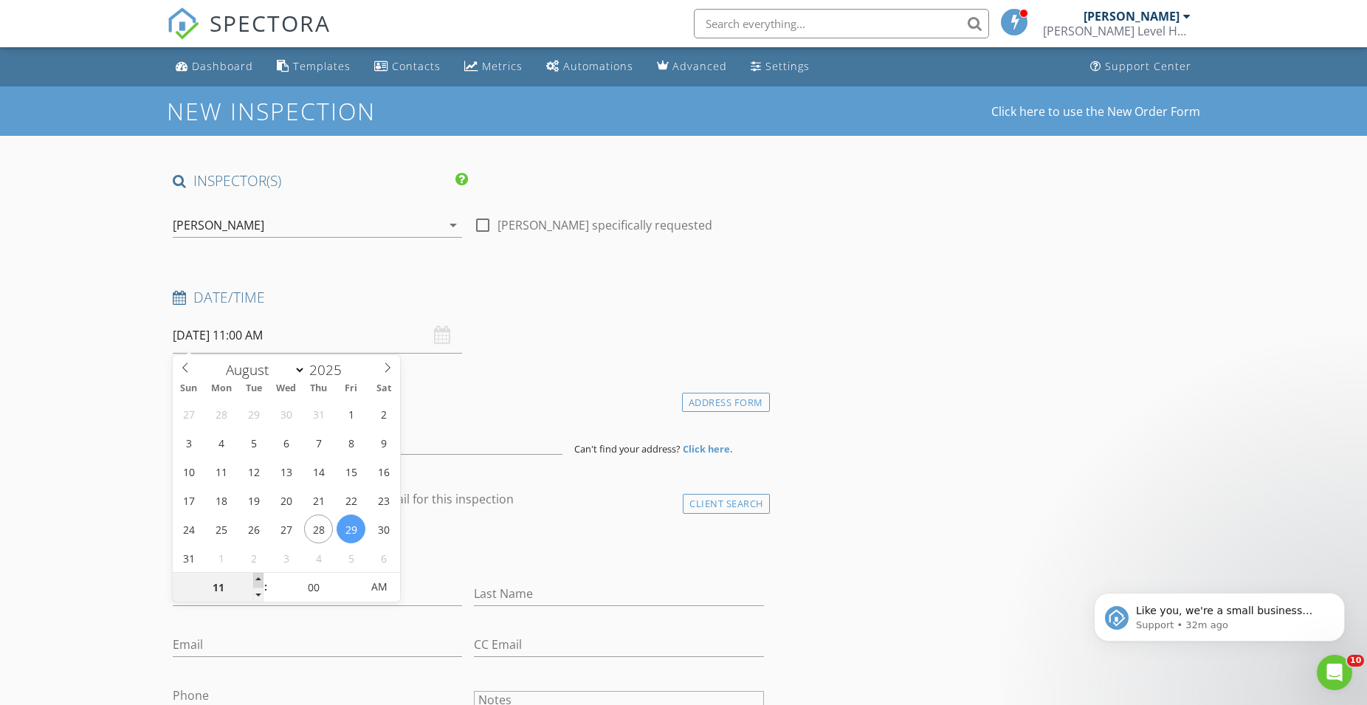
type input "[DATE] 12:00 PM"
click at [261, 577] on span at bounding box center [258, 580] width 10 height 15
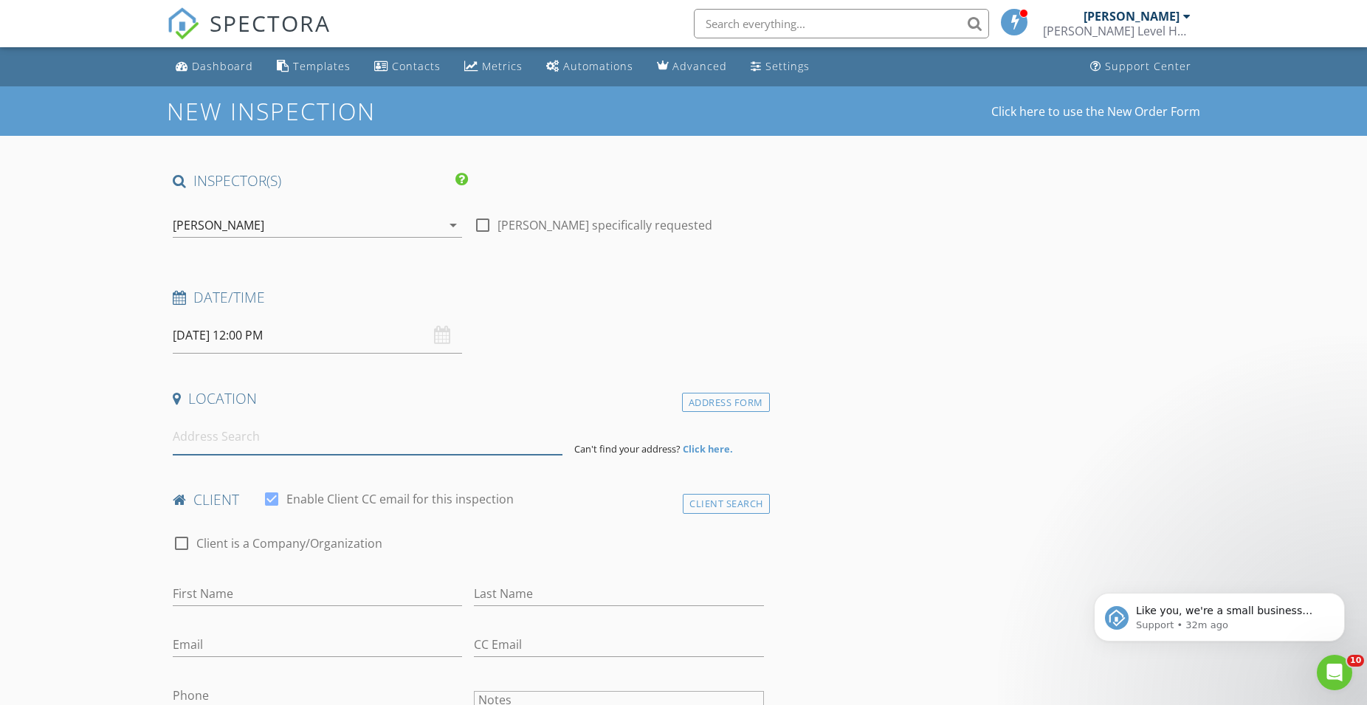
click at [204, 425] on input at bounding box center [368, 437] width 390 height 36
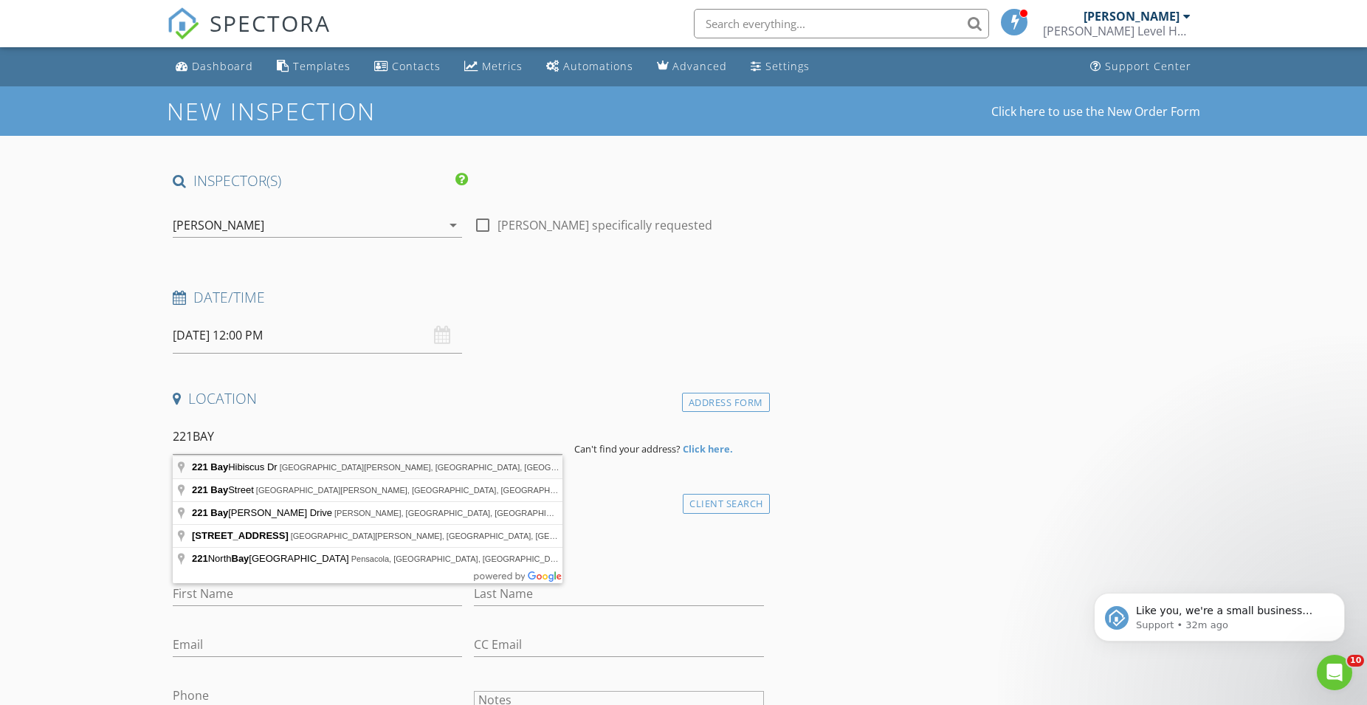
type input "221 Bay Hibiscus Dr, Port St. Joe, FL, USA"
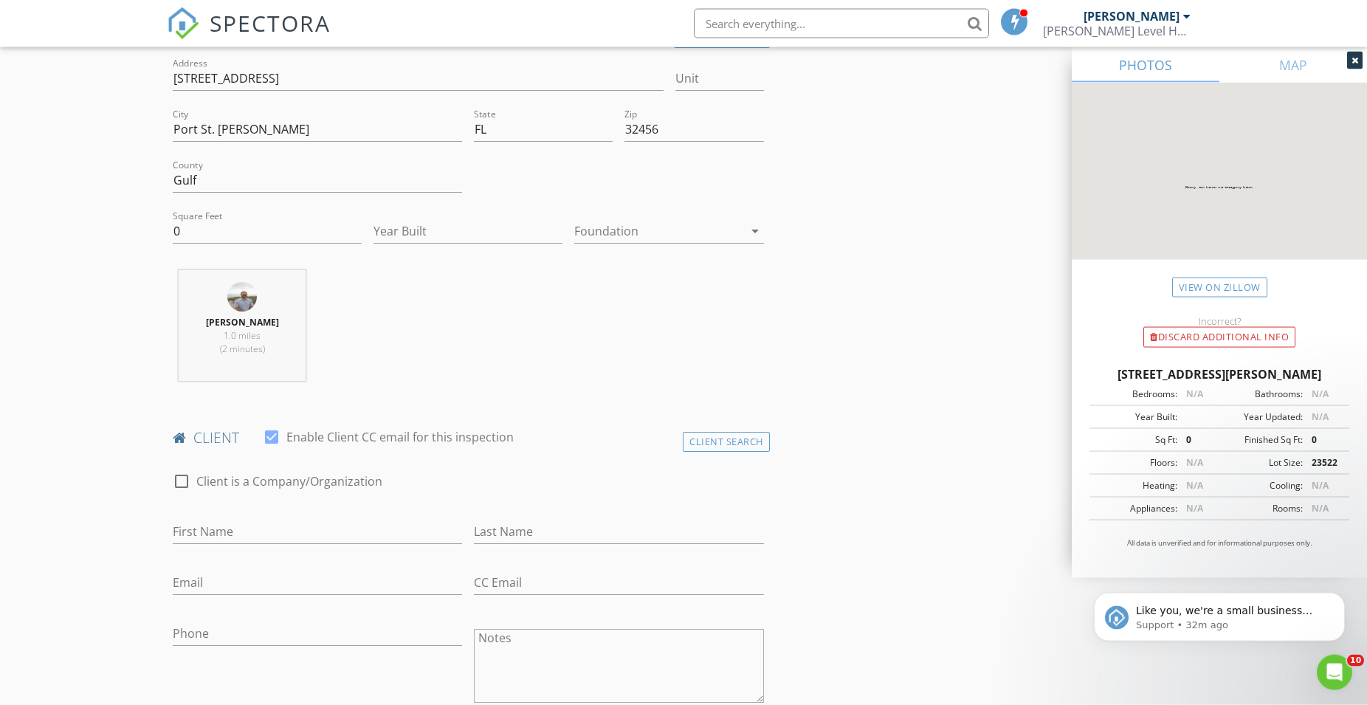
scroll to position [376, 0]
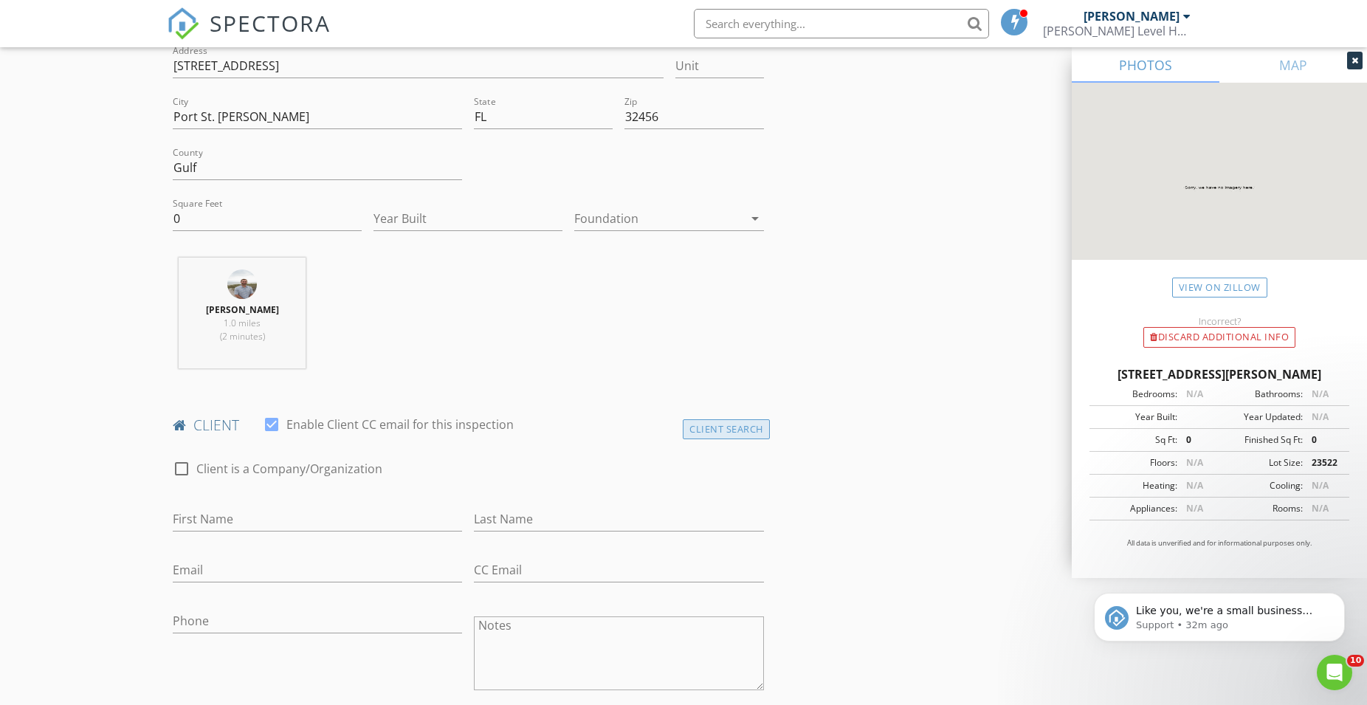
click at [704, 432] on div "Client Search" at bounding box center [726, 429] width 87 height 20
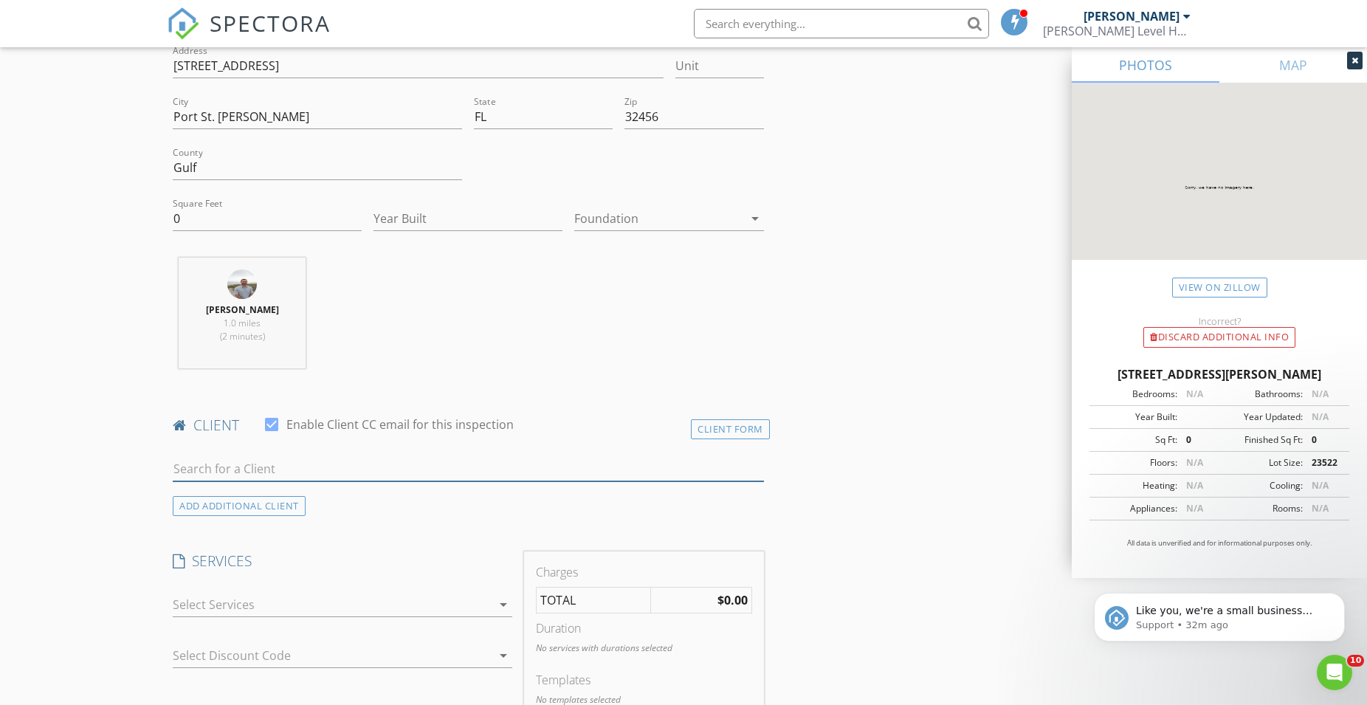
click at [335, 467] on input "text" at bounding box center [468, 469] width 591 height 24
click at [248, 475] on input "text" at bounding box center [468, 469] width 591 height 24
type input "360"
click at [215, 506] on div "[PERSON_NAME][EMAIL_ADDRESS][DOMAIN_NAME]" at bounding box center [325, 511] width 220 height 12
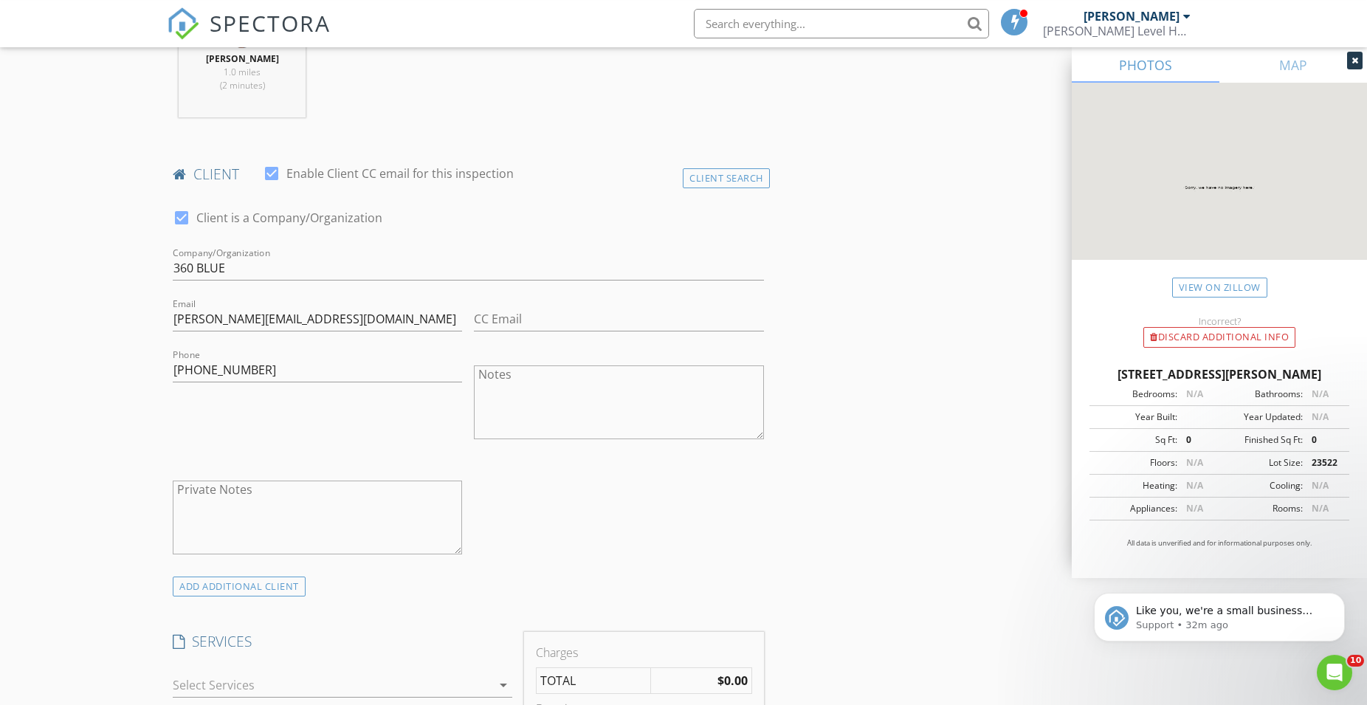
scroll to position [904, 0]
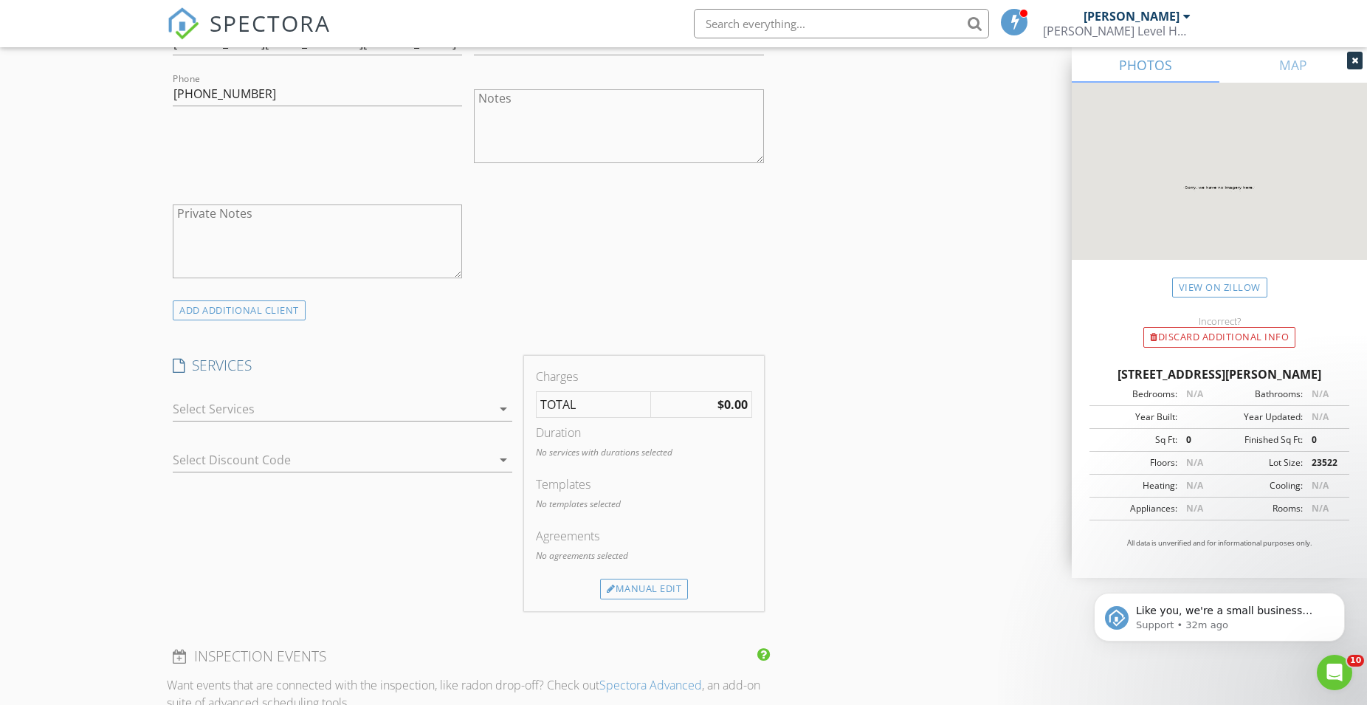
click at [228, 410] on div at bounding box center [332, 409] width 319 height 24
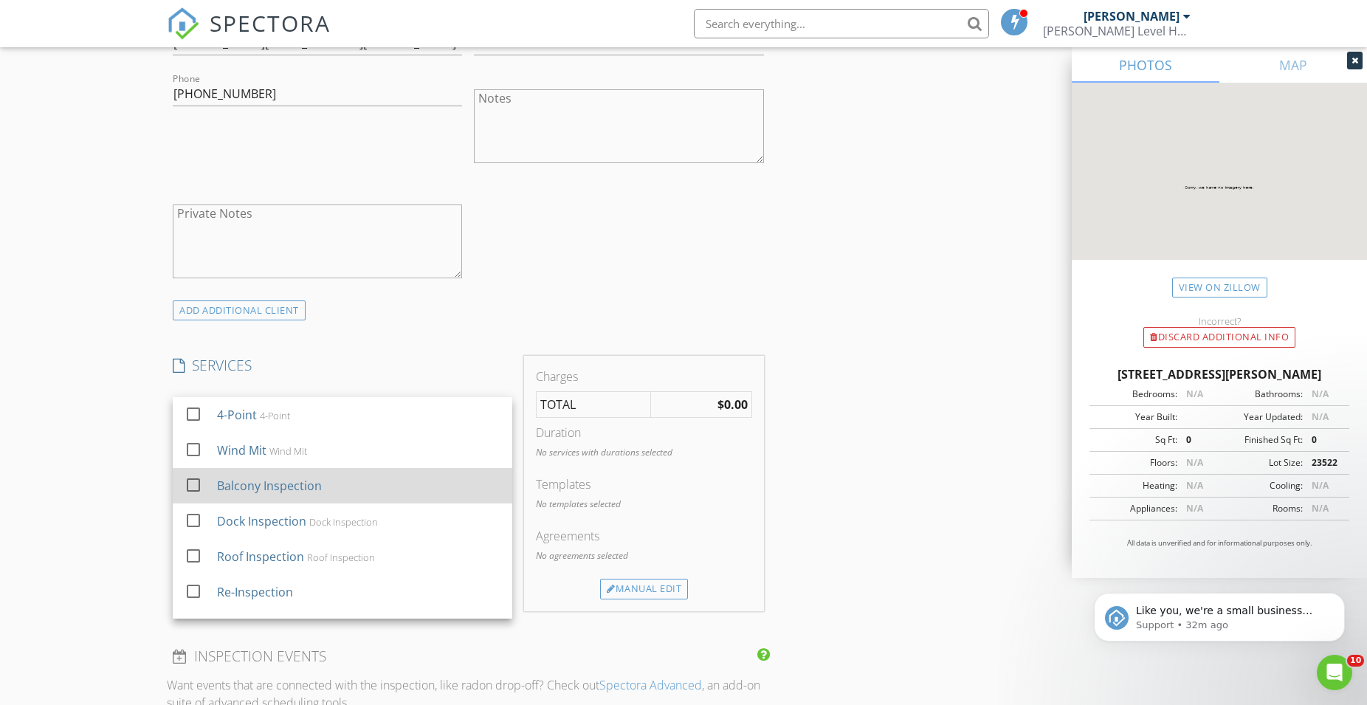
click at [191, 482] on div at bounding box center [193, 484] width 25 height 25
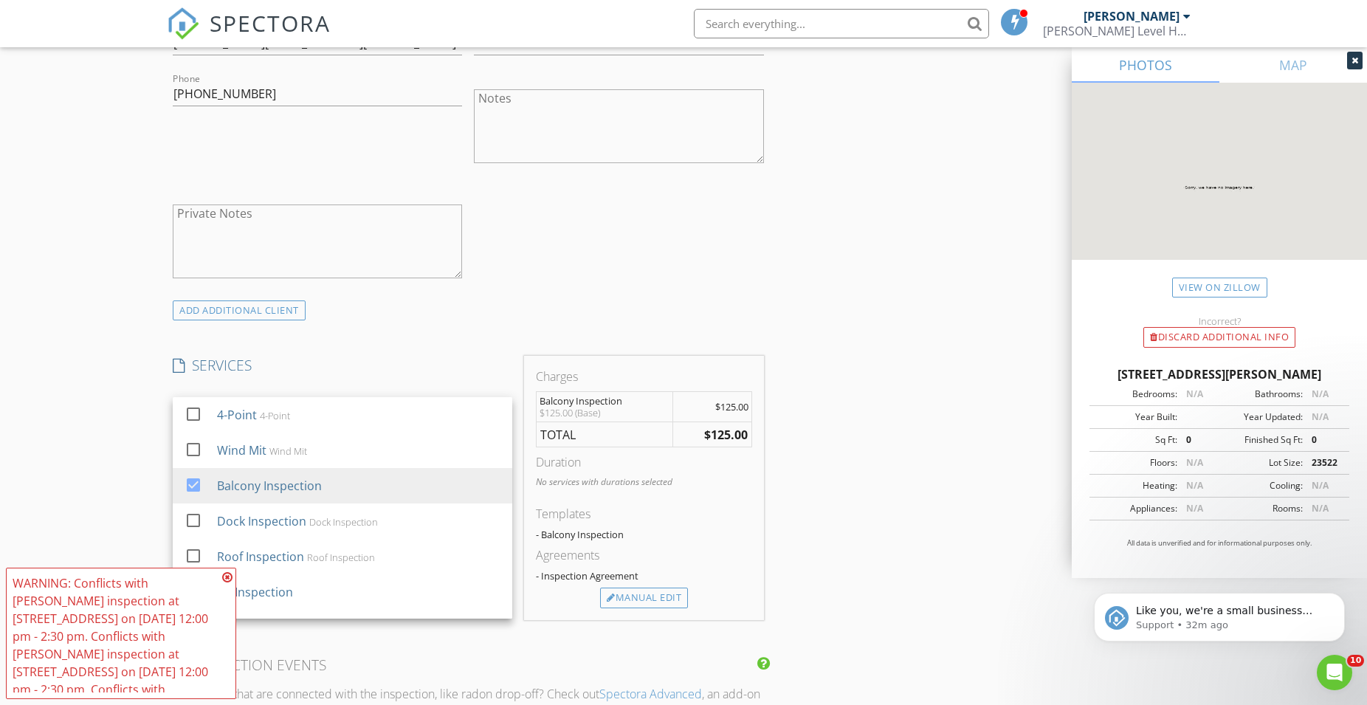
click at [230, 578] on icon at bounding box center [227, 577] width 10 height 12
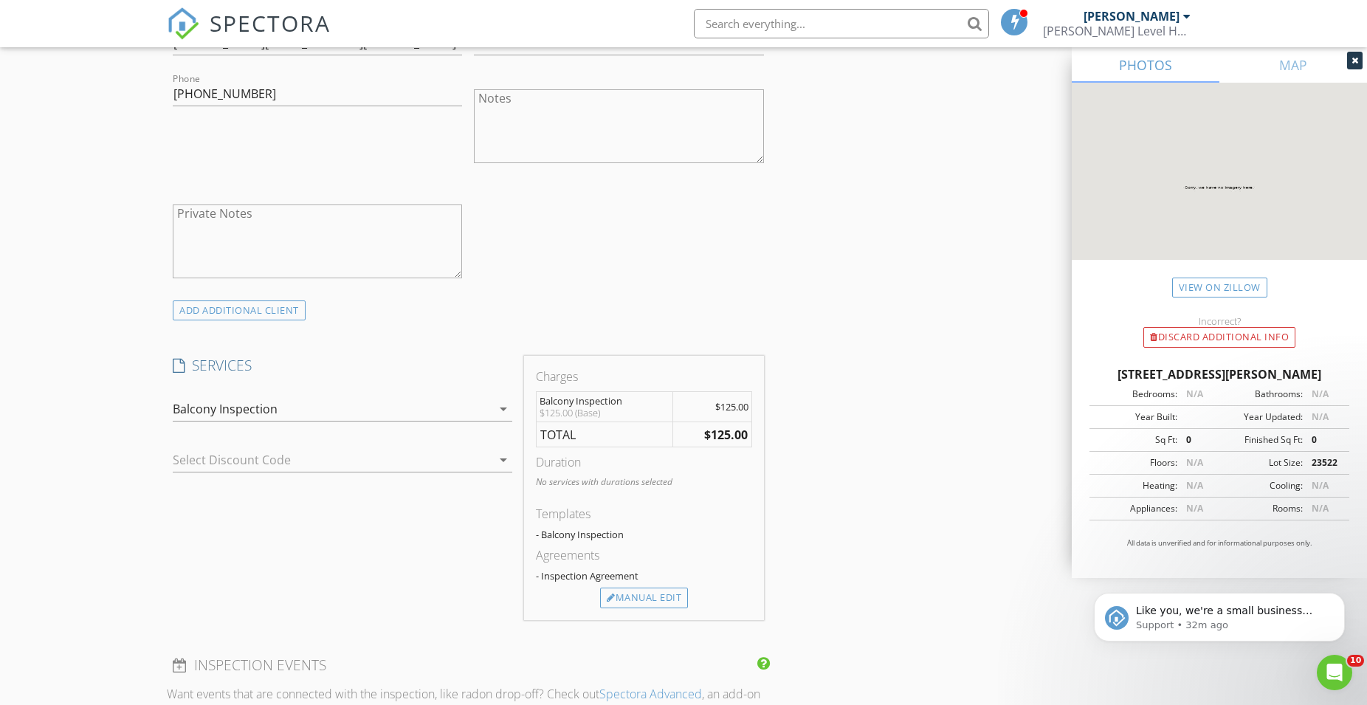
scroll to position [1280, 0]
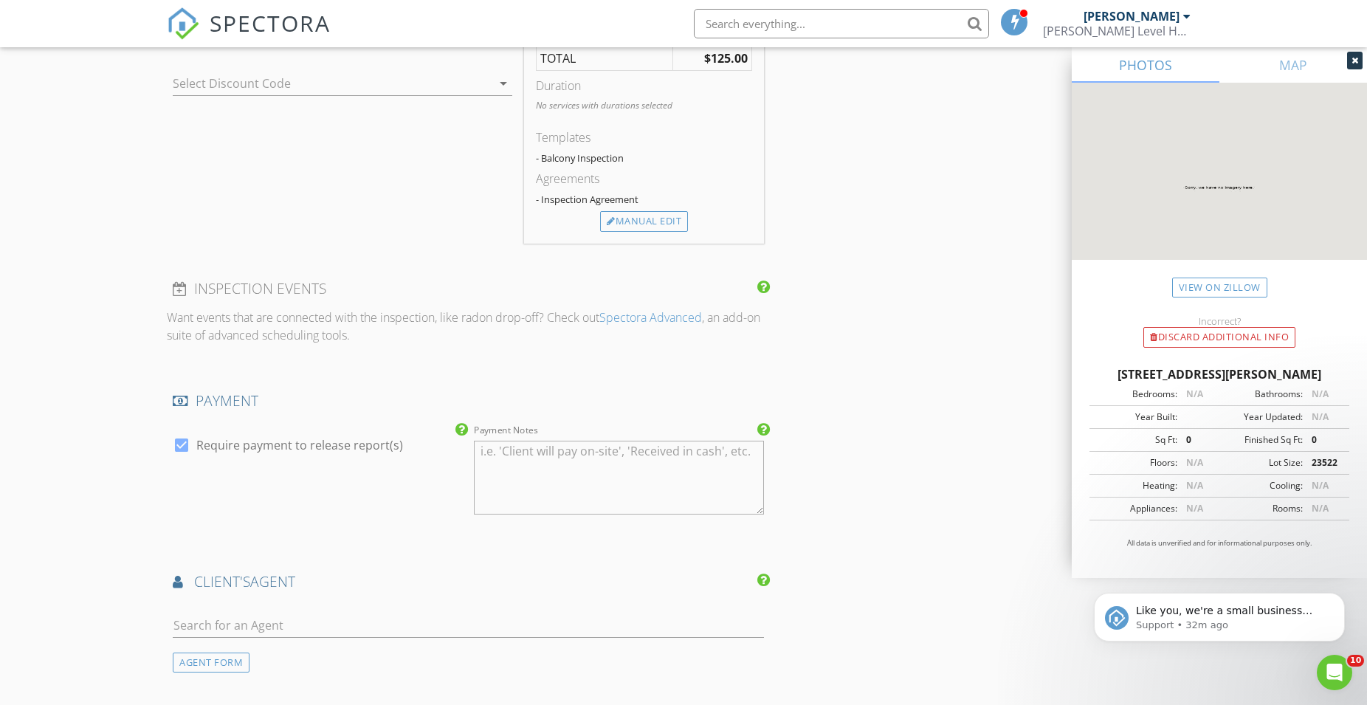
click at [184, 440] on div at bounding box center [181, 445] width 25 height 25
checkbox input "false"
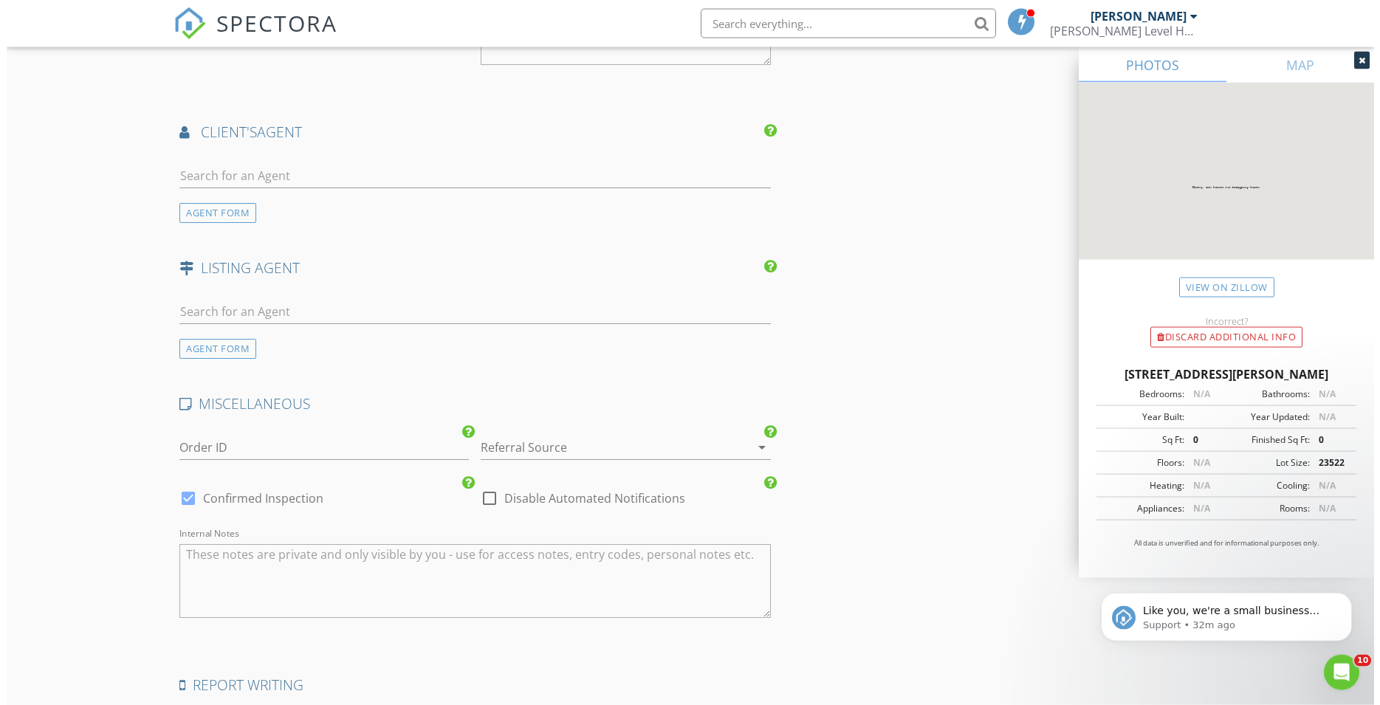
scroll to position [1931, 0]
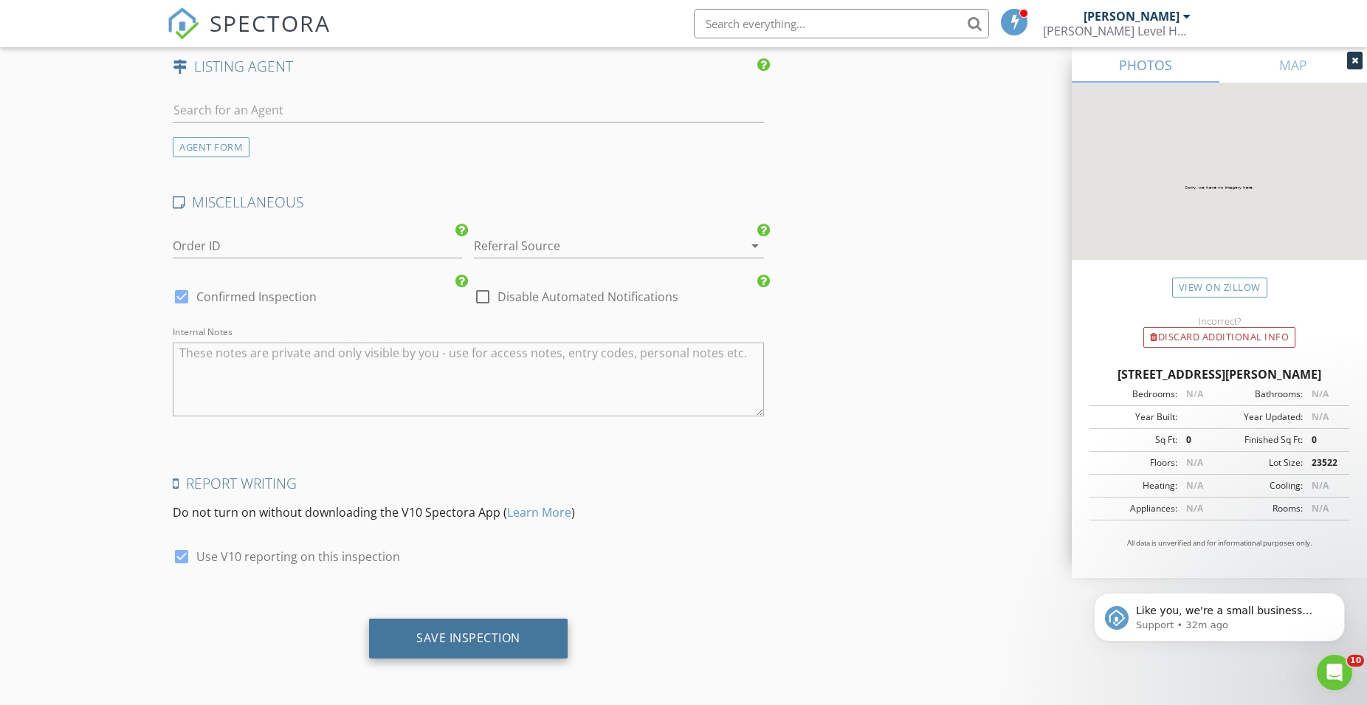
click at [422, 636] on div "Save Inspection" at bounding box center [468, 637] width 104 height 15
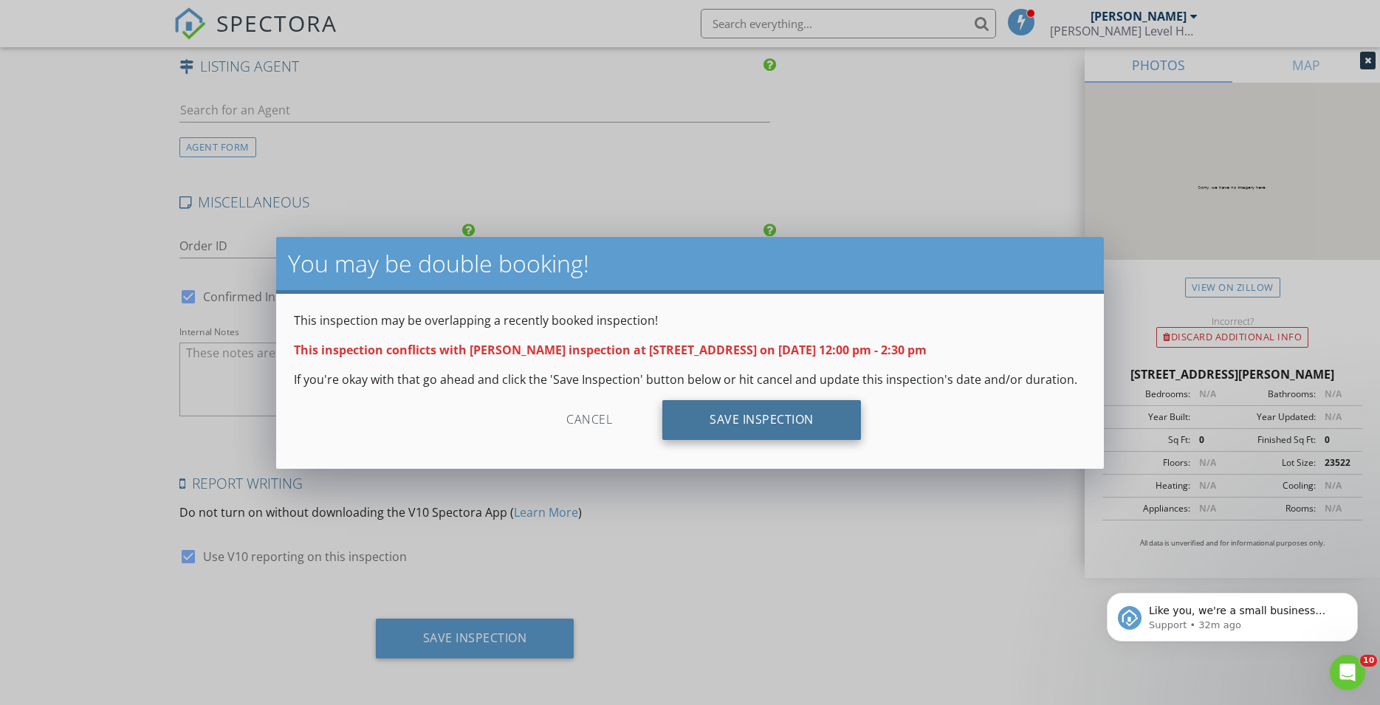
click at [811, 418] on div "Save Inspection" at bounding box center [761, 420] width 199 height 40
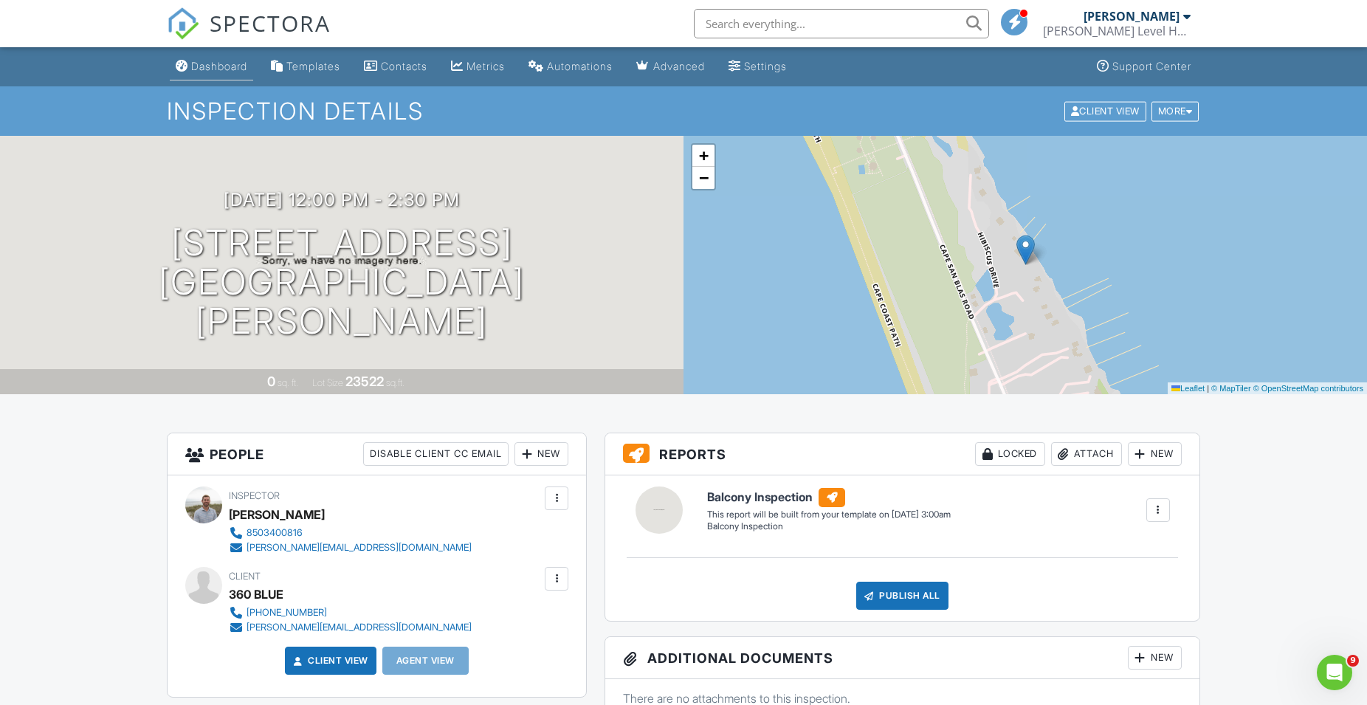
click at [210, 58] on link "Dashboard" at bounding box center [211, 66] width 83 height 27
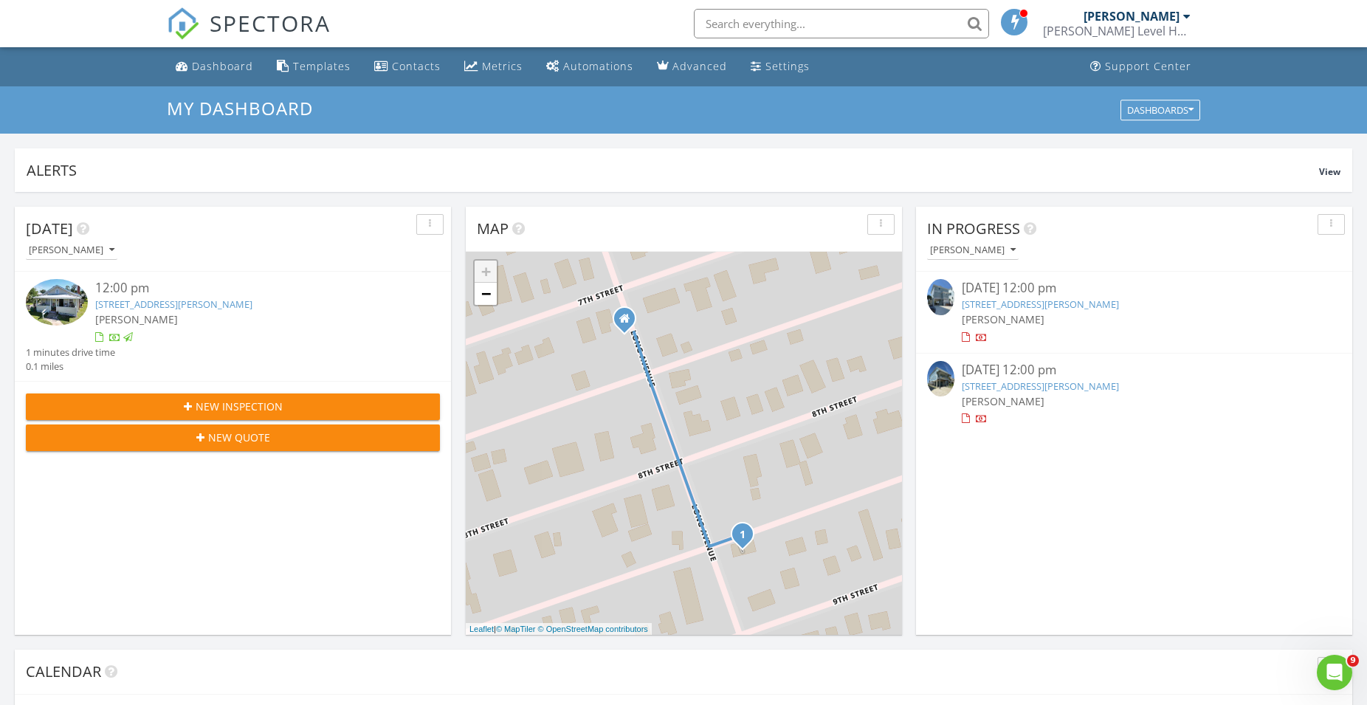
click at [210, 405] on span "New Inspection" at bounding box center [239, 407] width 87 height 16
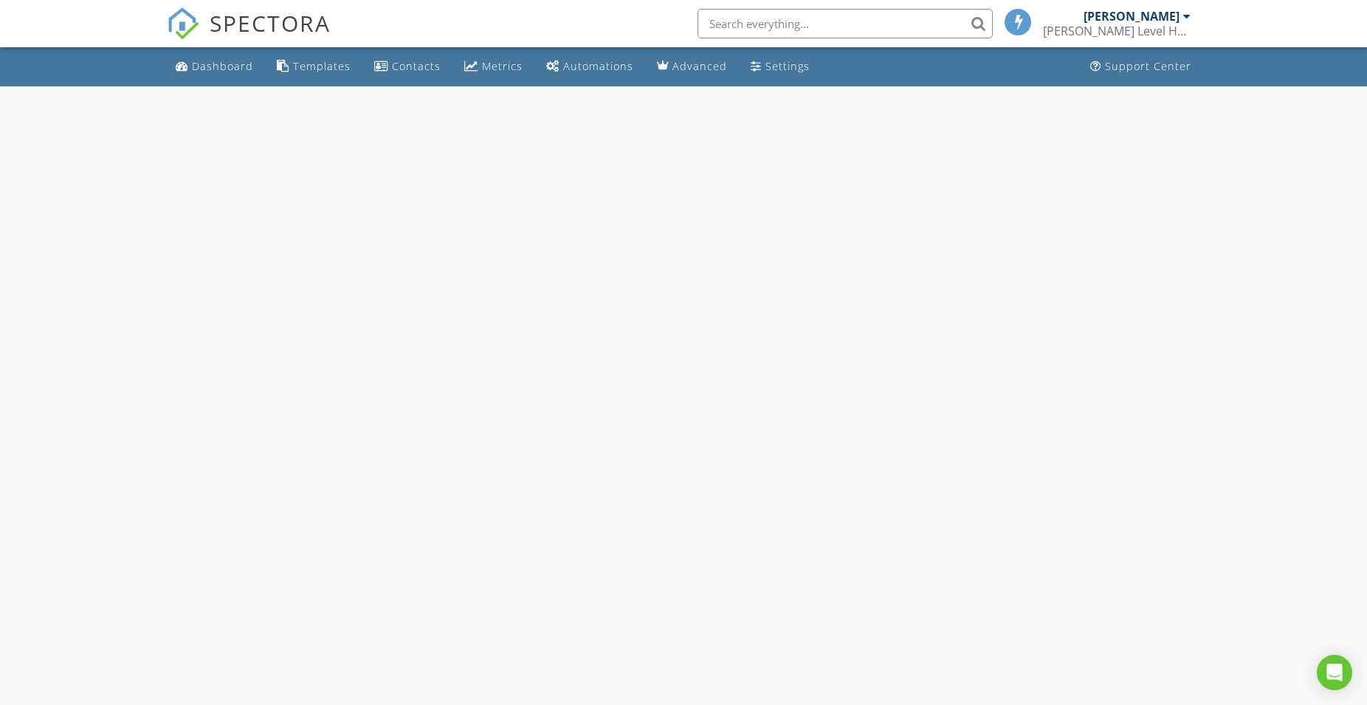
select select "7"
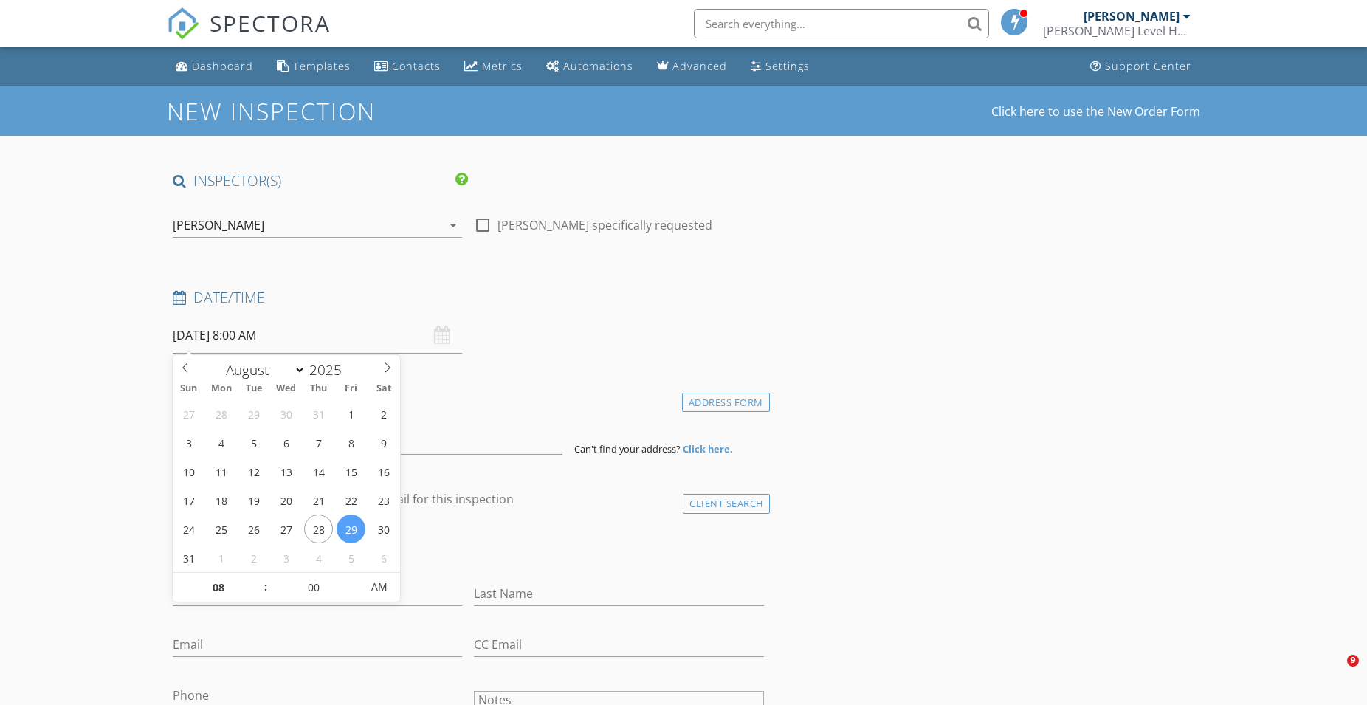
click at [242, 344] on input "[DATE] 8:00 AM" at bounding box center [317, 335] width 289 height 36
type input "09"
type input "[DATE] 9:00 AM"
click at [261, 577] on span at bounding box center [258, 580] width 10 height 15
type input "10"
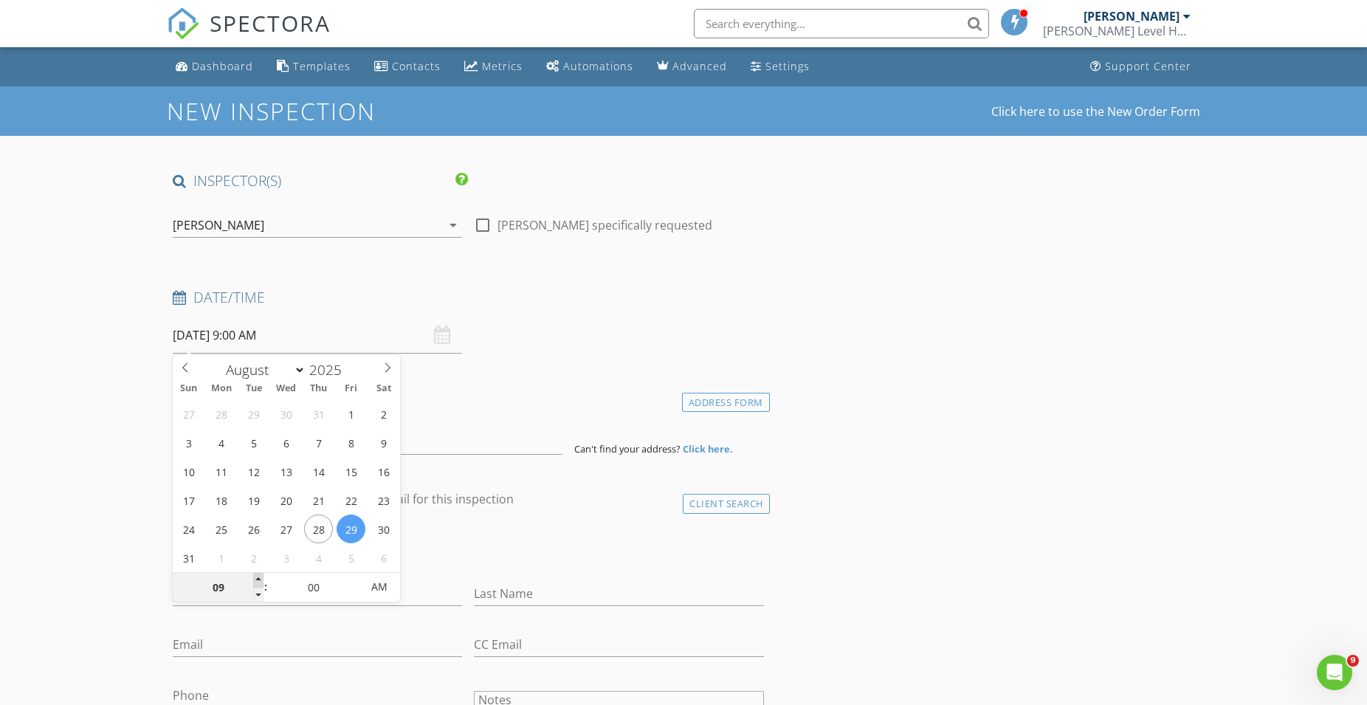
type input "[DATE] 10:00 AM"
click at [261, 577] on span at bounding box center [258, 580] width 10 height 15
type input "11"
type input "[DATE] 11:00 AM"
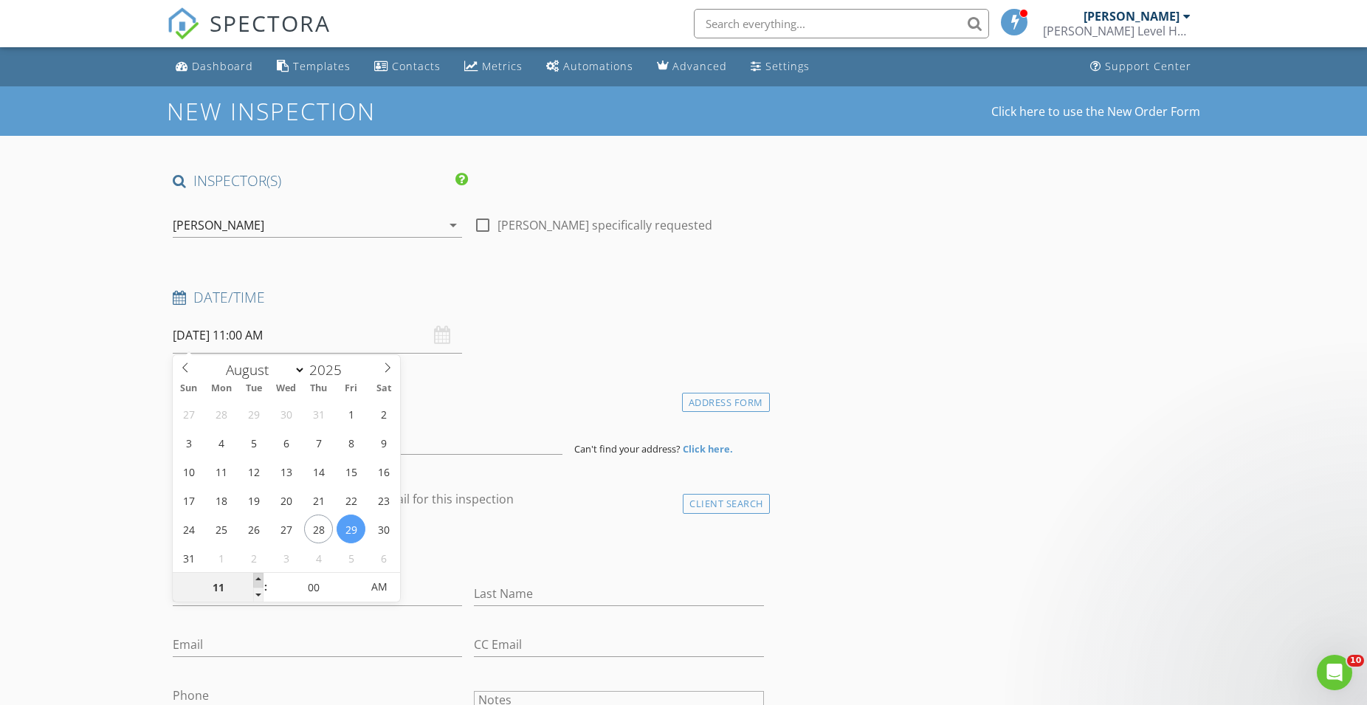
click at [261, 577] on span at bounding box center [258, 580] width 10 height 15
type input "12"
type input "[DATE] 12:00 PM"
click at [261, 577] on span at bounding box center [258, 580] width 10 height 15
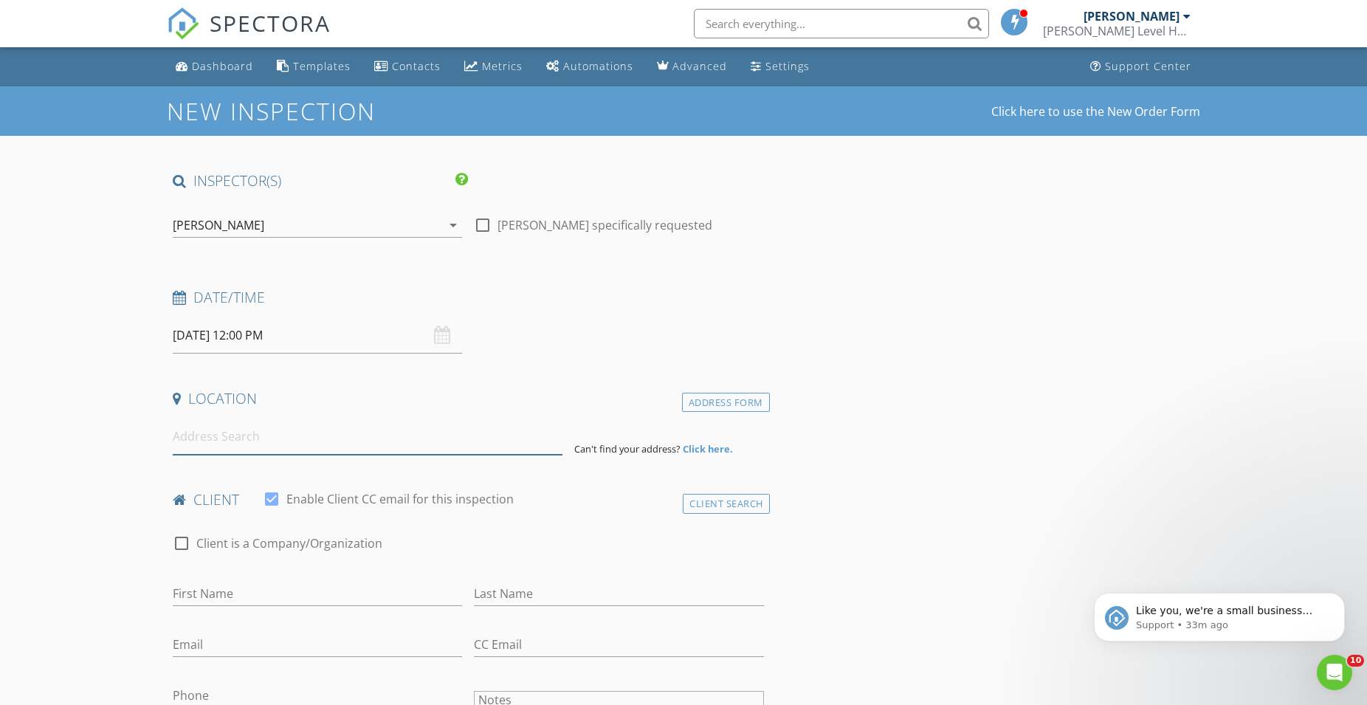
click at [204, 441] on input at bounding box center [368, 437] width 390 height 36
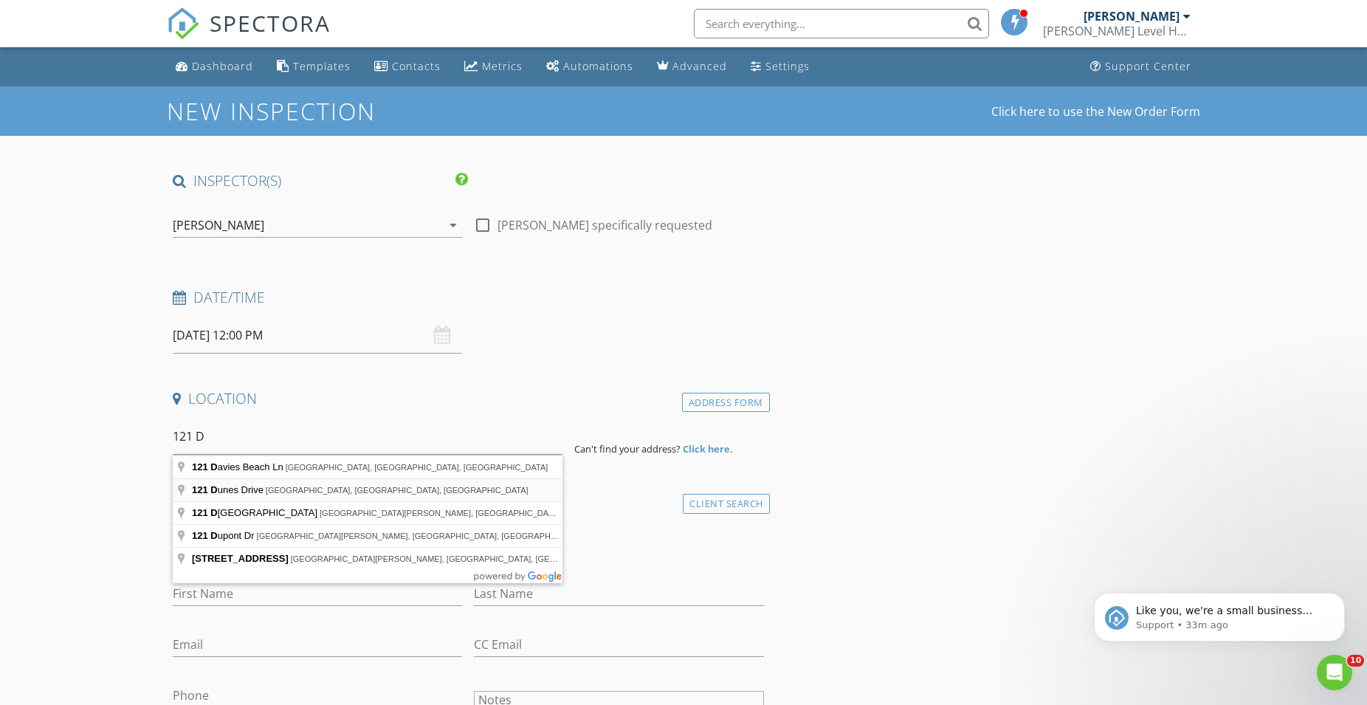
type input "[STREET_ADDRESS]"
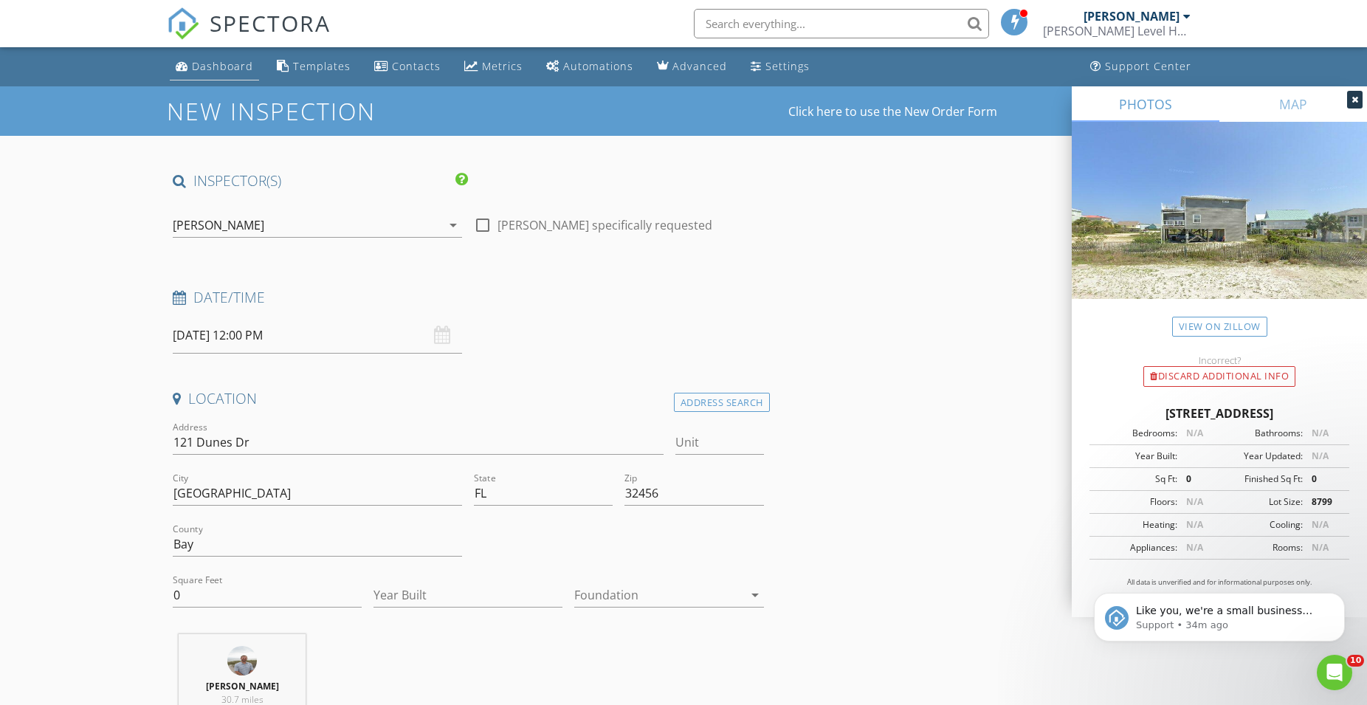
click at [208, 73] on div "Dashboard" at bounding box center [222, 66] width 61 height 14
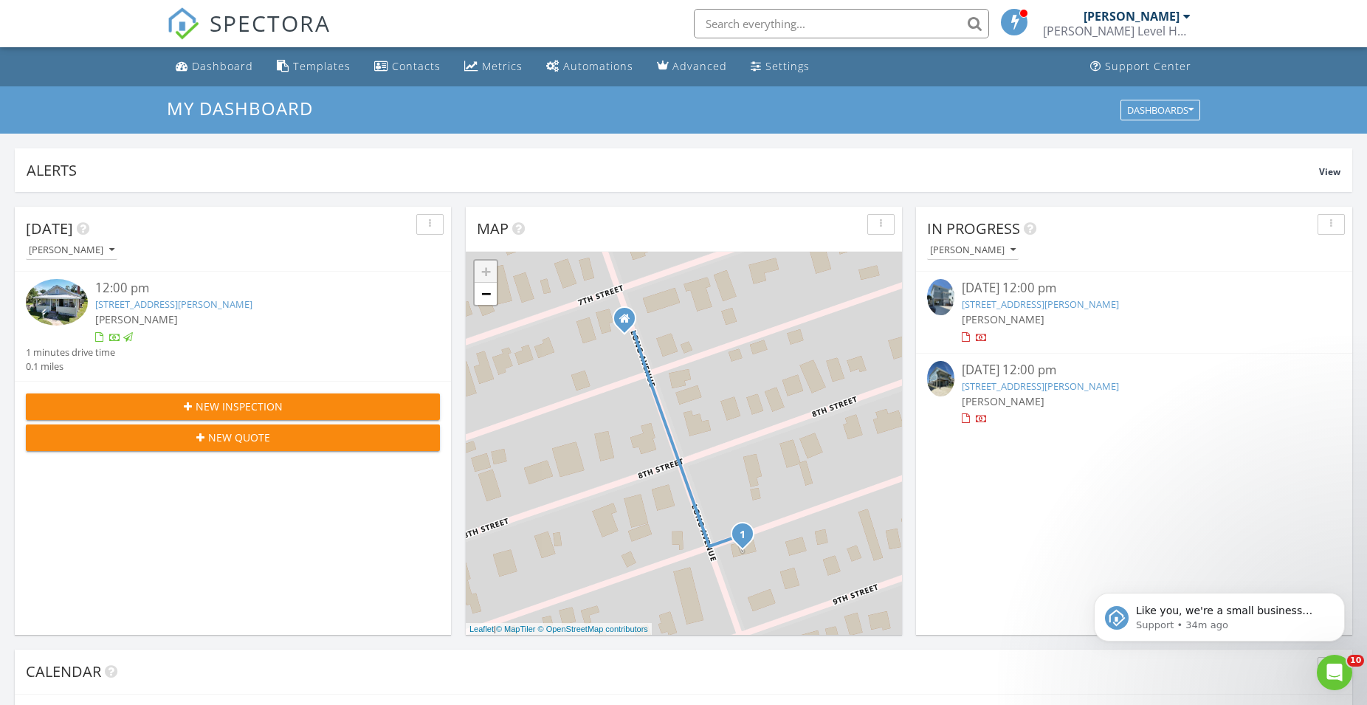
click at [204, 398] on button "New Inspection" at bounding box center [233, 406] width 414 height 27
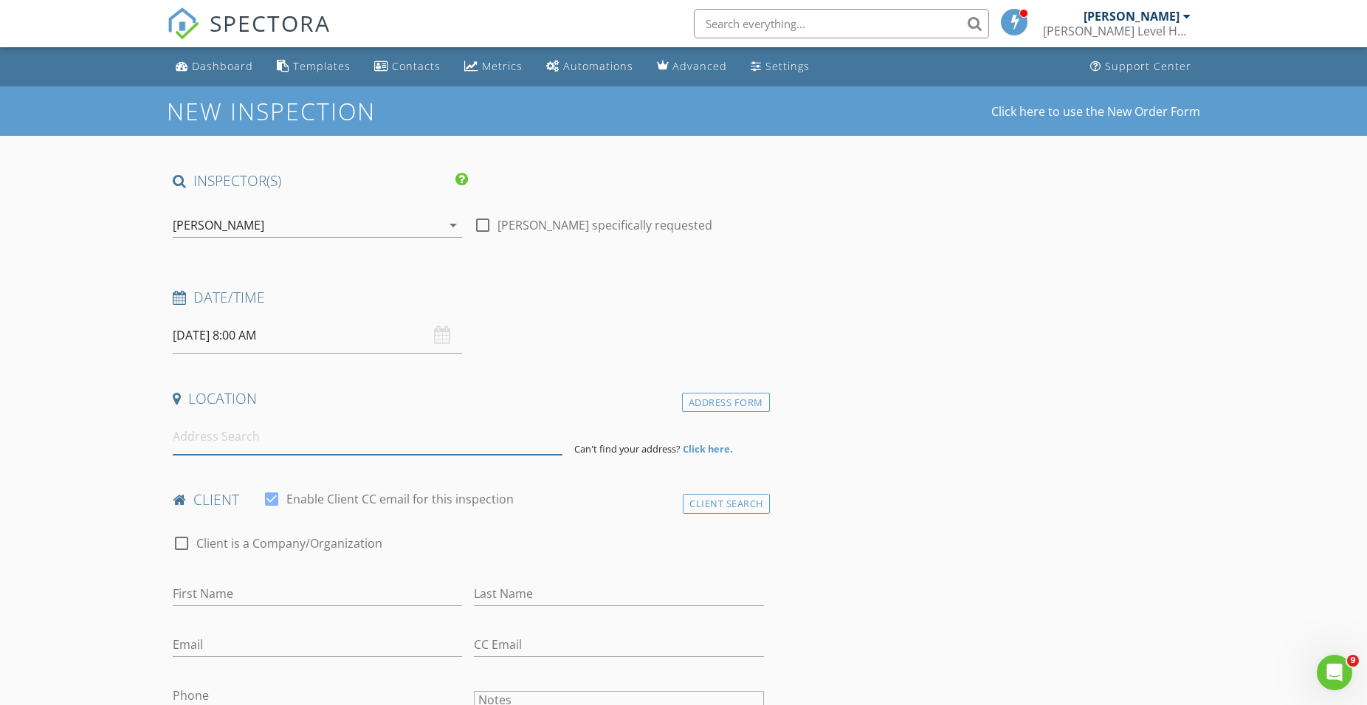
click at [273, 453] on input at bounding box center [368, 437] width 390 height 36
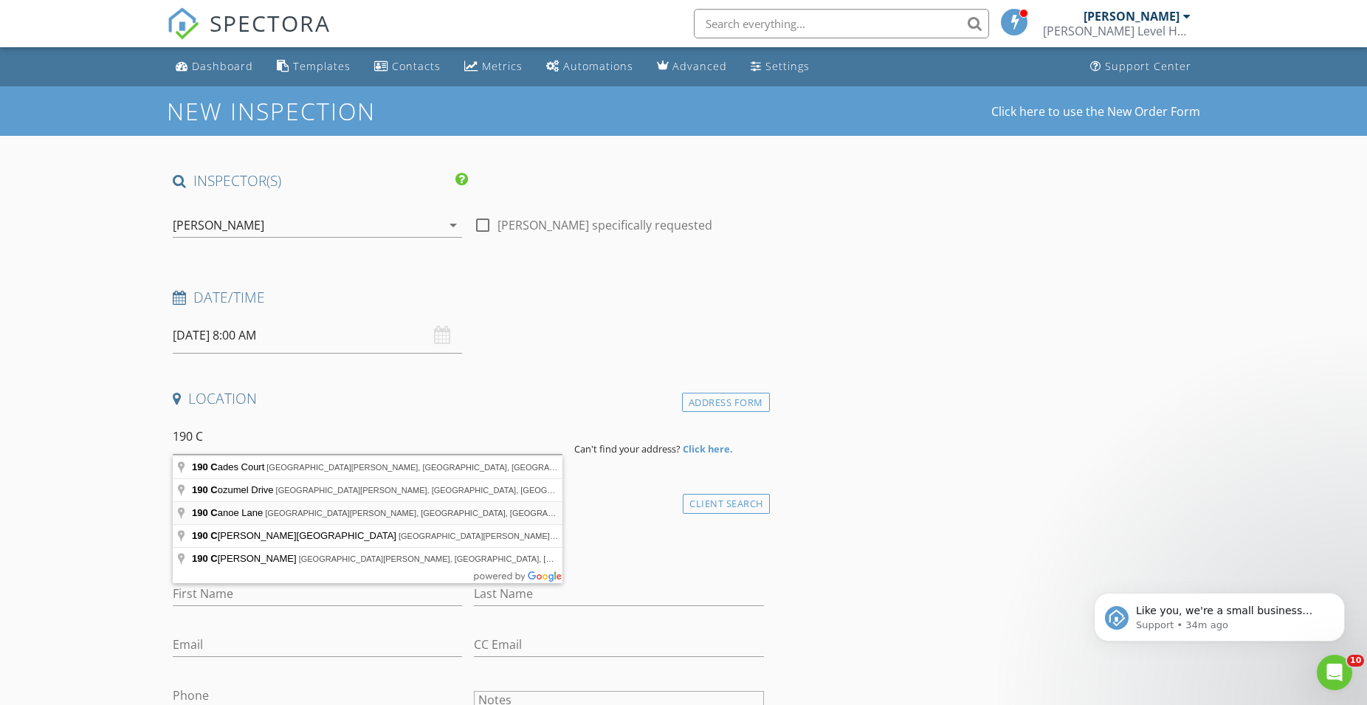
type input "[STREET_ADDRESS][PERSON_NAME]"
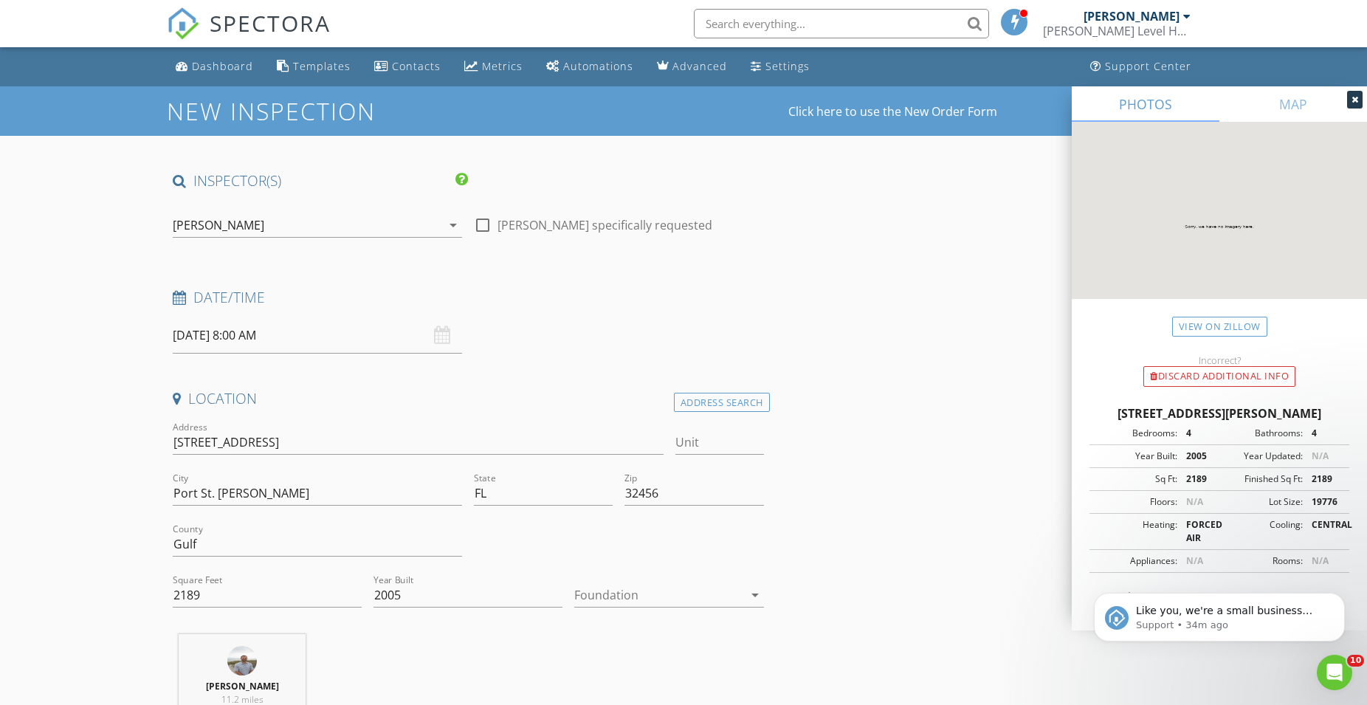
click at [255, 340] on input "[DATE] 8:00 AM" at bounding box center [317, 335] width 289 height 36
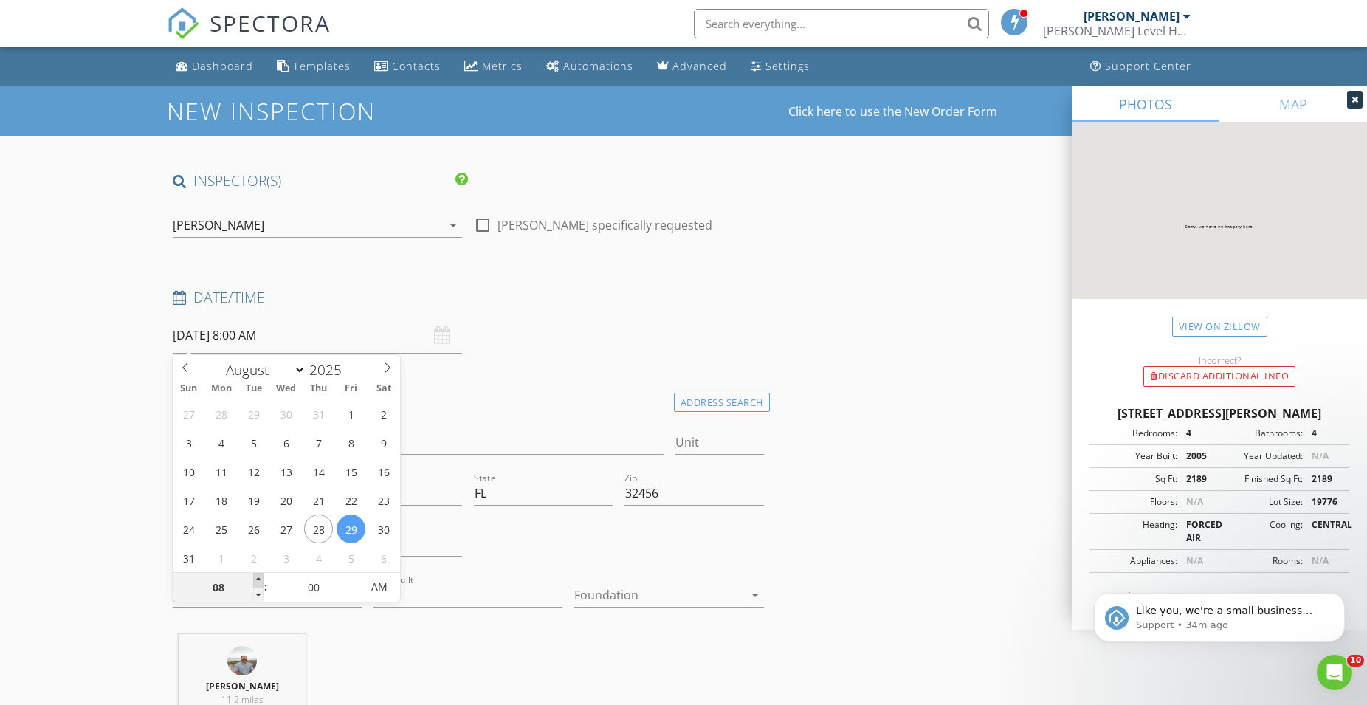
type input "09"
type input "[DATE] 9:00 AM"
click at [260, 578] on span at bounding box center [258, 580] width 10 height 15
type input "10"
type input "[DATE] 10:00 AM"
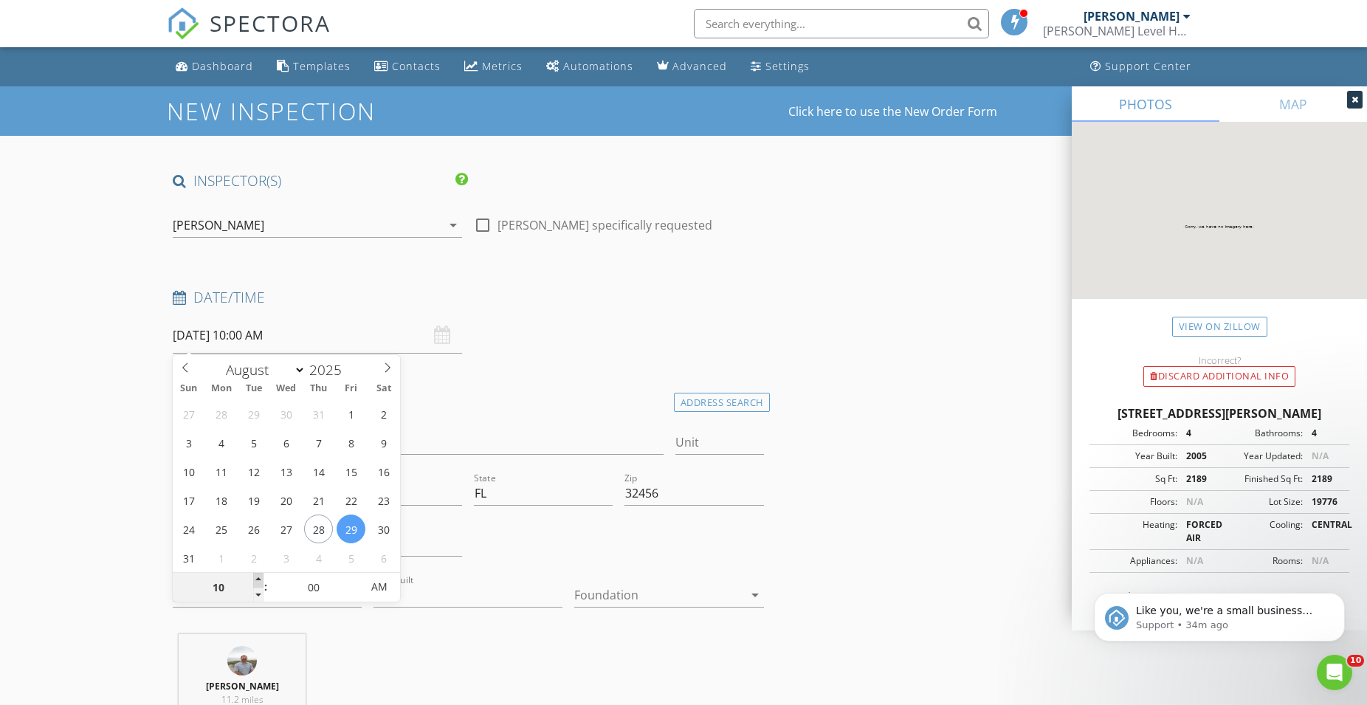
click at [260, 578] on span at bounding box center [258, 580] width 10 height 15
type input "11"
type input "[DATE] 11:00 AM"
click at [260, 578] on span at bounding box center [258, 580] width 10 height 15
type input "12"
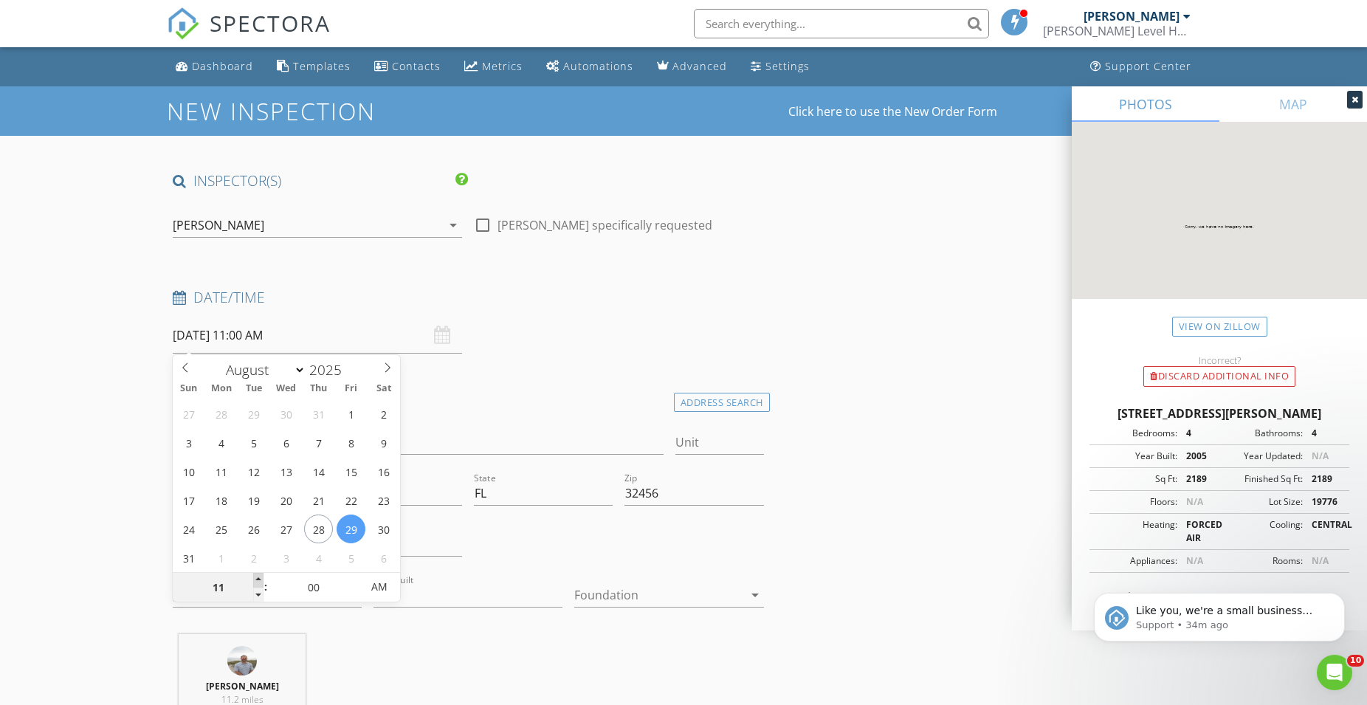
type input "[DATE] 12:00 PM"
click at [260, 578] on span at bounding box center [258, 580] width 10 height 15
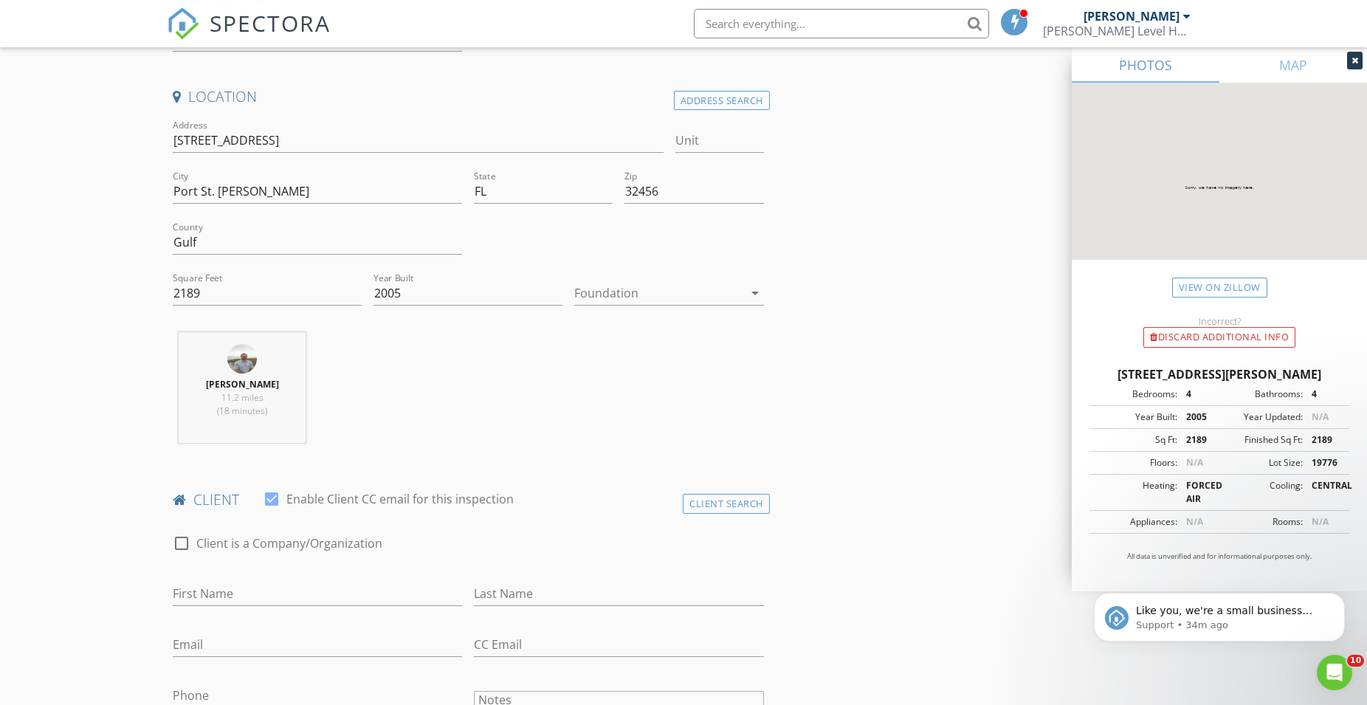
scroll to position [376, 0]
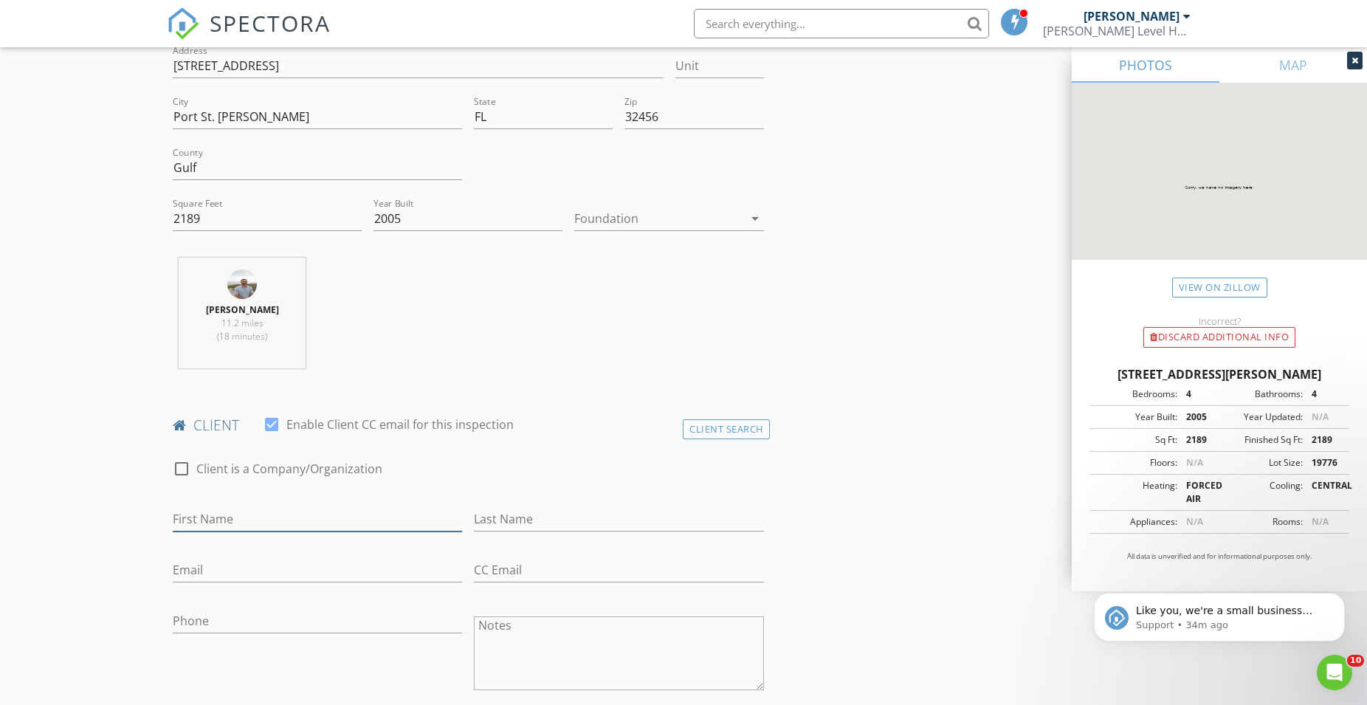
click at [197, 515] on input "First Name" at bounding box center [317, 519] width 289 height 24
click at [724, 432] on div "Client Search" at bounding box center [726, 429] width 87 height 20
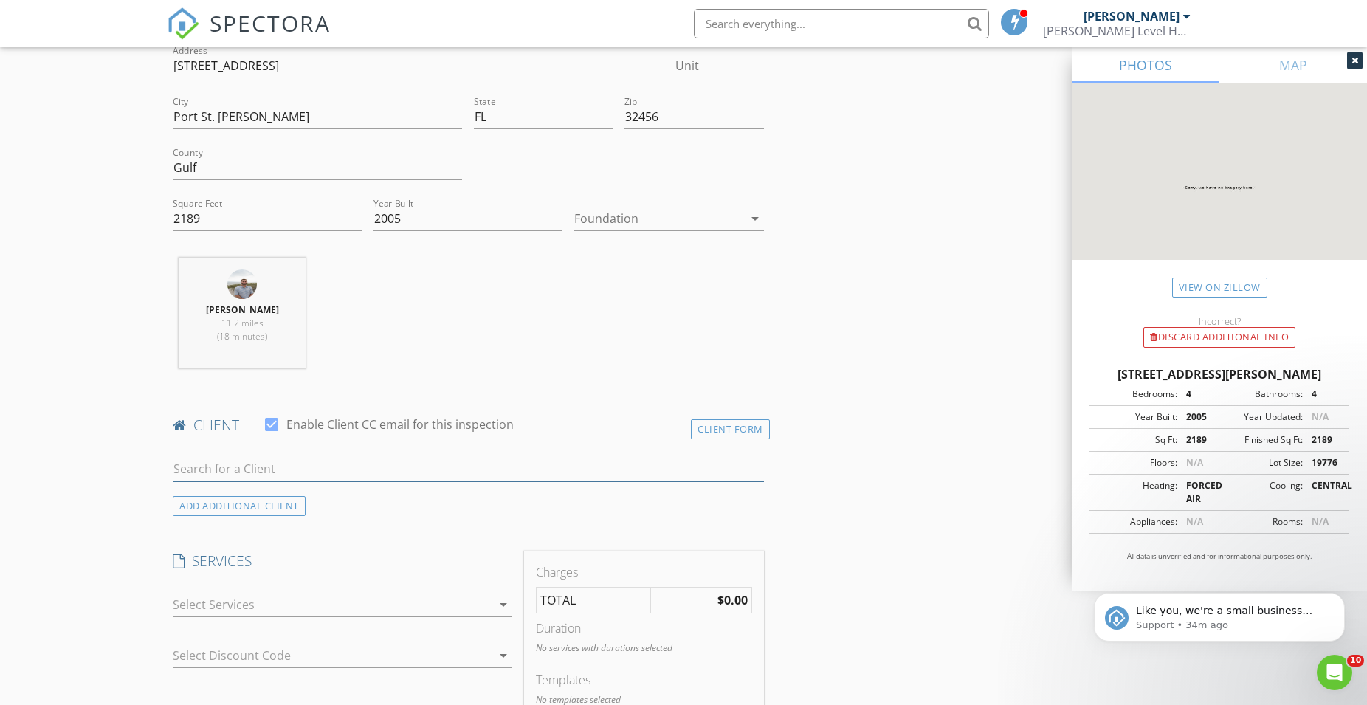
click at [236, 470] on input "text" at bounding box center [468, 469] width 591 height 24
type input "360"
click at [219, 500] on div "360 BLUE" at bounding box center [325, 496] width 220 height 18
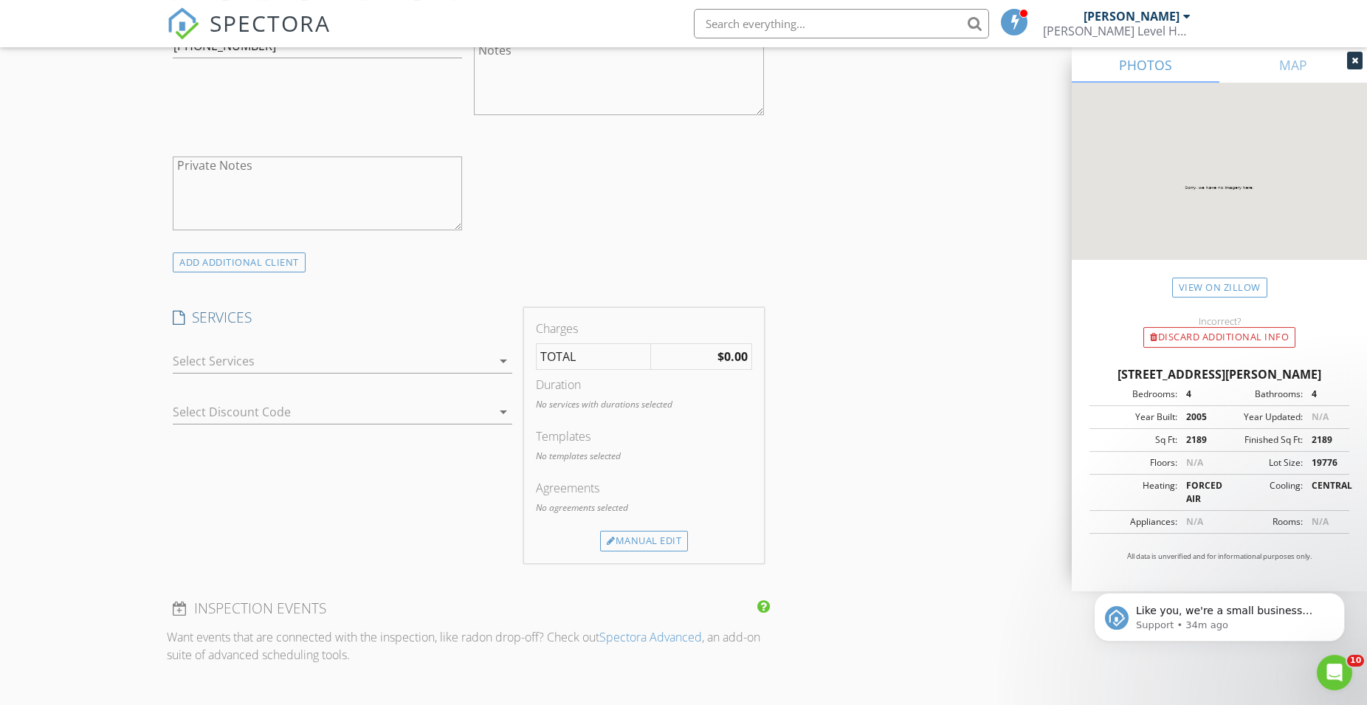
scroll to position [979, 0]
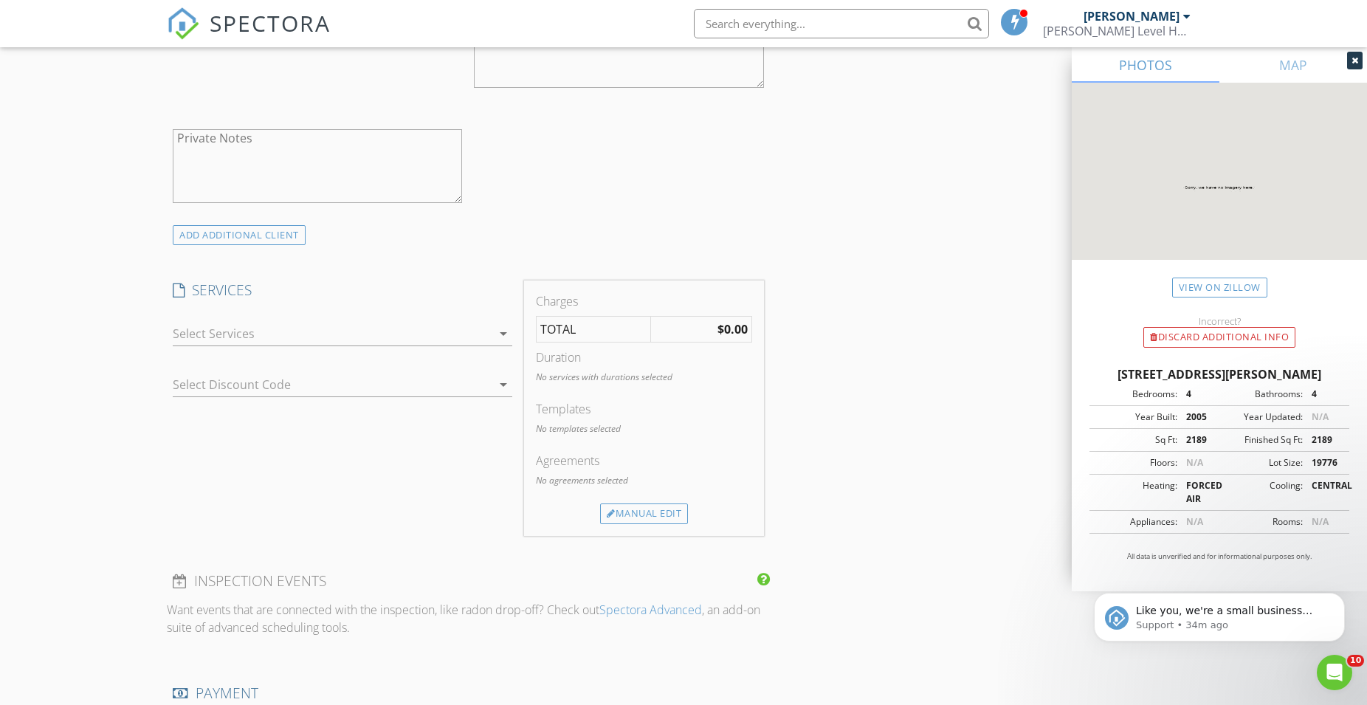
click at [204, 331] on div at bounding box center [332, 334] width 319 height 24
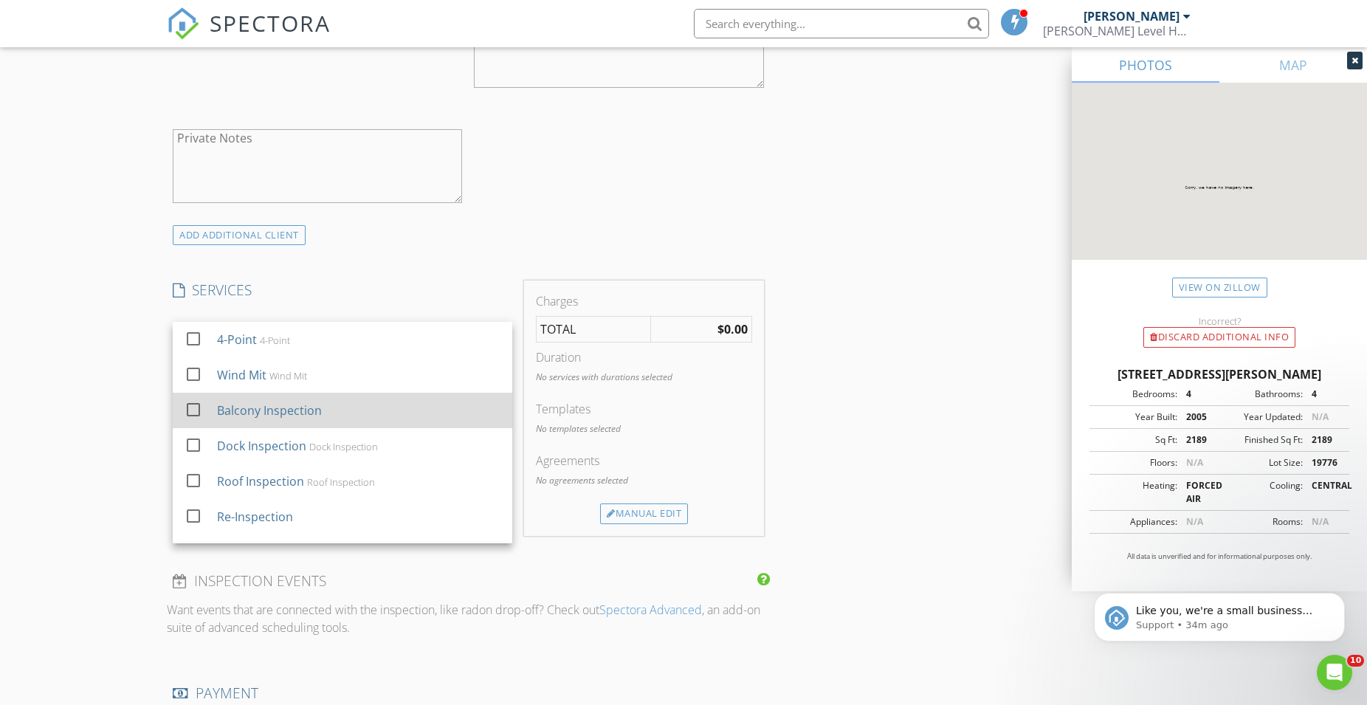
click at [199, 412] on div at bounding box center [193, 409] width 25 height 25
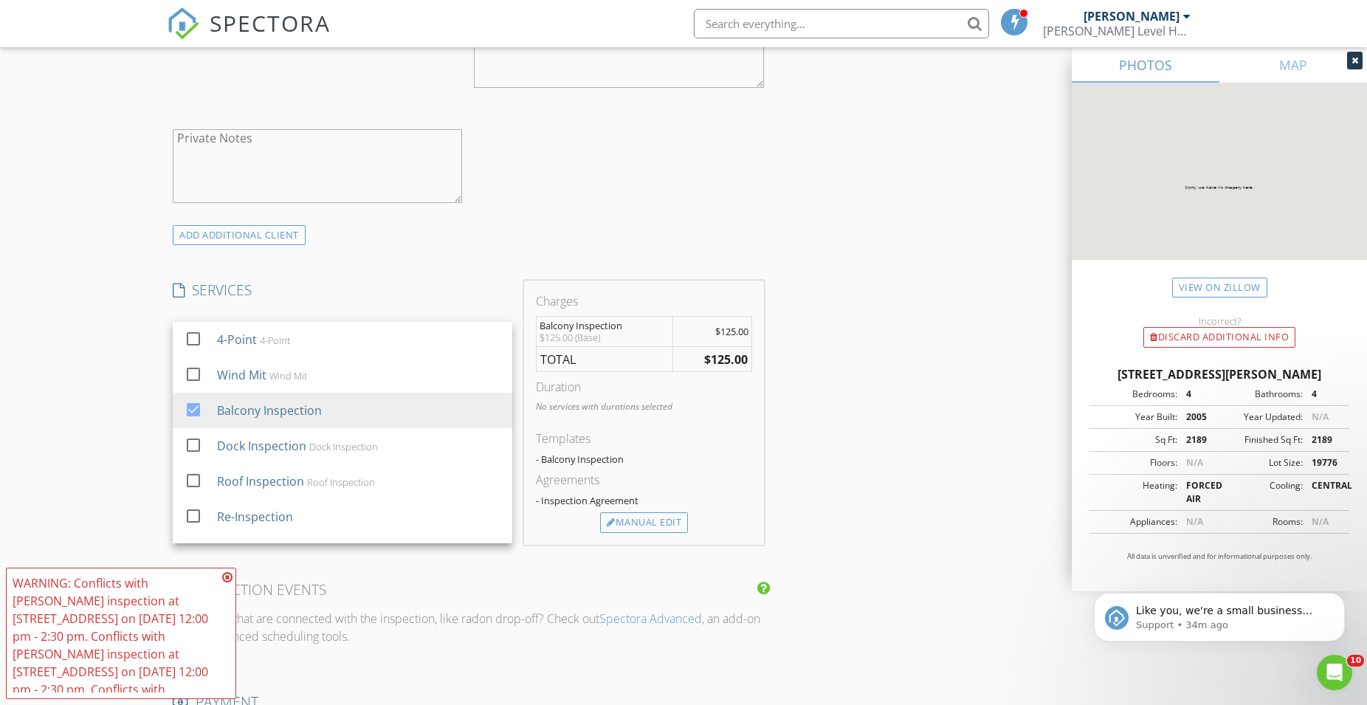
click at [84, 417] on div "New Inspection Click here to use the New Order Form INSPECTOR(S) check_box [PER…" at bounding box center [683, 383] width 1367 height 2550
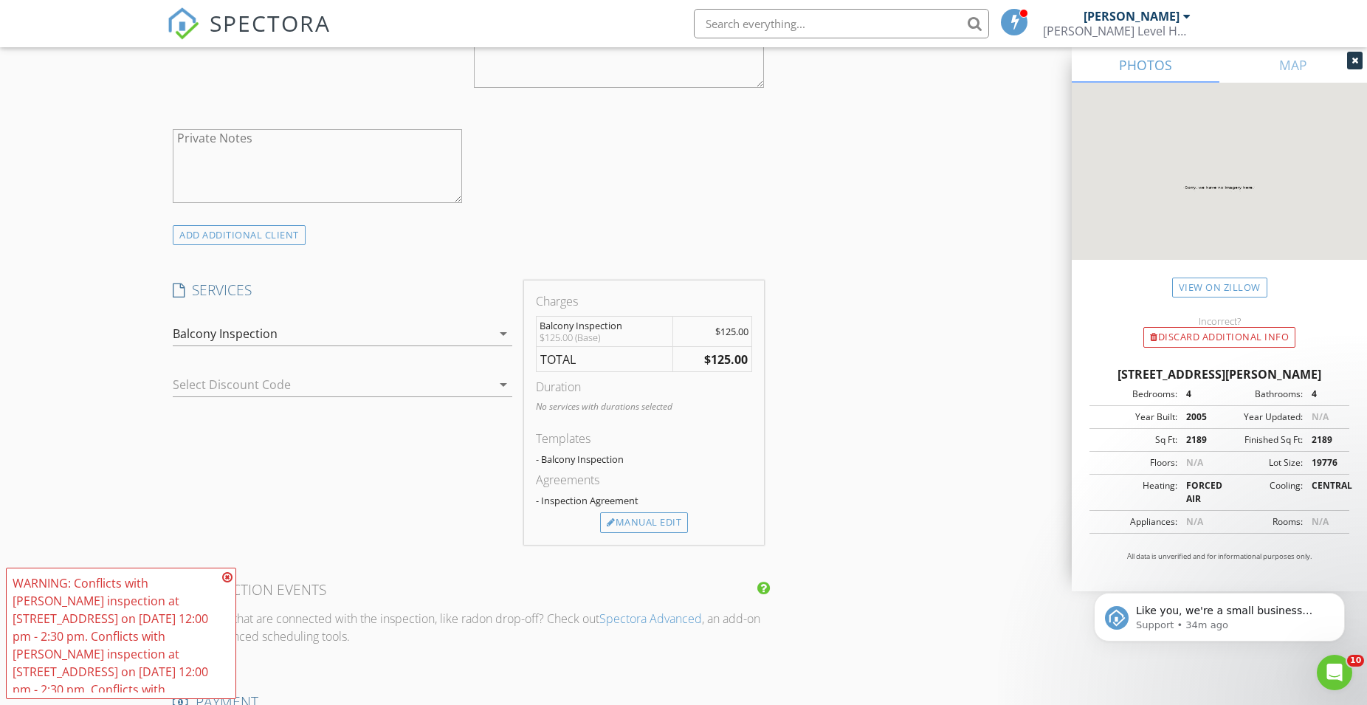
click at [230, 580] on icon at bounding box center [227, 577] width 10 height 12
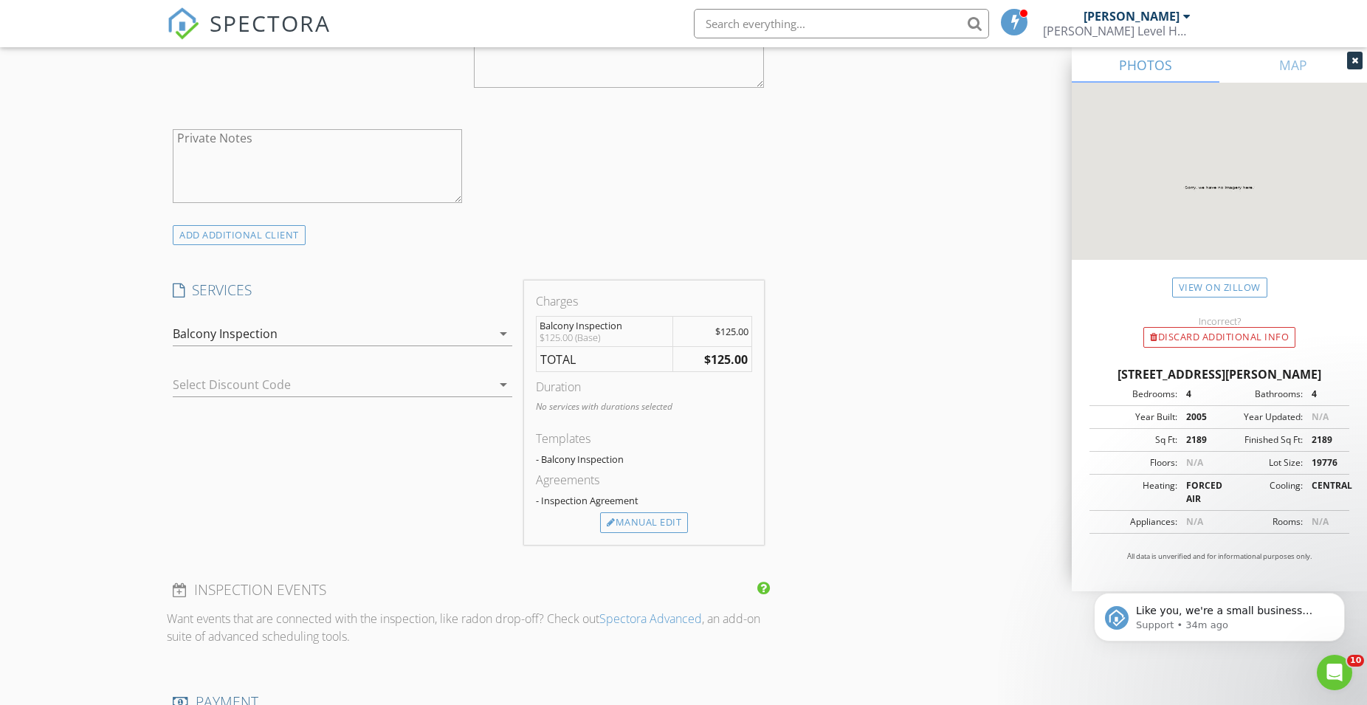
scroll to position [1280, 0]
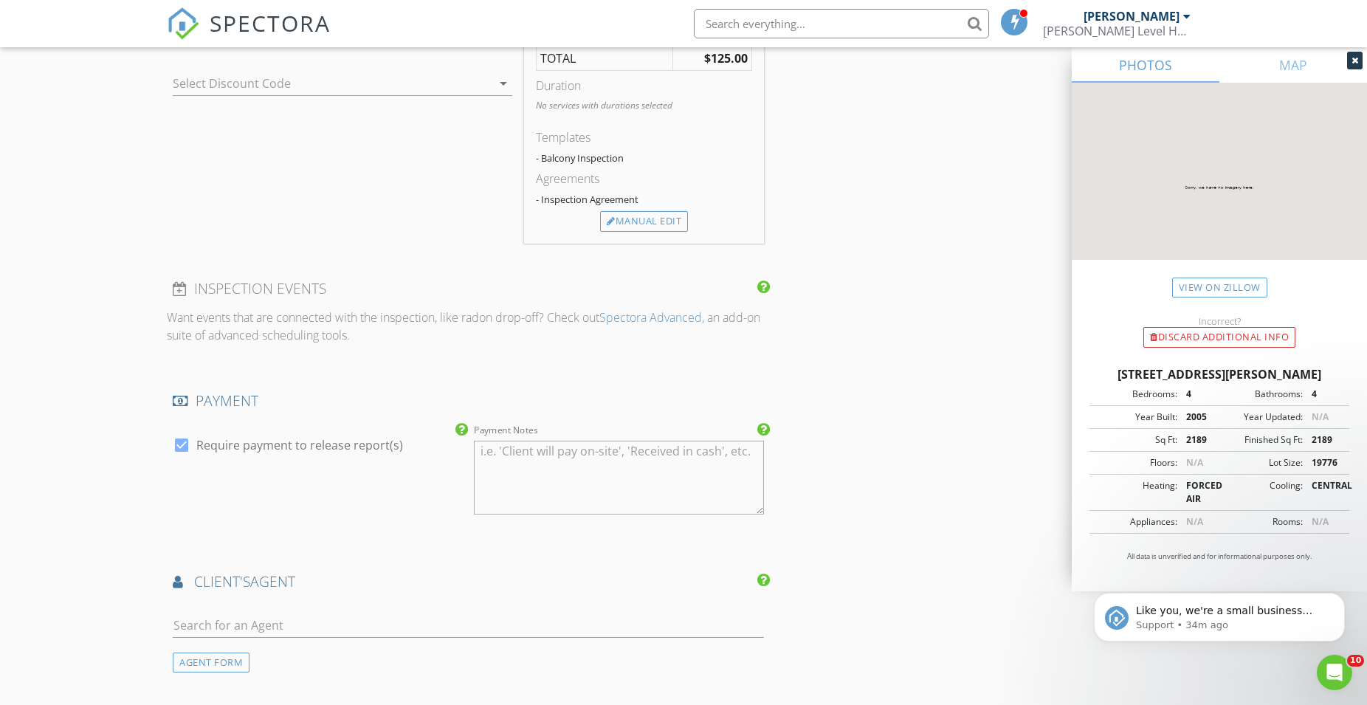
click at [182, 441] on div at bounding box center [181, 445] width 25 height 25
checkbox input "false"
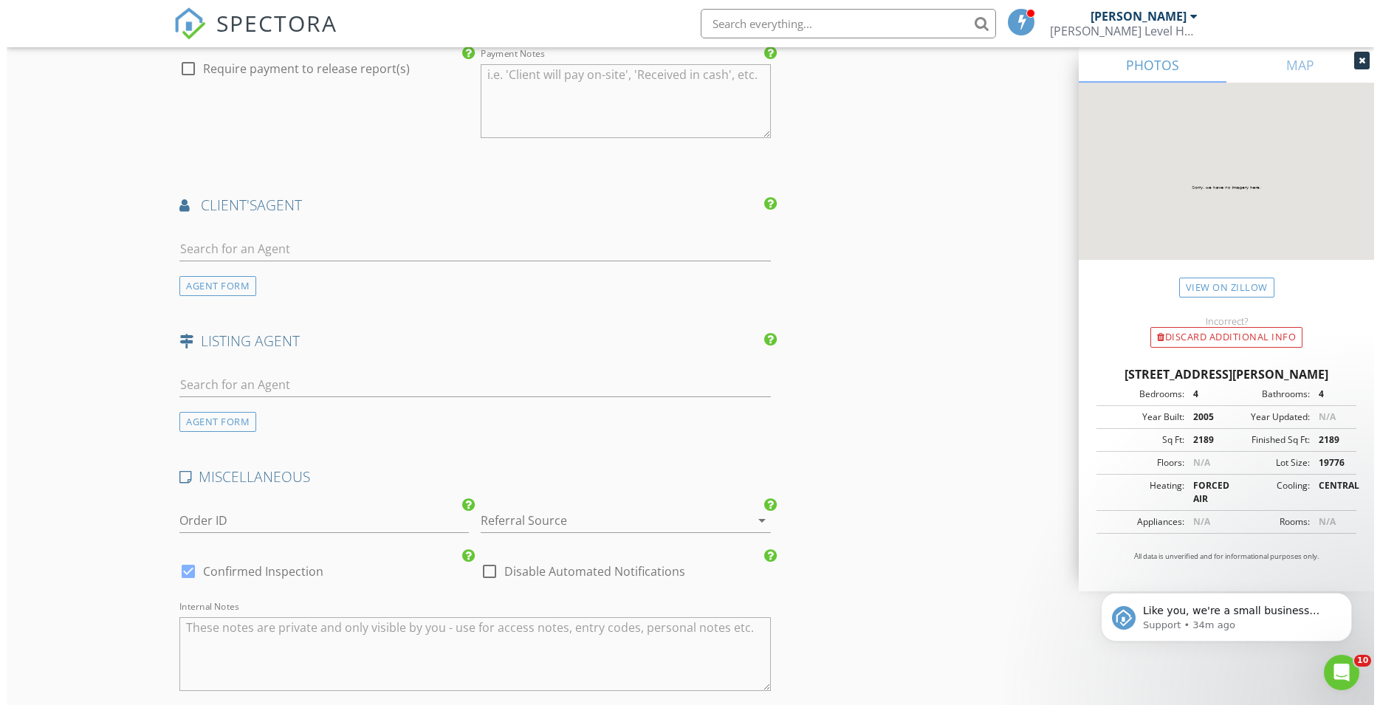
scroll to position [1931, 0]
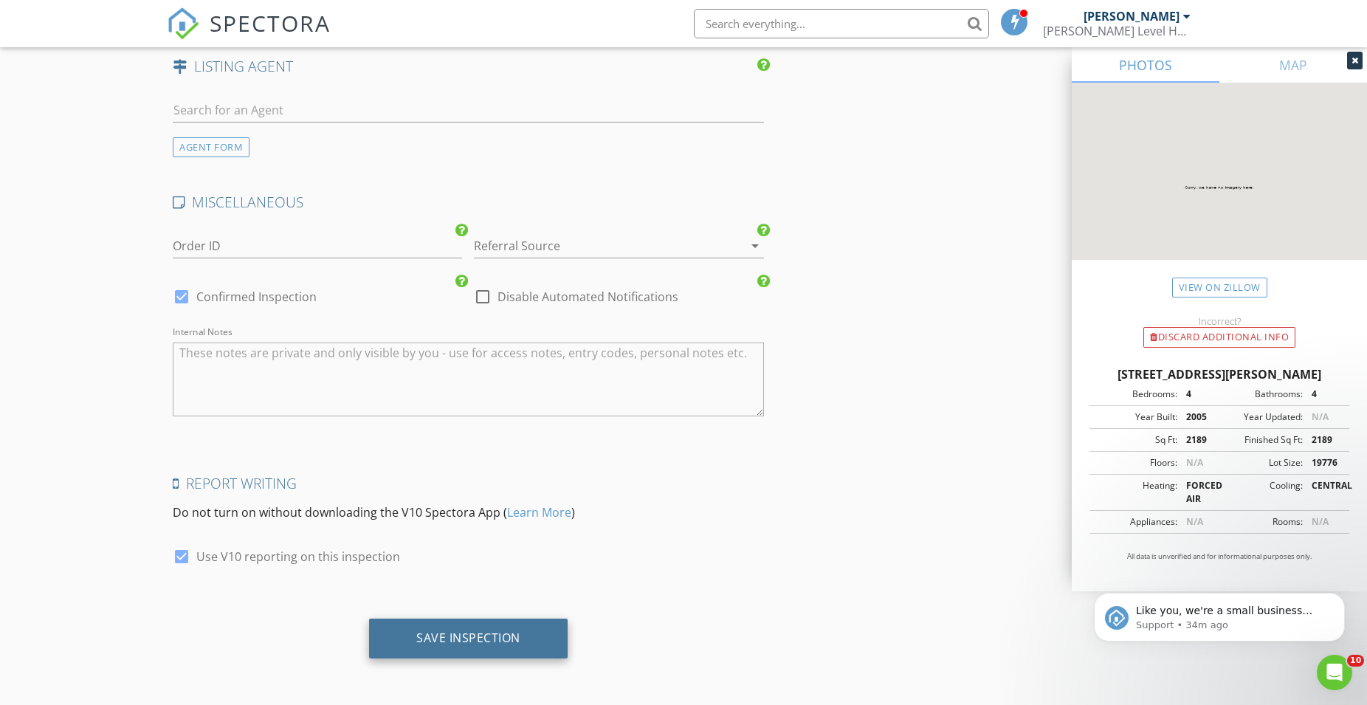
click at [443, 644] on div "Save Inspection" at bounding box center [468, 637] width 104 height 15
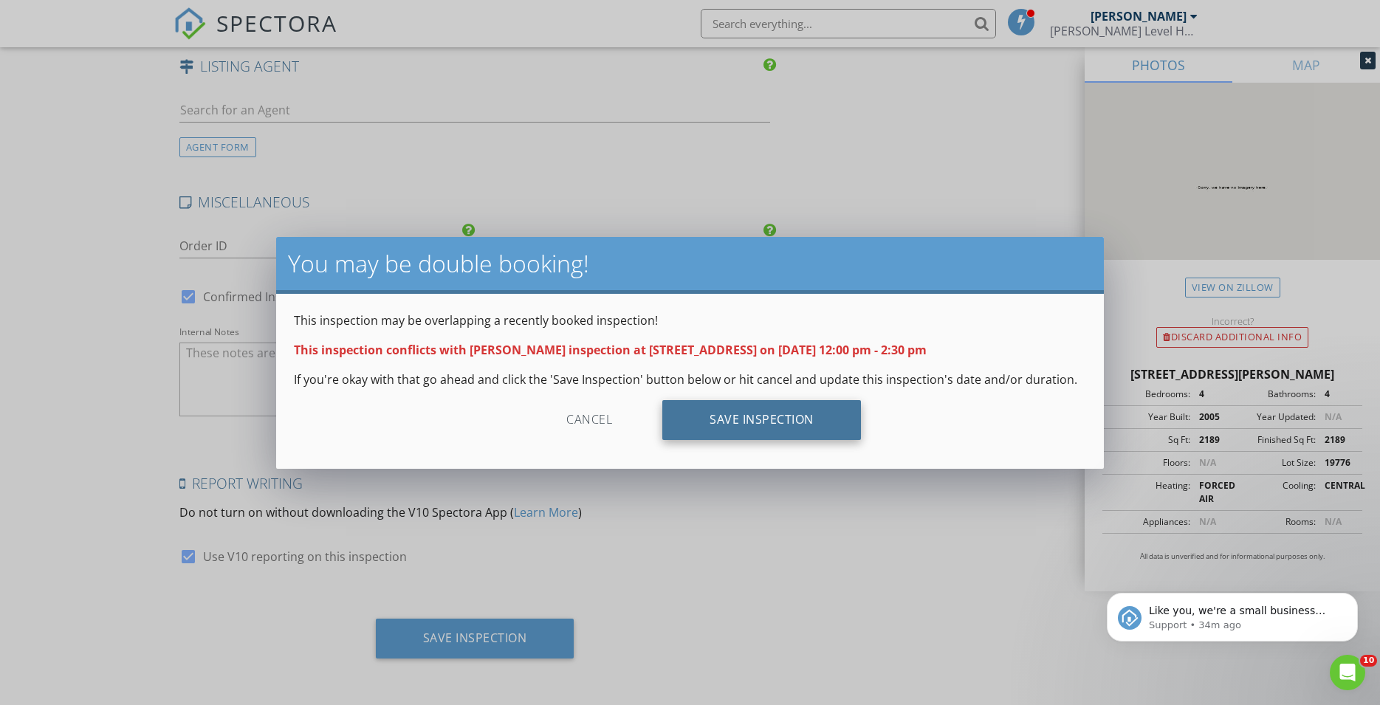
click at [757, 414] on div "Save Inspection" at bounding box center [761, 420] width 199 height 40
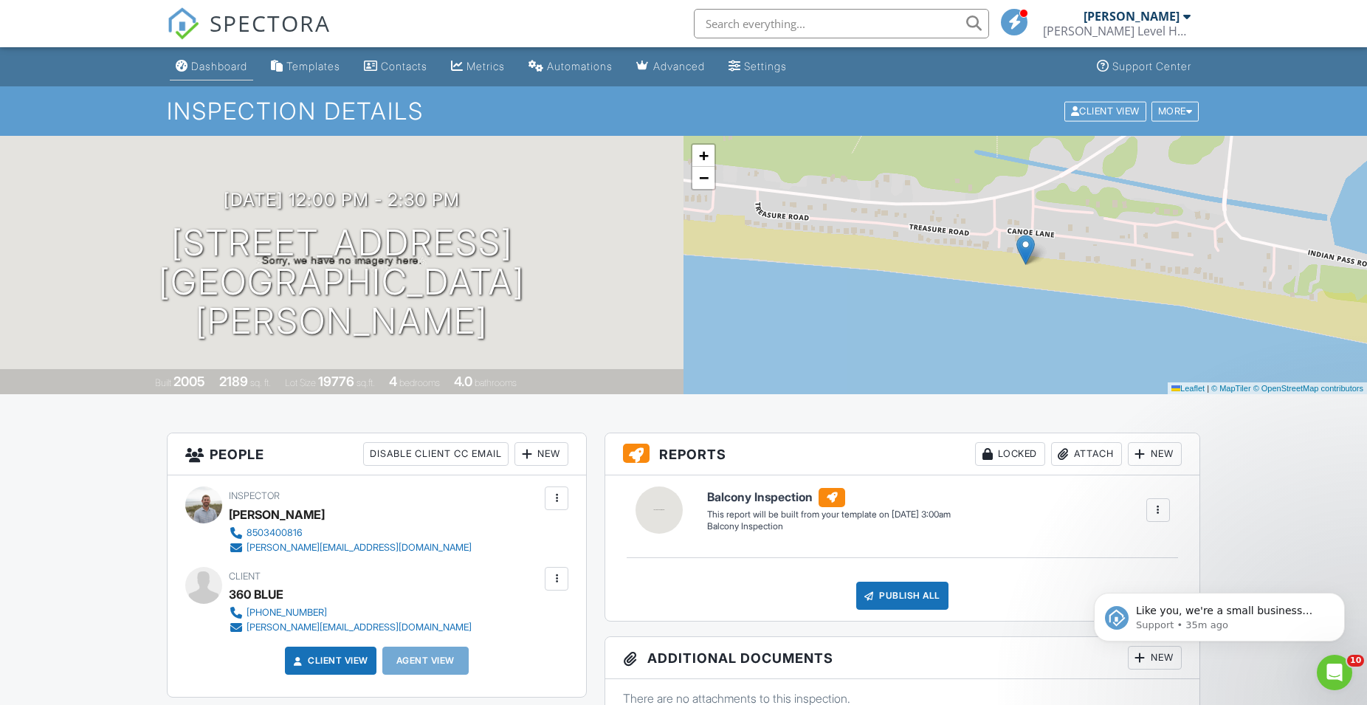
click at [208, 67] on div "Dashboard" at bounding box center [219, 66] width 56 height 13
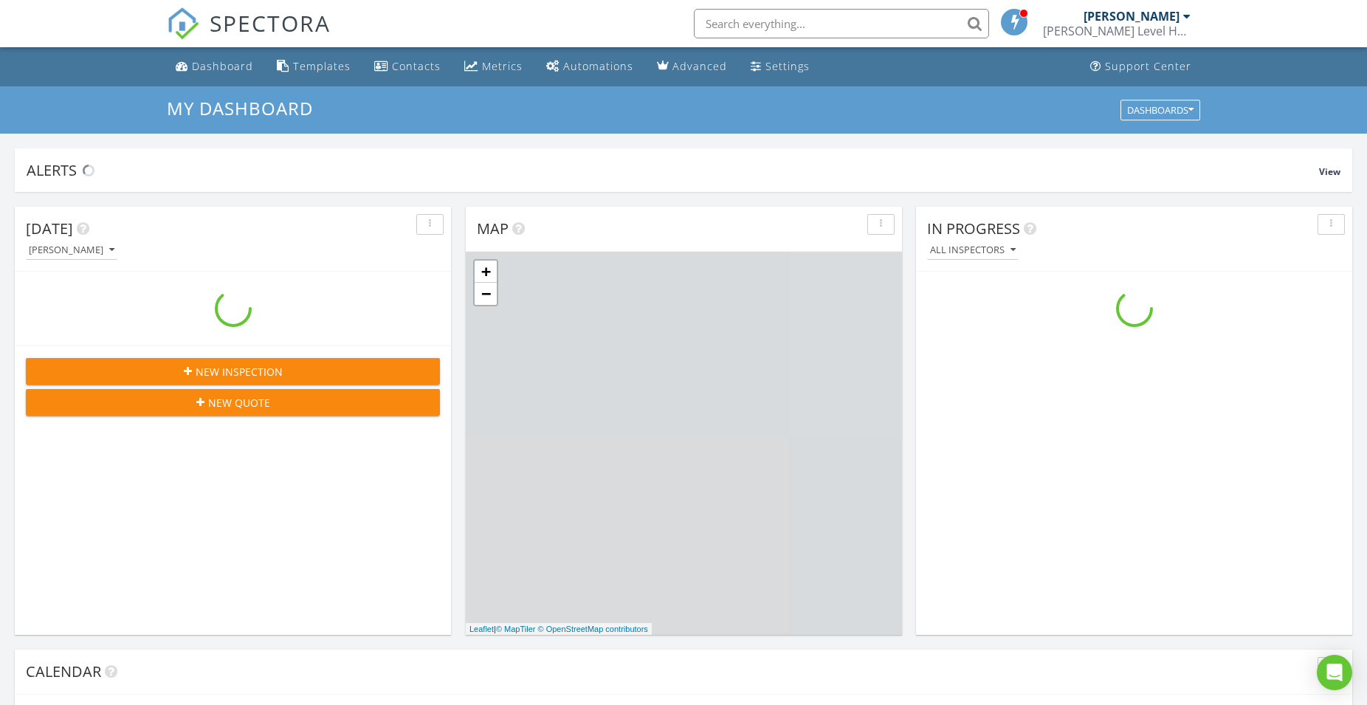
scroll to position [1357, 1380]
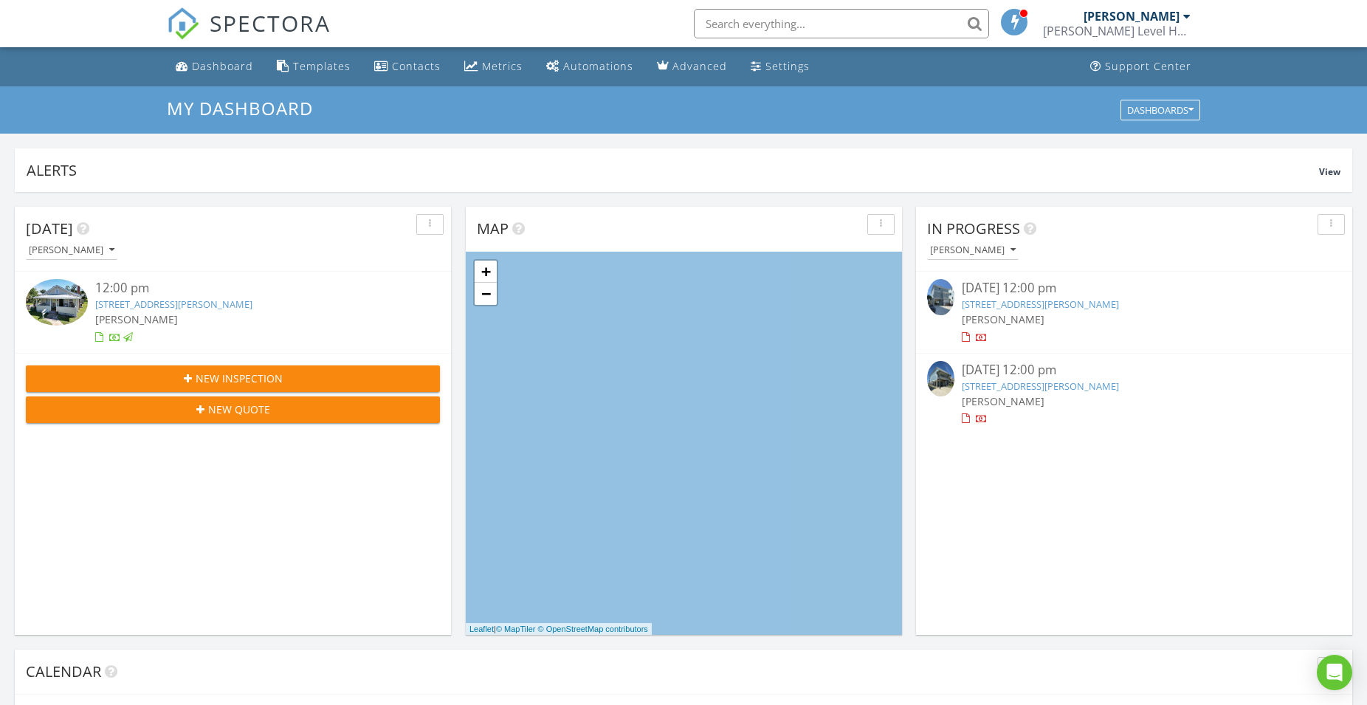
click at [229, 352] on div "12:00 pm [STREET_ADDRESS][PERSON_NAME] [PERSON_NAME]" at bounding box center [233, 312] width 436 height 80
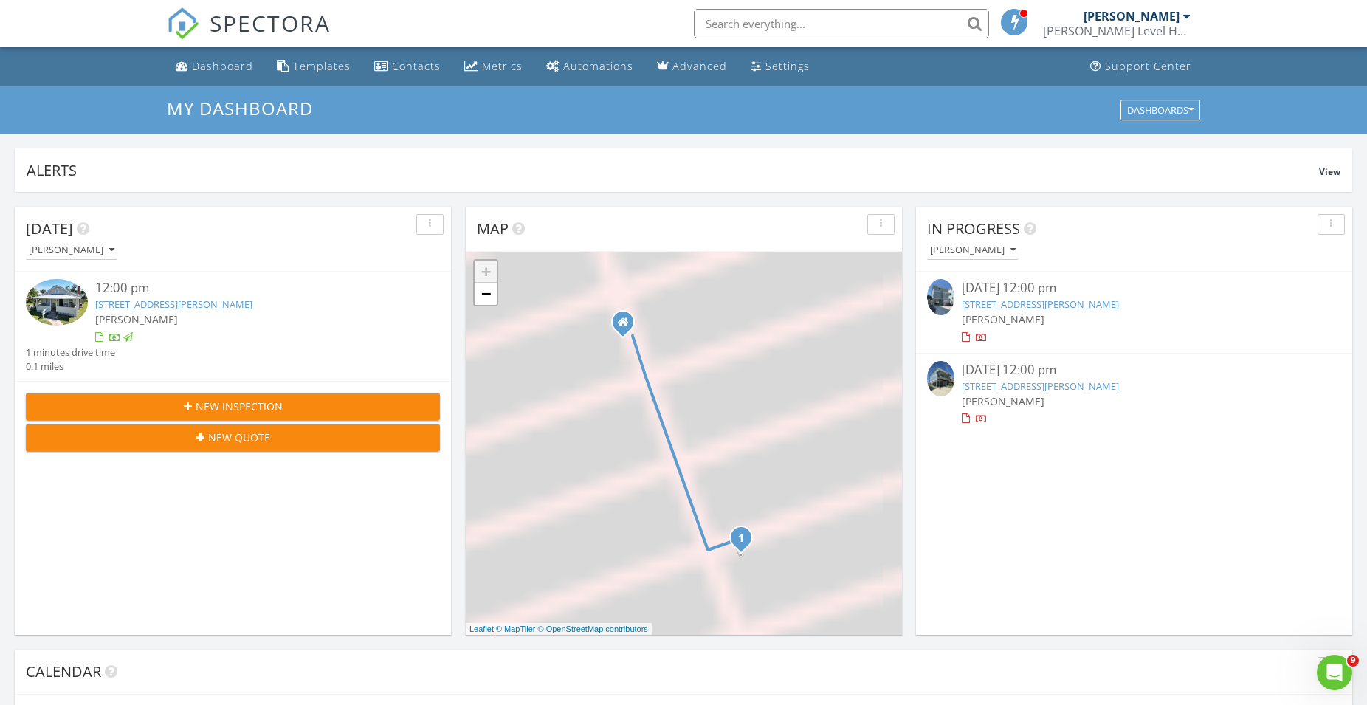
scroll to position [0, 0]
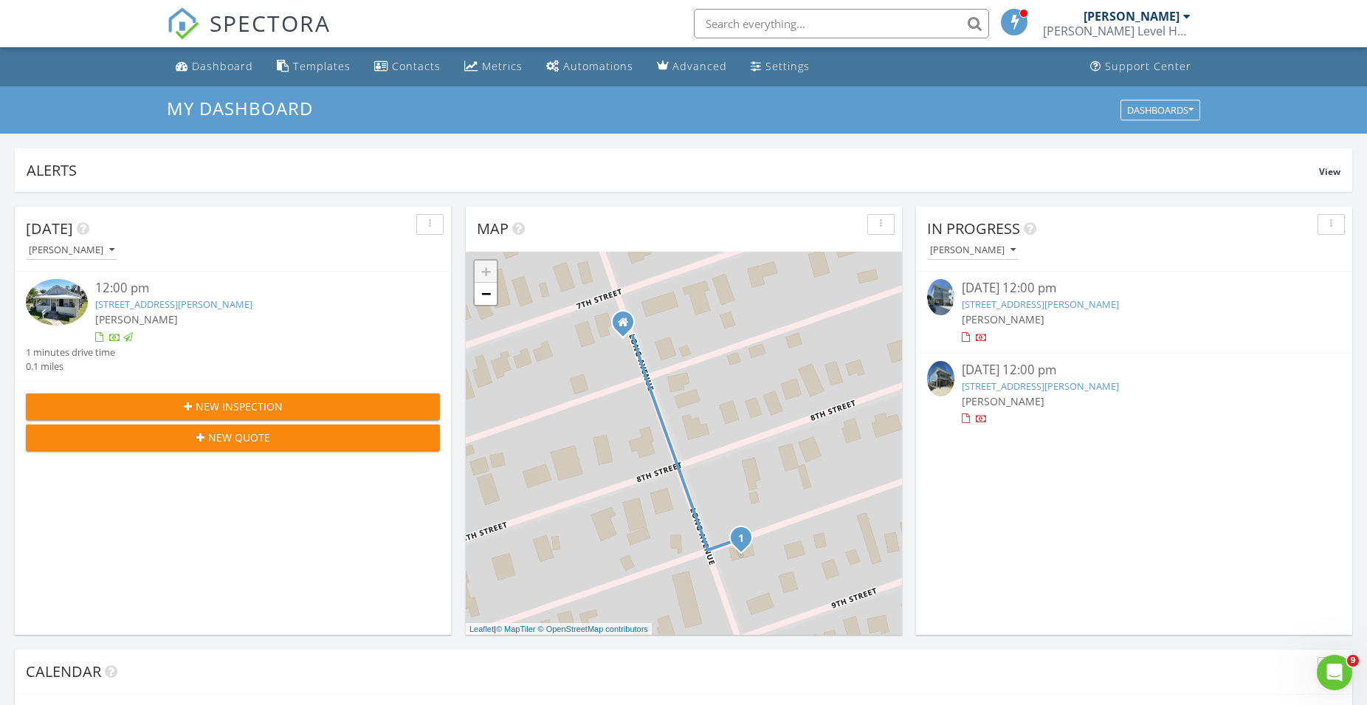
click at [228, 403] on span "New Inspection" at bounding box center [239, 407] width 87 height 16
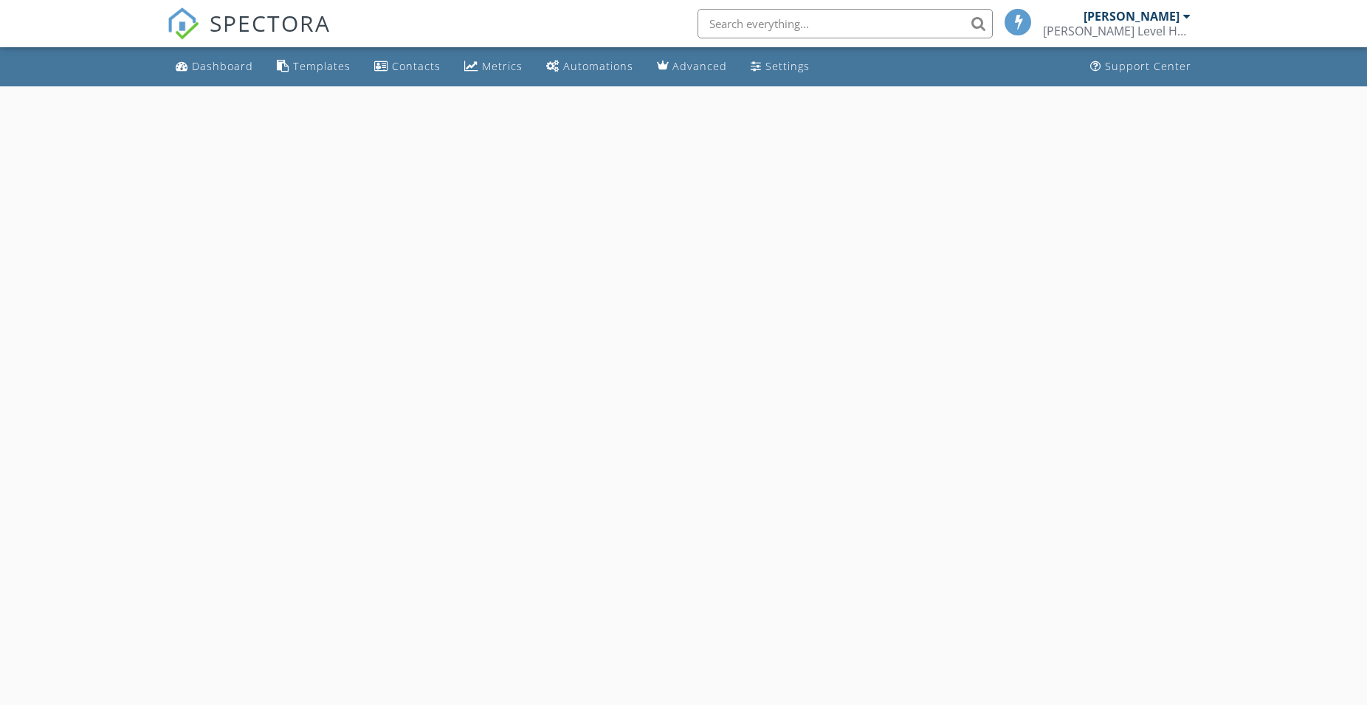
select select "7"
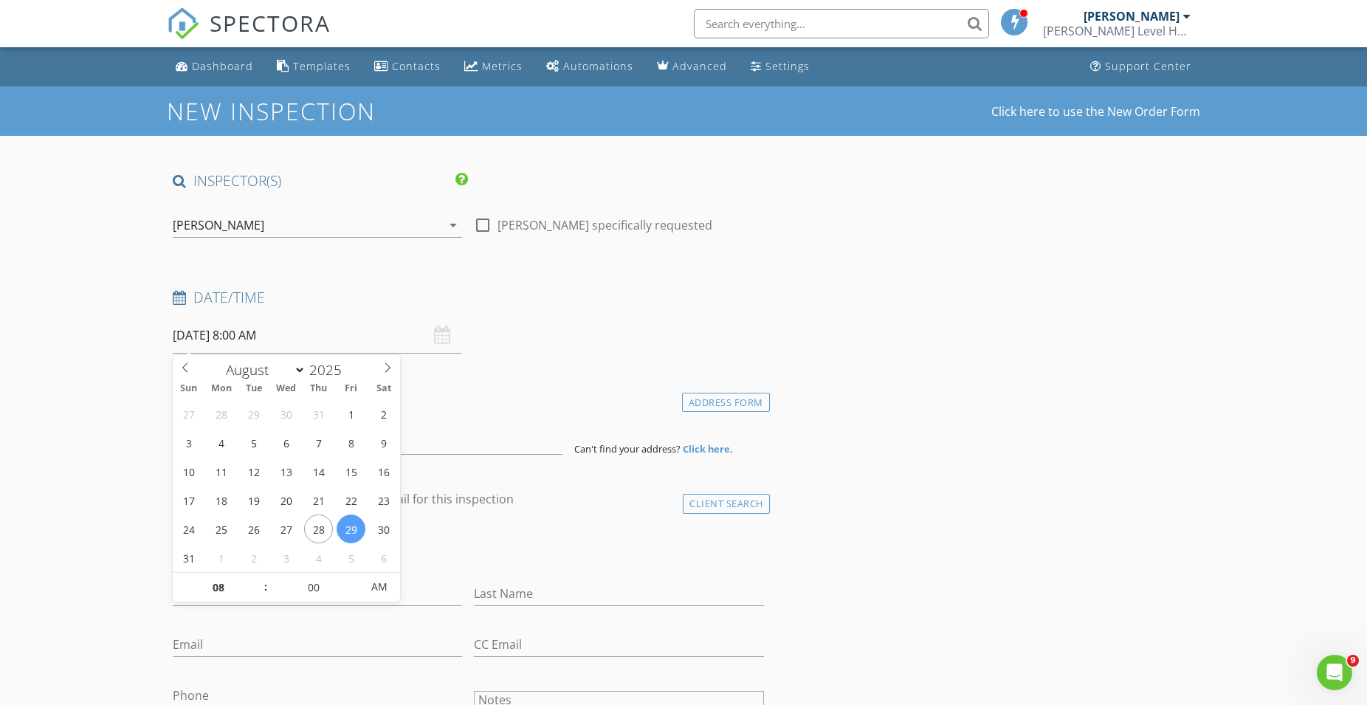
click at [200, 338] on input "08/29/2025 8:00 AM" at bounding box center [317, 335] width 289 height 36
type input "09"
type input "08/29/2025 9:00 AM"
click at [257, 578] on span at bounding box center [258, 580] width 10 height 15
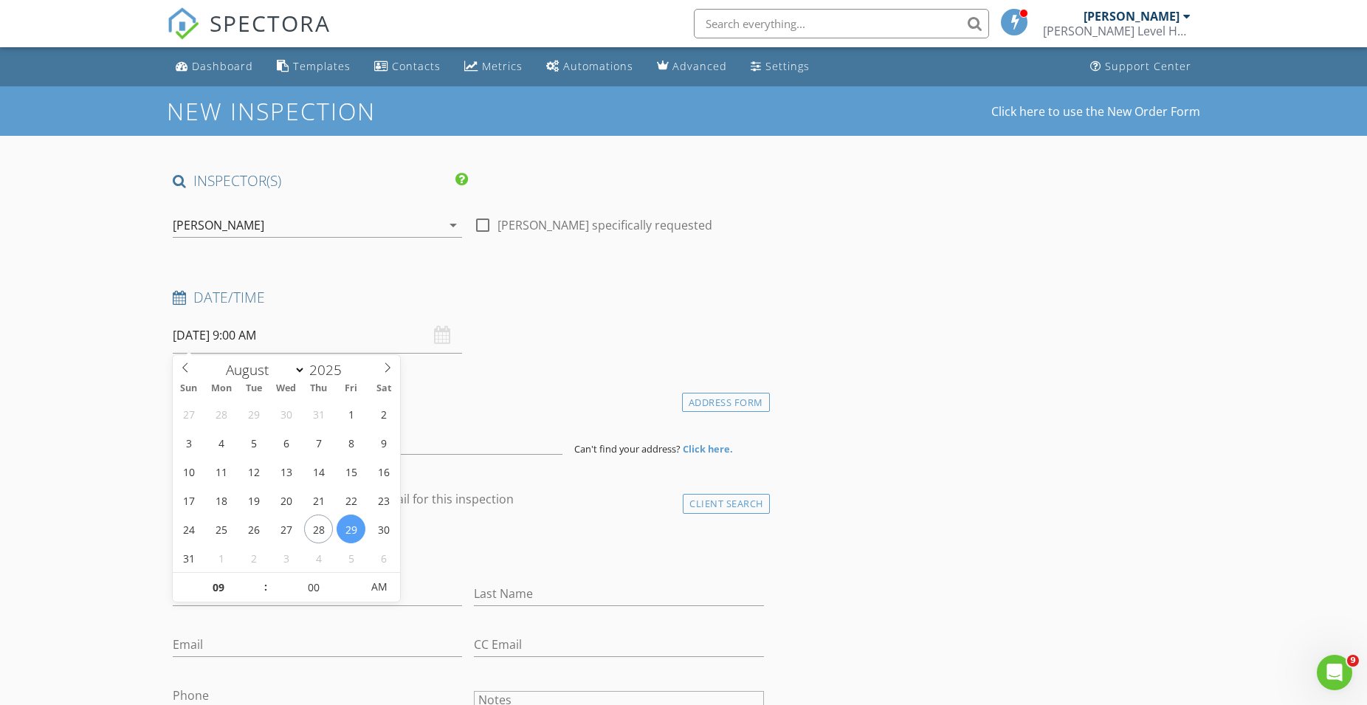
click at [257, 578] on span at bounding box center [258, 580] width 10 height 15
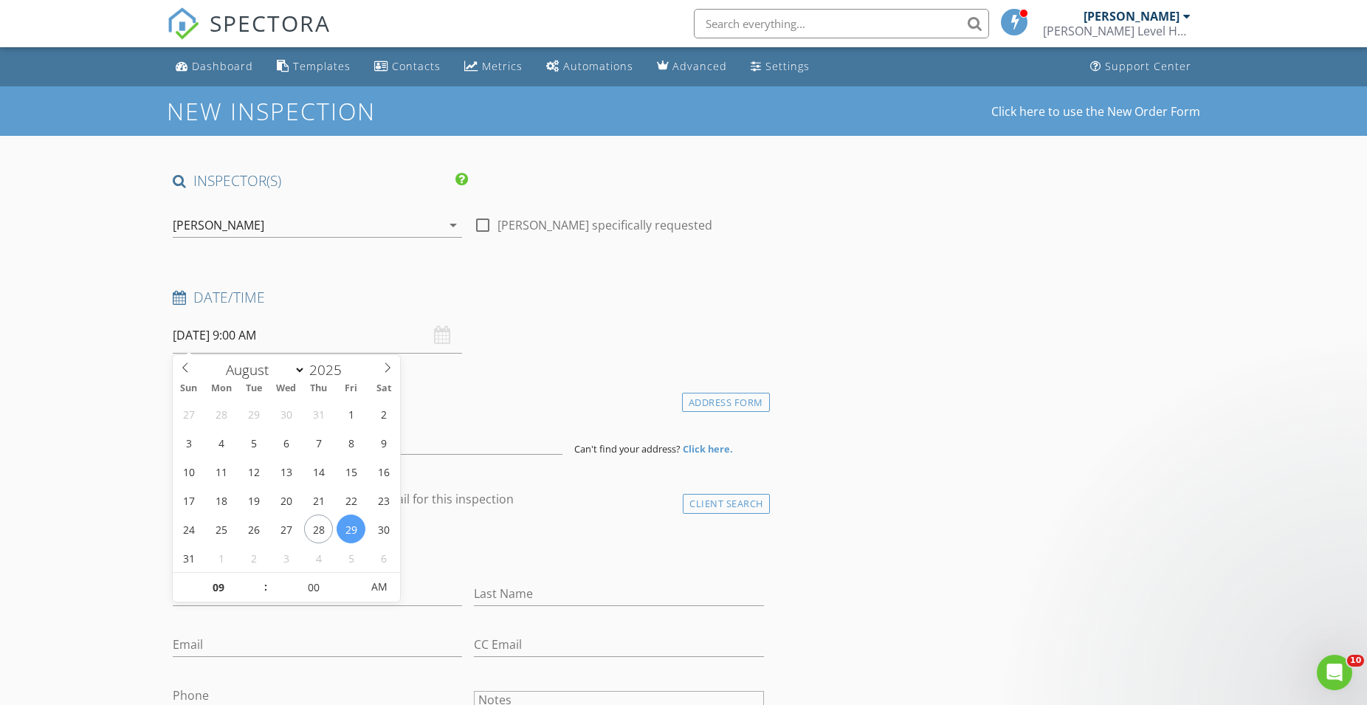
type input "11"
type input "[DATE] 11:00 AM"
type input "12"
type input "[DATE] 12:00 PM"
click at [259, 579] on span at bounding box center [258, 580] width 10 height 15
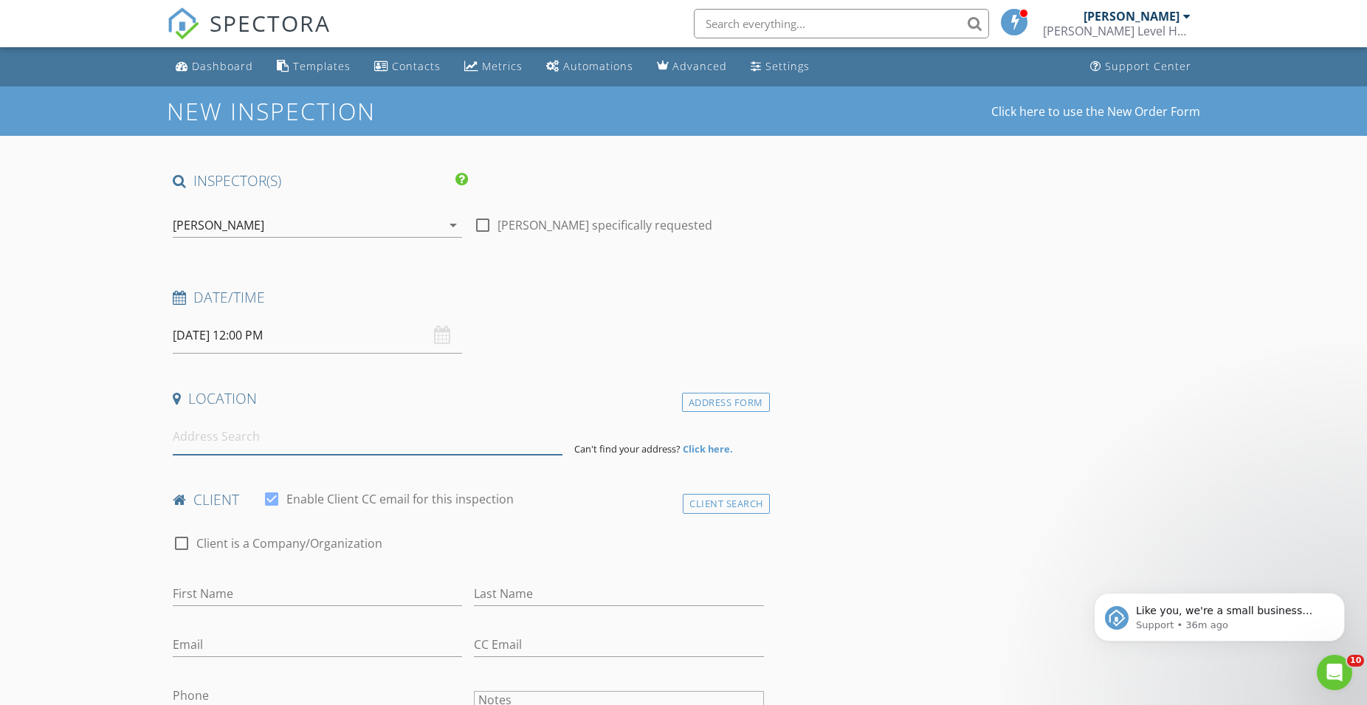
click at [231, 440] on input at bounding box center [368, 437] width 390 height 36
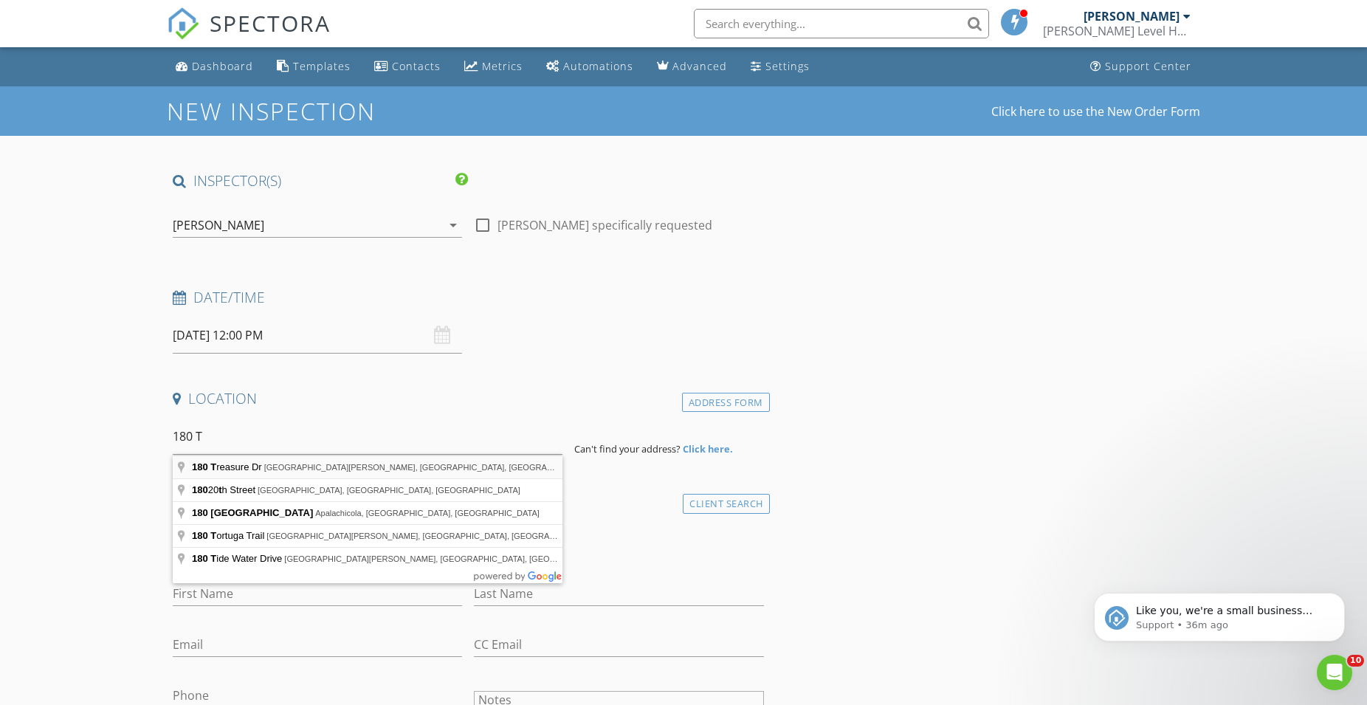
type input "180 Treasure Dr, Port St. Joe, FL, USA"
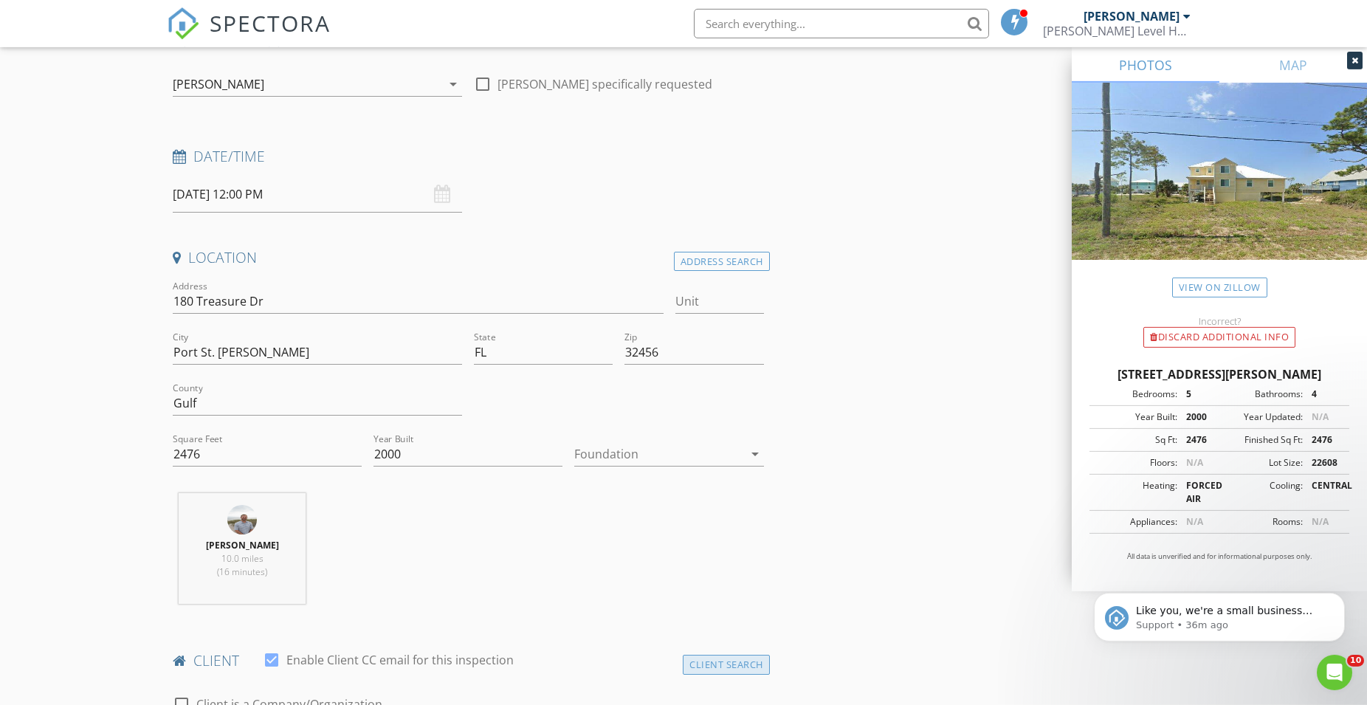
scroll to position [301, 0]
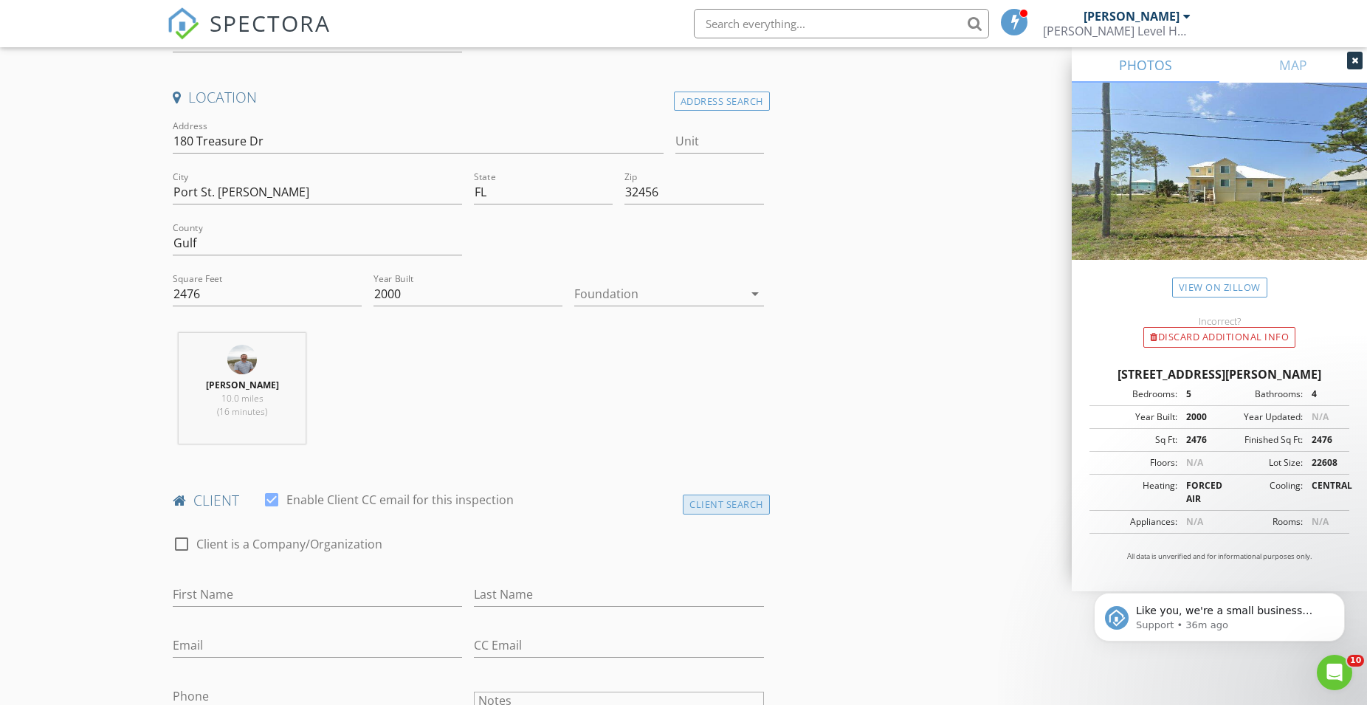
click at [720, 502] on div "Client Search" at bounding box center [726, 505] width 87 height 20
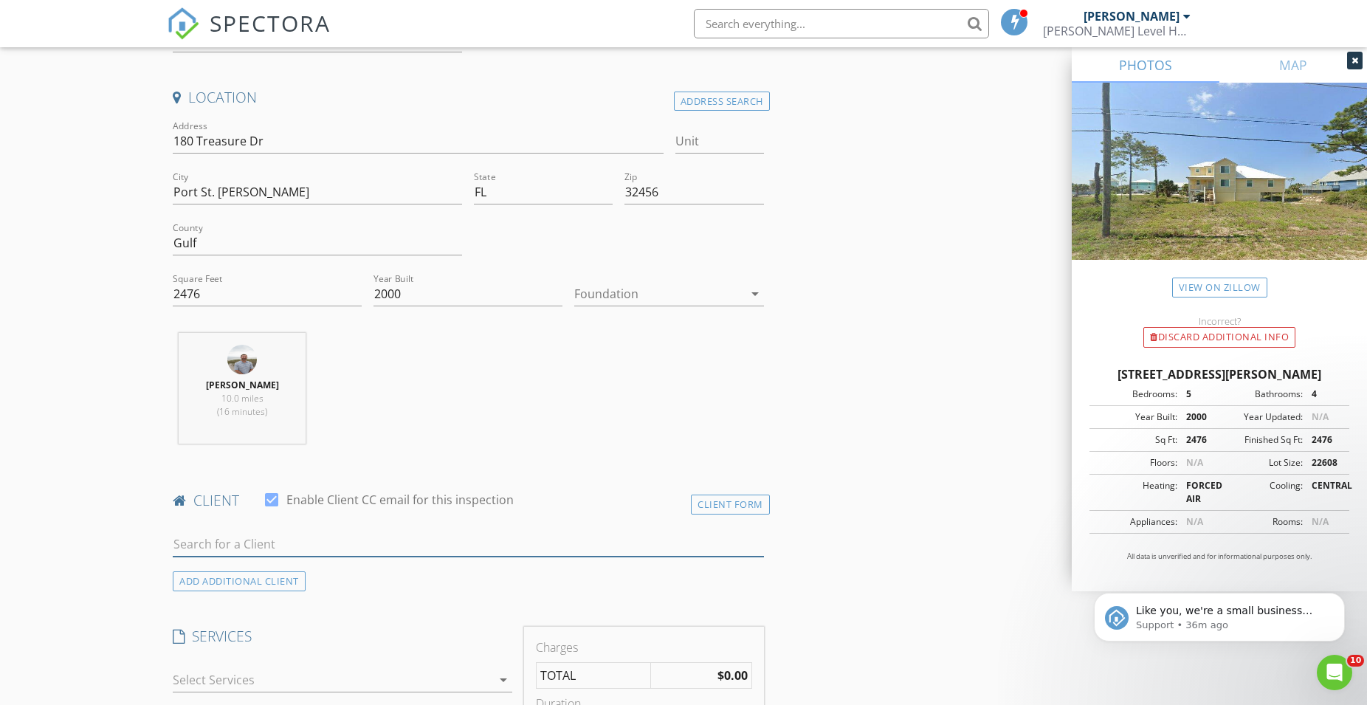
click at [275, 543] on input "text" at bounding box center [468, 544] width 591 height 24
type input "360"
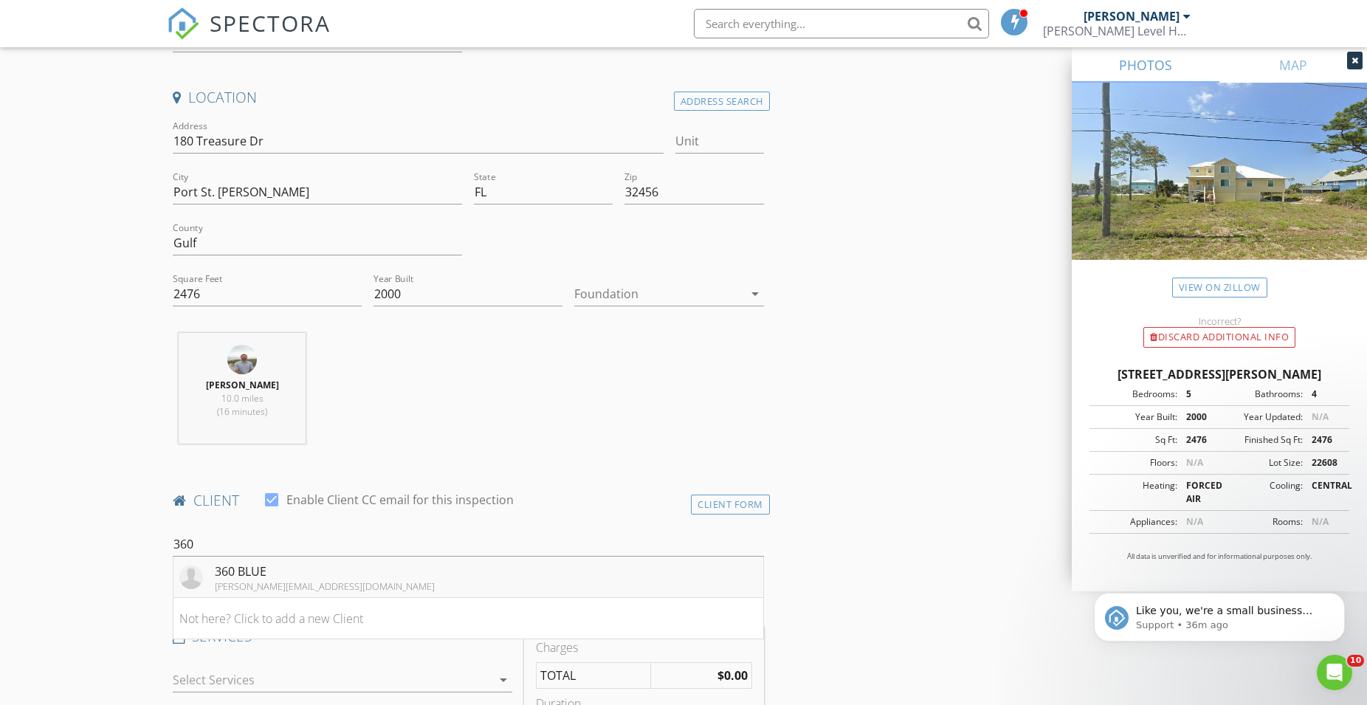
click at [272, 587] on div "wesley@360blue.com" at bounding box center [325, 586] width 220 height 12
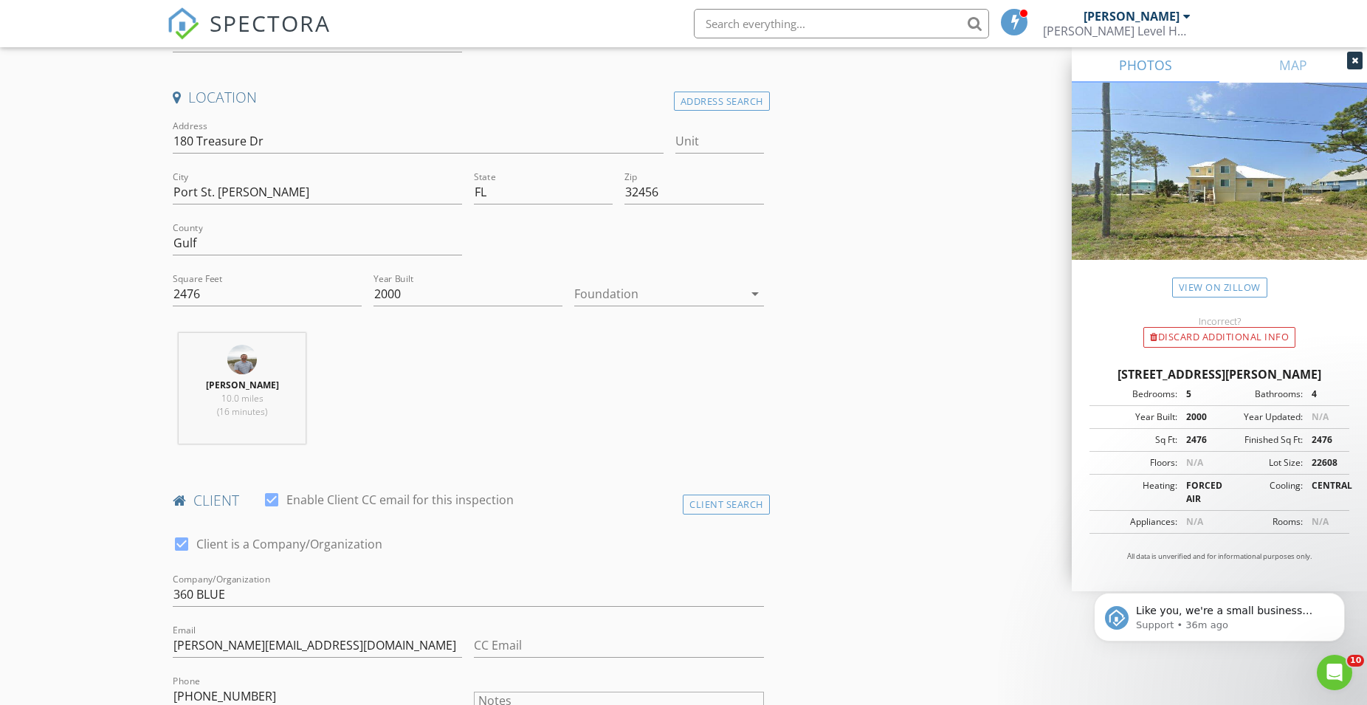
click at [290, 582] on div "check_box Client is a Company/Organization Company/Organization 360 BLUE Email …" at bounding box center [468, 711] width 603 height 382
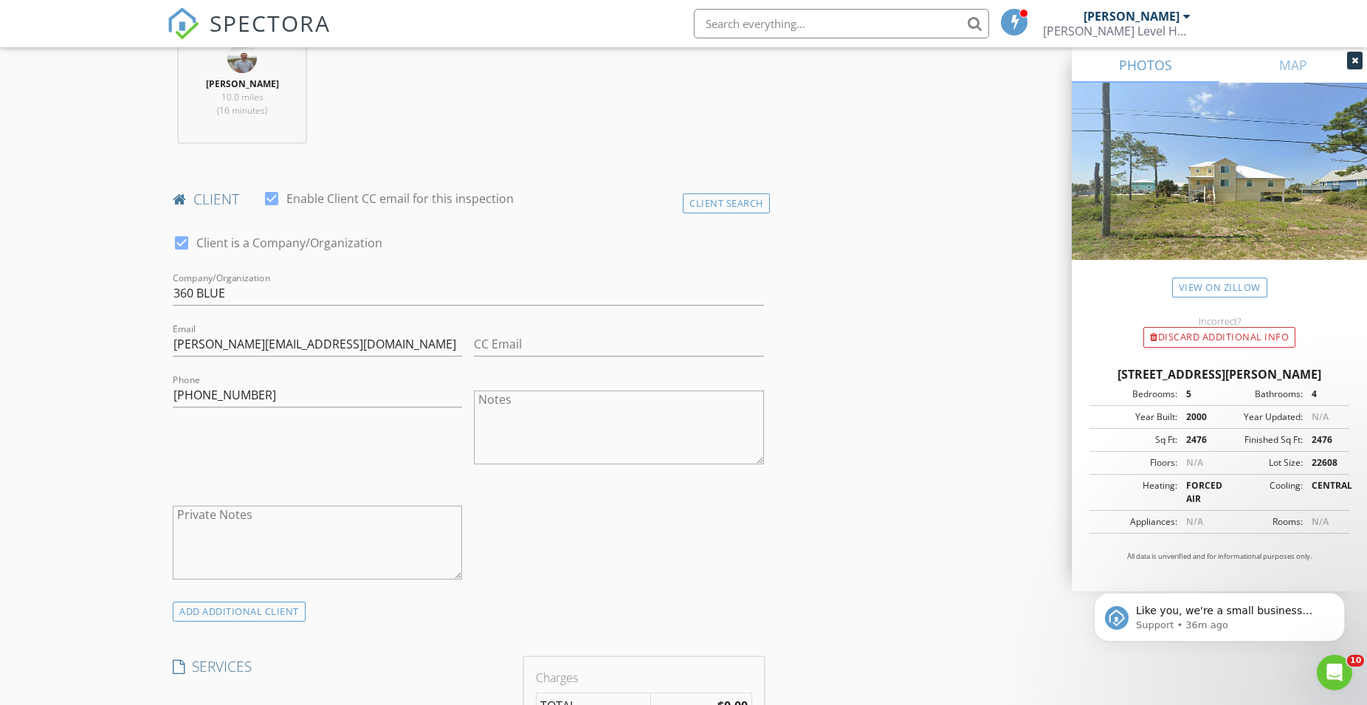
scroll to position [828, 0]
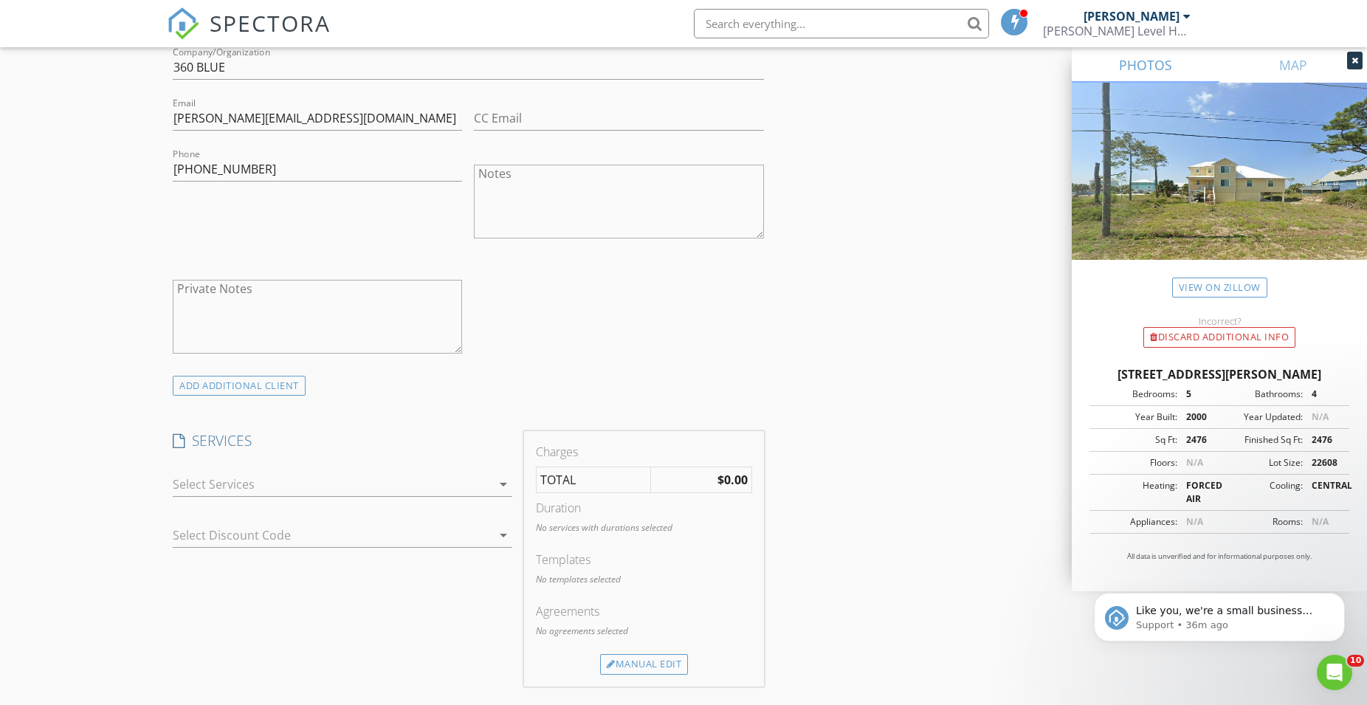
click at [207, 483] on div at bounding box center [332, 484] width 319 height 24
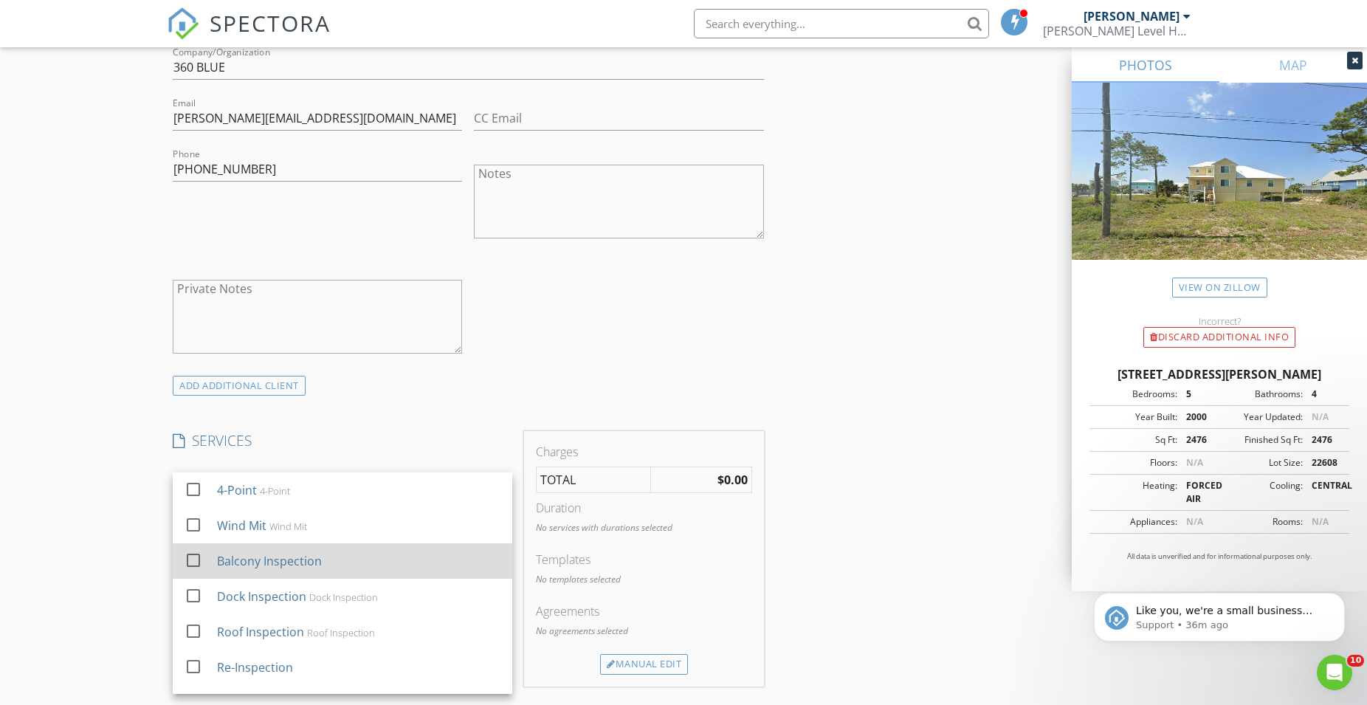
click at [193, 555] on div at bounding box center [193, 560] width 25 height 25
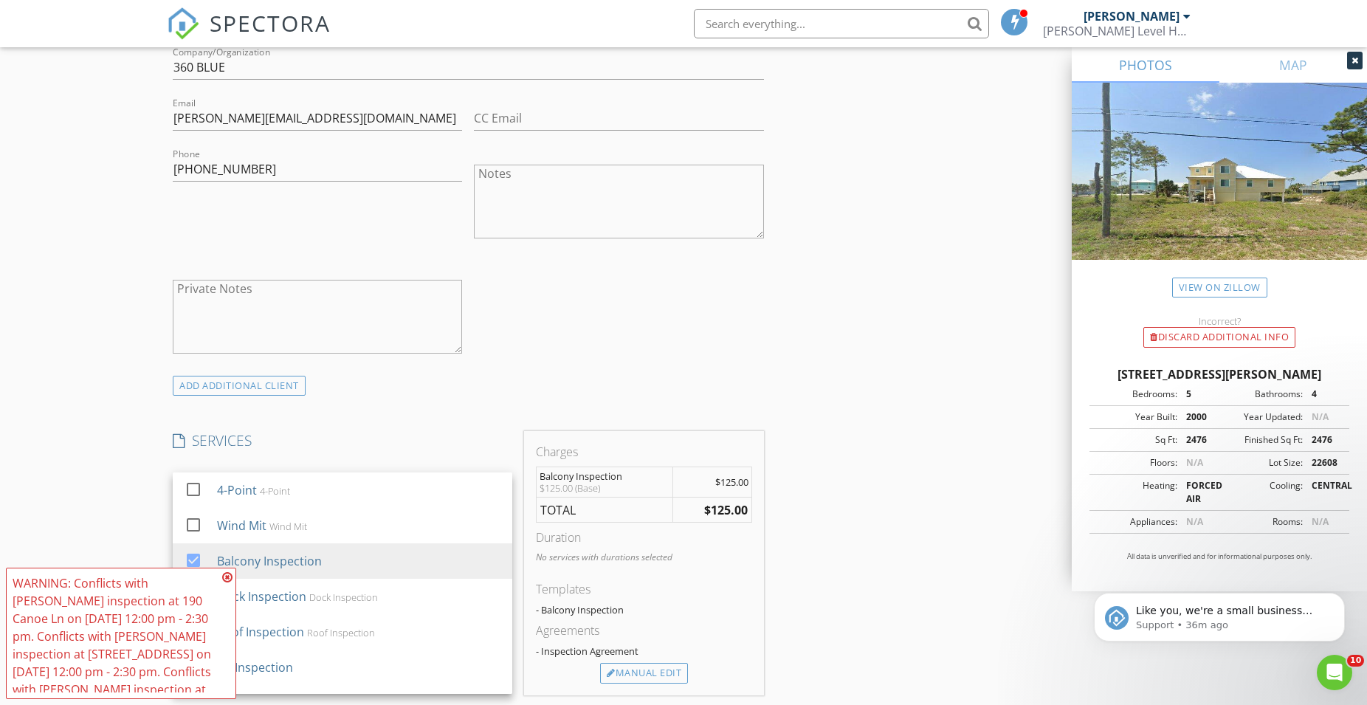
click at [57, 483] on div "New Inspection Click here to use the New Order Form INSPECTOR(S) check_box Trev…" at bounding box center [683, 533] width 1367 height 2550
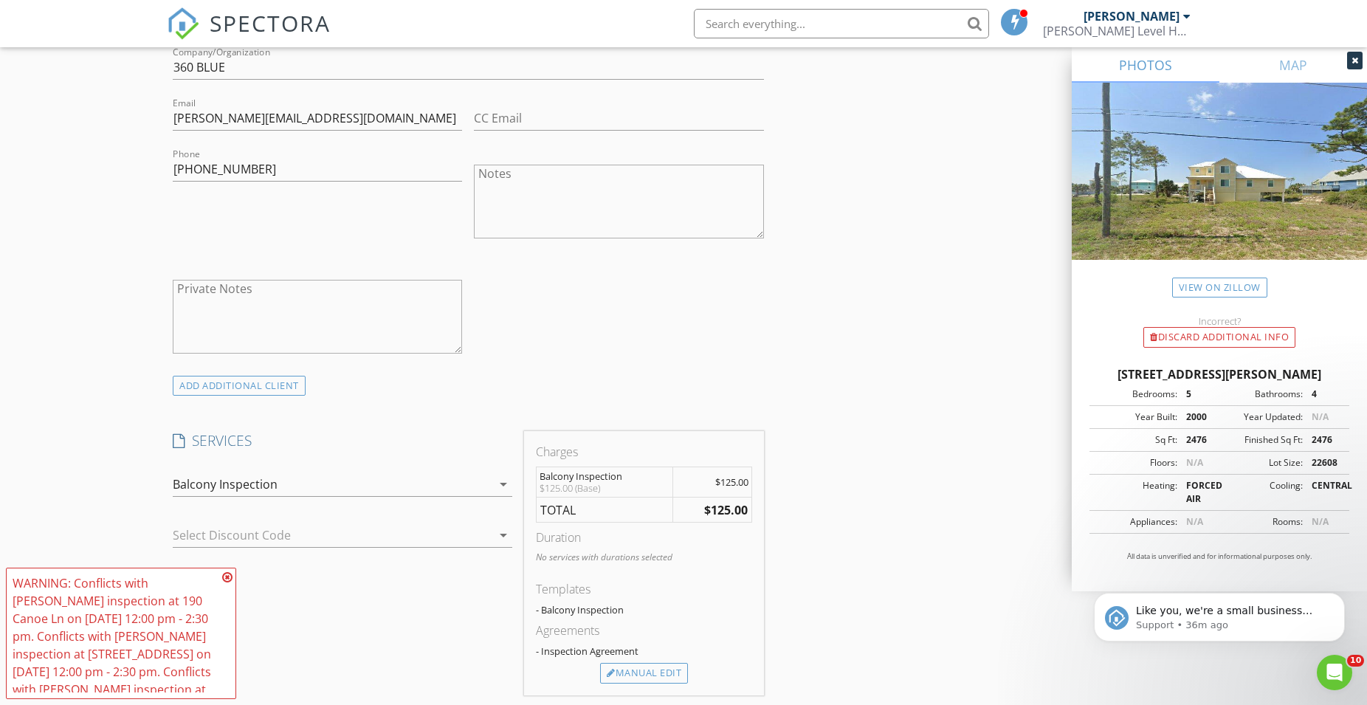
click at [229, 577] on icon at bounding box center [227, 577] width 10 height 12
click at [227, 575] on icon at bounding box center [227, 577] width 10 height 12
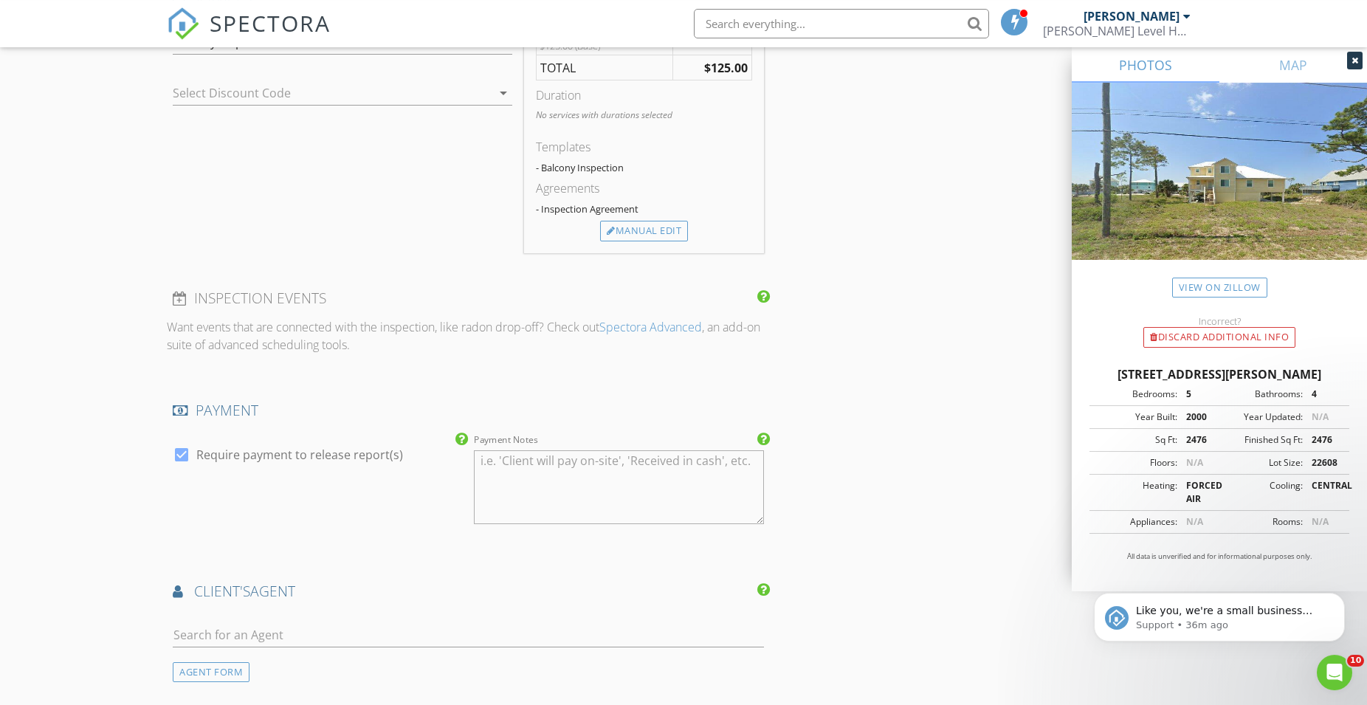
scroll to position [1280, 0]
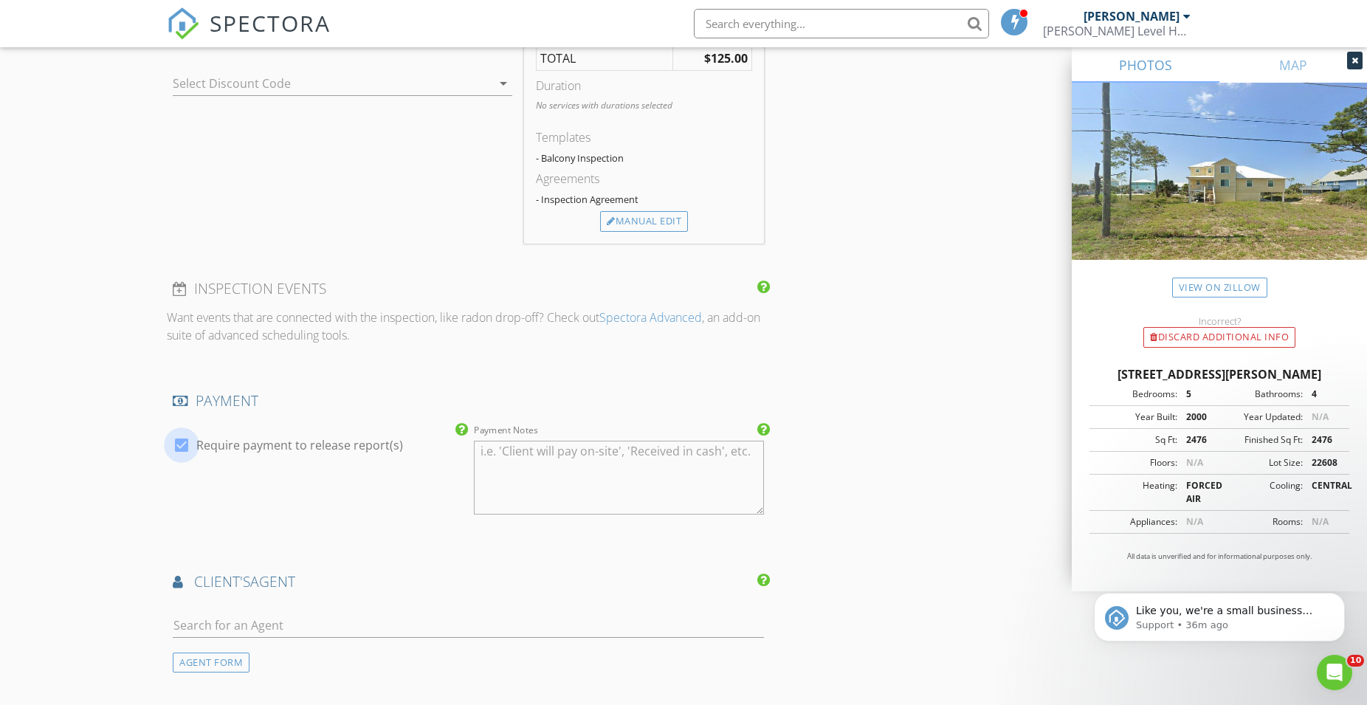
click at [180, 447] on div at bounding box center [181, 445] width 25 height 25
checkbox input "false"
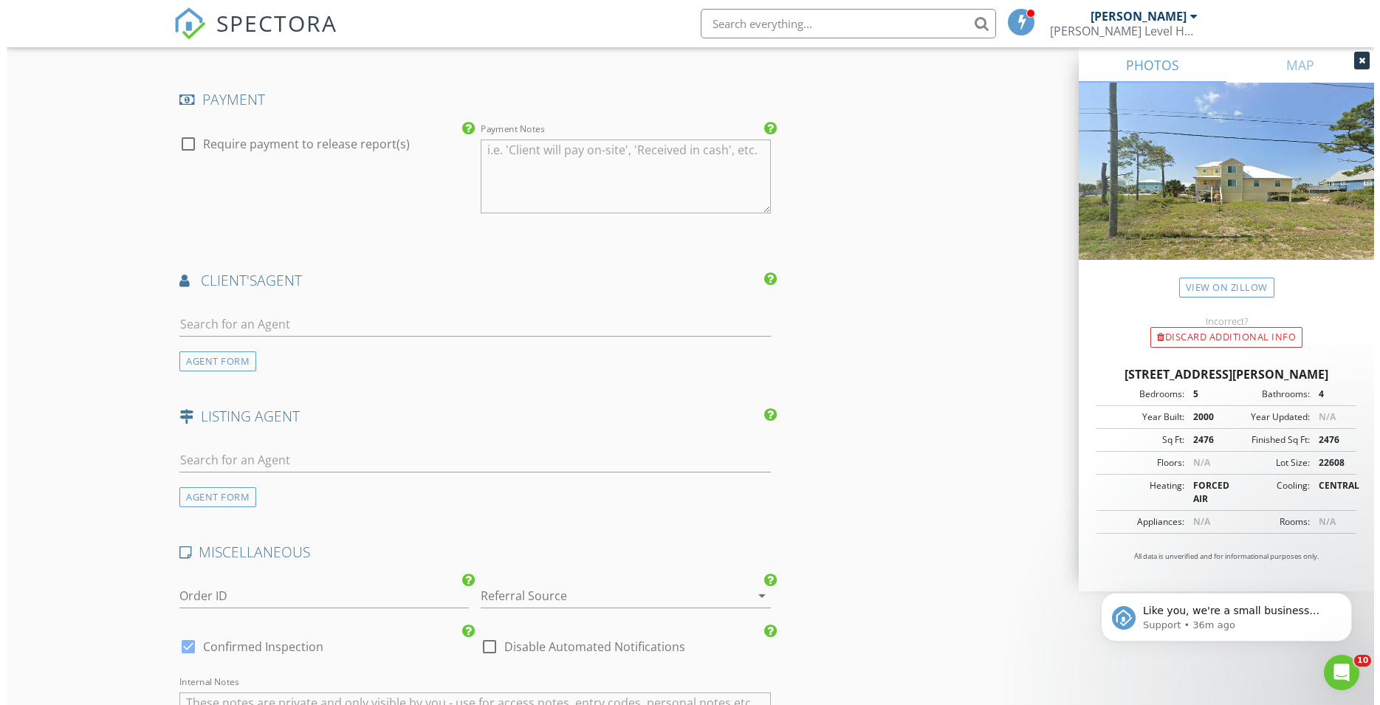
scroll to position [1931, 0]
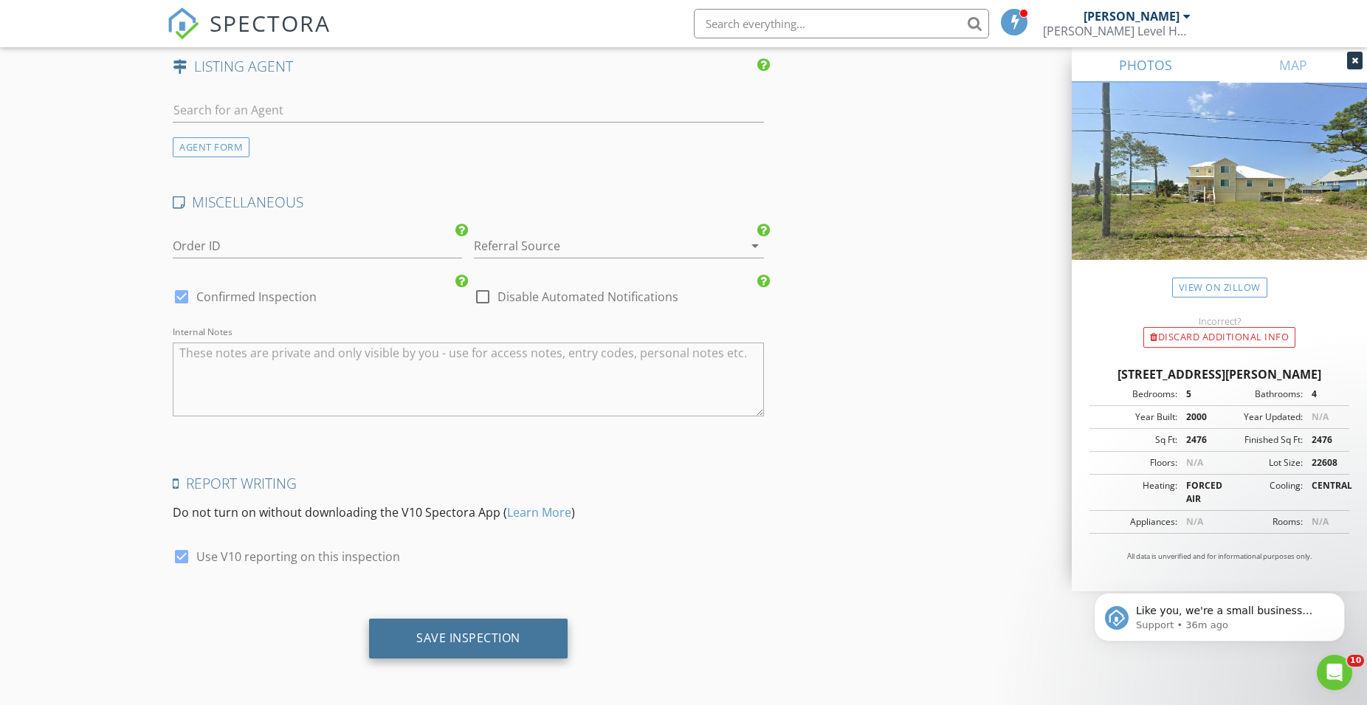
click at [451, 625] on div "Save Inspection" at bounding box center [468, 639] width 199 height 40
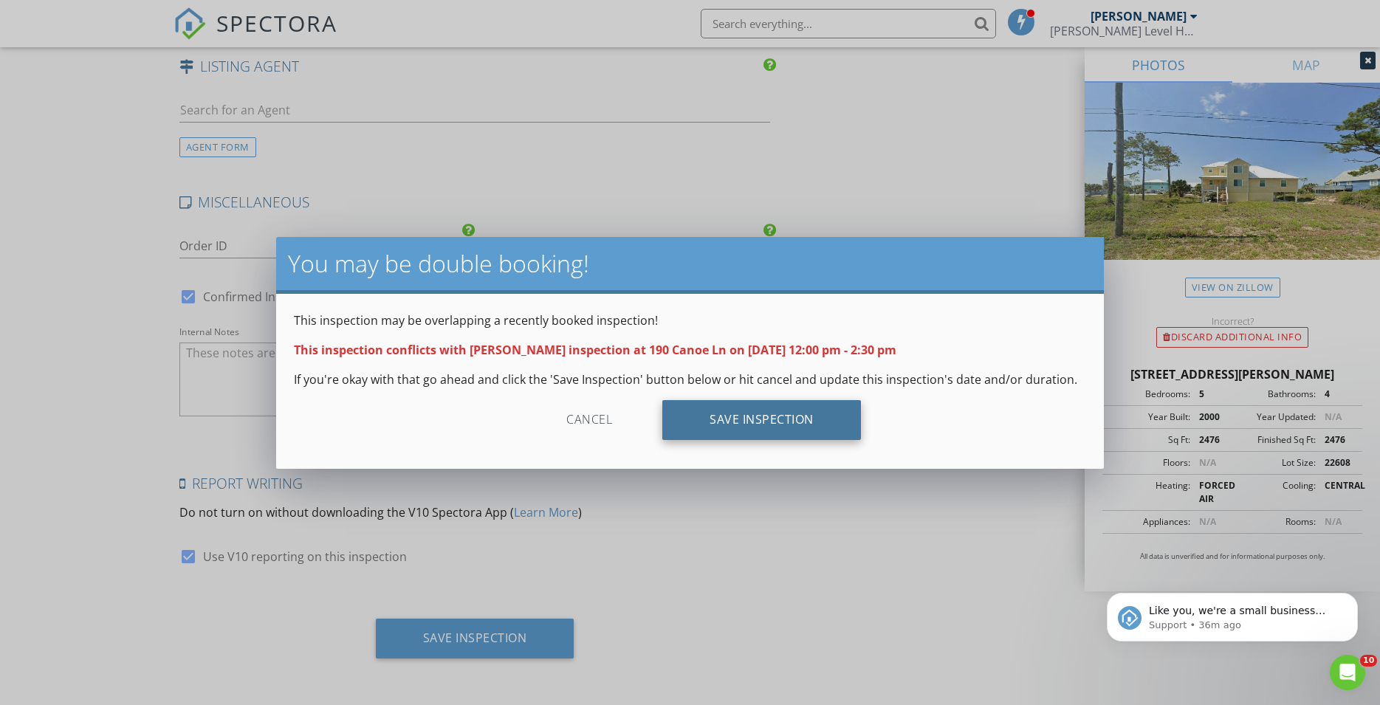
click at [756, 430] on div "Save Inspection" at bounding box center [761, 420] width 199 height 40
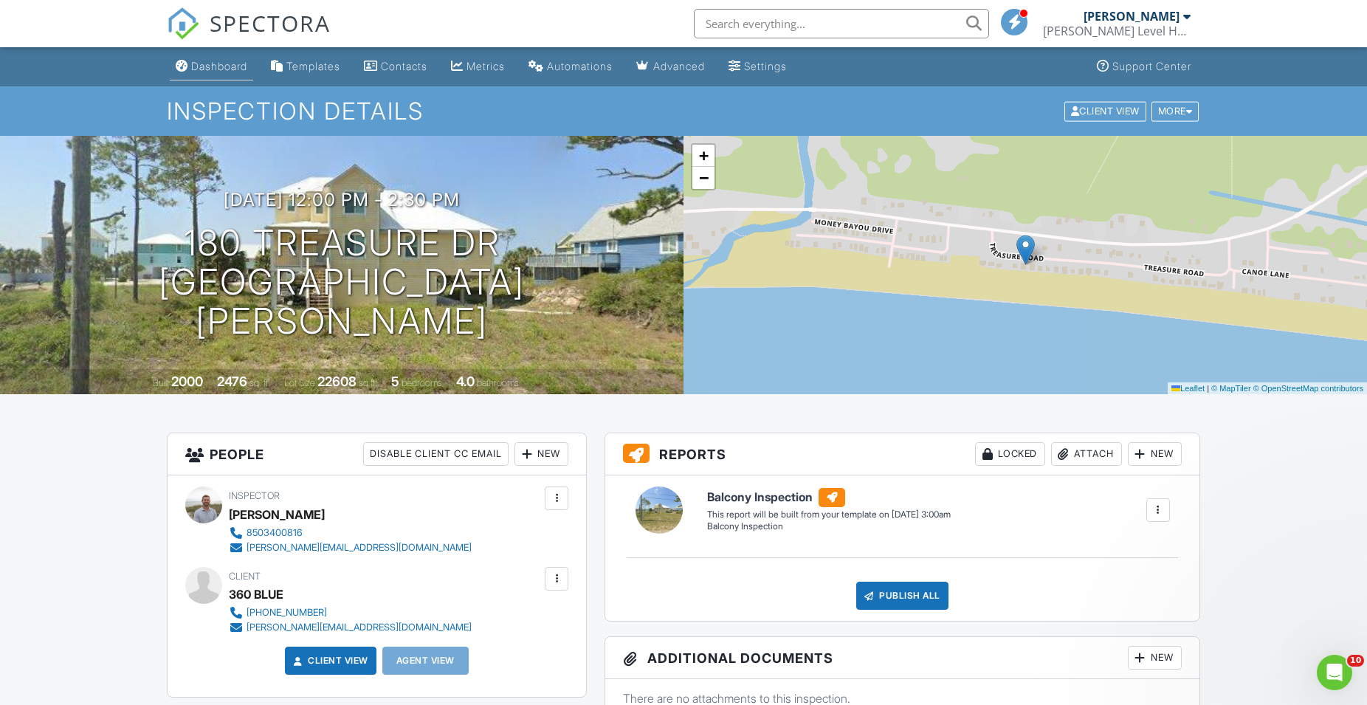
click at [224, 75] on link "Dashboard" at bounding box center [211, 66] width 83 height 27
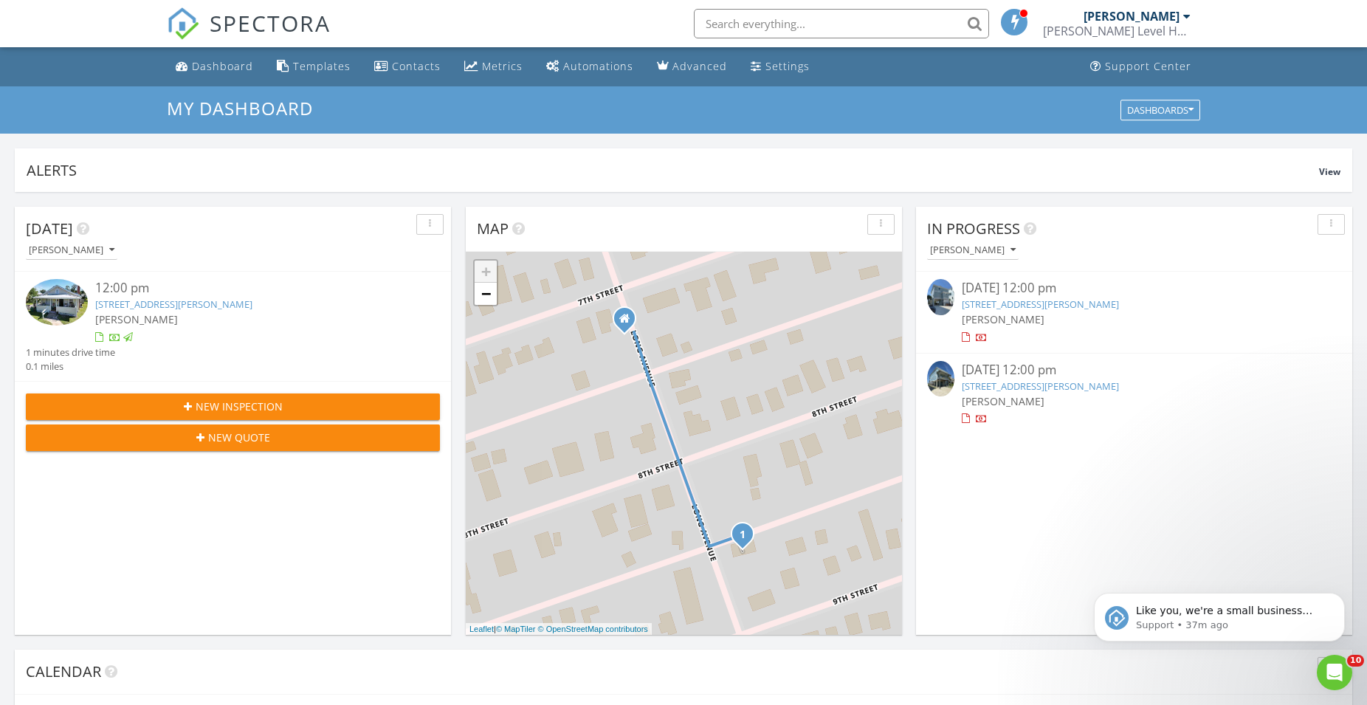
click at [226, 409] on span "New Inspection" at bounding box center [239, 407] width 87 height 16
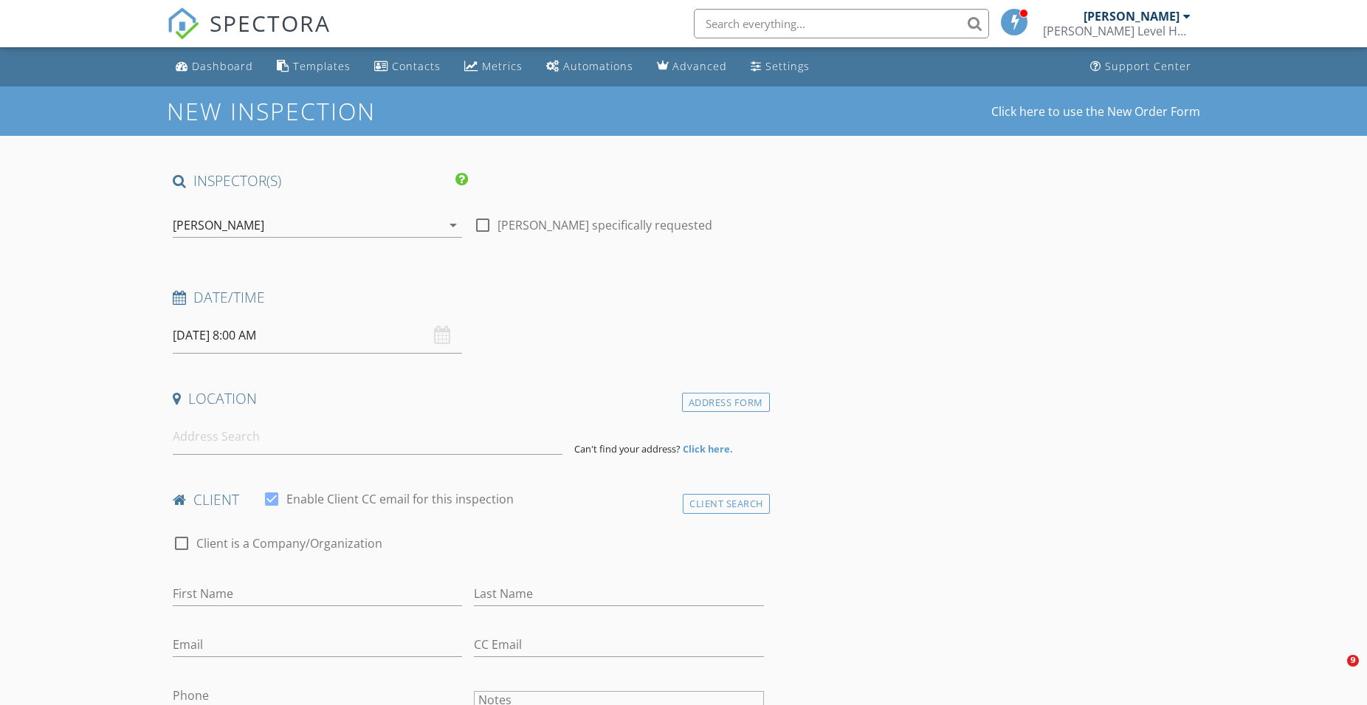
click at [216, 340] on input "[DATE] 8:00 AM" at bounding box center [317, 335] width 289 height 36
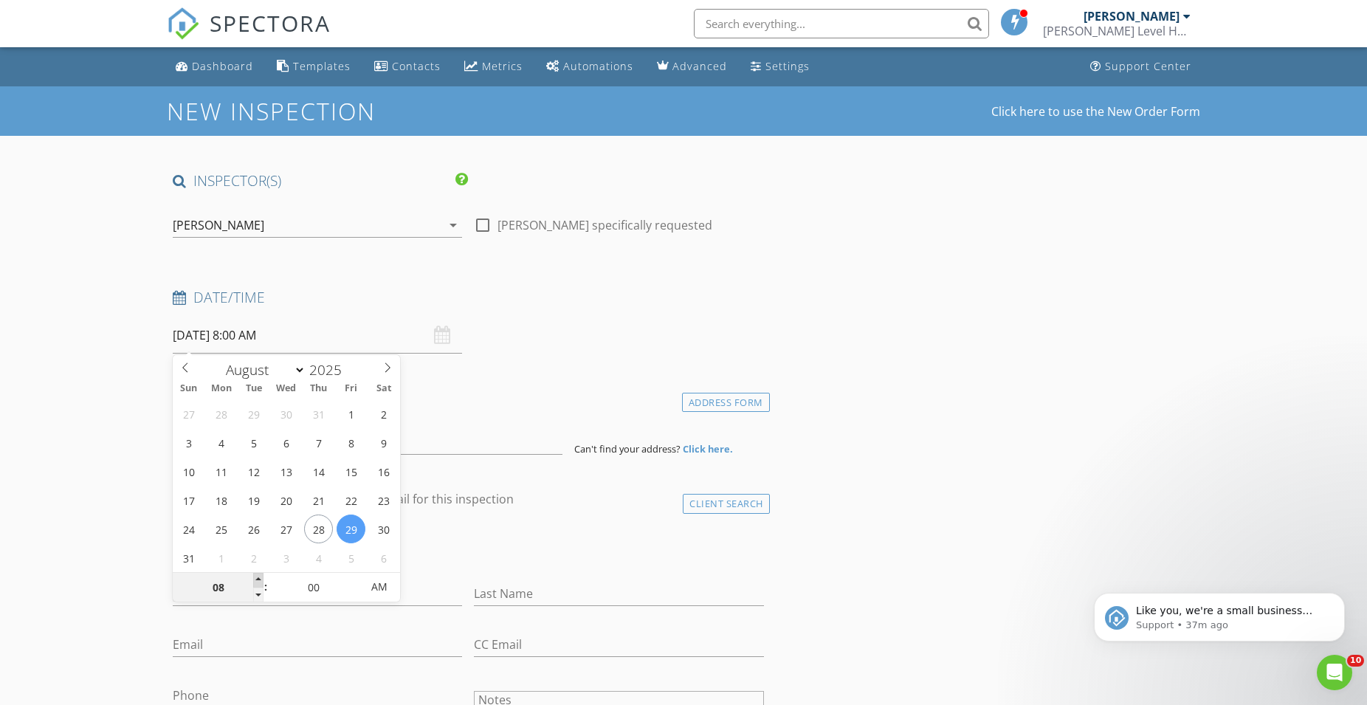
type input "09"
type input "[DATE] 9:00 AM"
click at [259, 577] on span at bounding box center [258, 580] width 10 height 15
type input "10"
type input "[DATE] 10:00 AM"
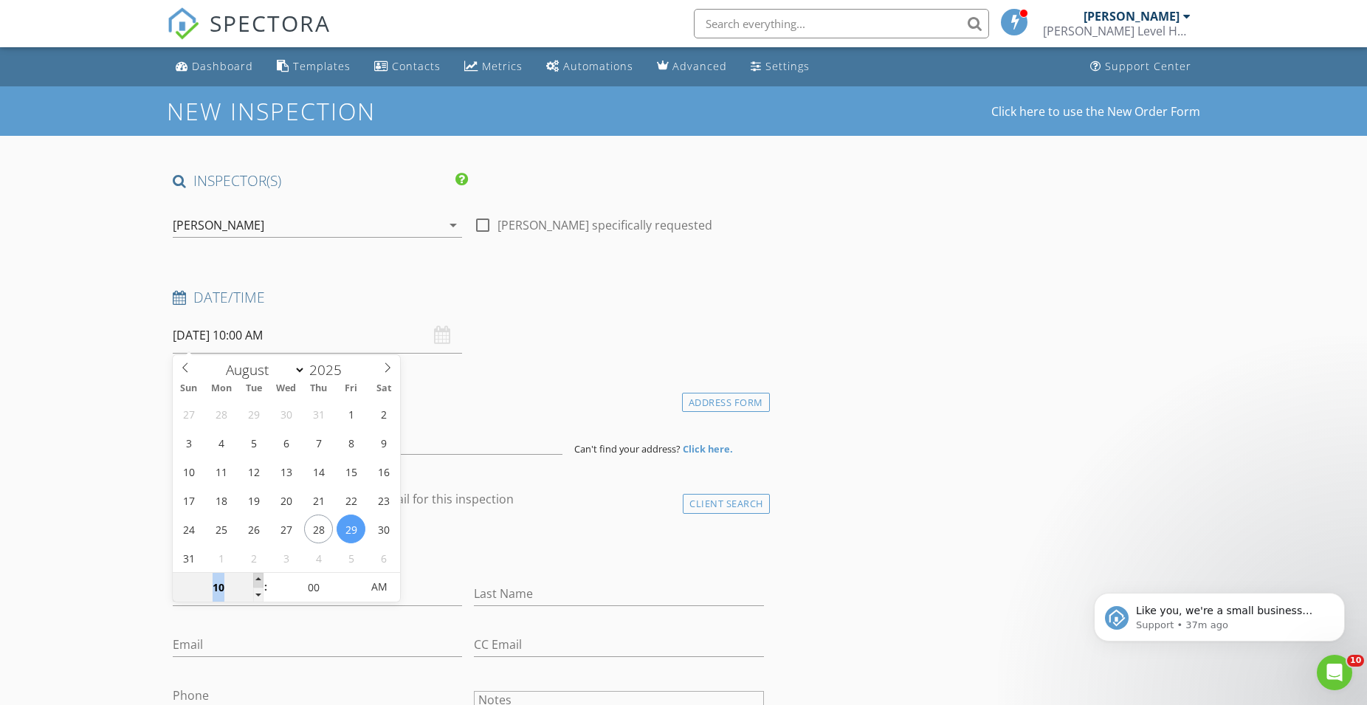
click at [259, 577] on span at bounding box center [258, 580] width 10 height 15
type input "11"
type input "[DATE] 11:00 AM"
click at [259, 577] on span at bounding box center [258, 580] width 10 height 15
type input "12"
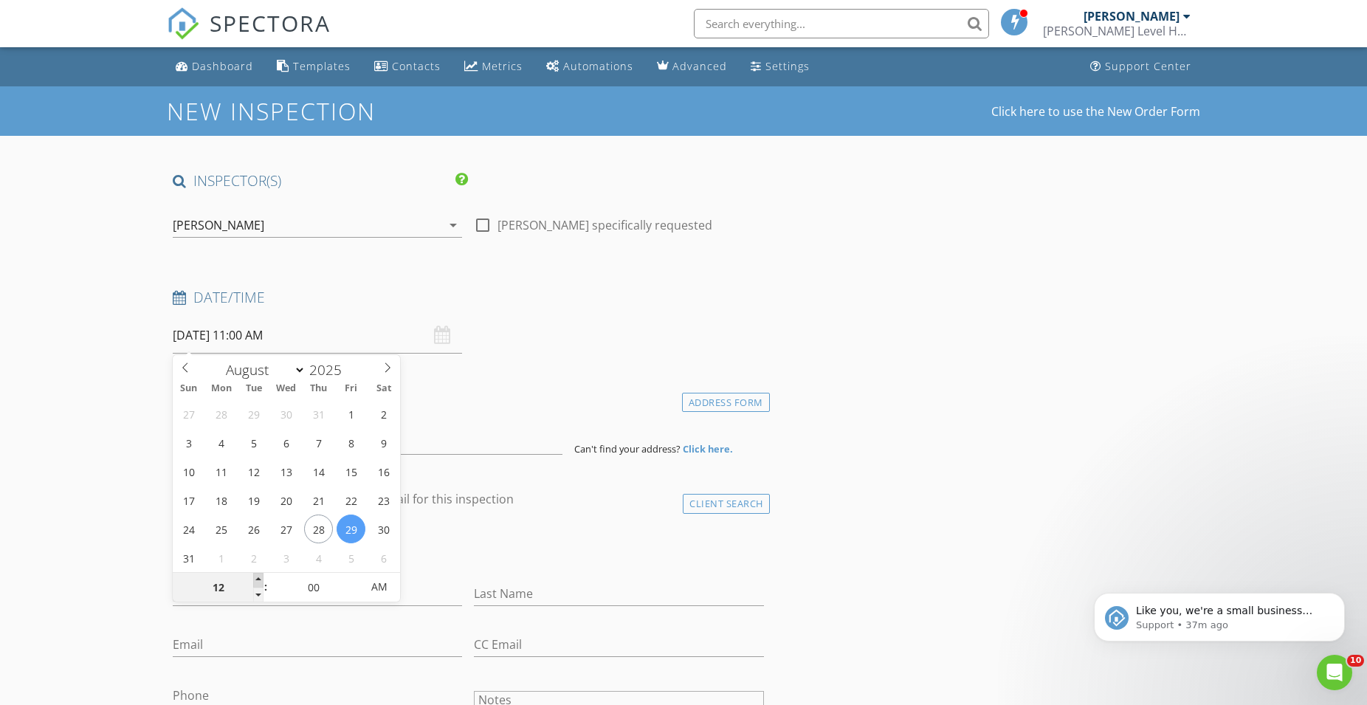
type input "[DATE] 12:00 PM"
click at [259, 577] on span at bounding box center [258, 580] width 10 height 15
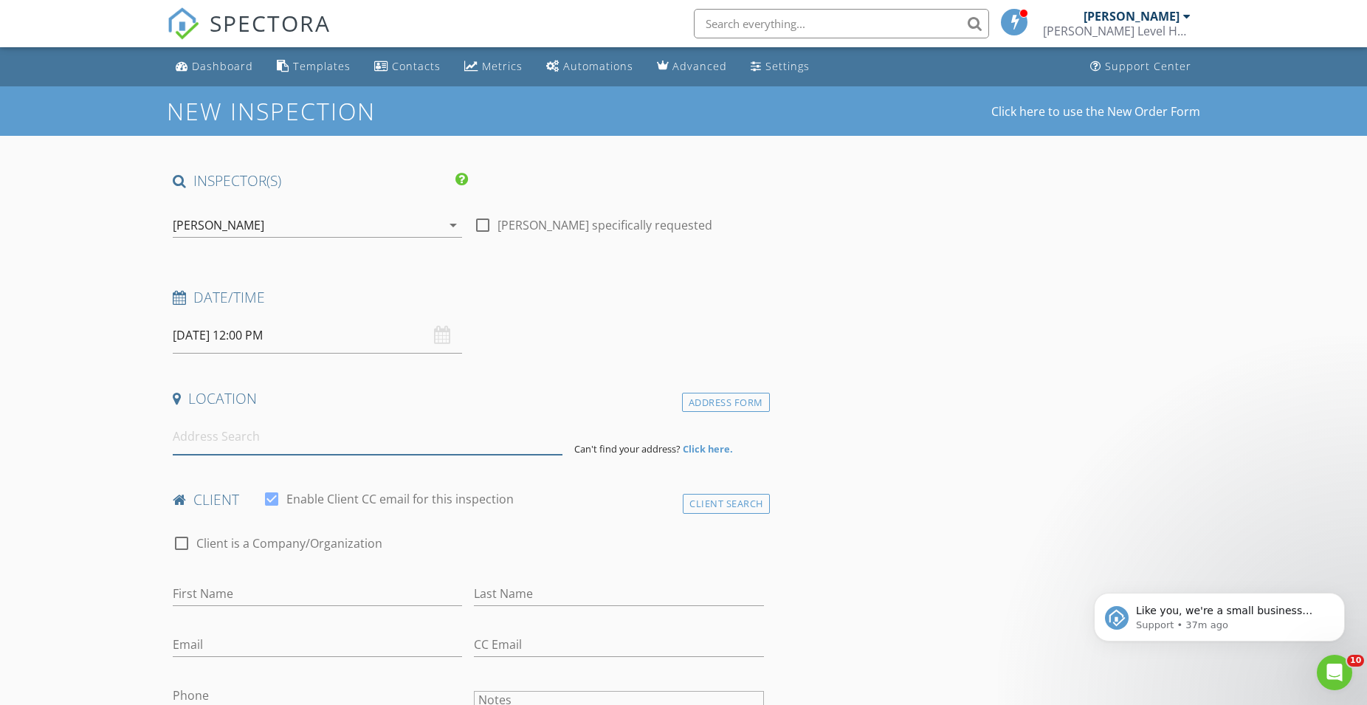
click at [246, 444] on input at bounding box center [368, 437] width 390 height 36
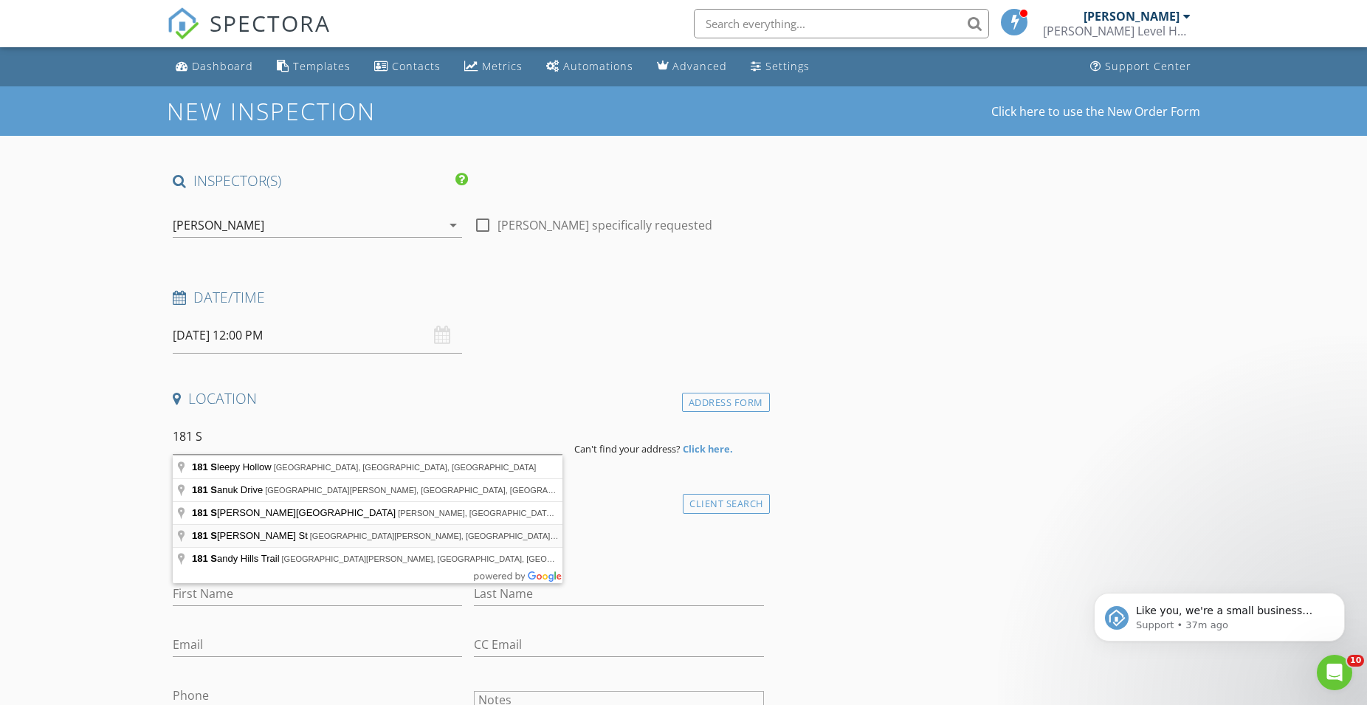
type input "181 S Higgins St, Port St. Joe, FL, USA"
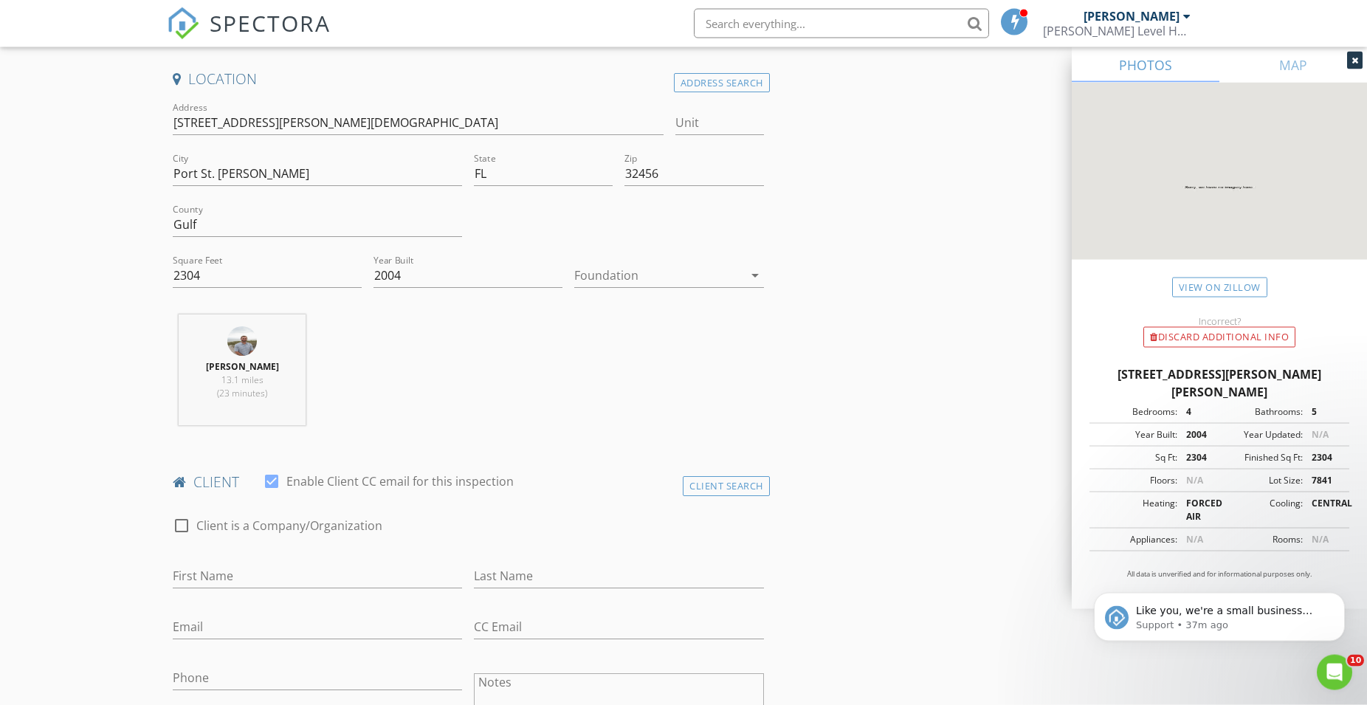
scroll to position [527, 0]
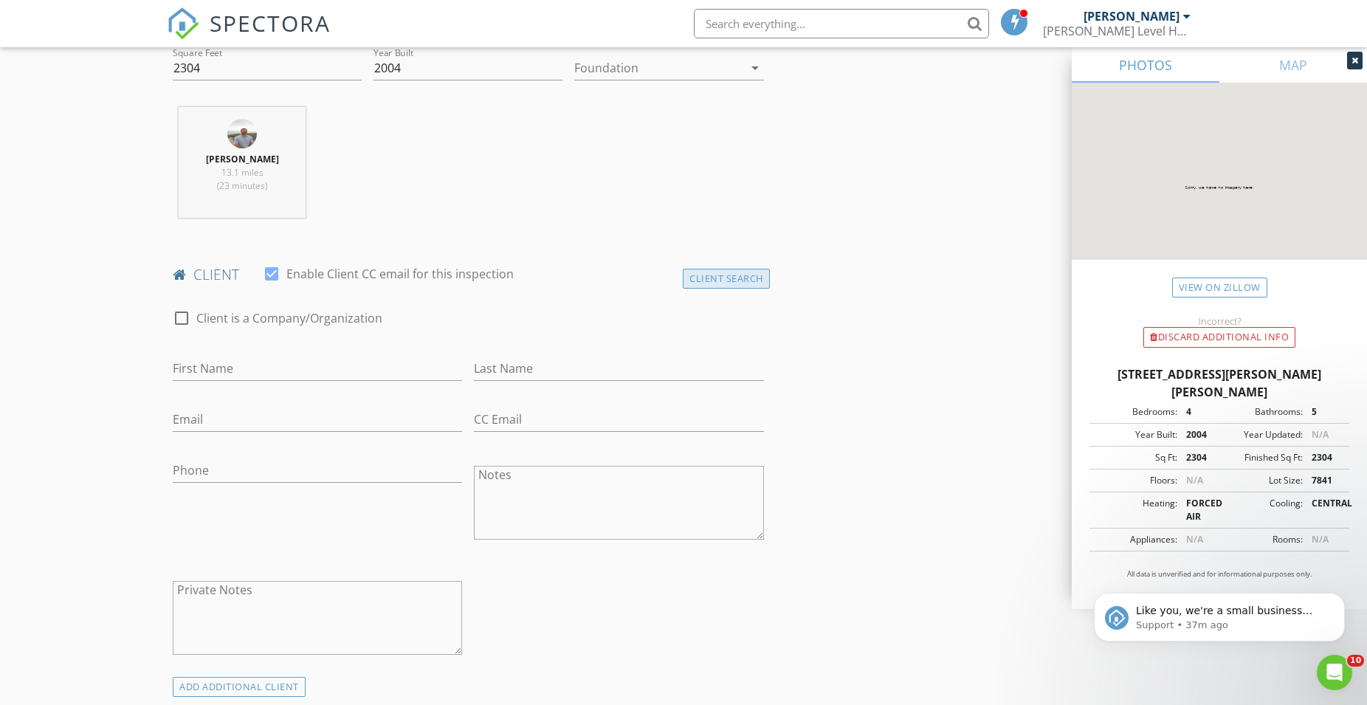
click at [712, 272] on div "Client Search" at bounding box center [726, 279] width 87 height 20
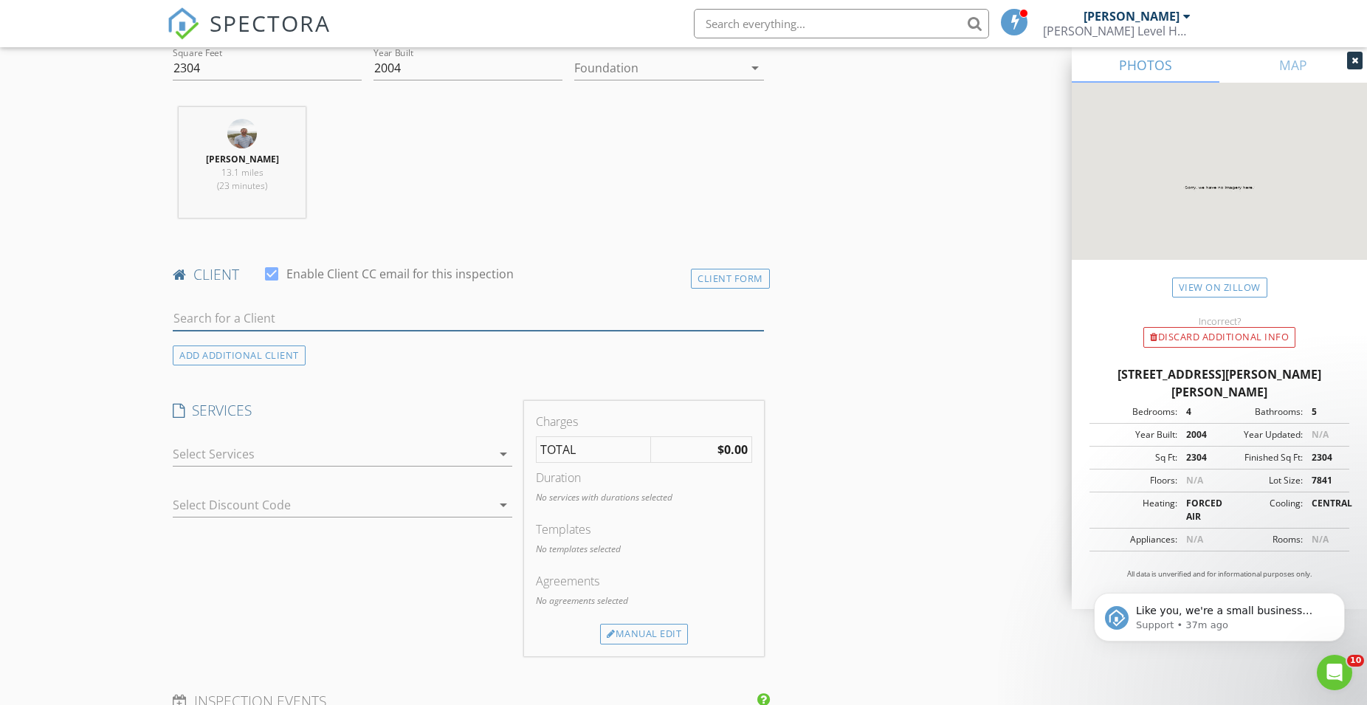
click at [297, 324] on input "text" at bounding box center [468, 318] width 591 height 24
type input "360"
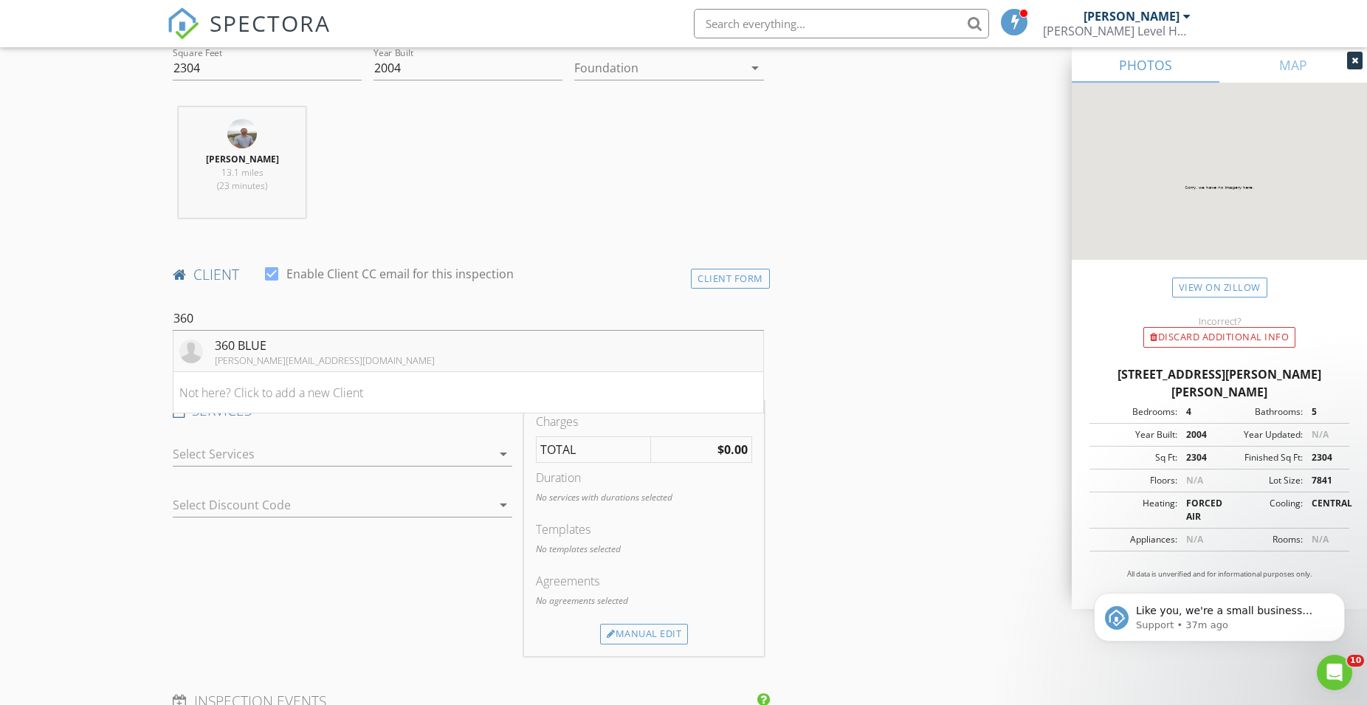
click at [241, 351] on div "360 BLUE" at bounding box center [325, 346] width 220 height 18
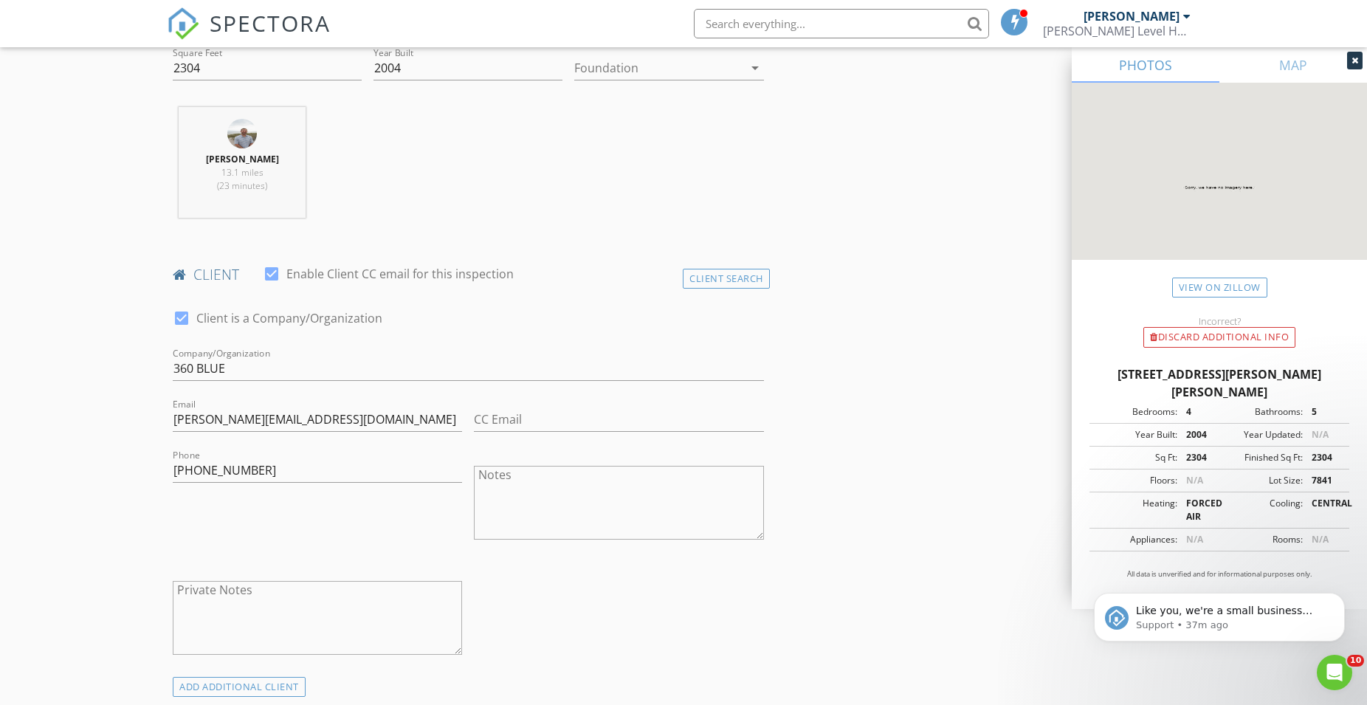
scroll to position [753, 0]
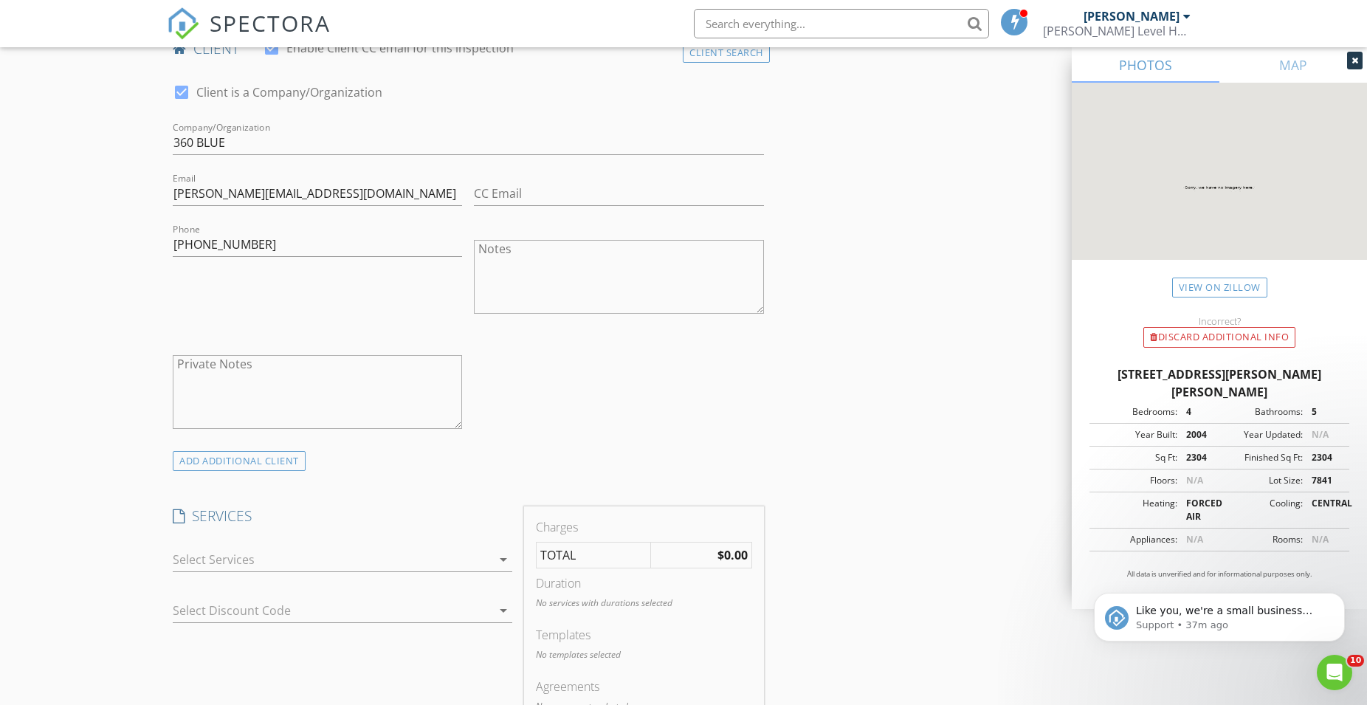
click at [258, 557] on div at bounding box center [332, 560] width 319 height 24
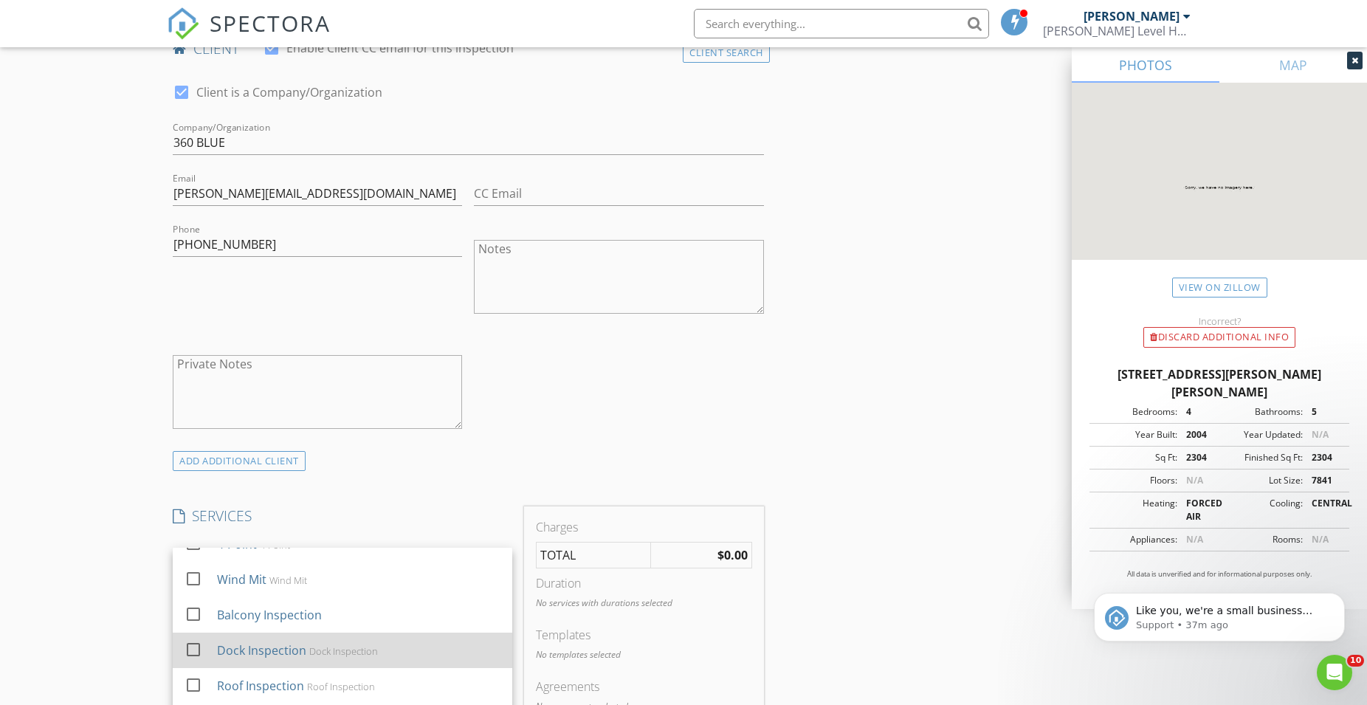
scroll to position [27, 0]
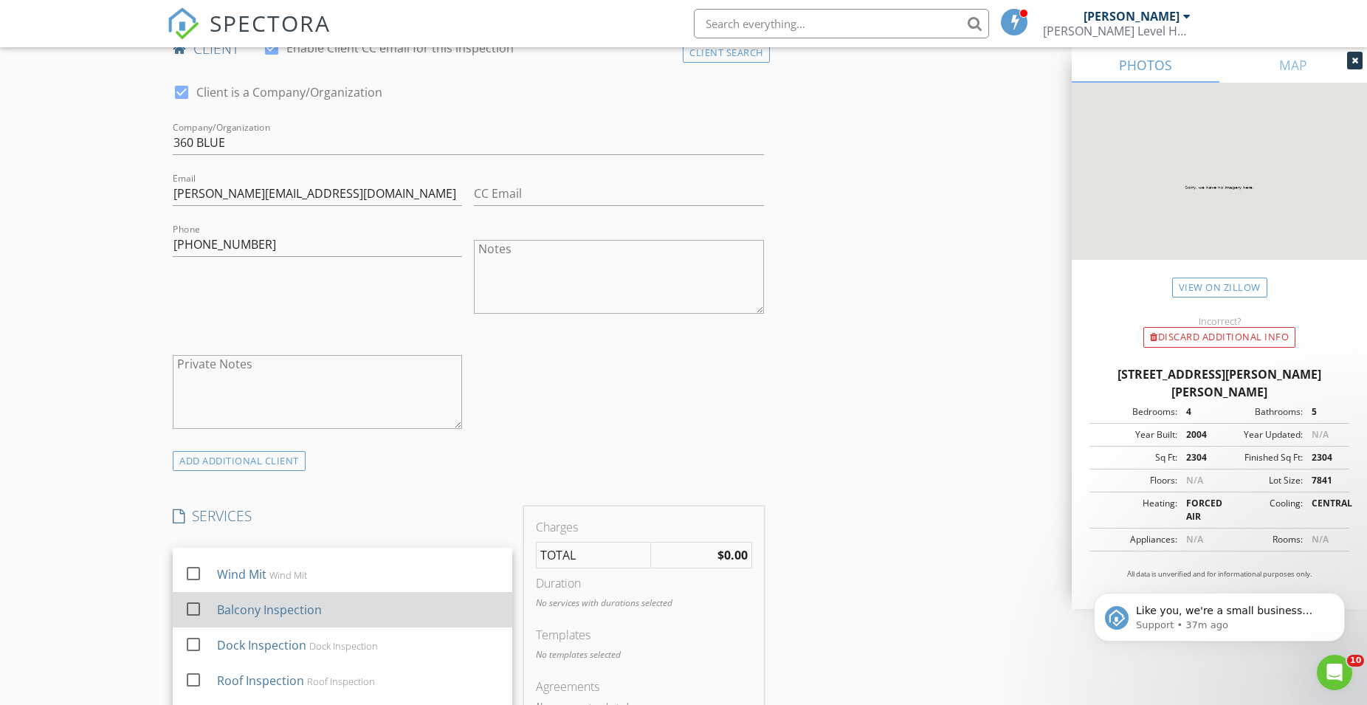
click at [193, 605] on div at bounding box center [193, 608] width 25 height 25
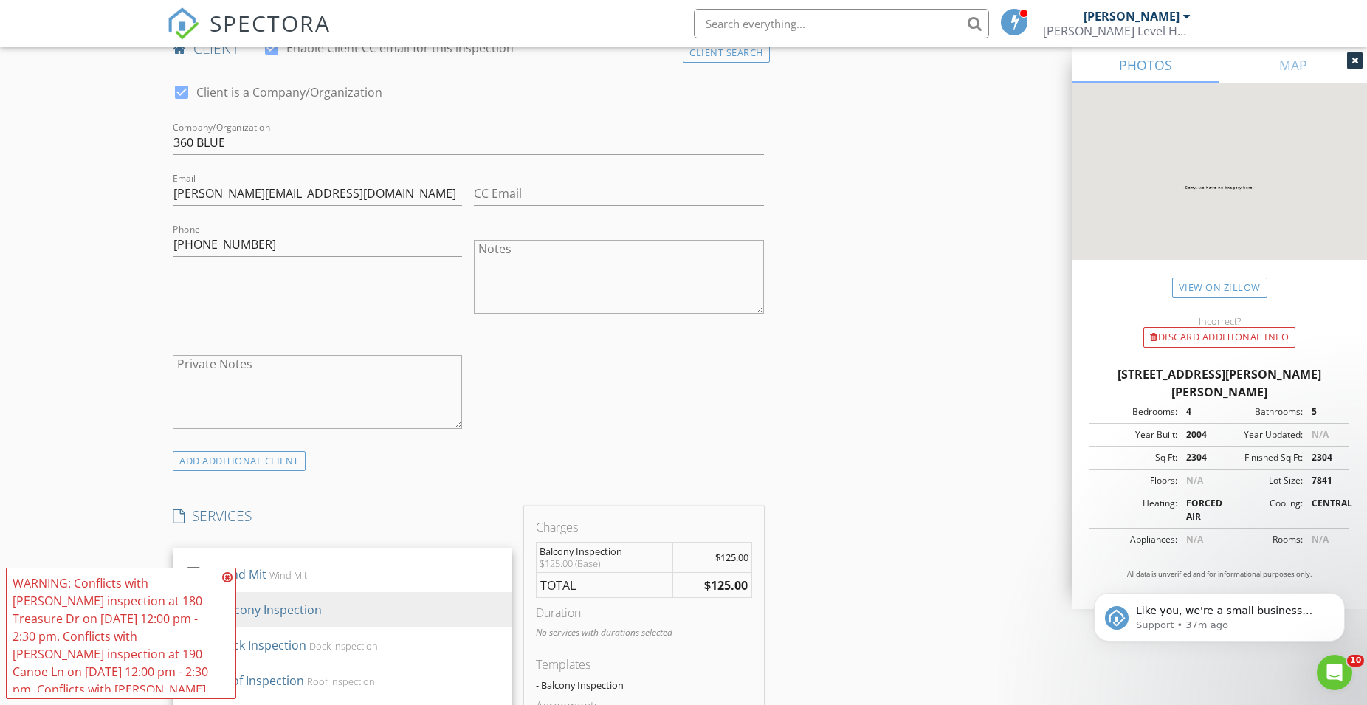
click at [48, 484] on div "New Inspection Click here to use the New Order Form INSPECTOR(S) check_box Trev…" at bounding box center [683, 608] width 1367 height 2550
click at [225, 578] on icon at bounding box center [227, 577] width 10 height 12
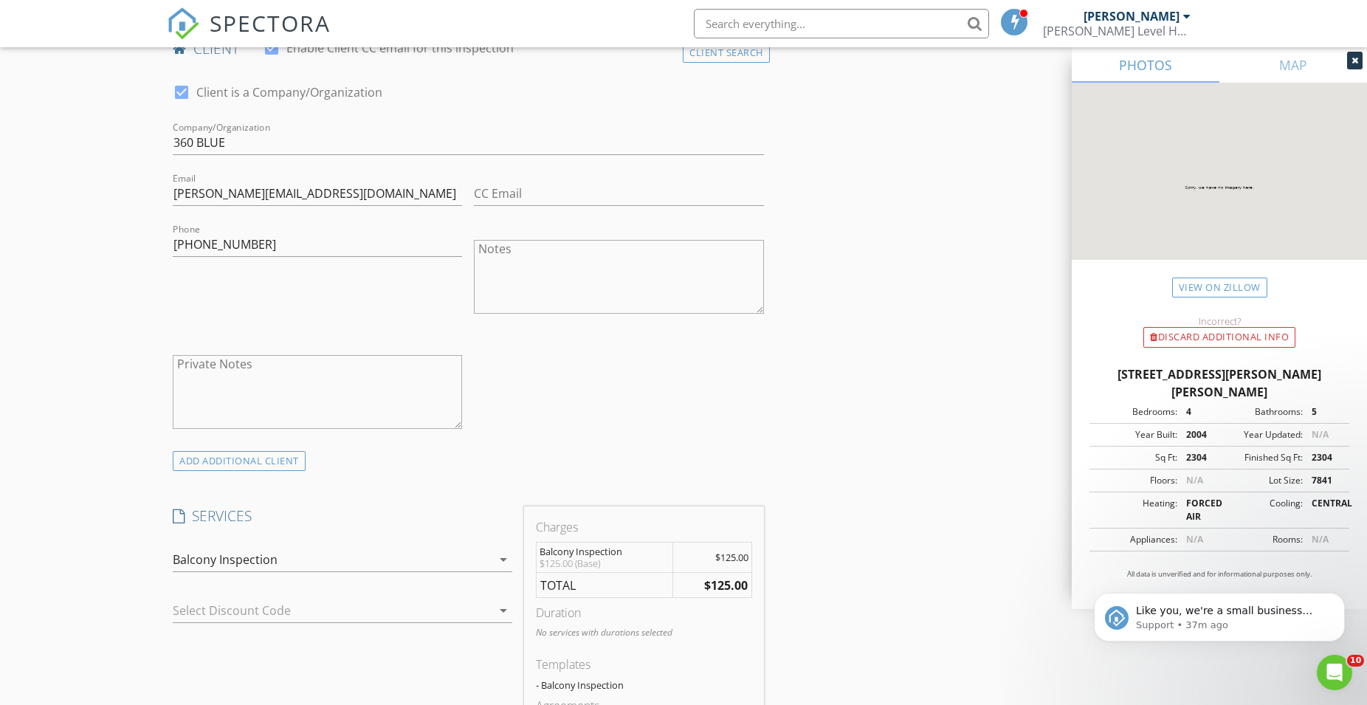
scroll to position [1129, 0]
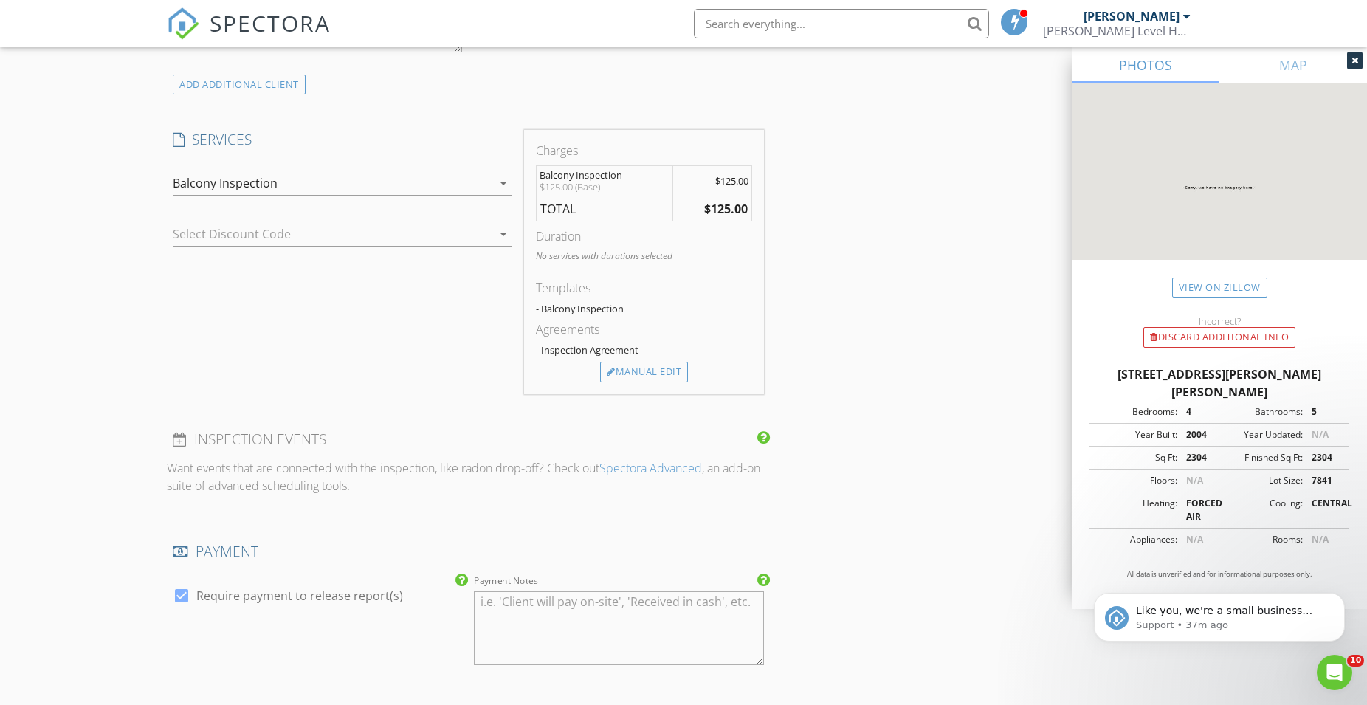
click at [180, 594] on div at bounding box center [181, 595] width 25 height 25
checkbox input "false"
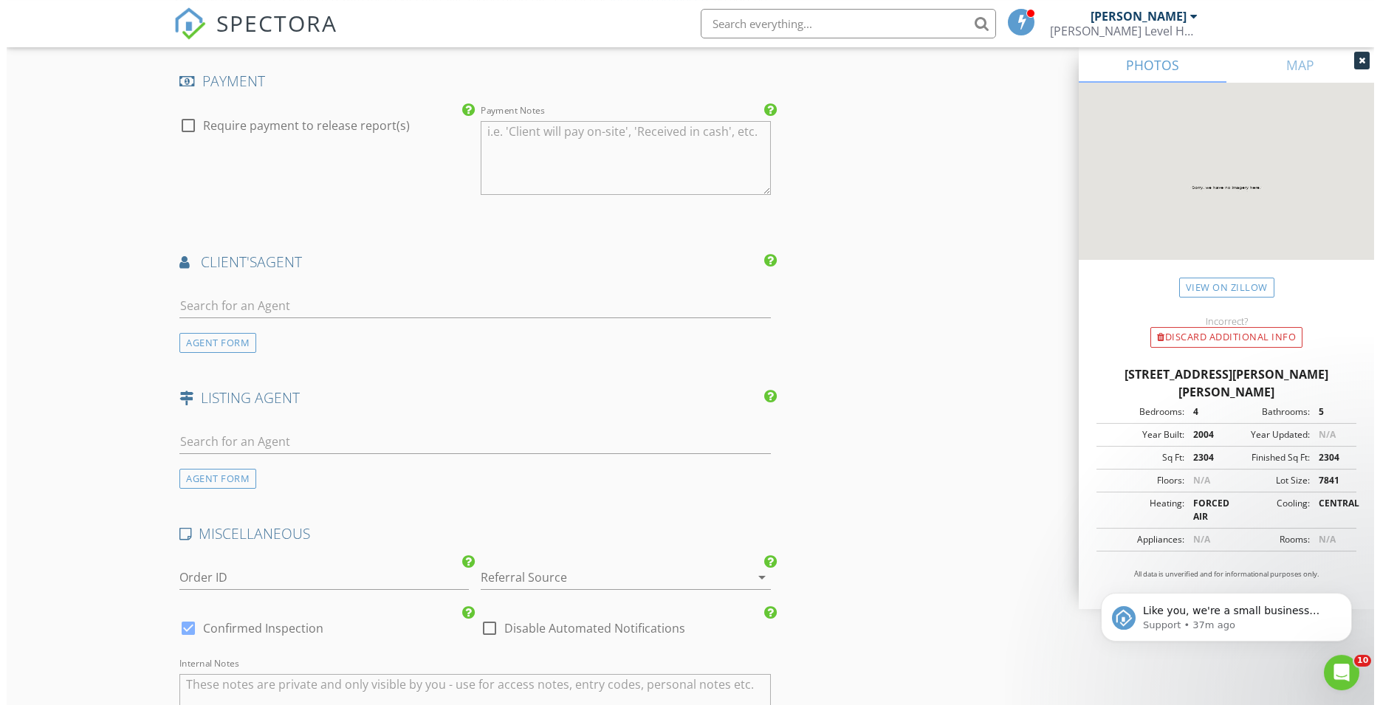
scroll to position [1882, 0]
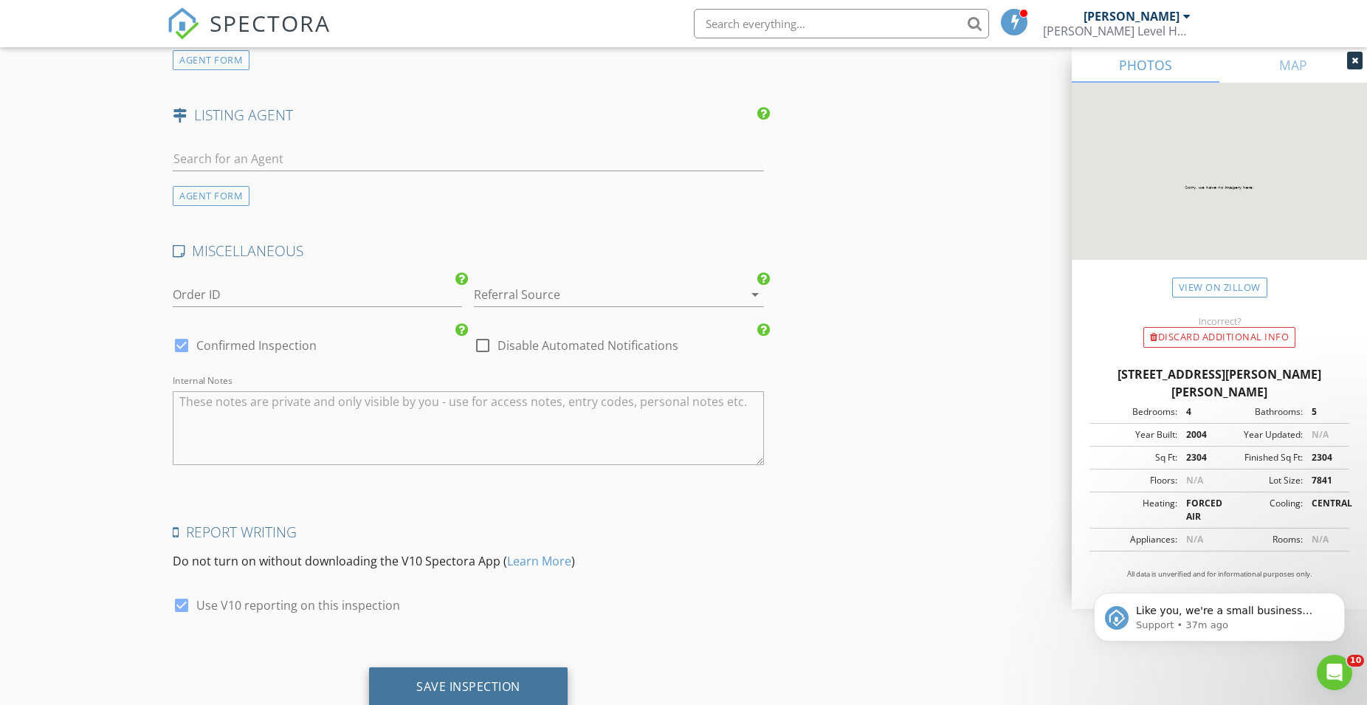
click at [413, 676] on div "Save Inspection" at bounding box center [468, 687] width 199 height 40
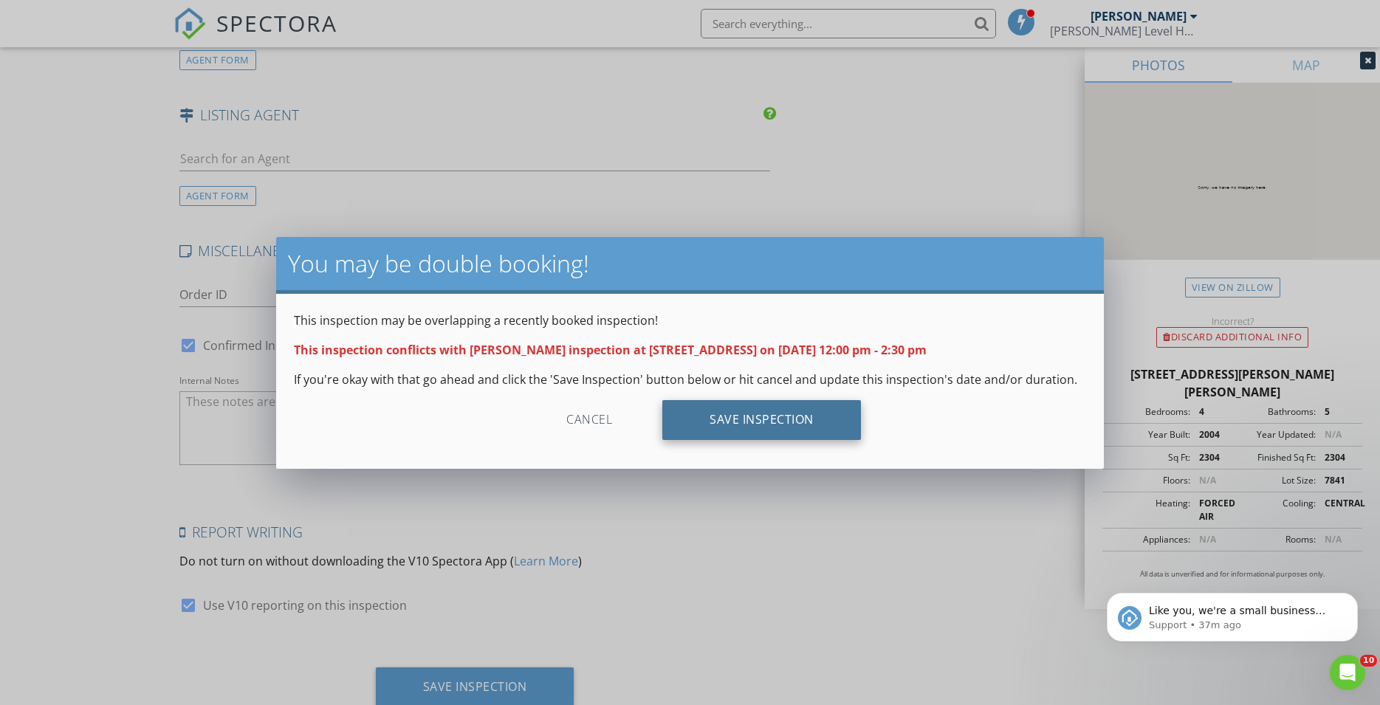
click at [756, 411] on div "Save Inspection" at bounding box center [761, 420] width 199 height 40
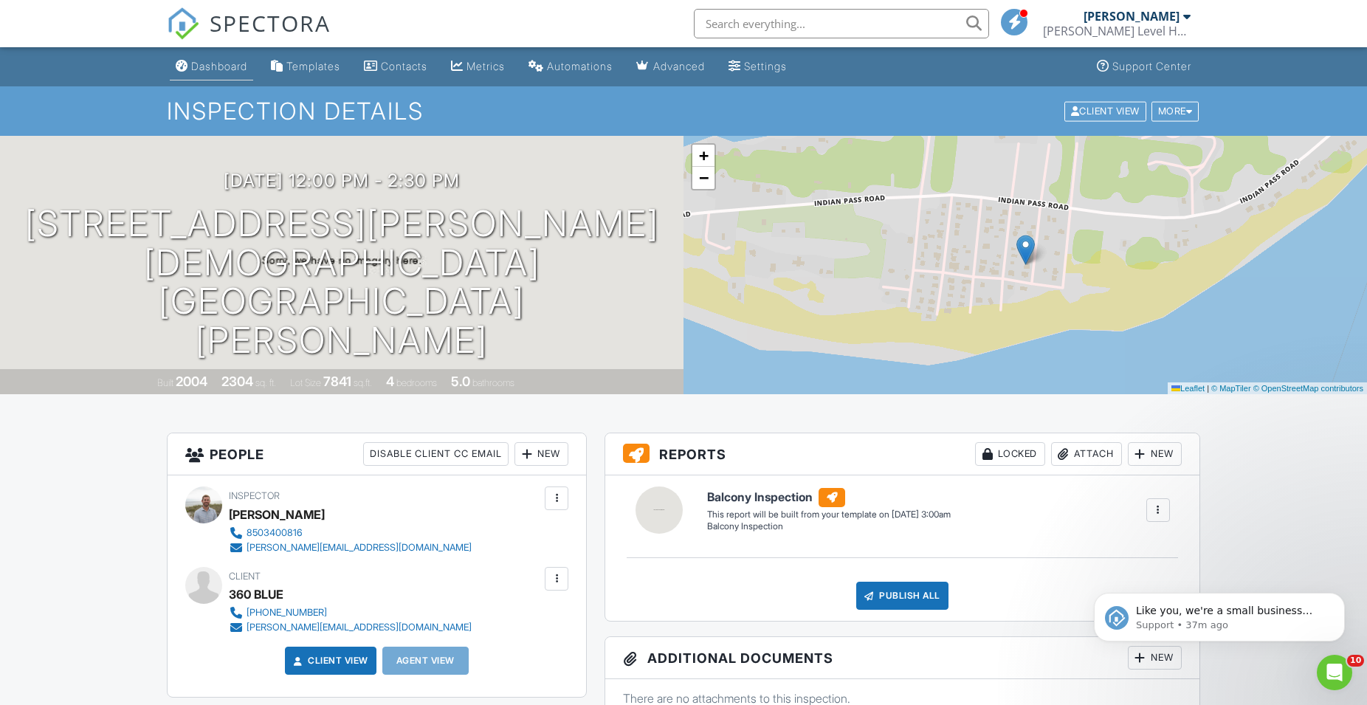
click at [210, 57] on link "Dashboard" at bounding box center [211, 66] width 83 height 27
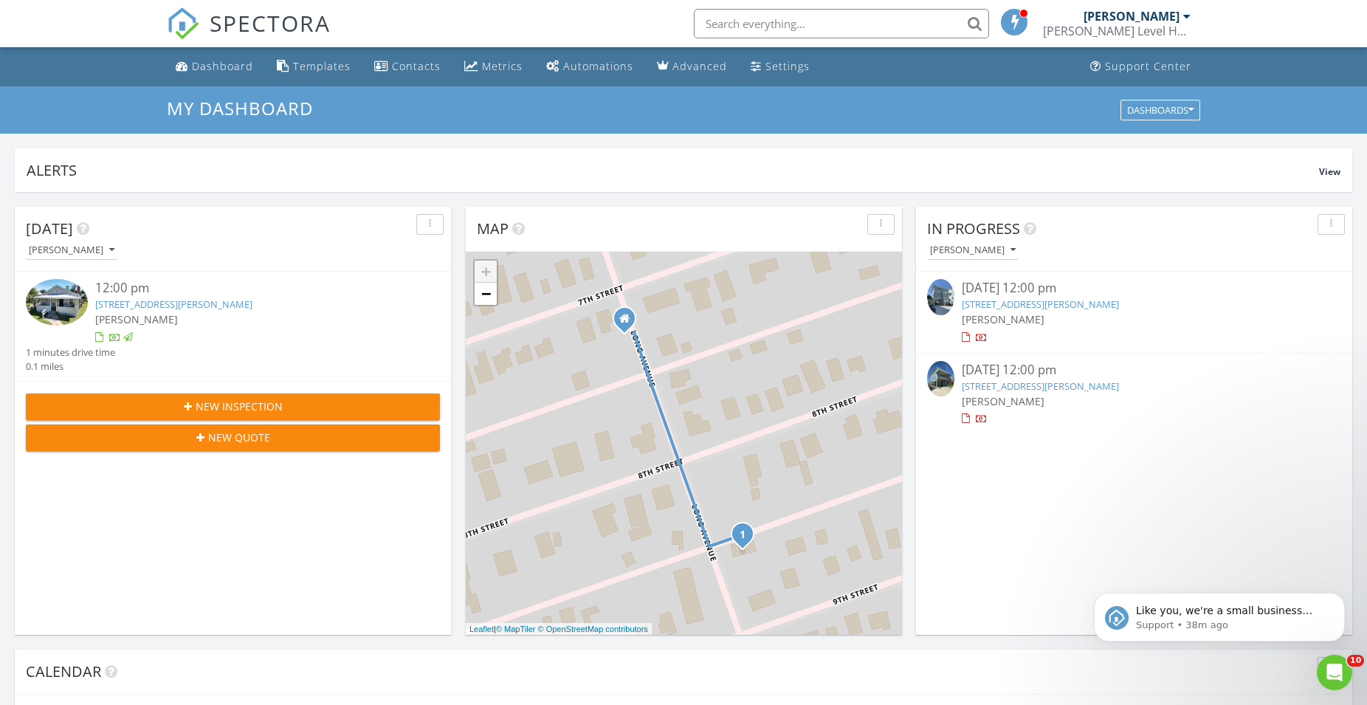
click at [207, 408] on span "New Inspection" at bounding box center [239, 407] width 87 height 16
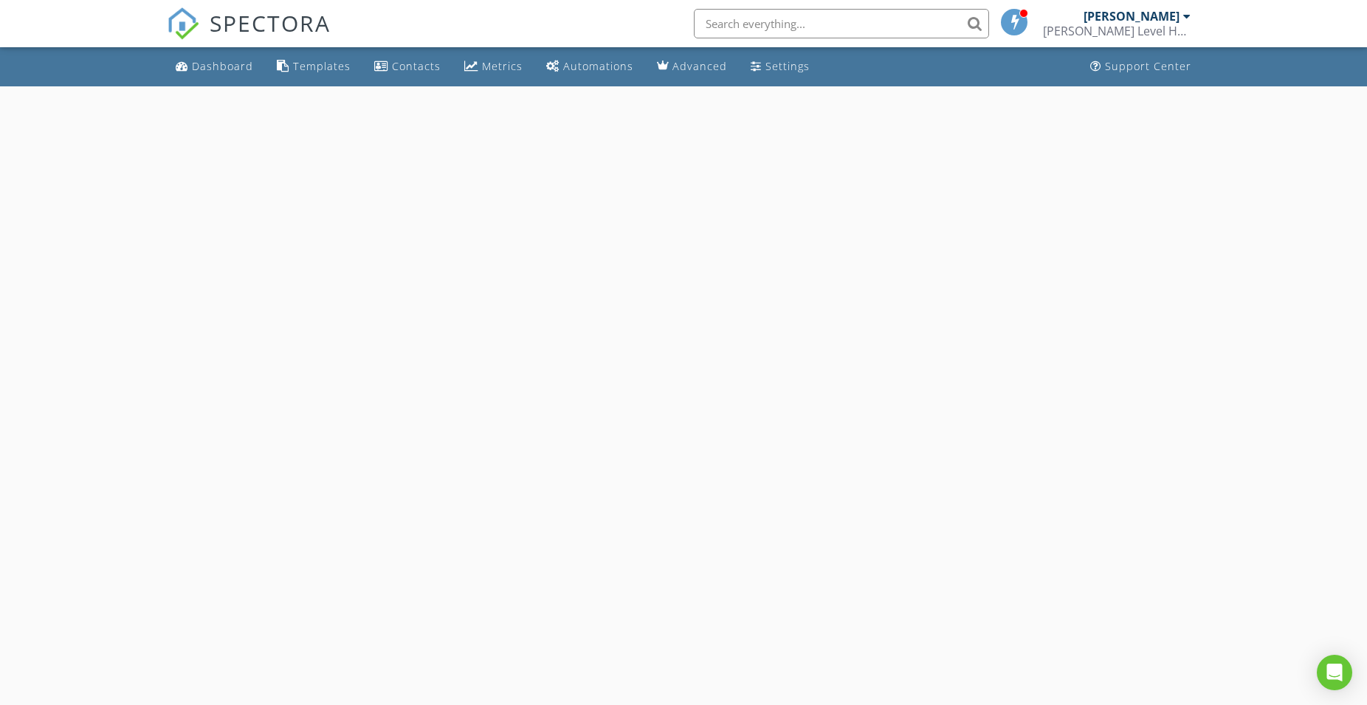
select select "7"
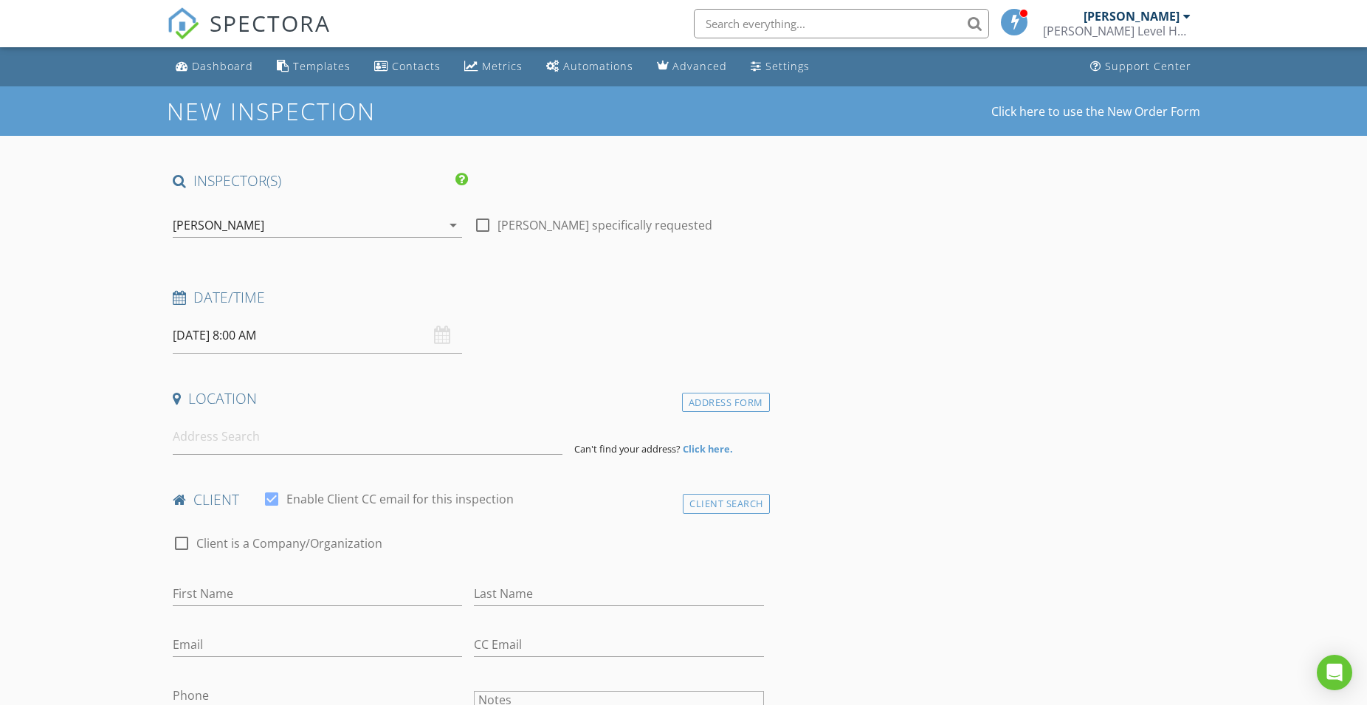
click at [236, 330] on input "[DATE] 8:00 AM" at bounding box center [317, 335] width 289 height 36
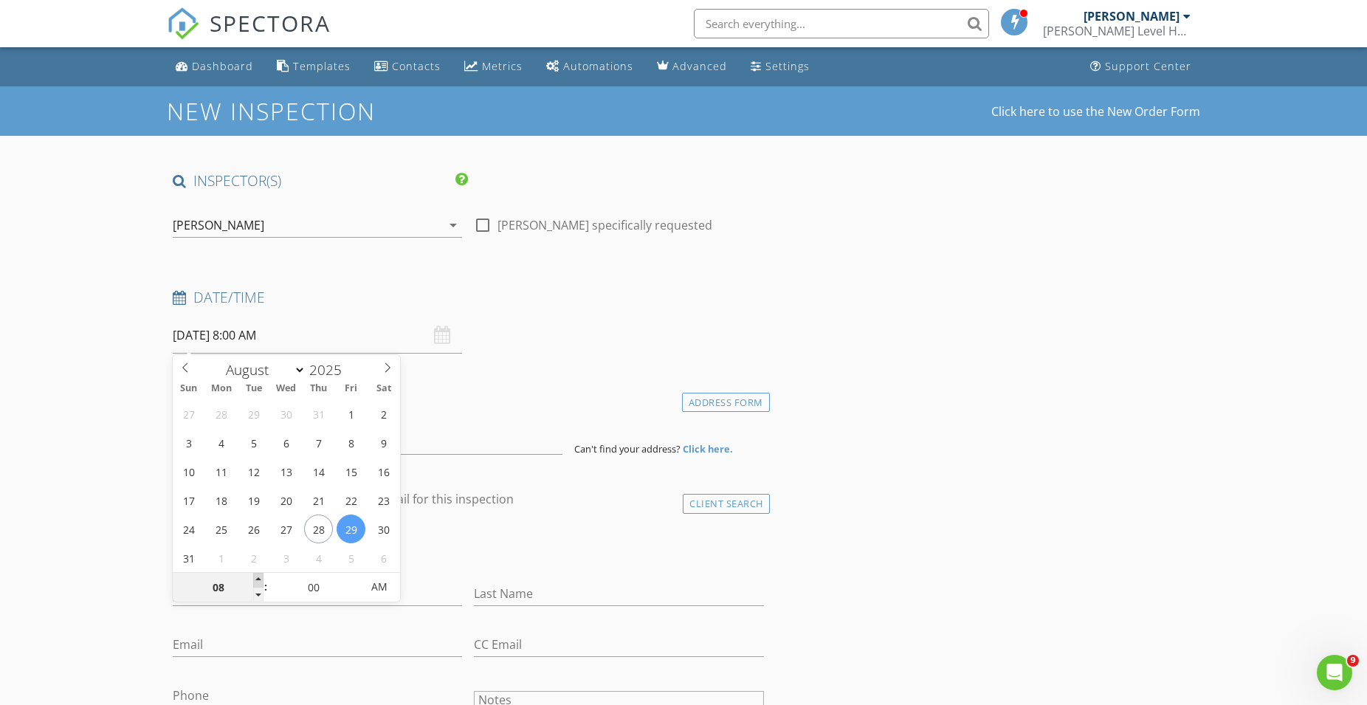
type input "09"
type input "[DATE] 9:00 AM"
click at [258, 575] on span at bounding box center [258, 580] width 10 height 15
type input "10"
type input "08/29/2025 10:00 AM"
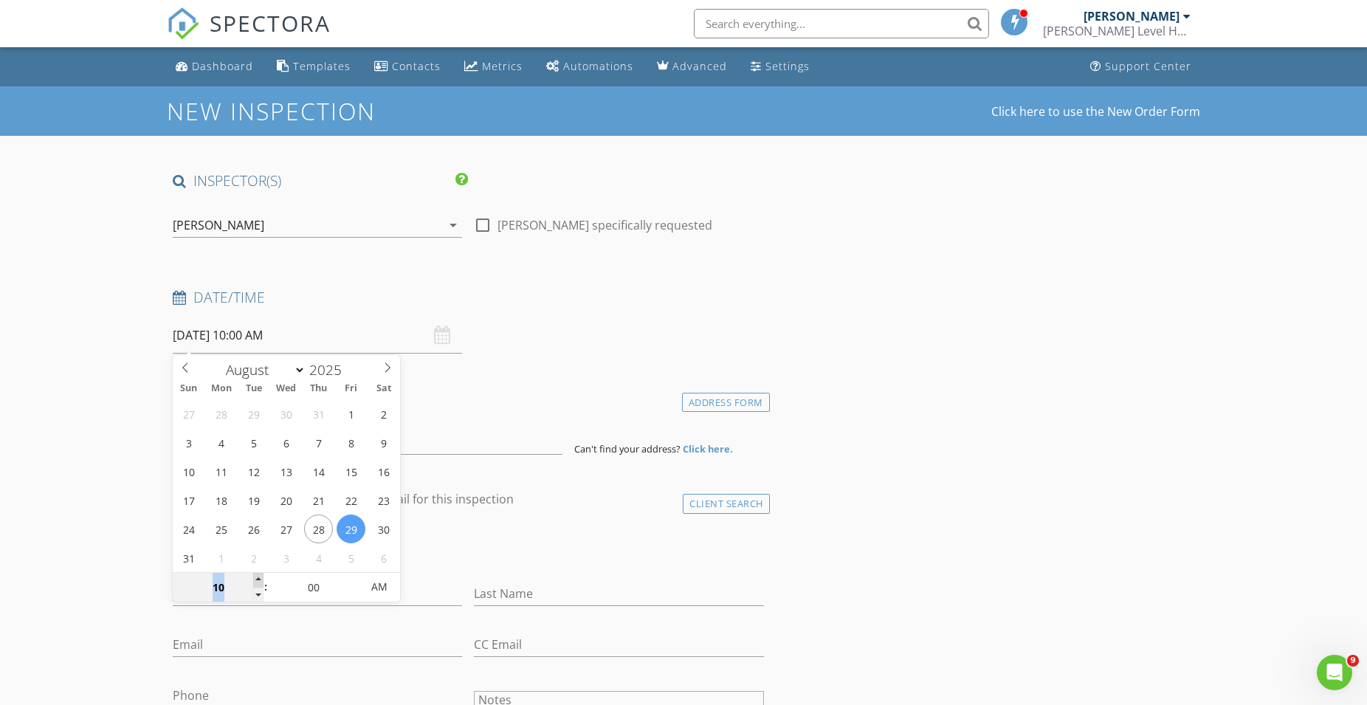
click at [258, 575] on span at bounding box center [258, 580] width 10 height 15
type input "11"
type input "08/29/2025 11:00 AM"
click at [258, 575] on span at bounding box center [258, 580] width 10 height 15
type input "12"
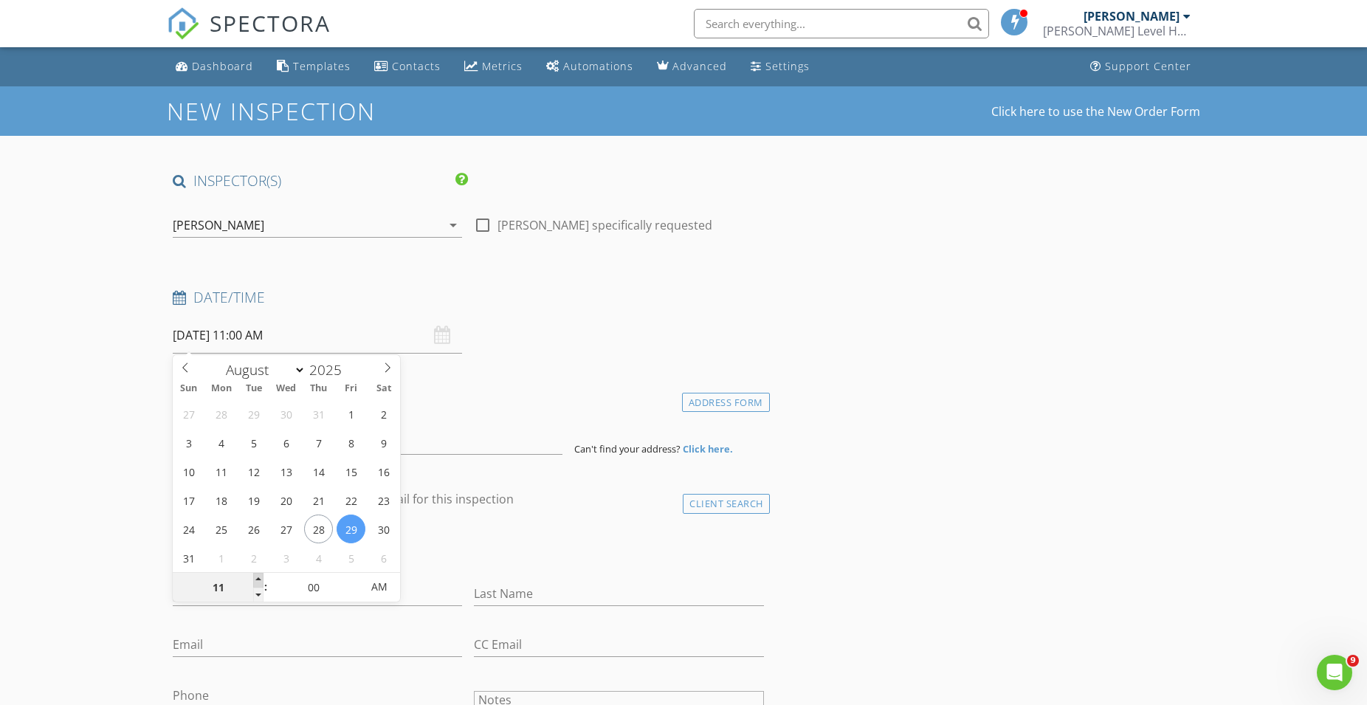
type input "08/29/2025 12:00 PM"
click at [258, 575] on span at bounding box center [258, 580] width 10 height 15
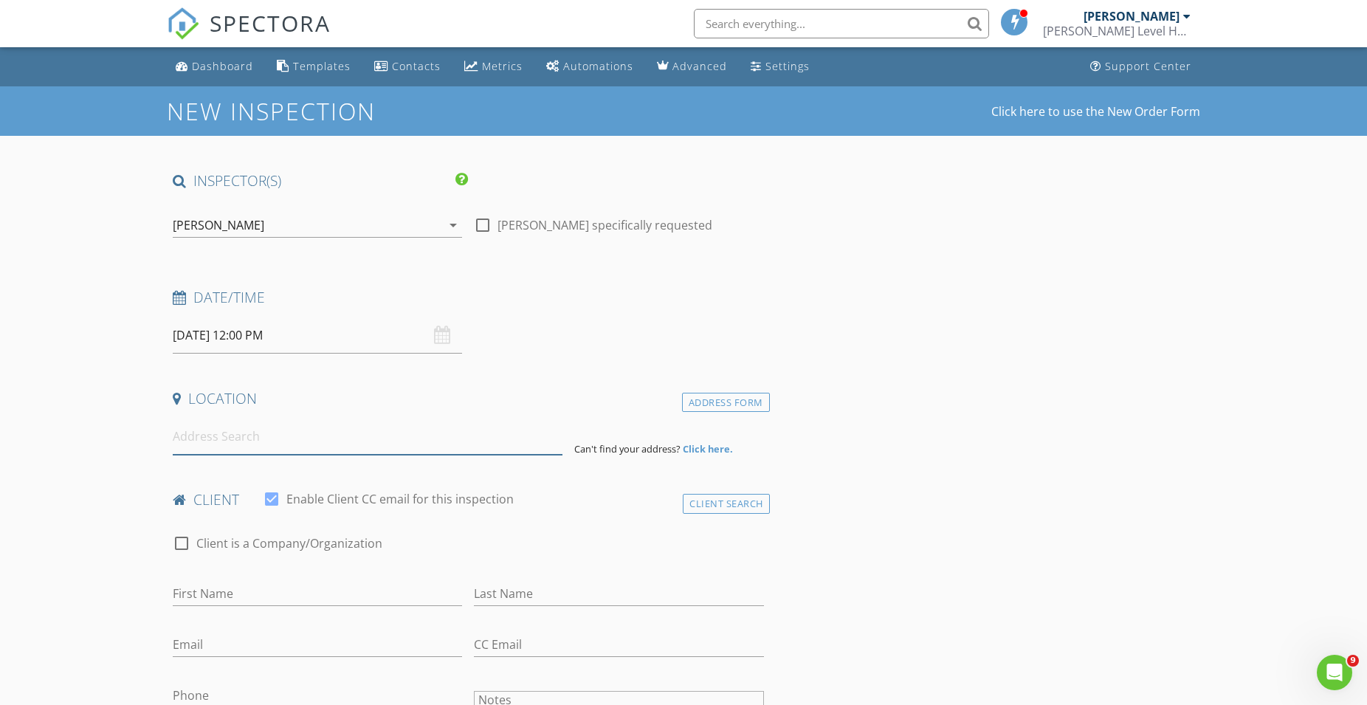
click at [204, 449] on input at bounding box center [368, 437] width 390 height 36
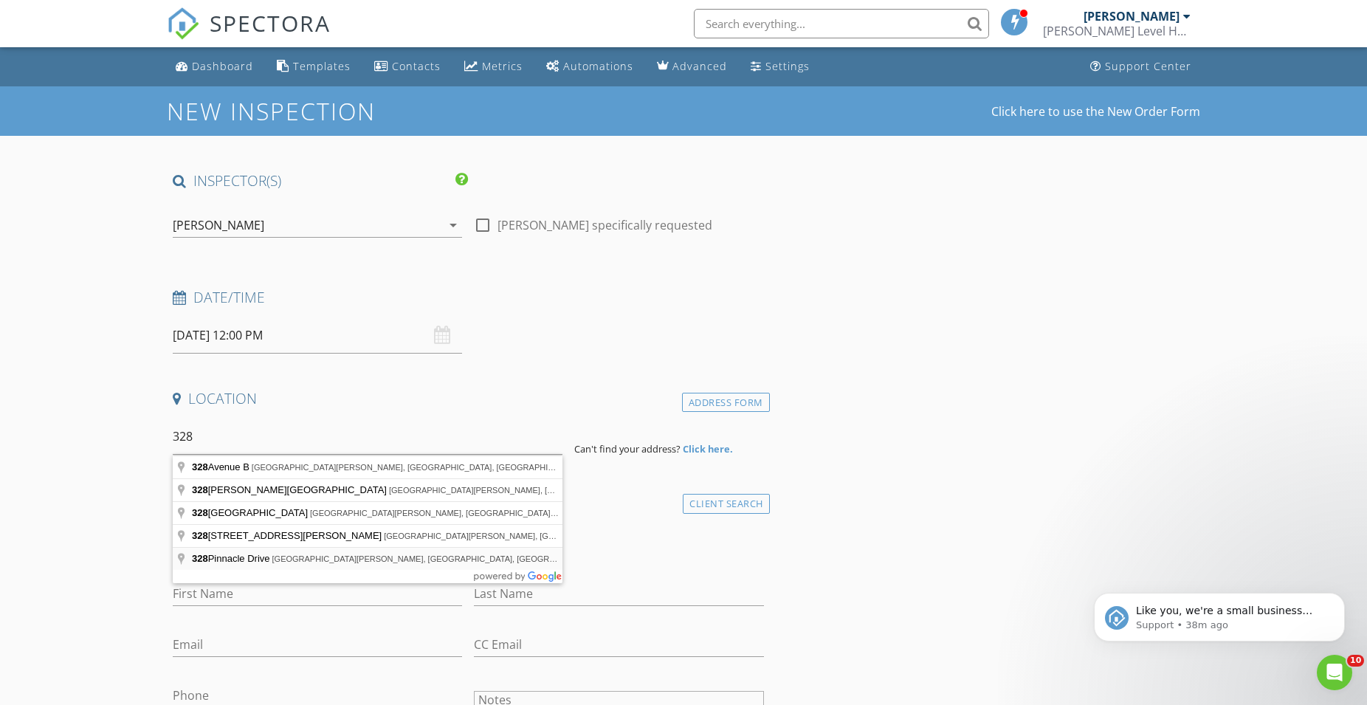
type input "328 Pinnacle Drive, Port St. Joe, FL, USA"
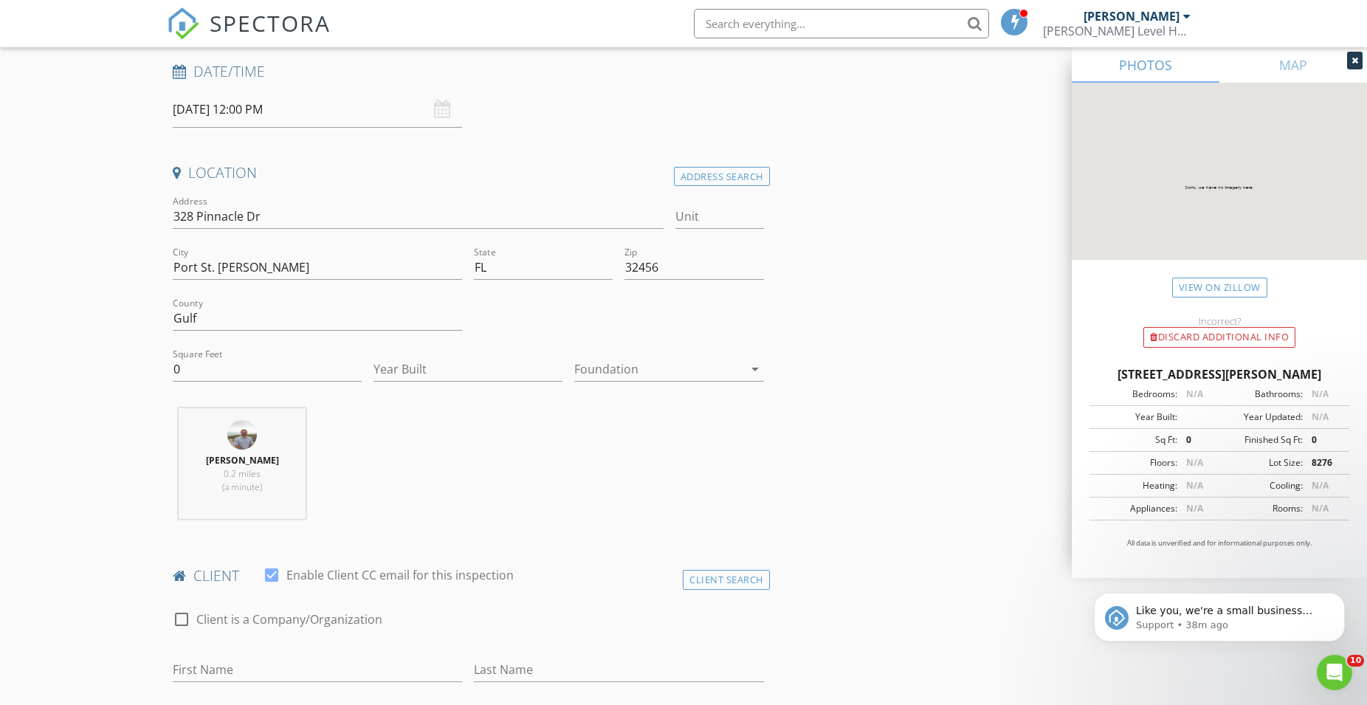
scroll to position [376, 0]
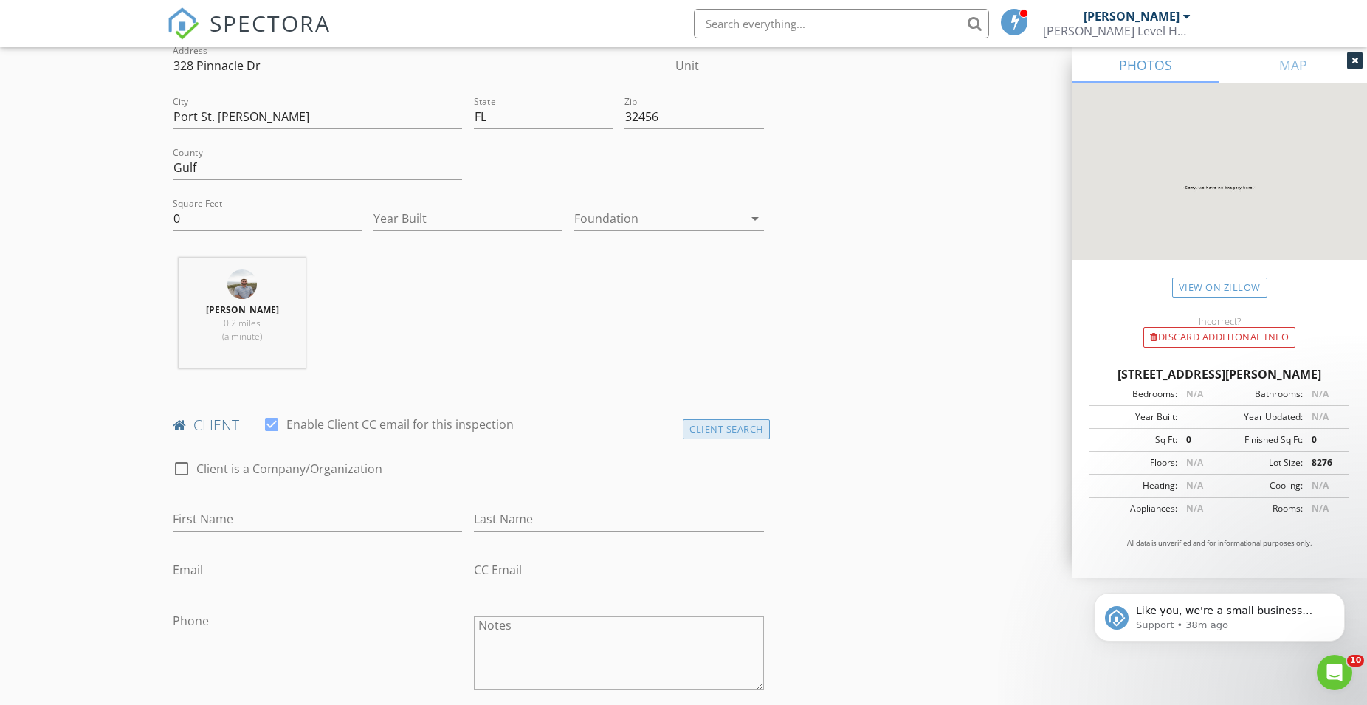
click at [727, 430] on div "Client Search" at bounding box center [726, 429] width 87 height 20
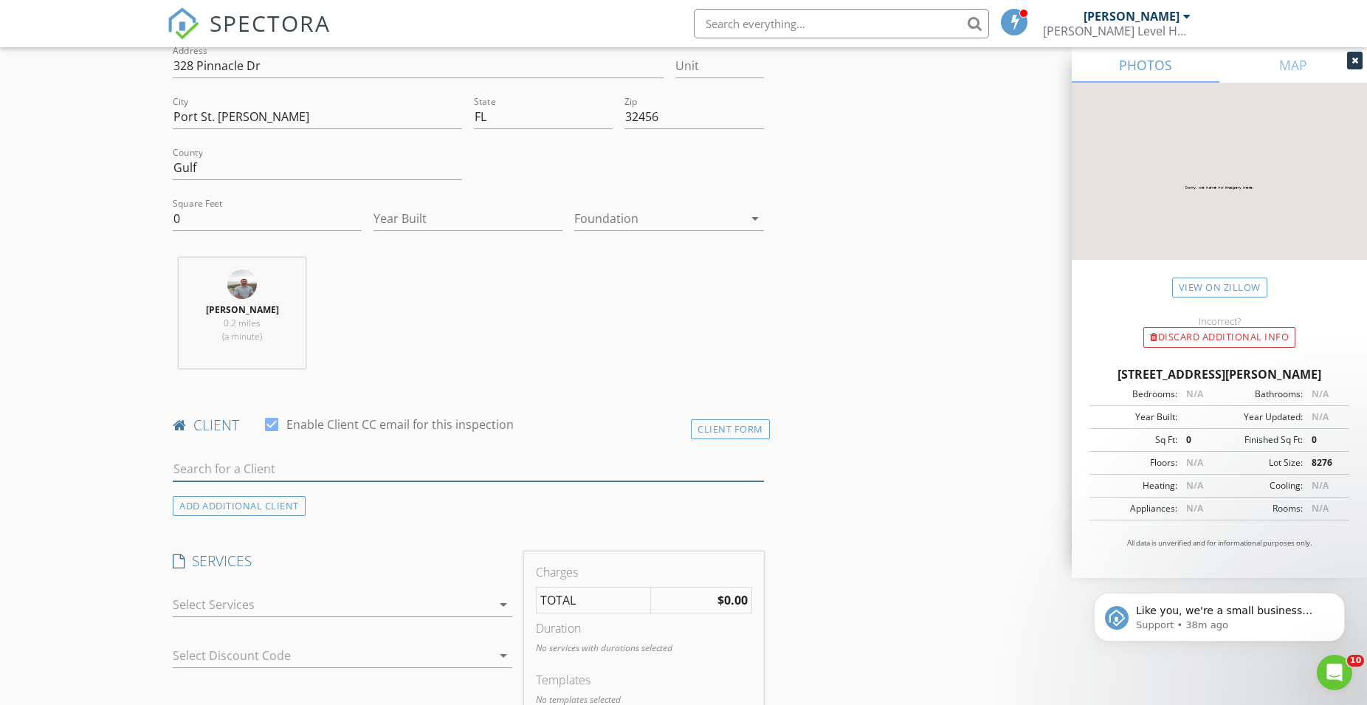
click at [266, 468] on input "text" at bounding box center [468, 469] width 591 height 24
type input "360"
click at [256, 497] on div "360 BLUE" at bounding box center [325, 496] width 220 height 18
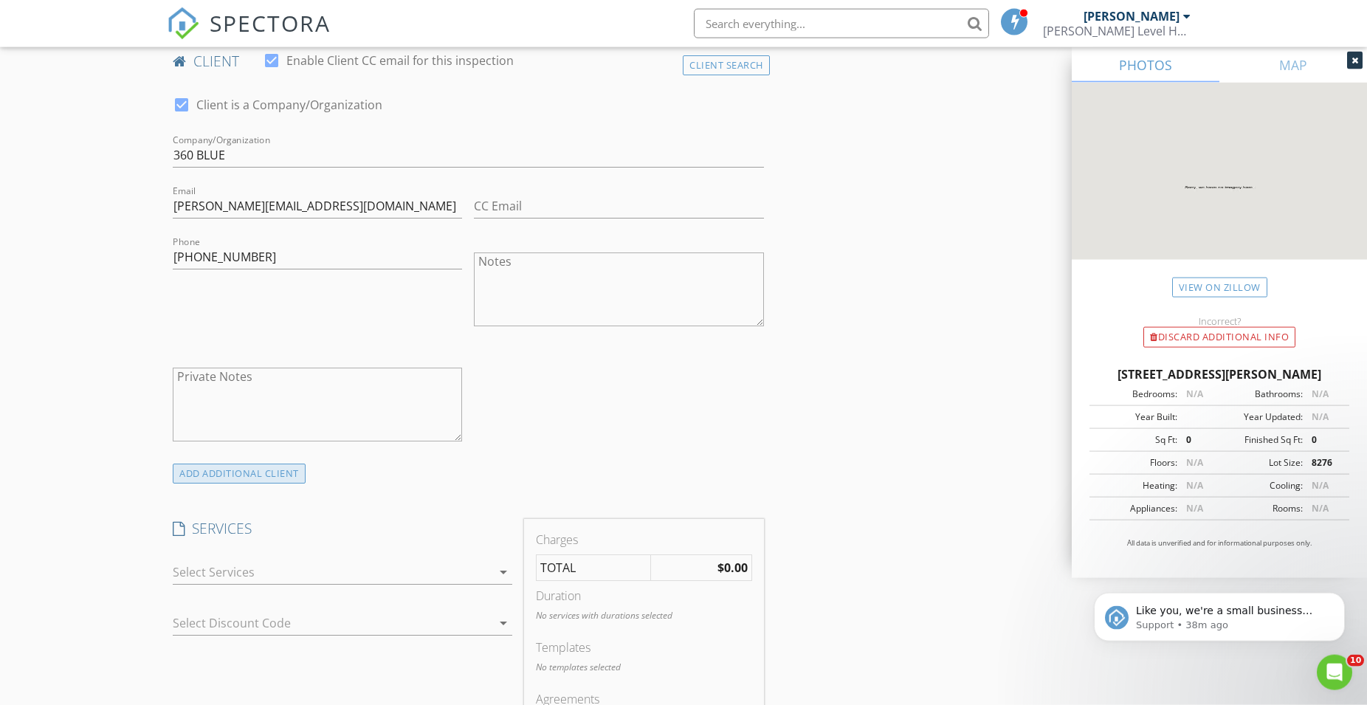
scroll to position [753, 0]
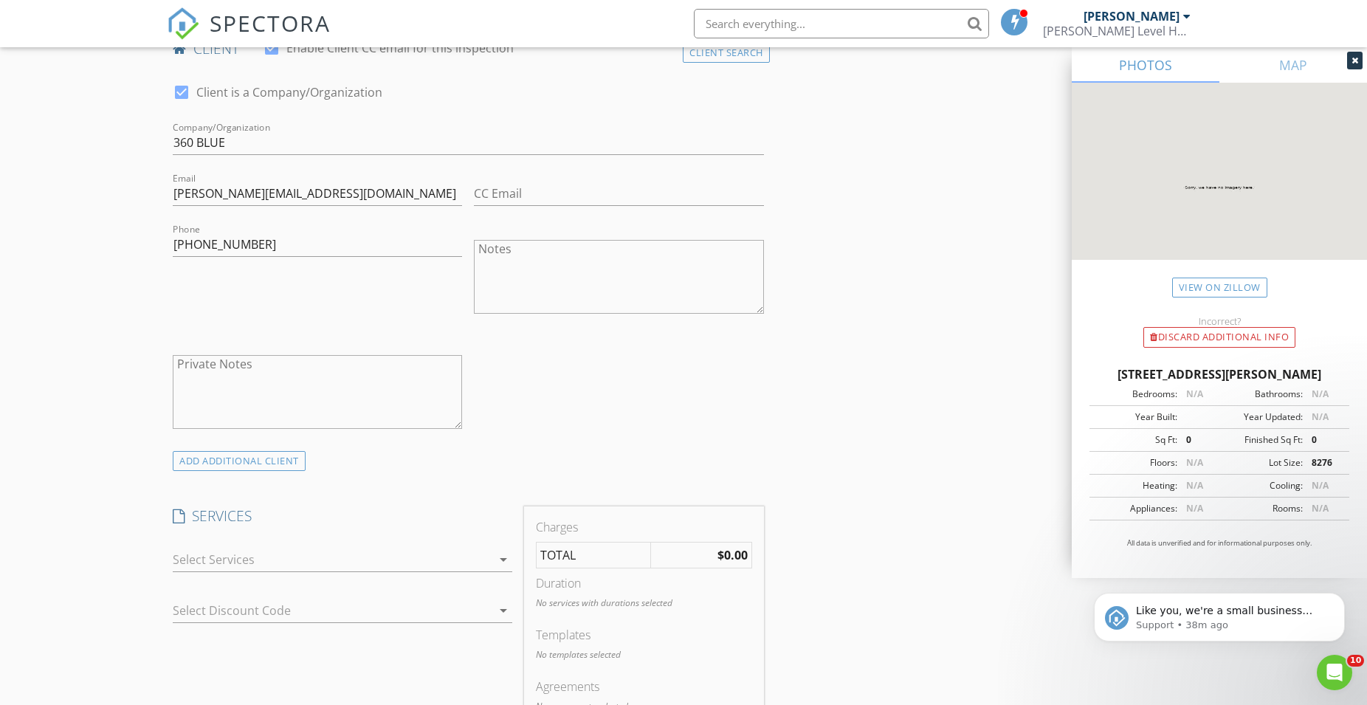
click at [224, 557] on div at bounding box center [332, 560] width 319 height 24
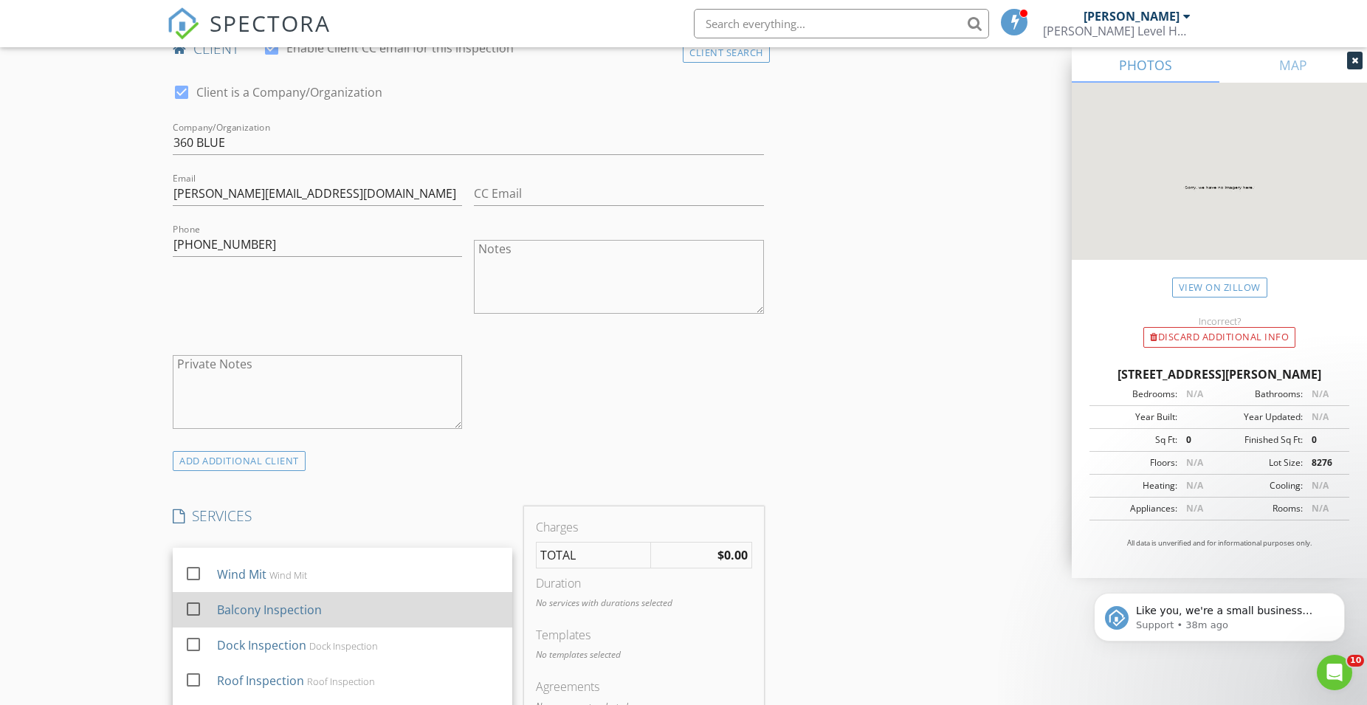
click at [190, 605] on div at bounding box center [193, 608] width 25 height 25
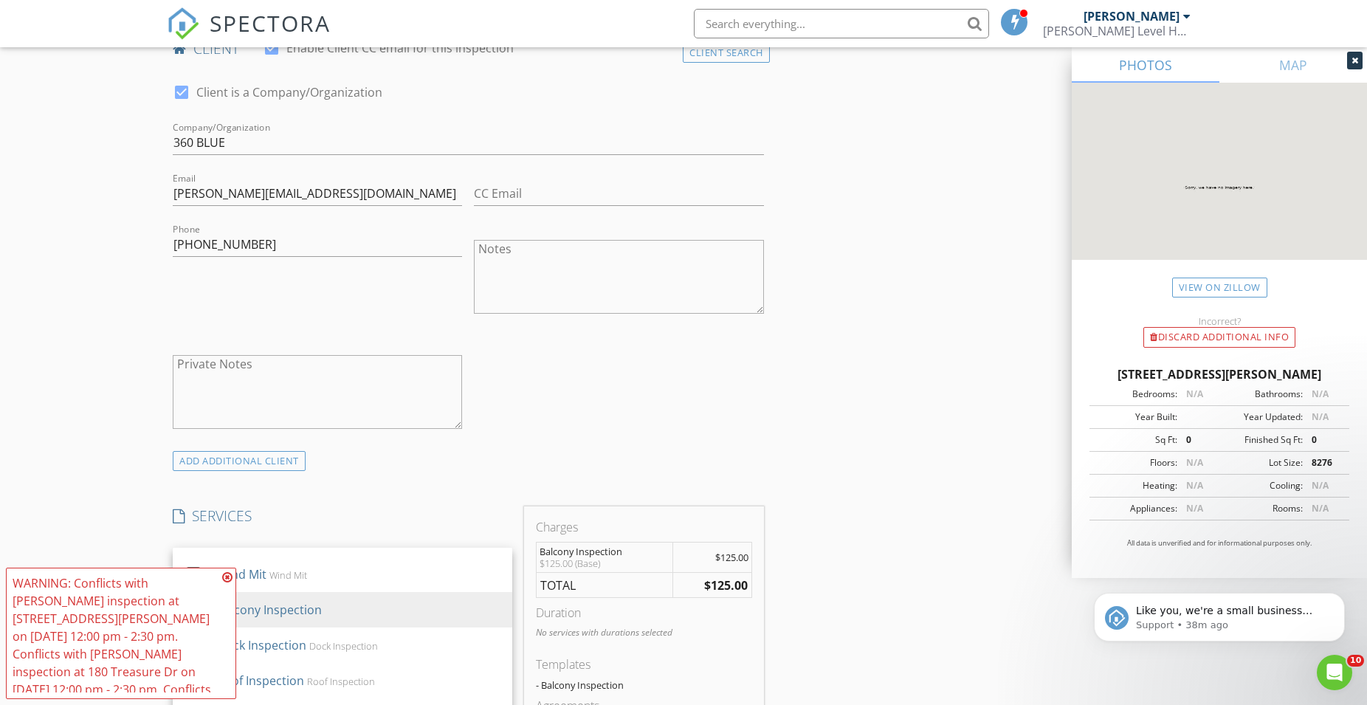
click at [111, 500] on div "New Inspection Click here to use the New Order Form INSPECTOR(S) check_box Trev…" at bounding box center [683, 608] width 1367 height 2550
click at [230, 577] on icon at bounding box center [227, 577] width 10 height 12
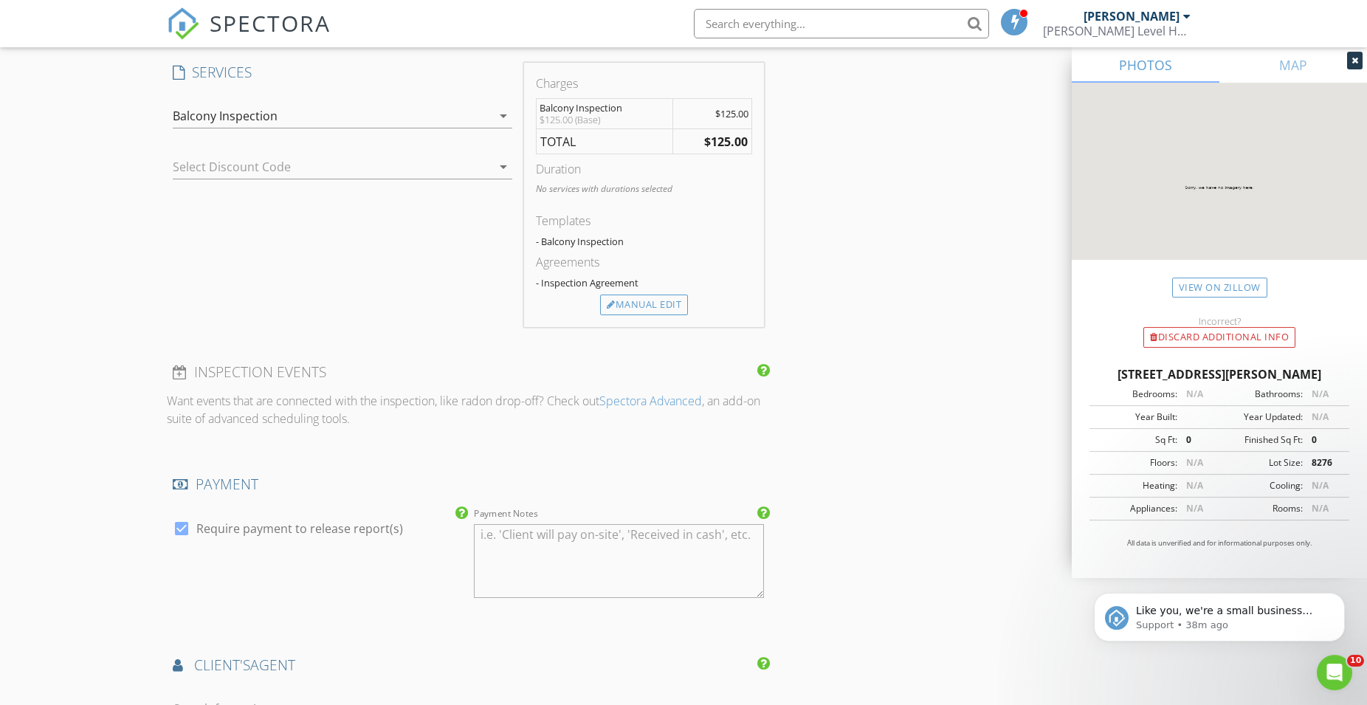
scroll to position [1280, 0]
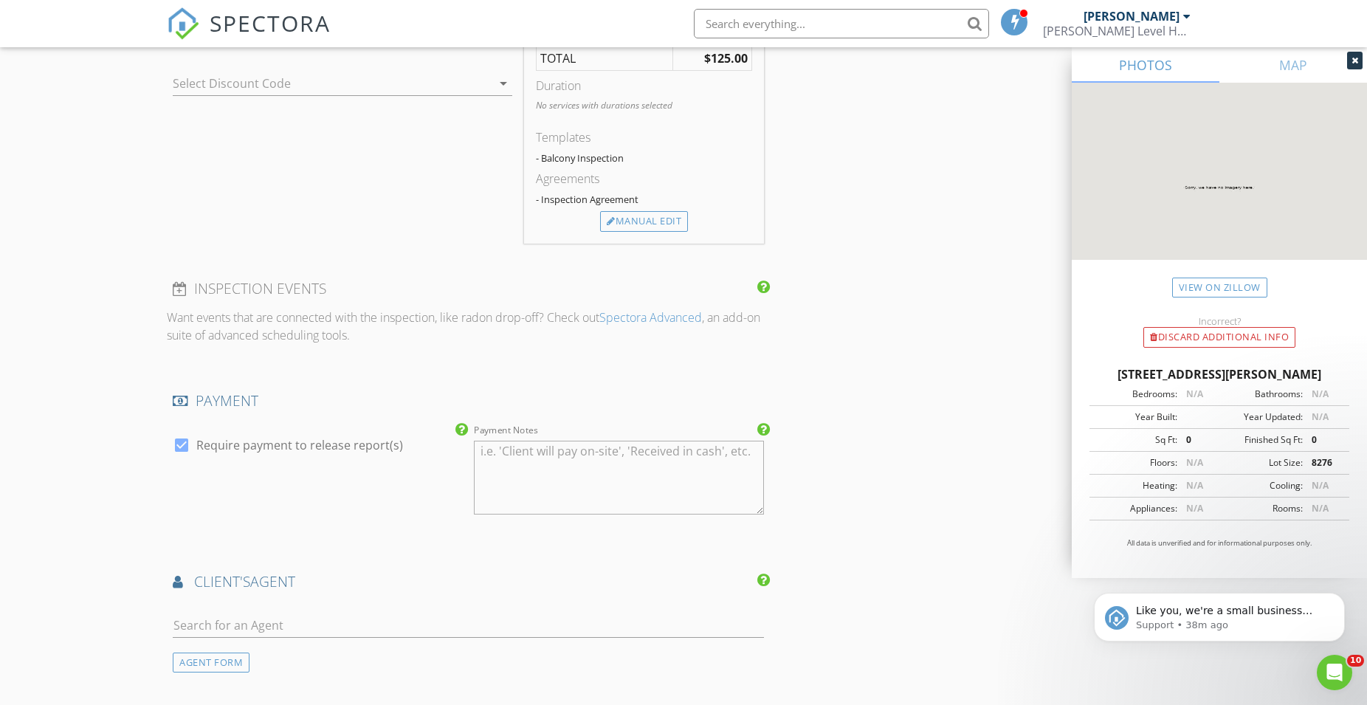
click at [183, 447] on div at bounding box center [181, 445] width 25 height 25
checkbox input "false"
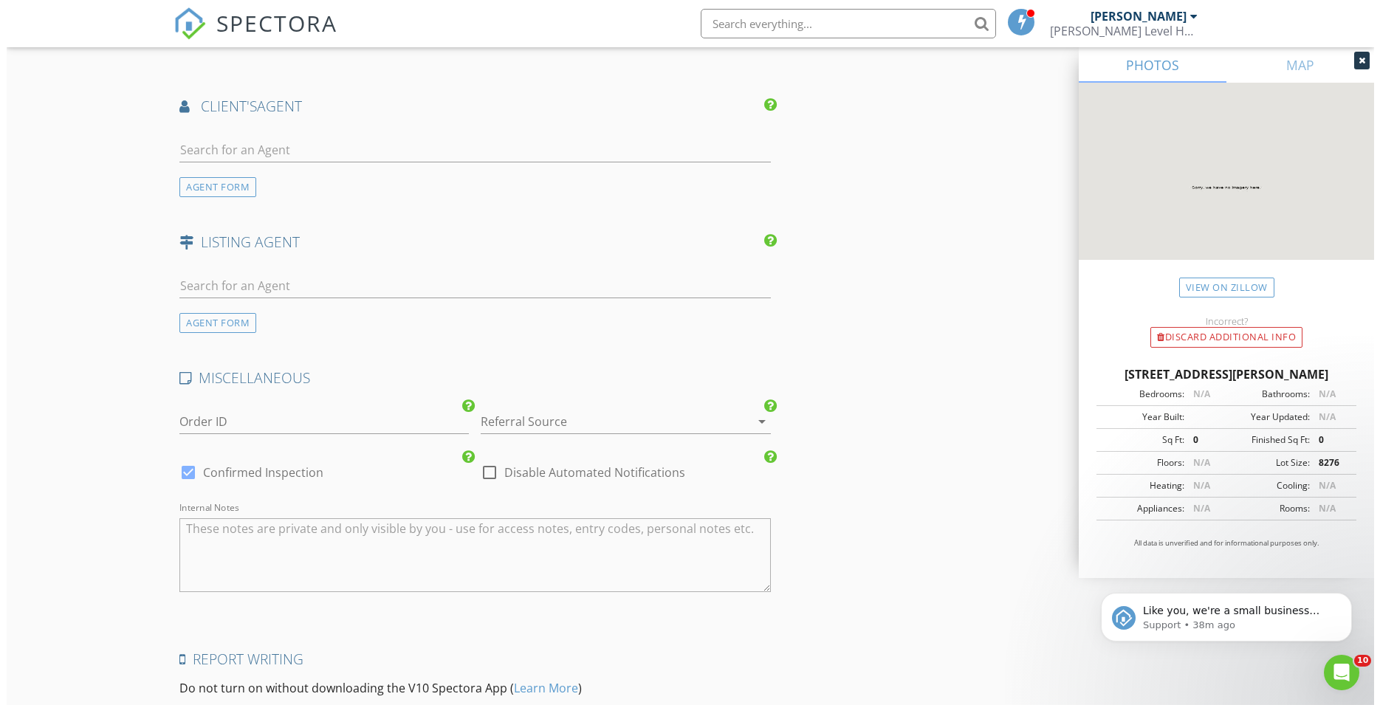
scroll to position [1931, 0]
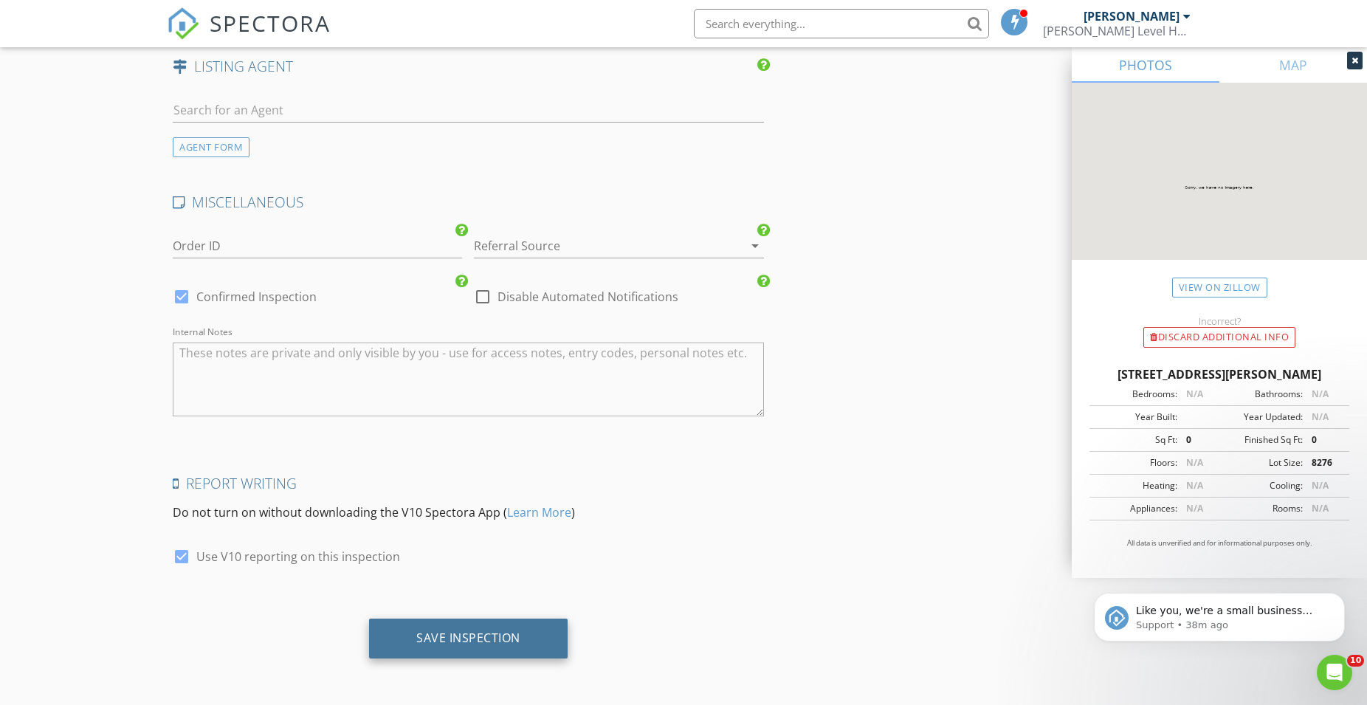
click at [410, 639] on div "Save Inspection" at bounding box center [468, 639] width 199 height 40
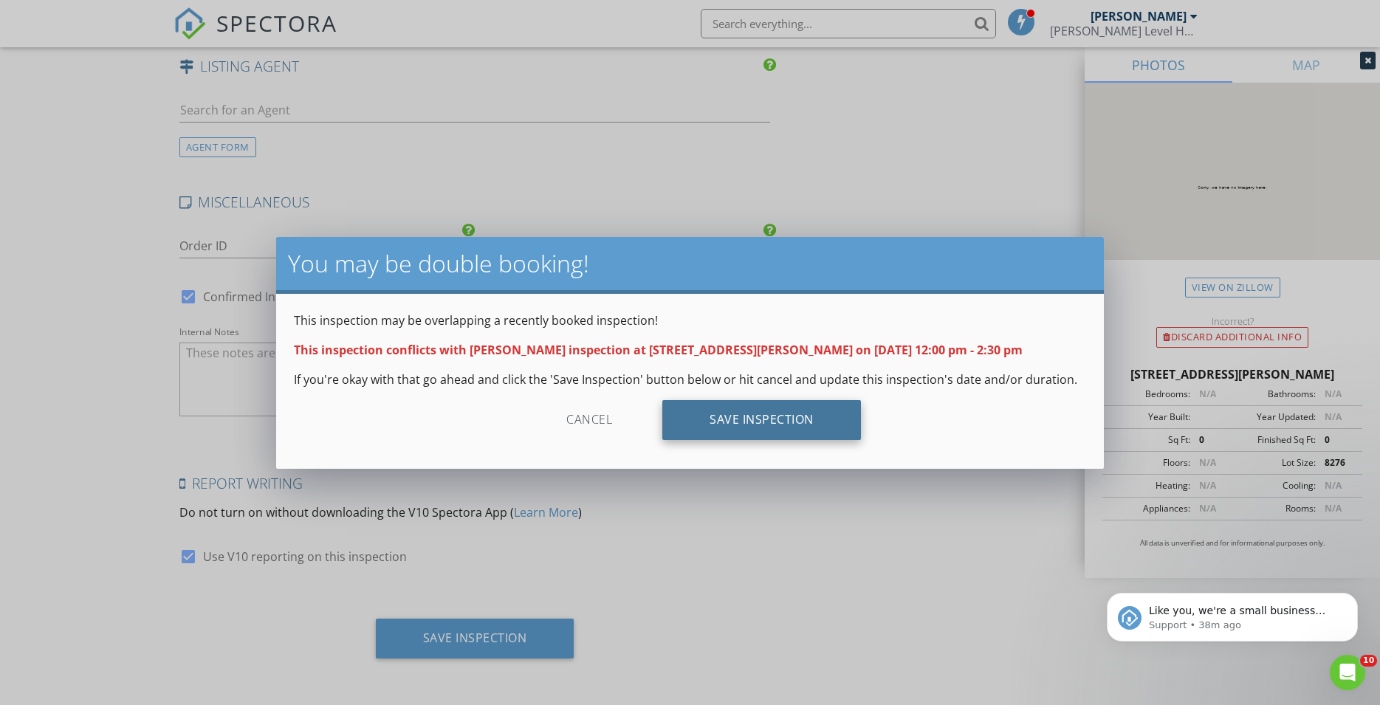
click at [732, 416] on div "Save Inspection" at bounding box center [761, 420] width 199 height 40
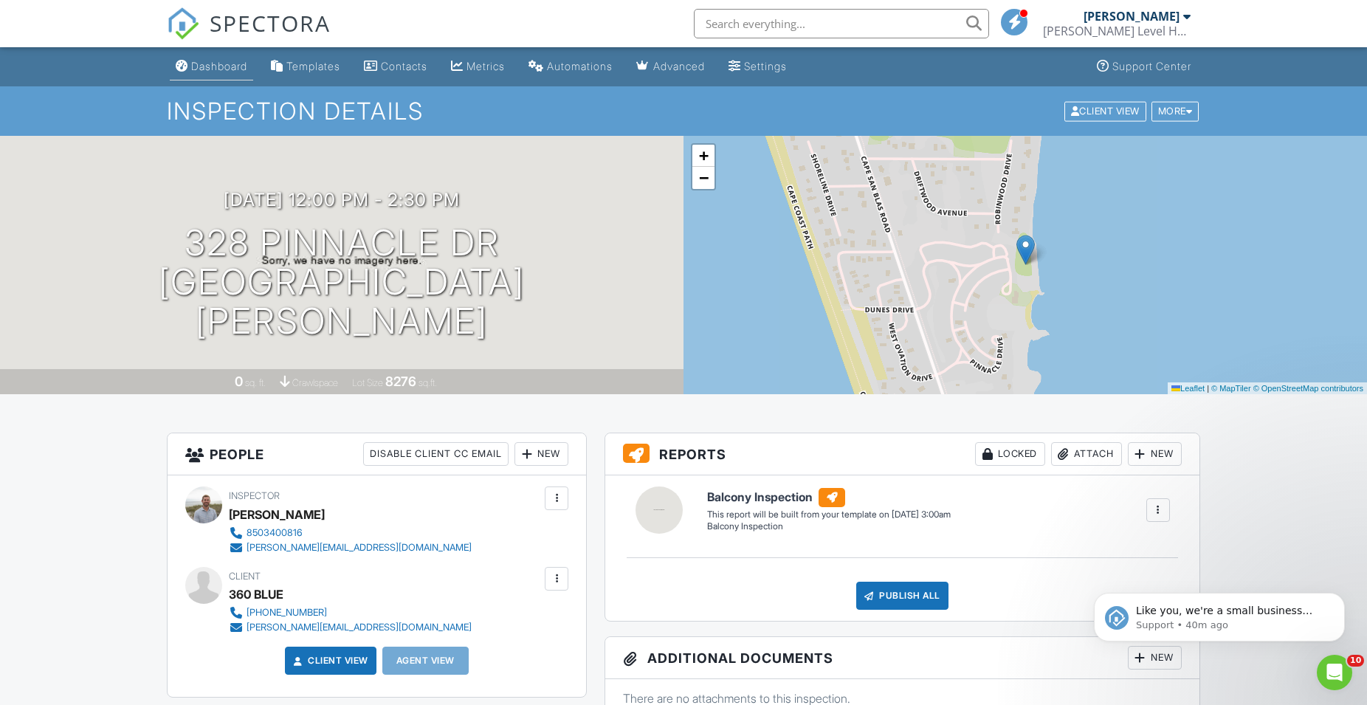
click at [247, 69] on div "Dashboard" at bounding box center [219, 66] width 56 height 13
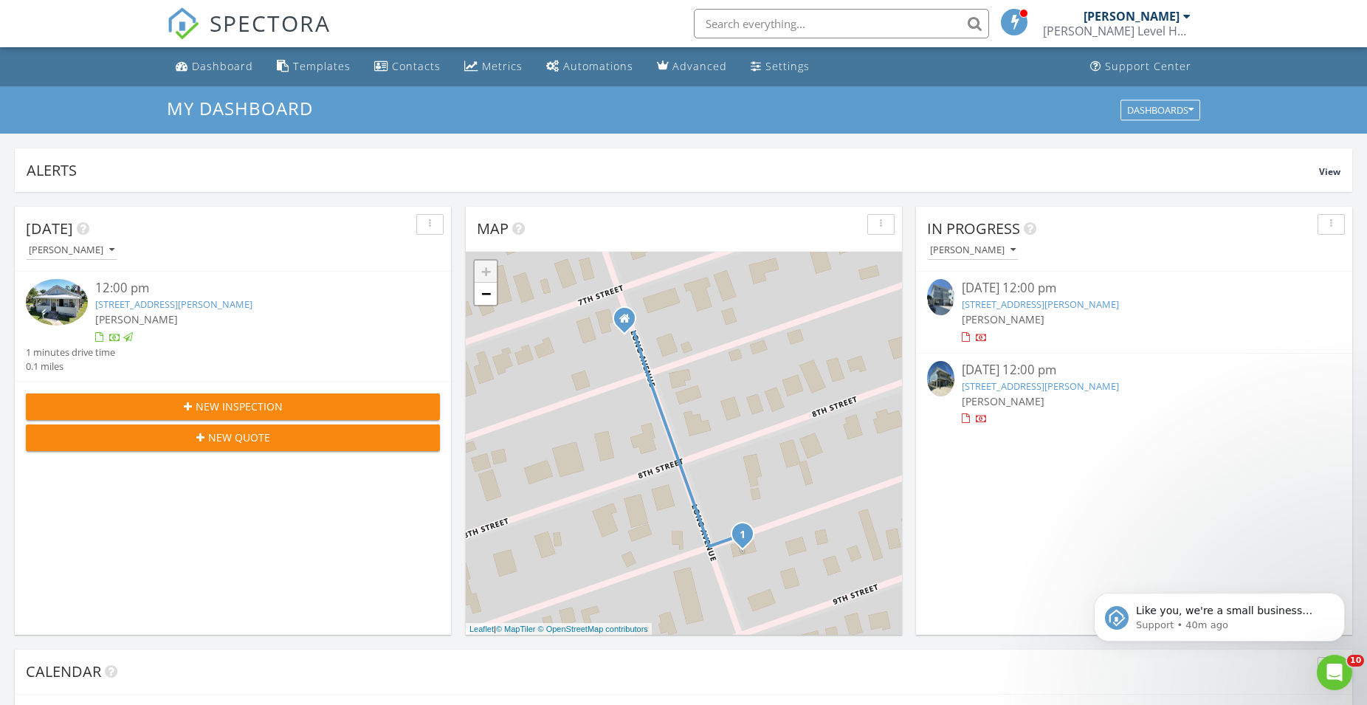
click at [226, 409] on span "New Inspection" at bounding box center [239, 407] width 87 height 16
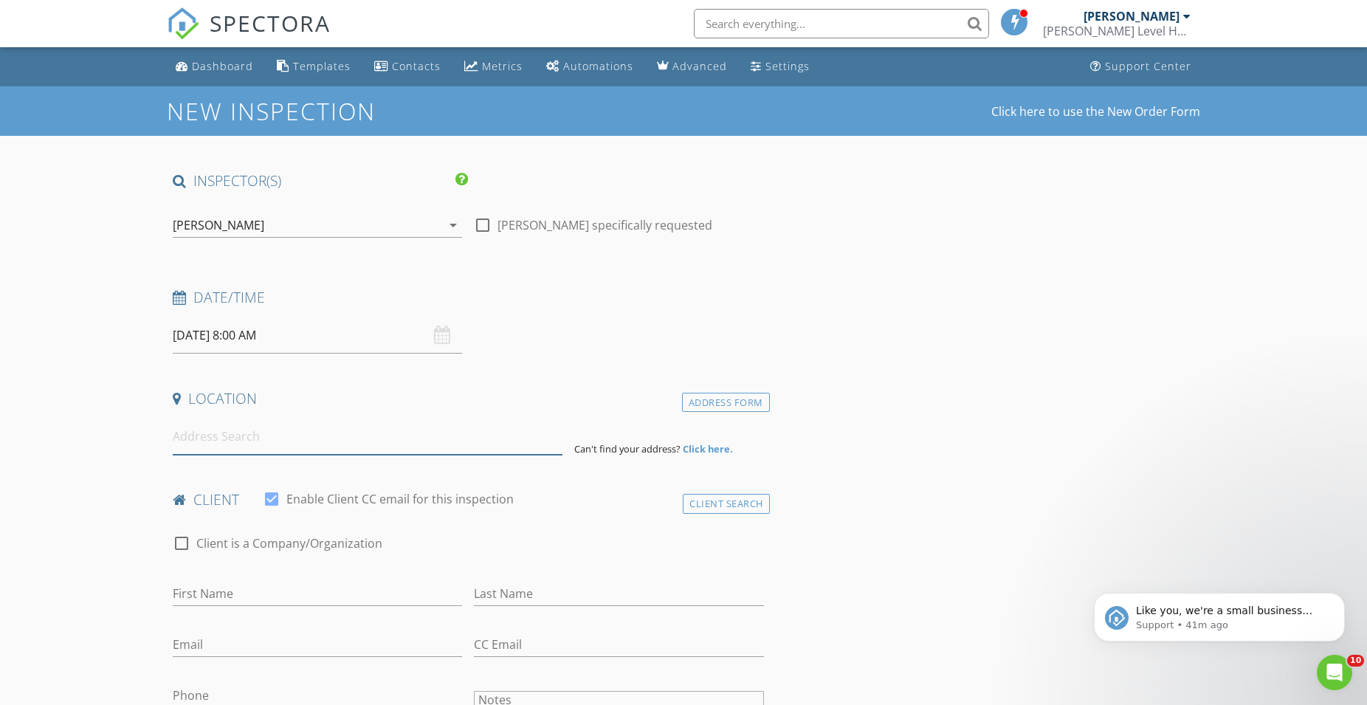
click at [229, 437] on input at bounding box center [368, 437] width 390 height 36
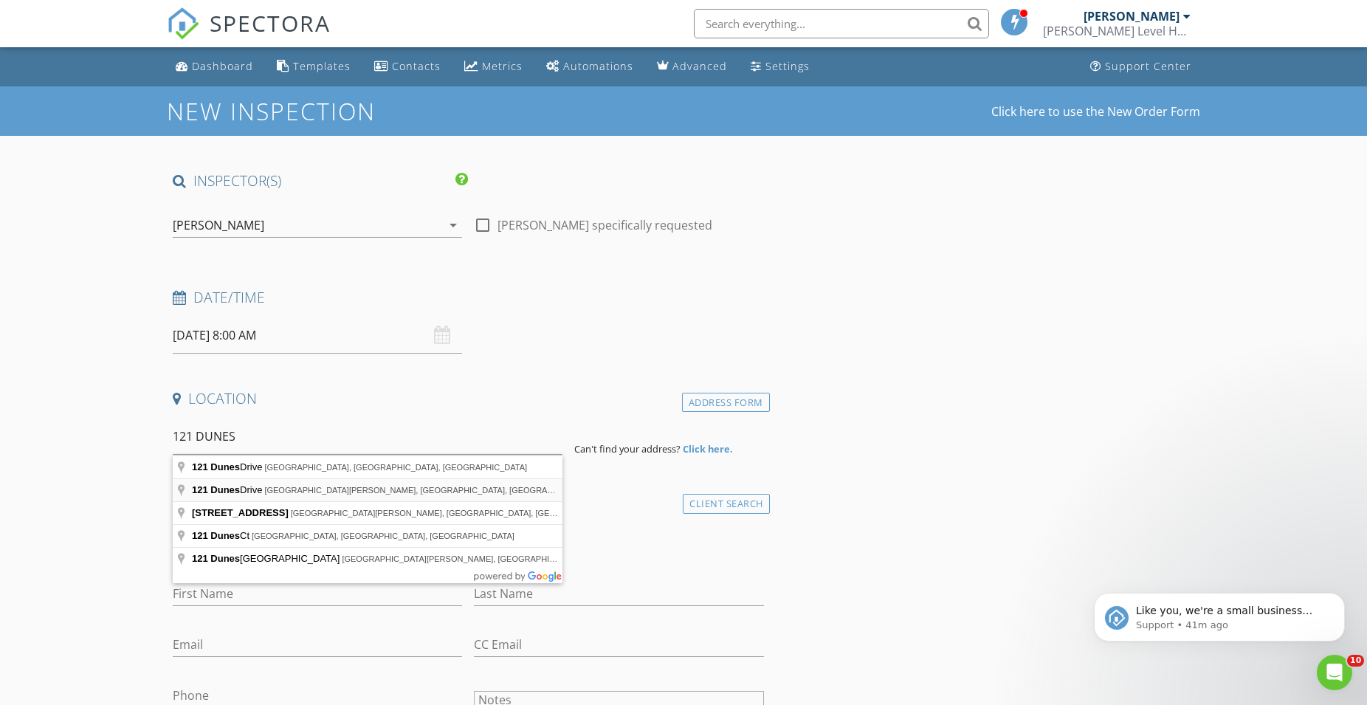
type input "[STREET_ADDRESS][PERSON_NAME]"
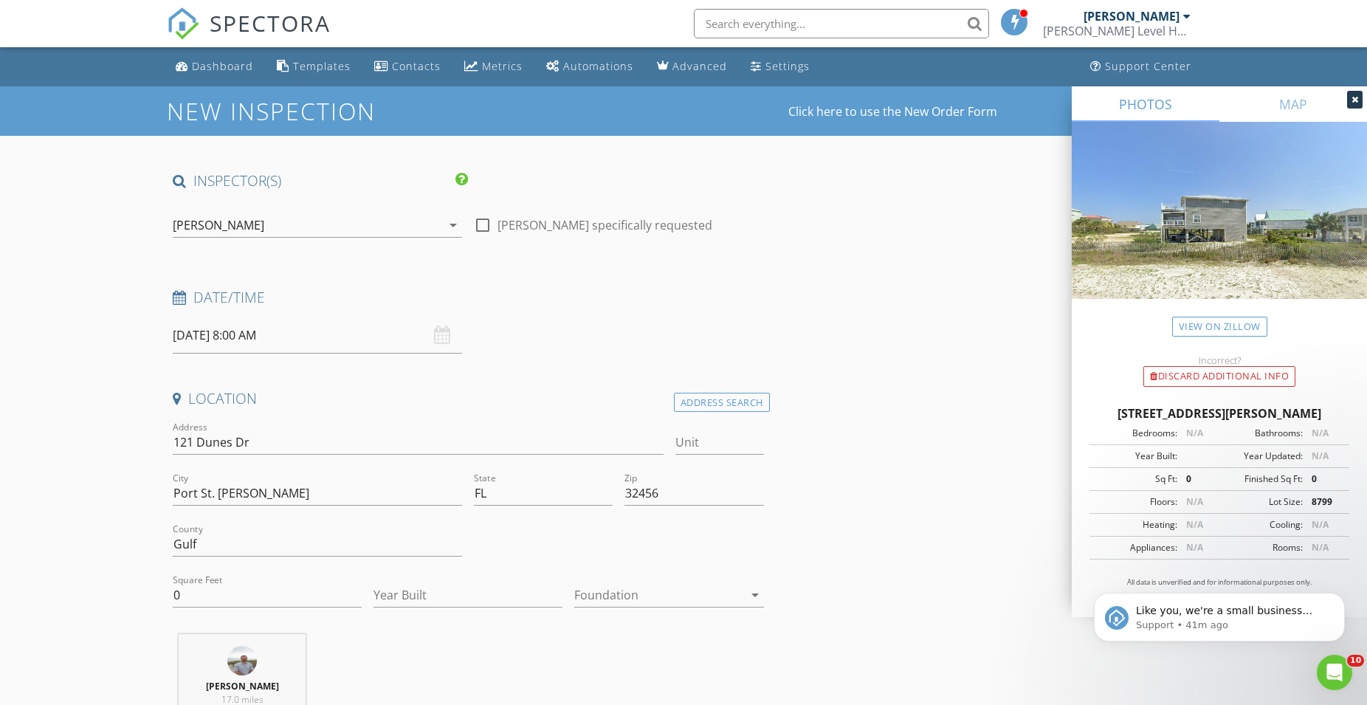
click at [226, 326] on input "08/29/2025 8:00 AM" at bounding box center [317, 335] width 289 height 36
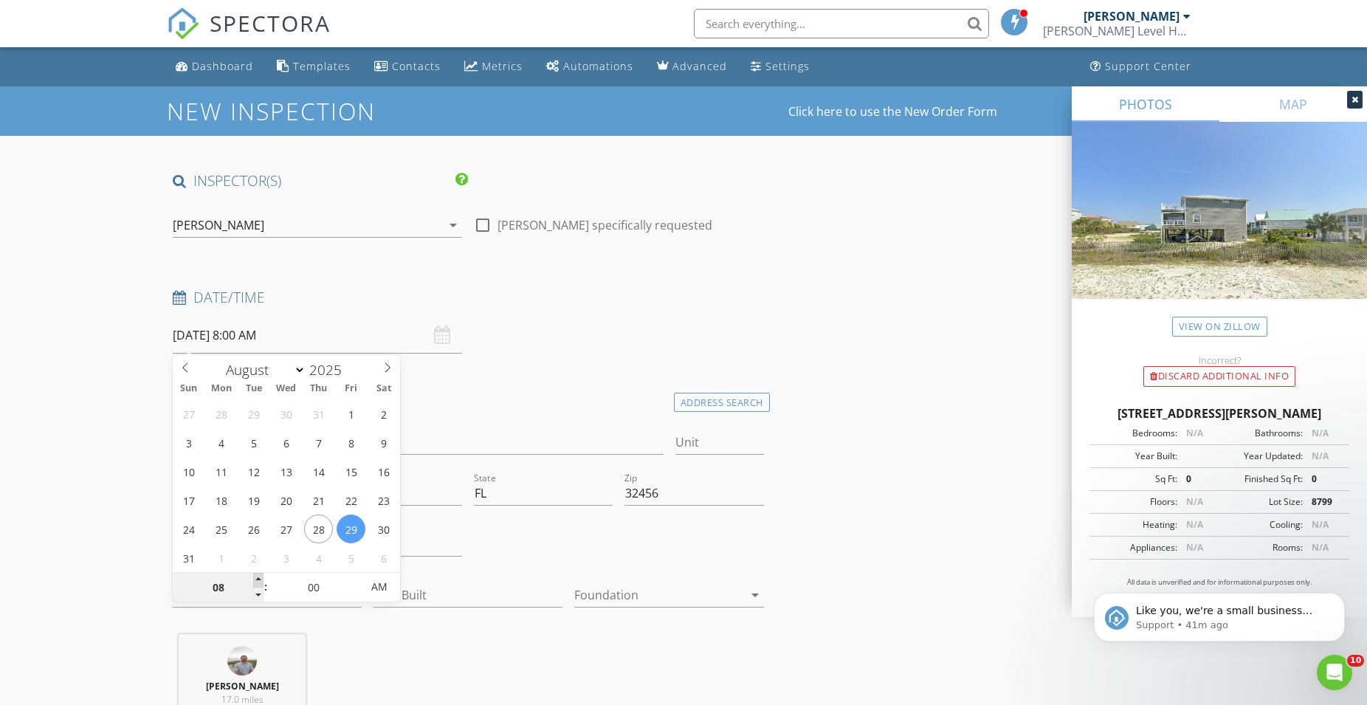
type input "09"
type input "08/29/2025 9:00 AM"
click at [257, 579] on span at bounding box center [258, 580] width 10 height 15
type input "10"
type input "08/29/2025 10:00 AM"
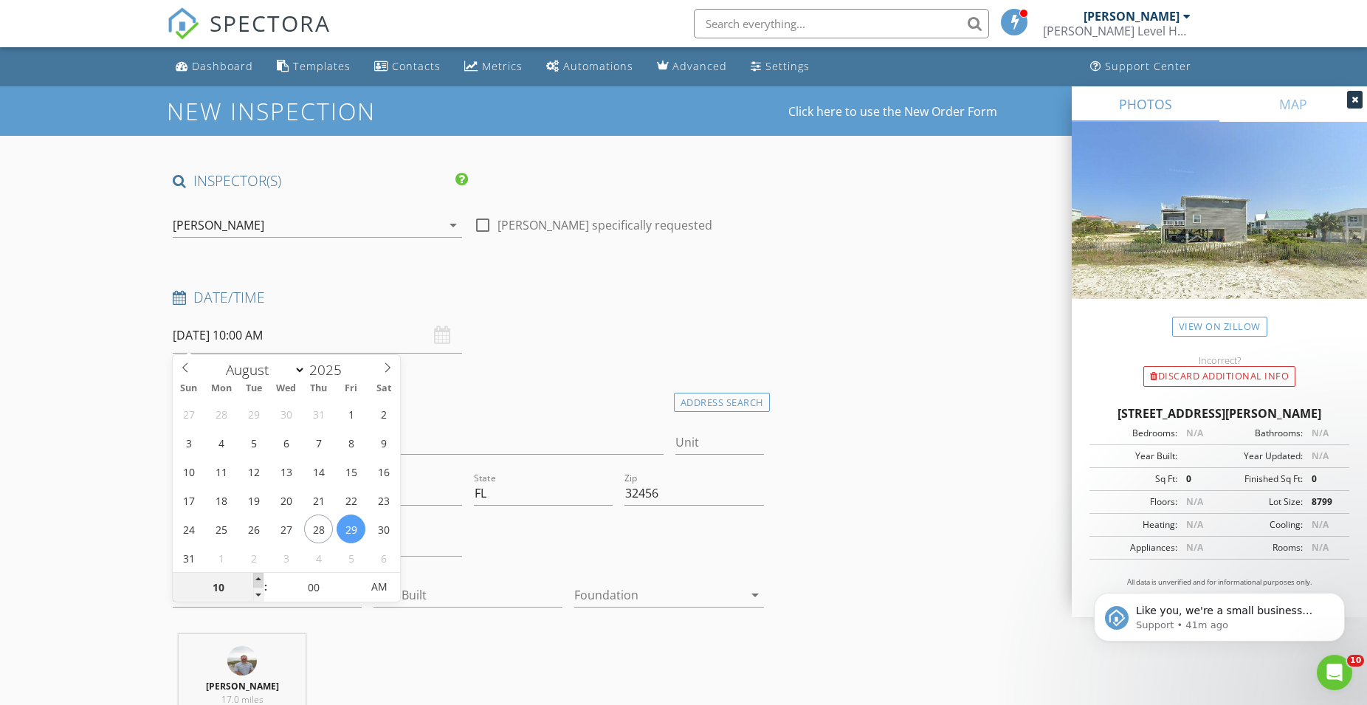
click at [257, 579] on span at bounding box center [258, 580] width 10 height 15
type input "11"
type input "08/29/2025 11:00 AM"
click at [257, 579] on span at bounding box center [258, 580] width 10 height 15
type input "12"
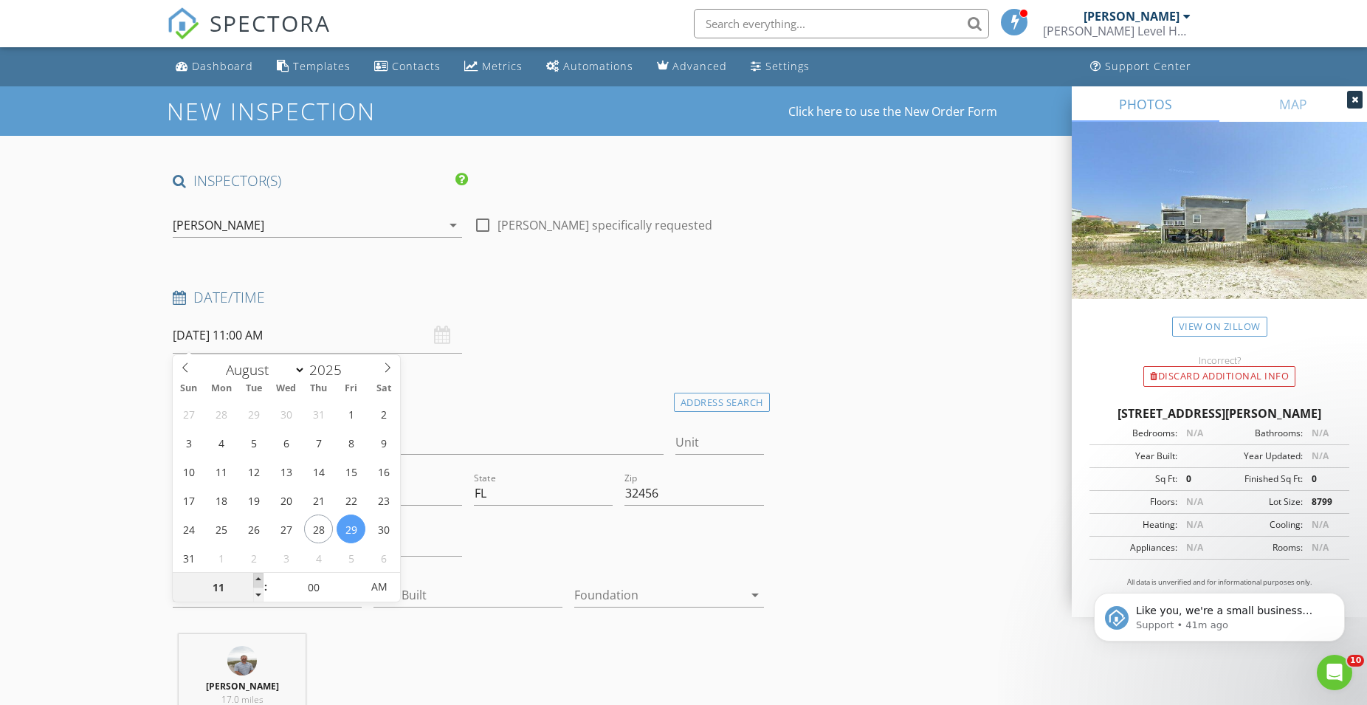
type input "08/29/2025 12:00 PM"
click at [257, 579] on span at bounding box center [258, 580] width 10 height 15
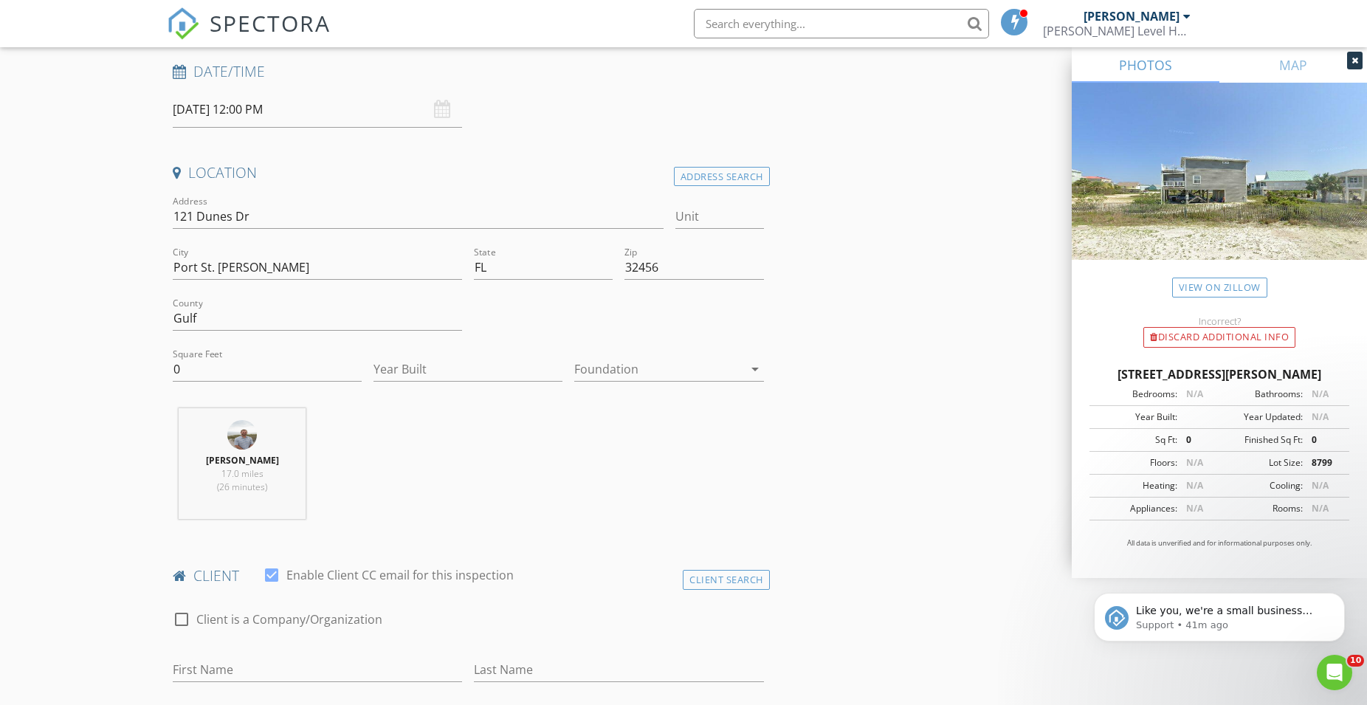
scroll to position [527, 0]
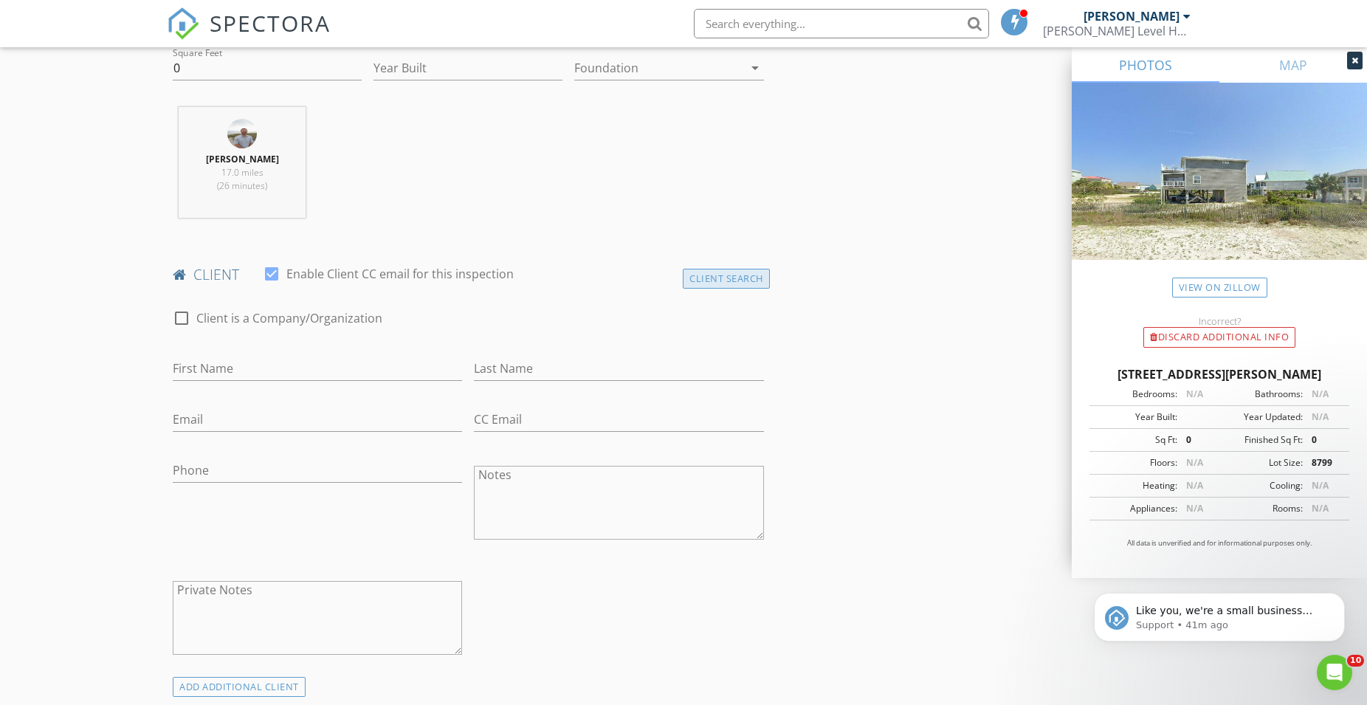
click at [716, 275] on div "Client Search" at bounding box center [726, 279] width 87 height 20
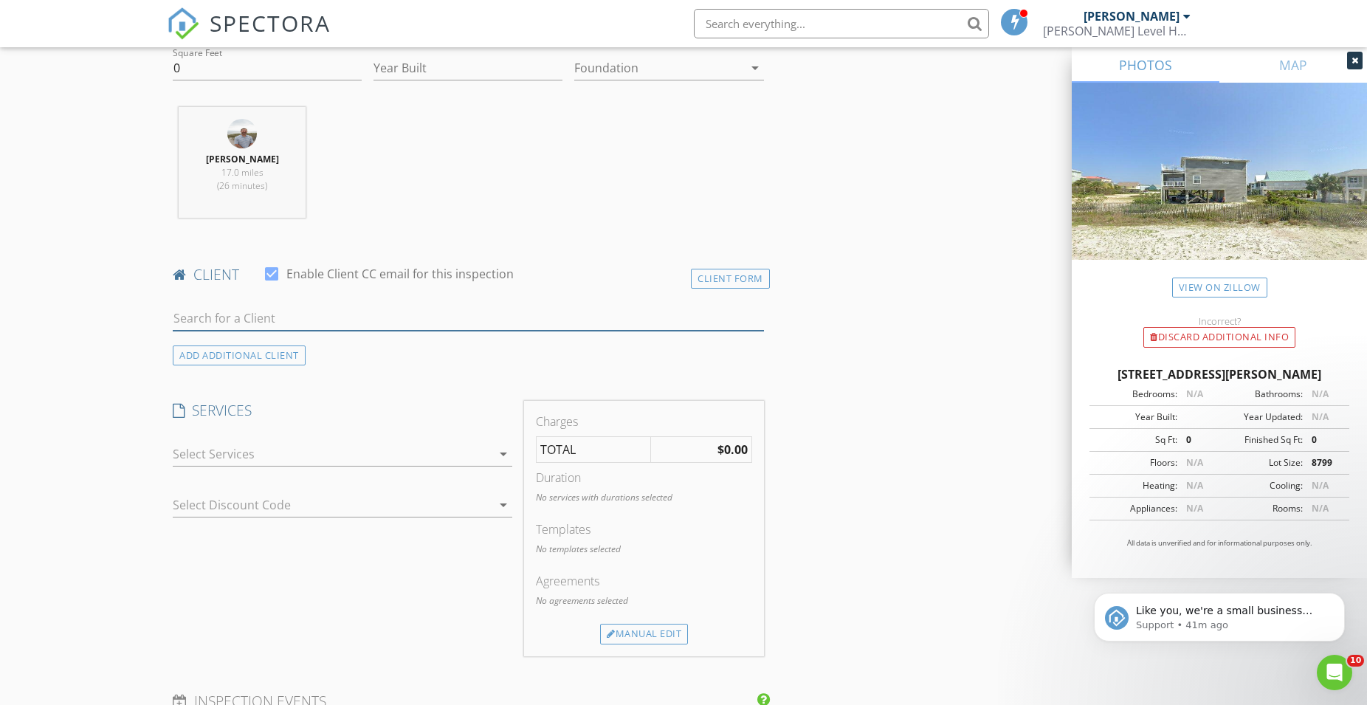
click at [215, 312] on input "text" at bounding box center [468, 318] width 591 height 24
type input "360"
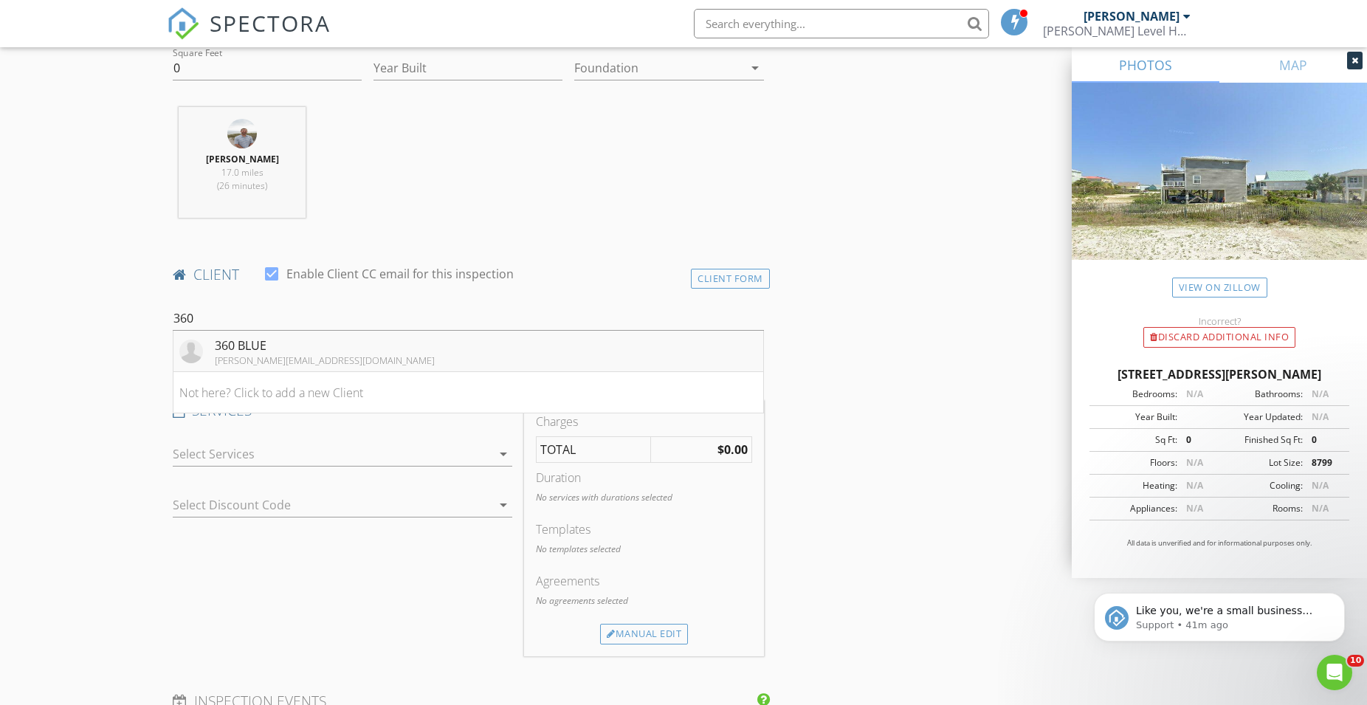
click at [246, 351] on div "360 BLUE" at bounding box center [325, 346] width 220 height 18
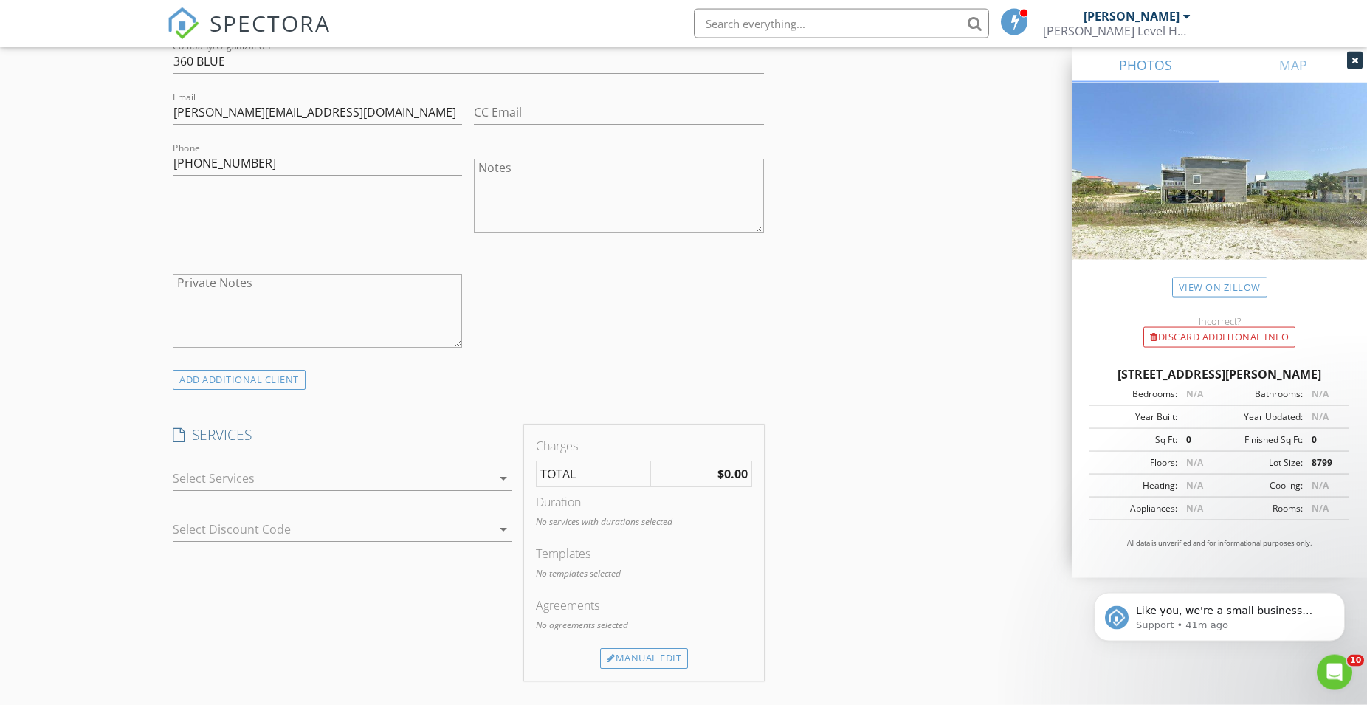
scroll to position [904, 0]
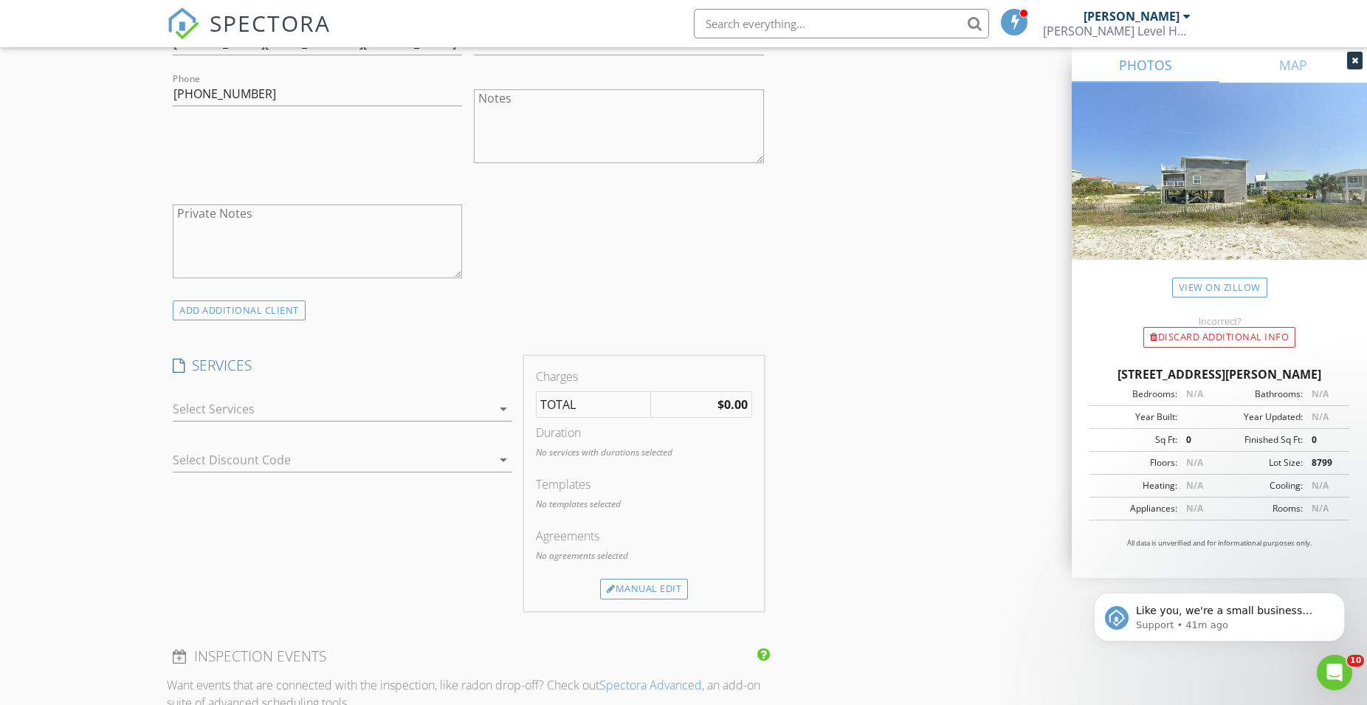
click at [224, 400] on div at bounding box center [332, 409] width 319 height 24
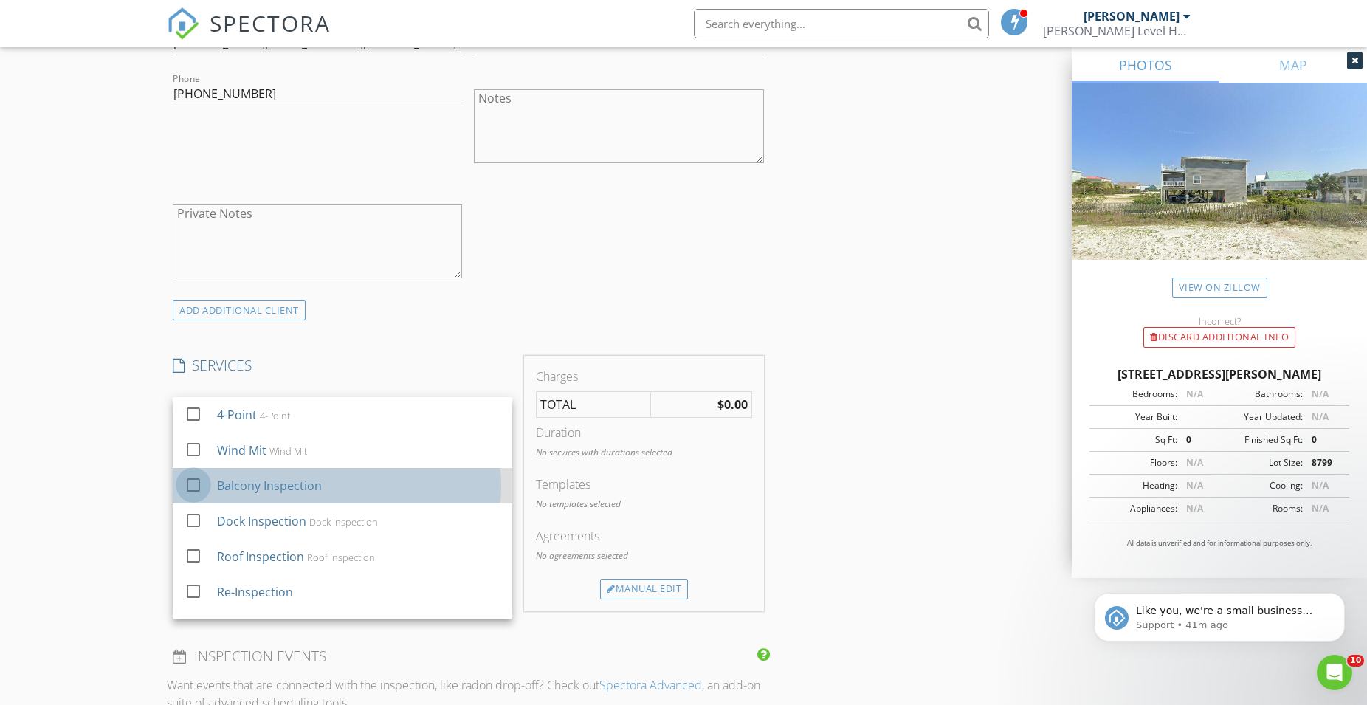
click at [193, 485] on div at bounding box center [193, 484] width 25 height 25
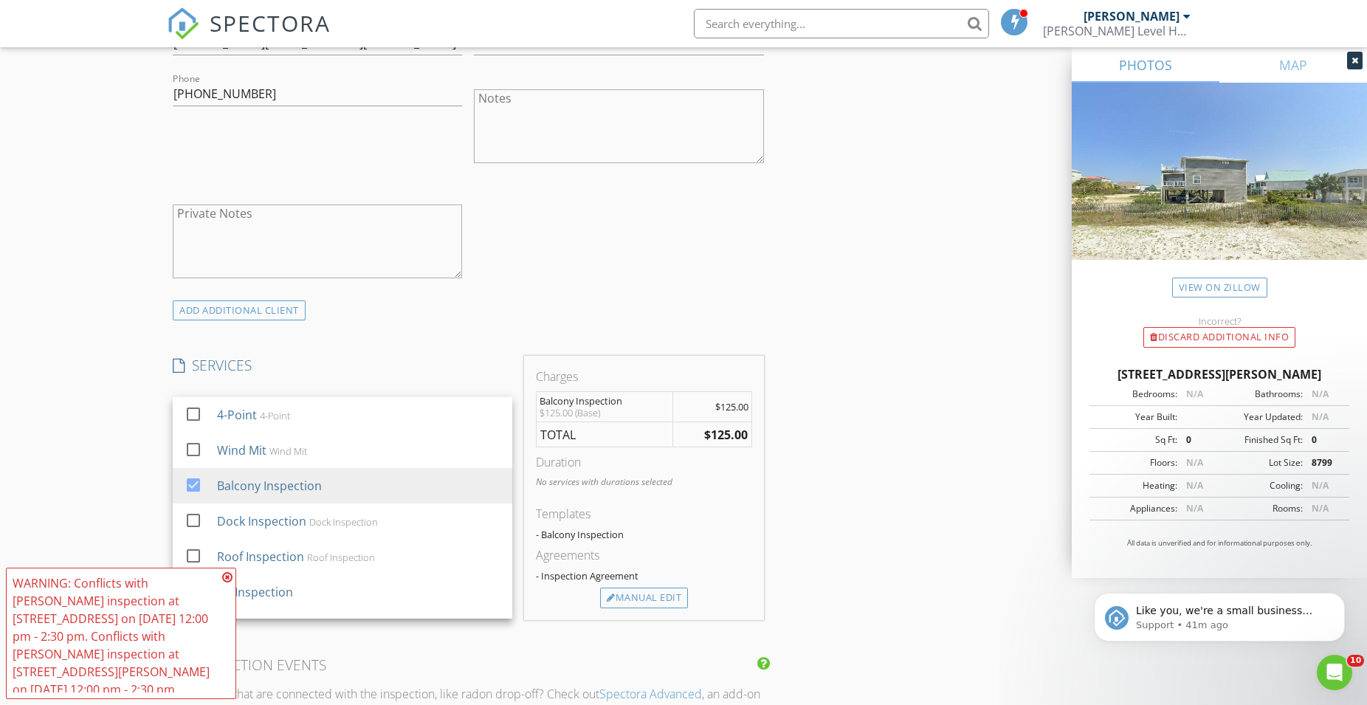
click at [230, 579] on icon at bounding box center [227, 577] width 10 height 12
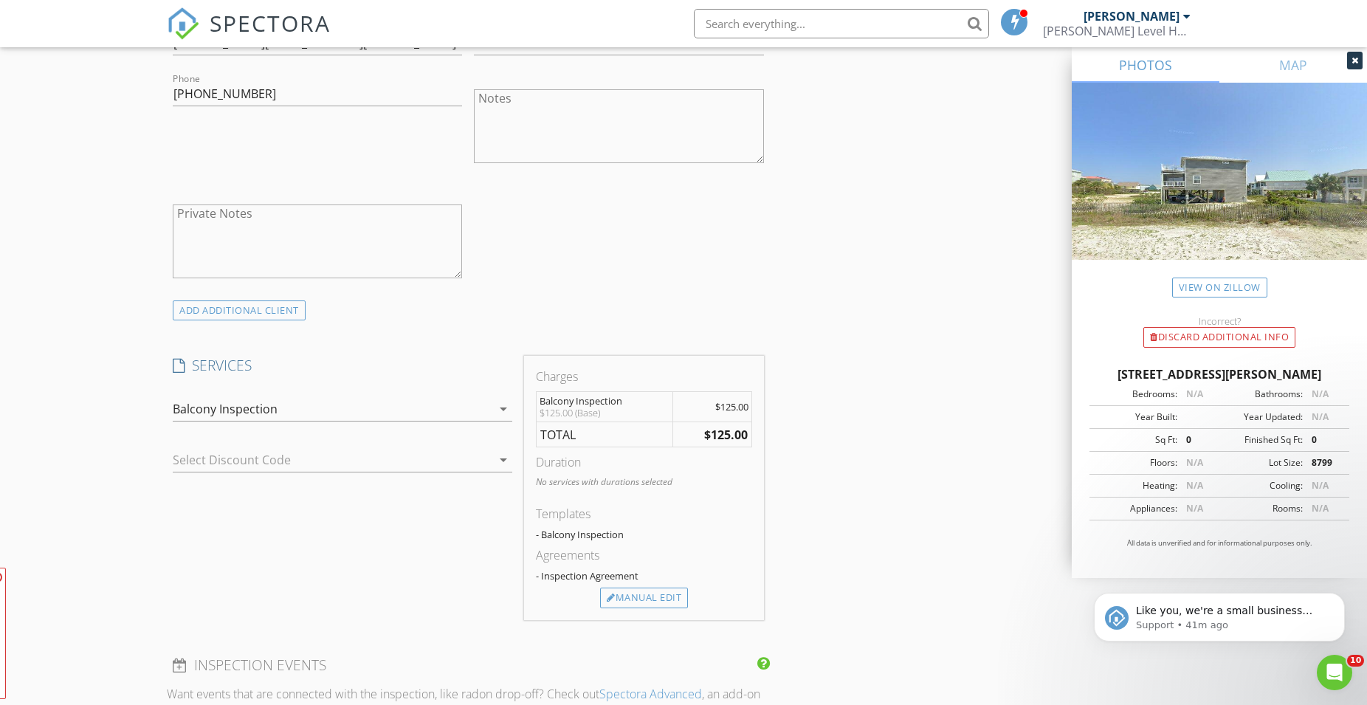
click at [150, 512] on div "New Inspection Click here to use the New Order Form INSPECTOR(S) check_box Trev…" at bounding box center [683, 458] width 1367 height 2550
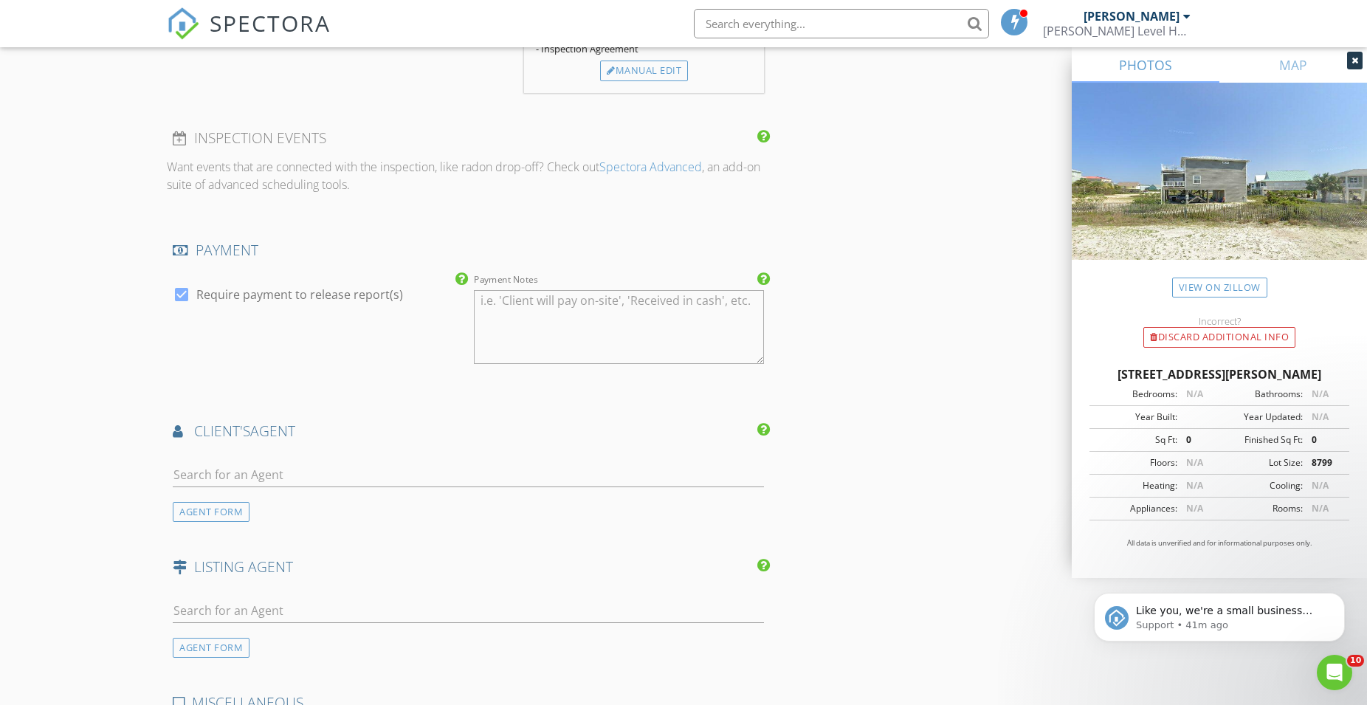
click at [182, 293] on div at bounding box center [181, 294] width 25 height 25
checkbox input "false"
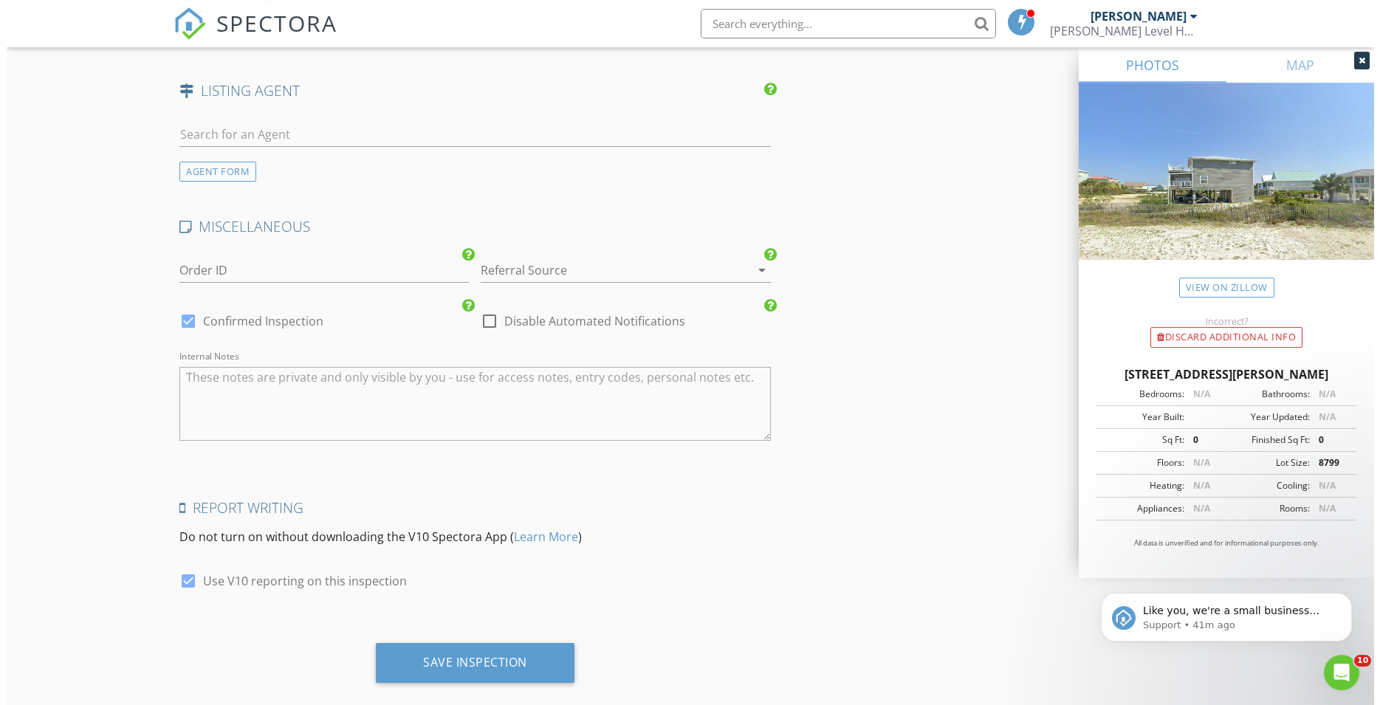
scroll to position [1931, 0]
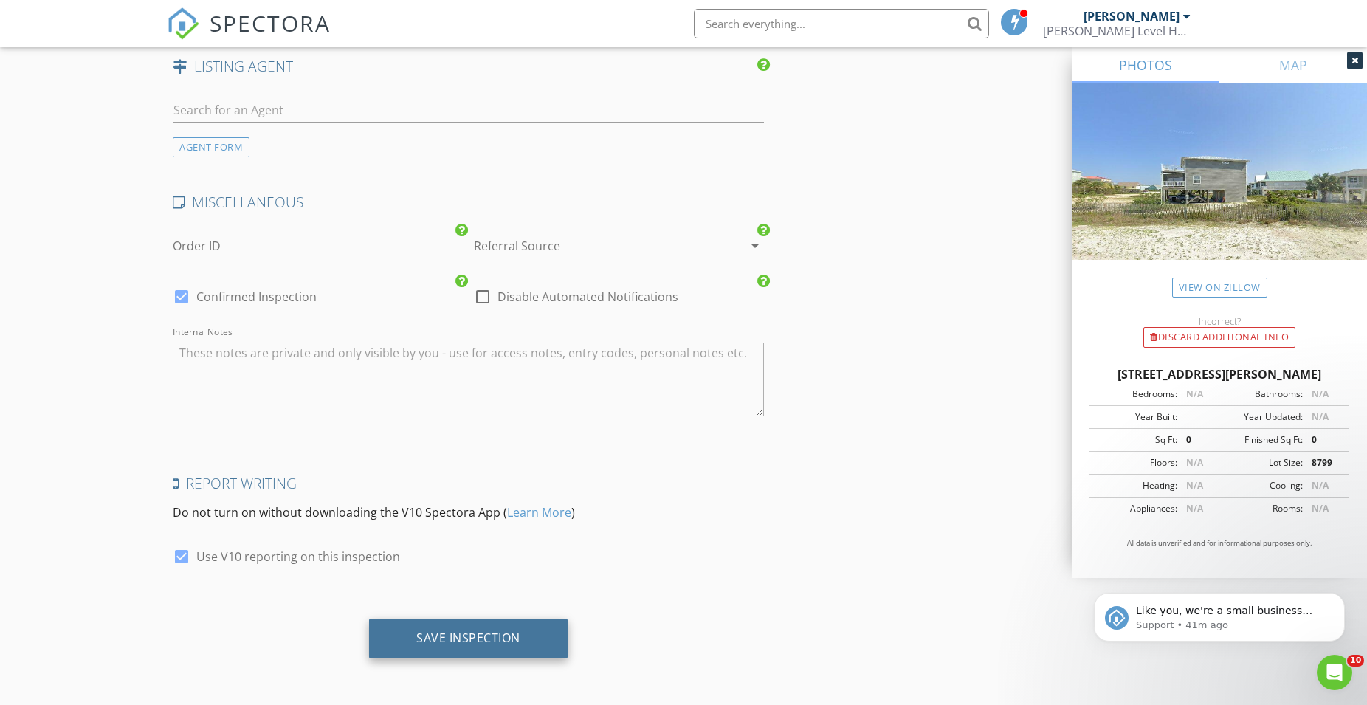
click at [441, 637] on div "Save Inspection" at bounding box center [468, 637] width 104 height 15
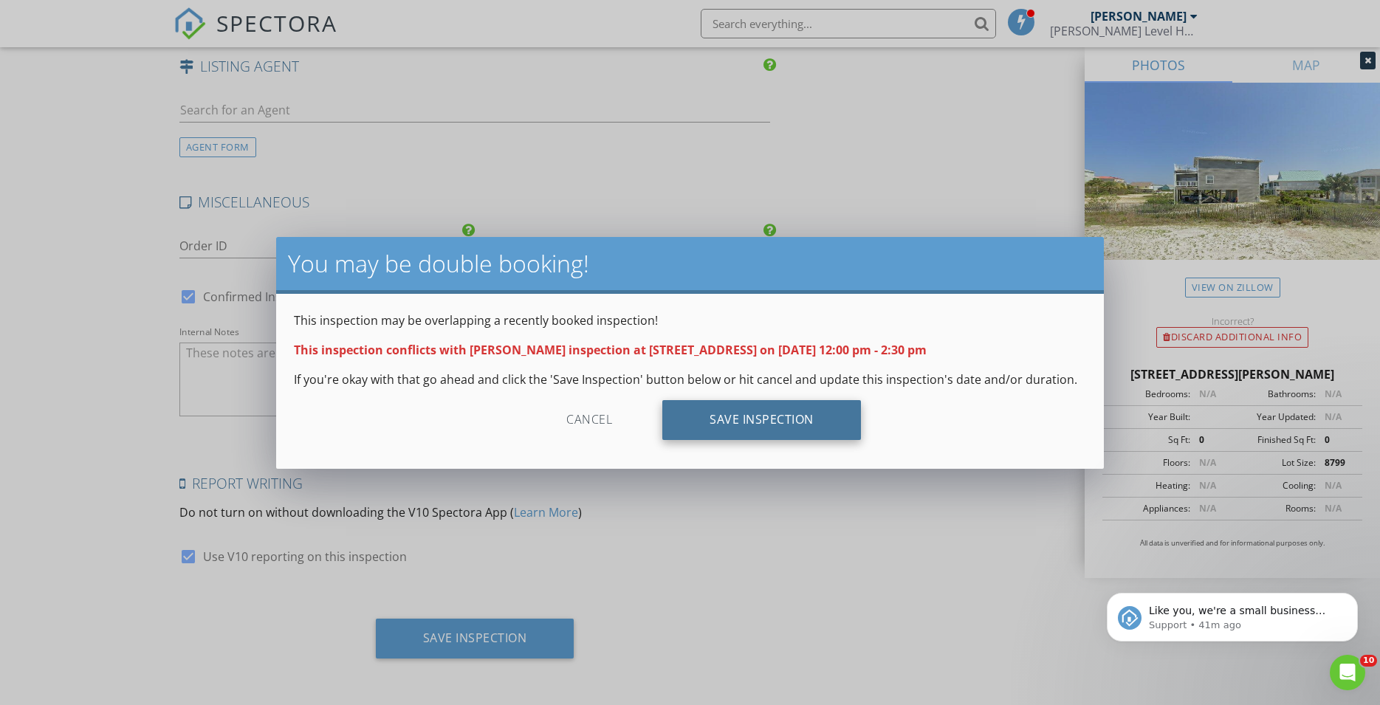
click at [765, 422] on div "Save Inspection" at bounding box center [761, 420] width 199 height 40
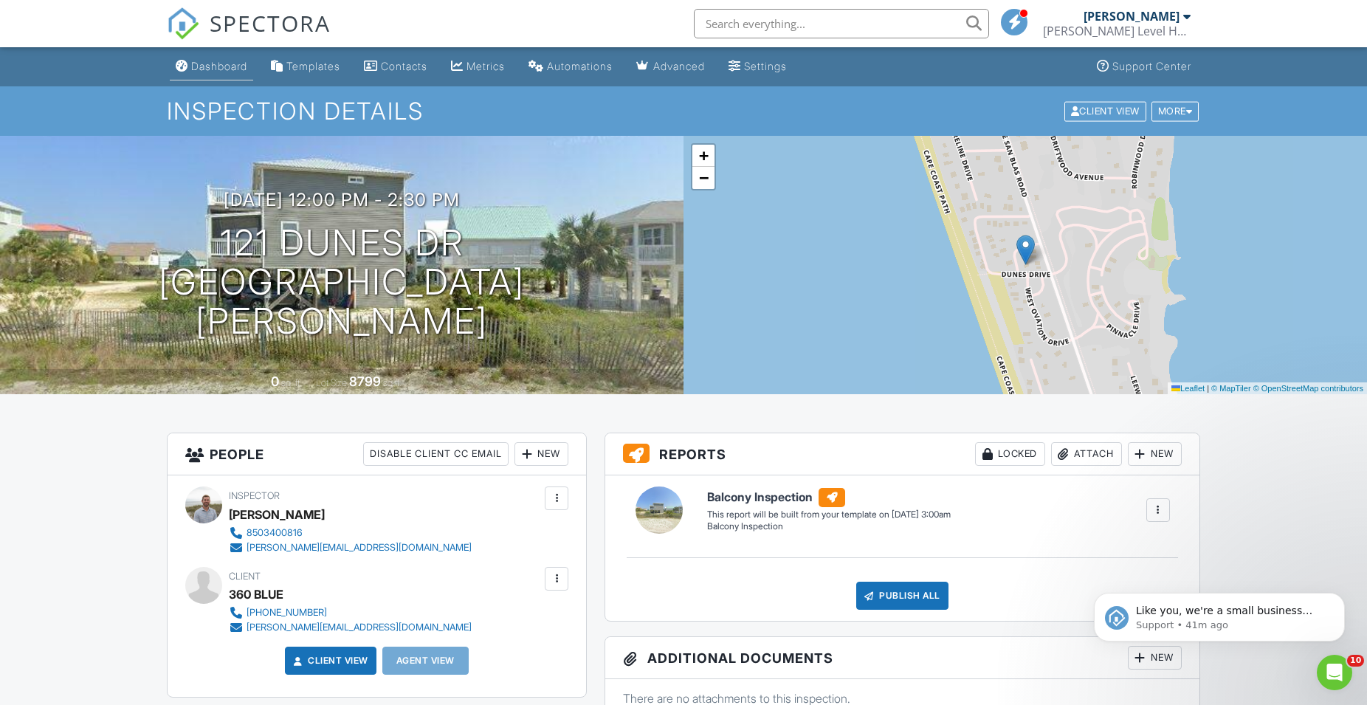
click at [190, 65] on link "Dashboard" at bounding box center [211, 66] width 83 height 27
